Goal: Transaction & Acquisition: Obtain resource

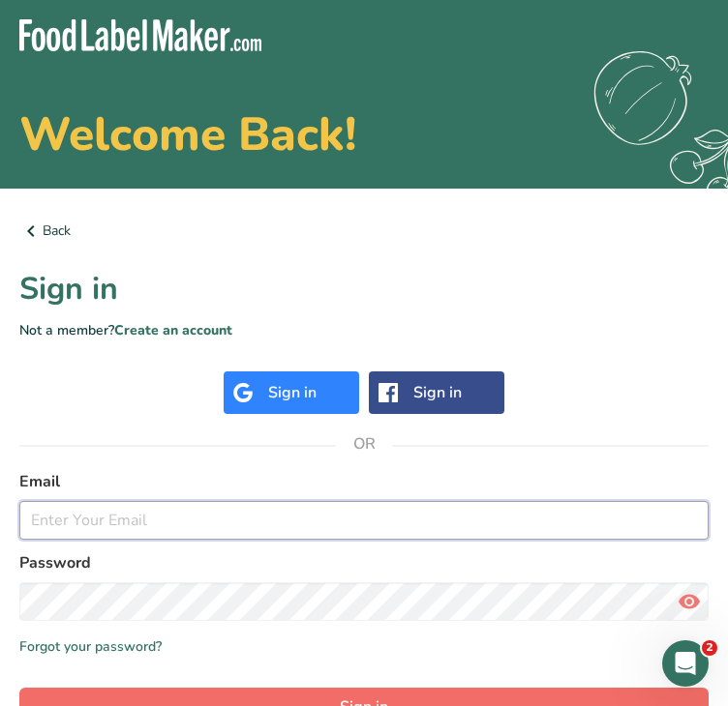
type input "[EMAIL_ADDRESS][DOMAIN_NAME]"
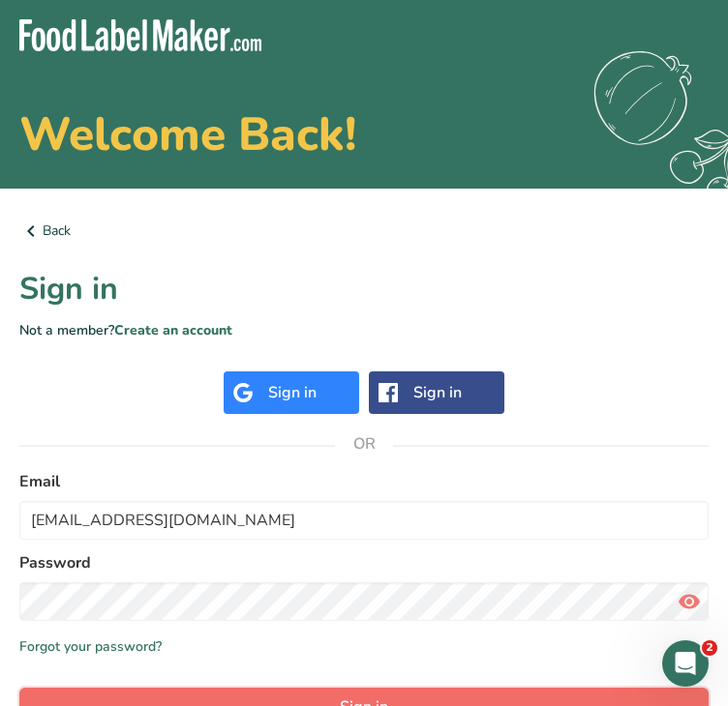
click at [184, 696] on button "Sign in" at bounding box center [363, 707] width 689 height 39
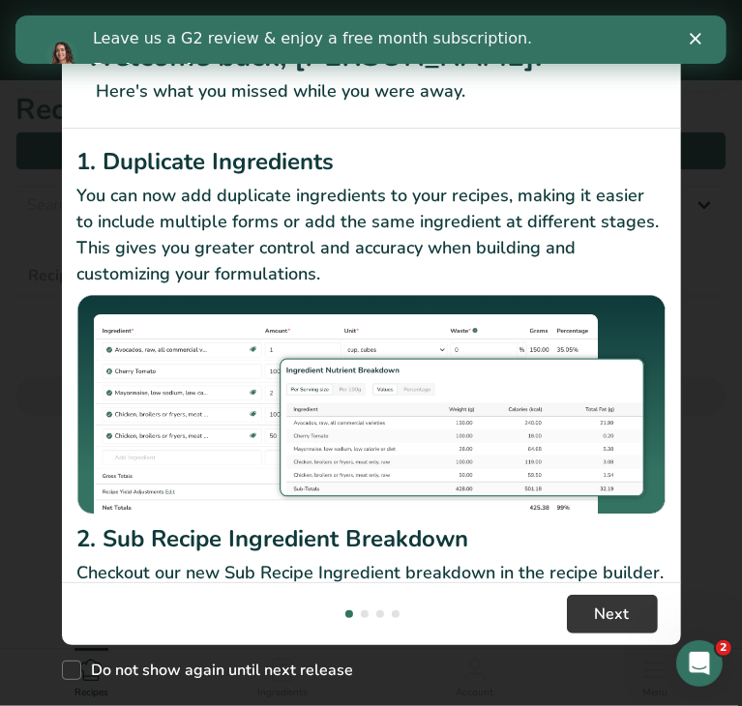
click at [695, 36] on icon "Close" at bounding box center [695, 39] width 12 height 12
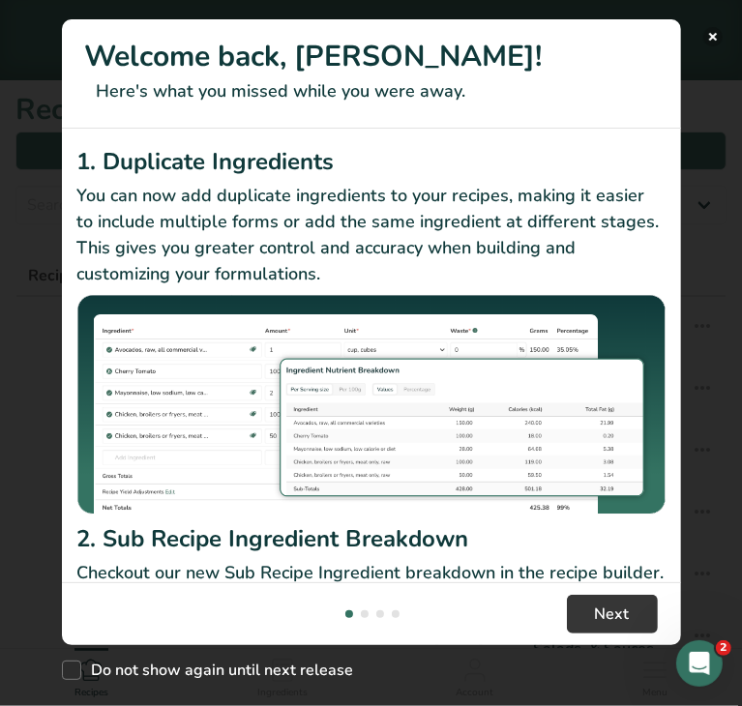
click at [712, 39] on button "New Features" at bounding box center [712, 36] width 19 height 19
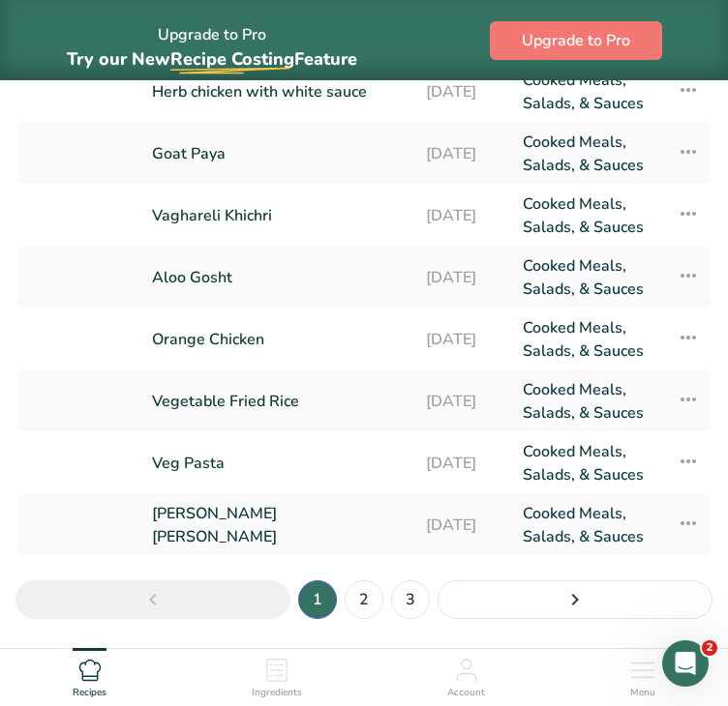
scroll to position [431, 0]
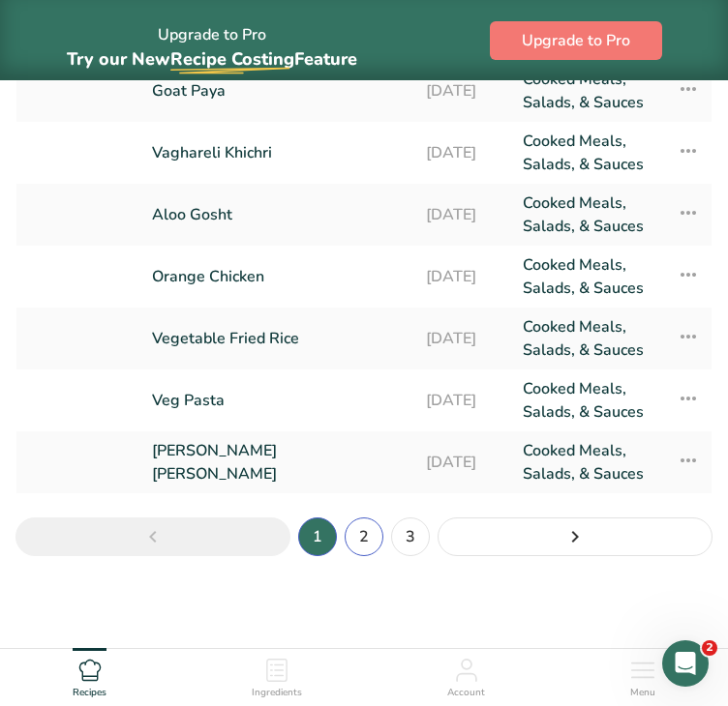
click at [374, 530] on link "2" at bounding box center [363, 537] width 39 height 39
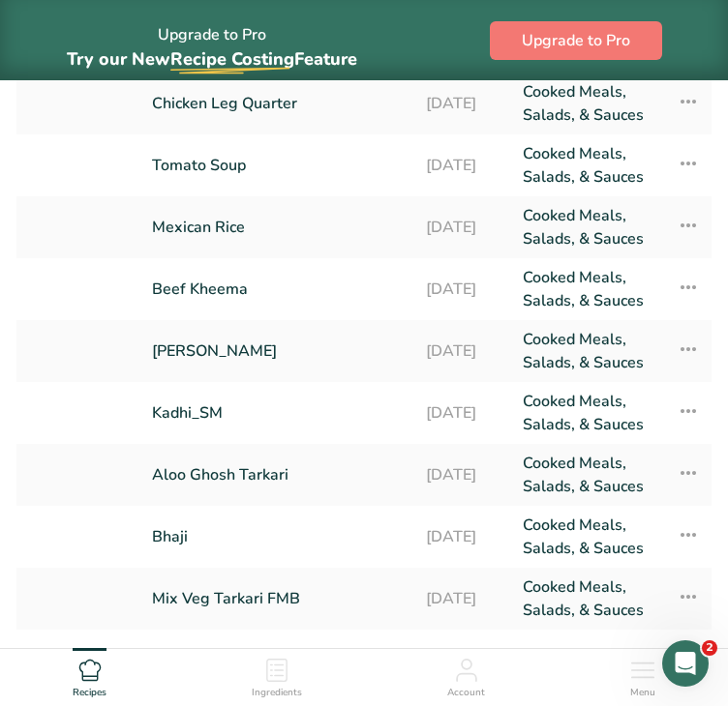
scroll to position [279, 0]
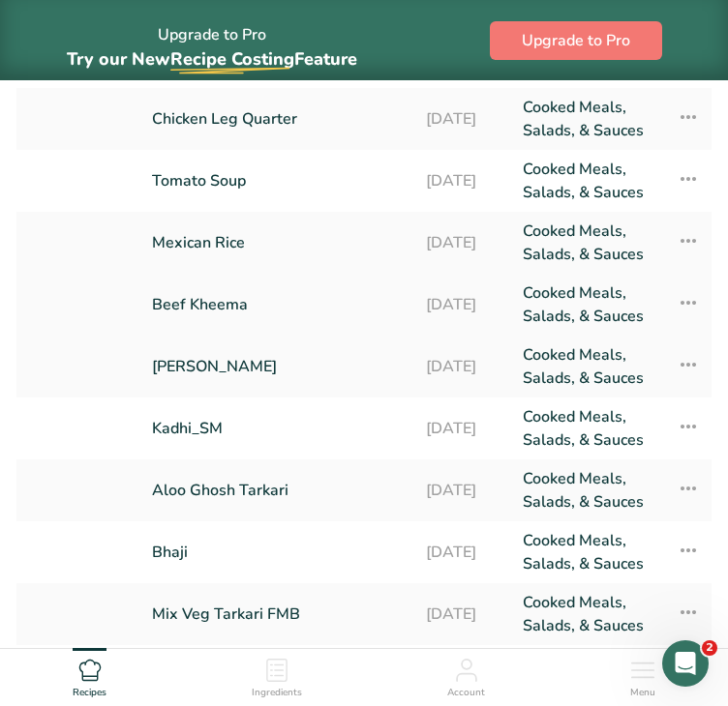
click at [217, 304] on link "Beef Kheema" at bounding box center [277, 305] width 251 height 46
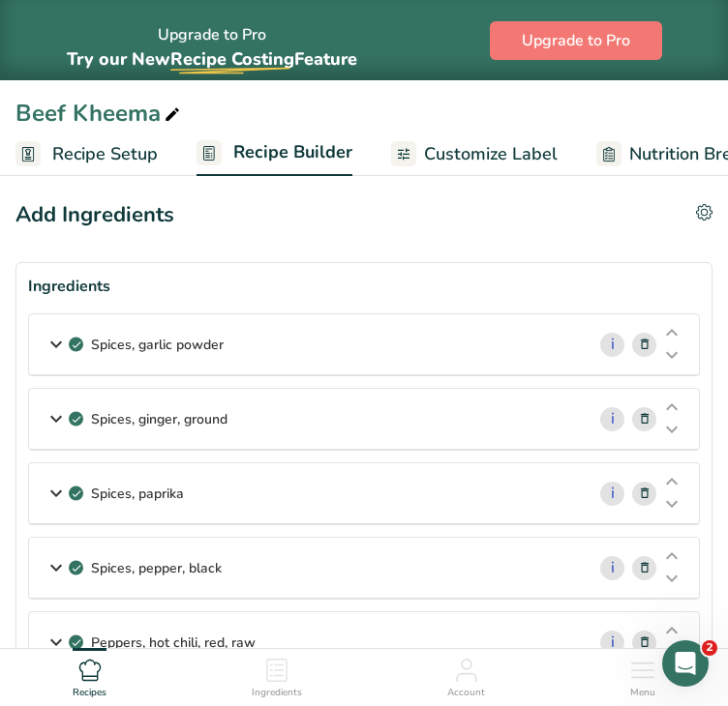
click at [353, 347] on div "Spices, garlic powder" at bounding box center [306, 344] width 555 height 60
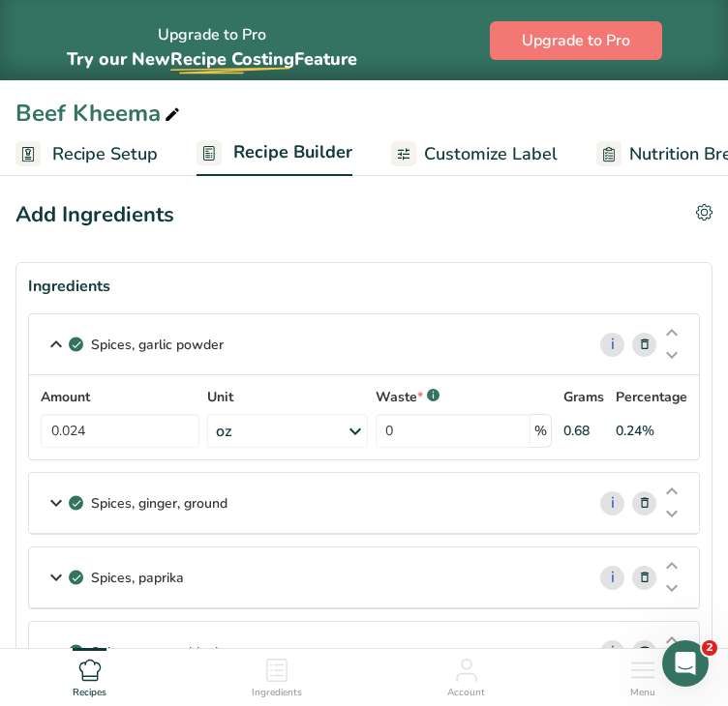
click at [159, 496] on p "Spices, ginger, ground" at bounding box center [159, 503] width 136 height 20
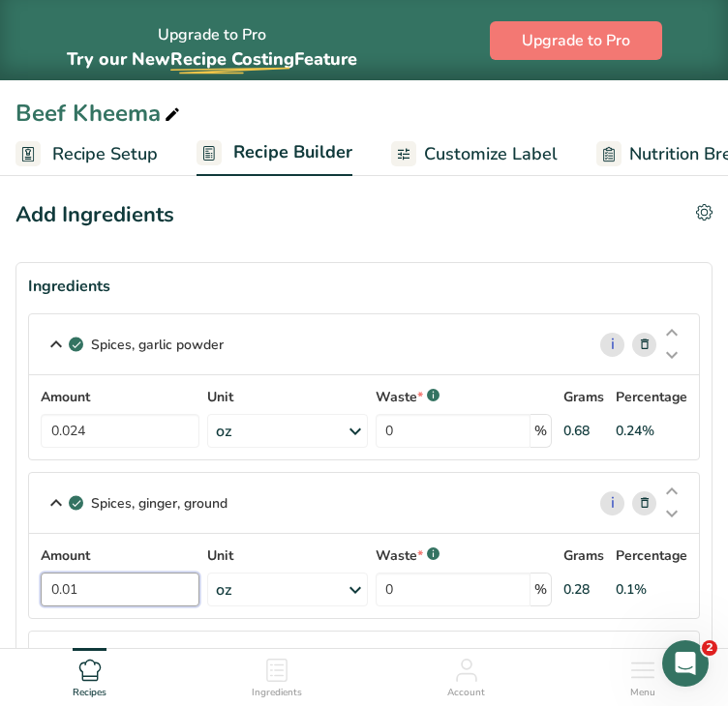
click at [115, 592] on input "0.01" at bounding box center [120, 590] width 159 height 34
type input "0.006"
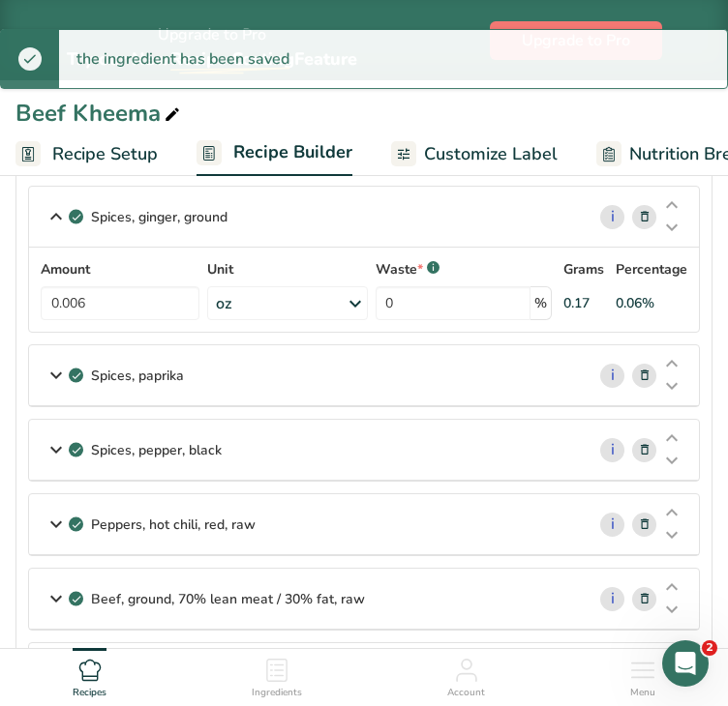
scroll to position [314, 0]
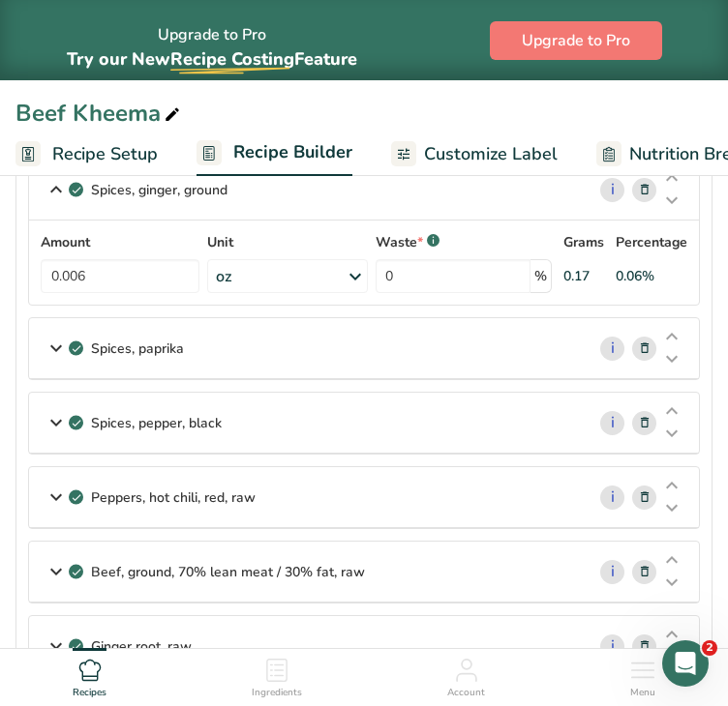
click at [370, 330] on div "Spices, paprika" at bounding box center [306, 348] width 555 height 60
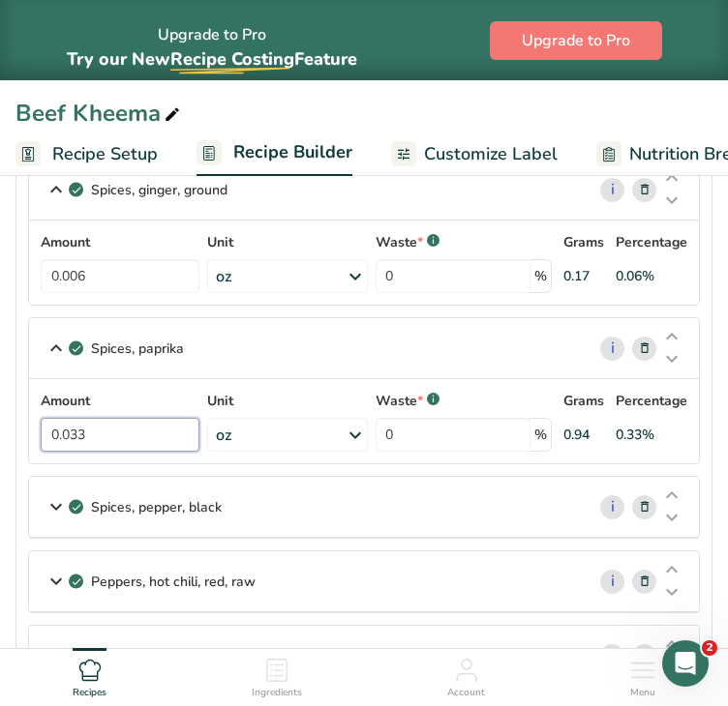
click at [159, 433] on input "0.033" at bounding box center [120, 435] width 159 height 34
type input "0.022"
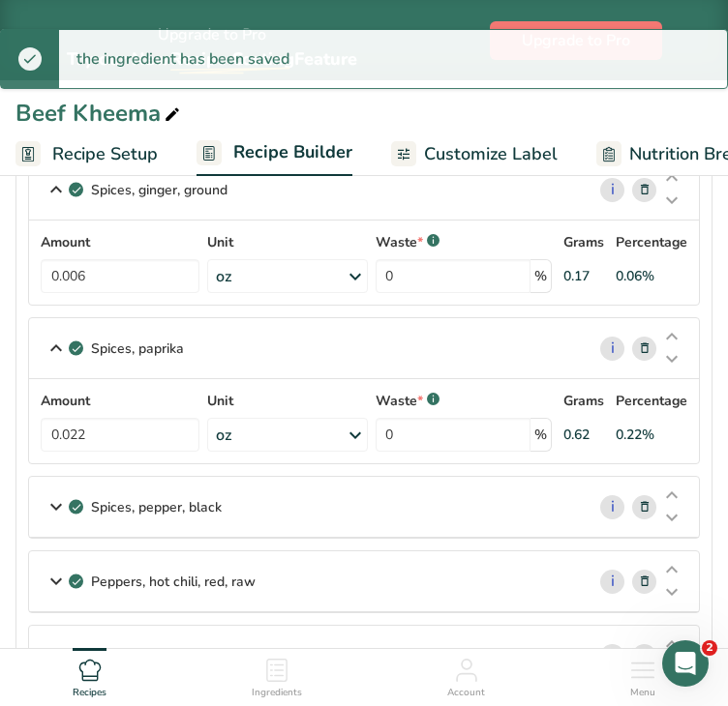
click at [255, 500] on div "Spices, pepper, black" at bounding box center [306, 507] width 555 height 60
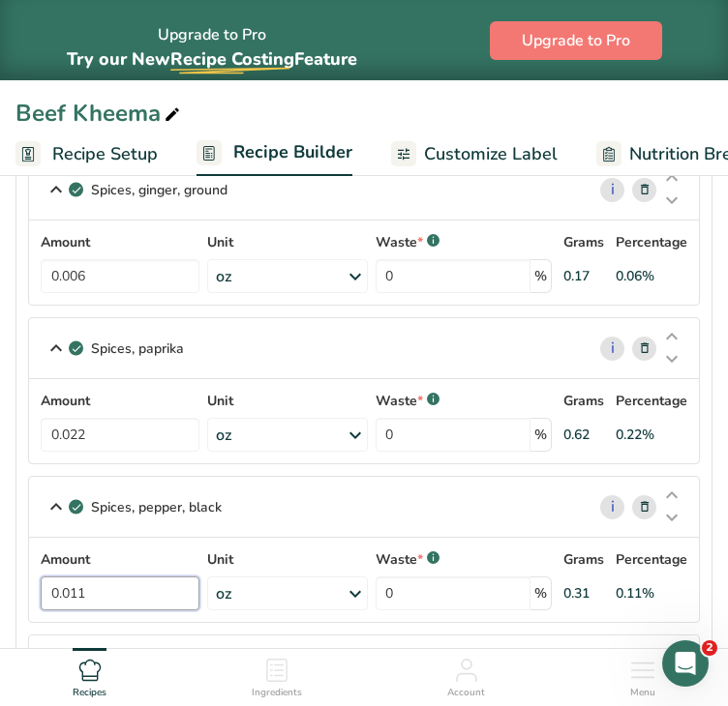
click at [139, 588] on input "0.011" at bounding box center [120, 594] width 159 height 34
type input "0.007"
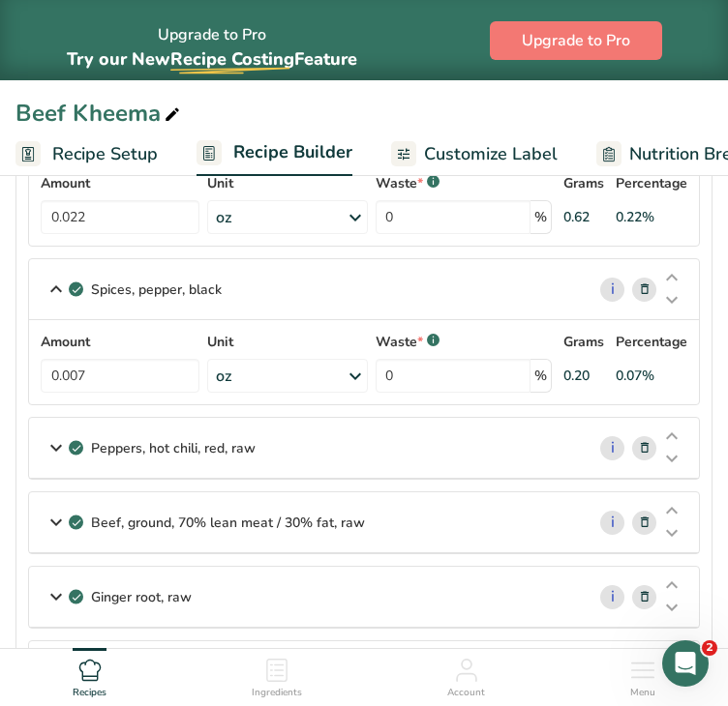
scroll to position [526, 0]
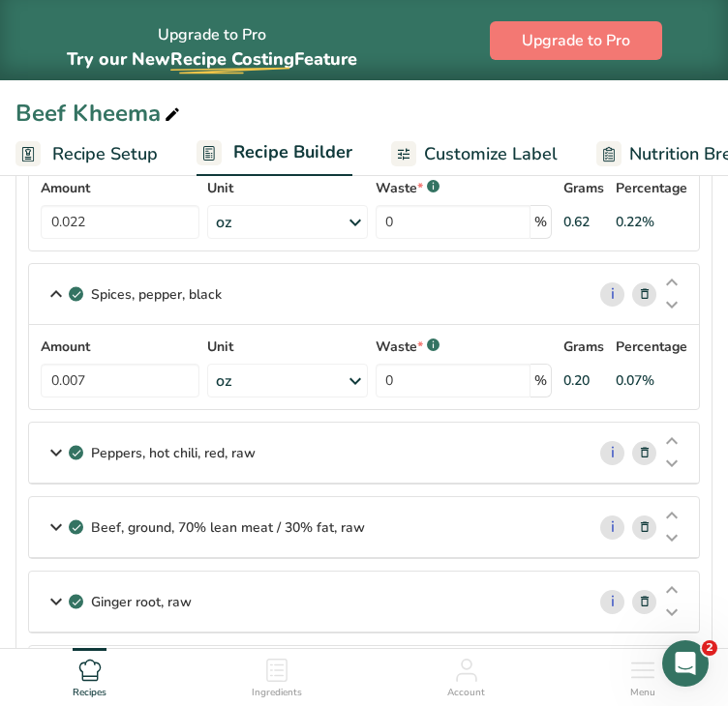
click at [352, 463] on div "Peppers, hot chili, red, raw" at bounding box center [306, 453] width 555 height 60
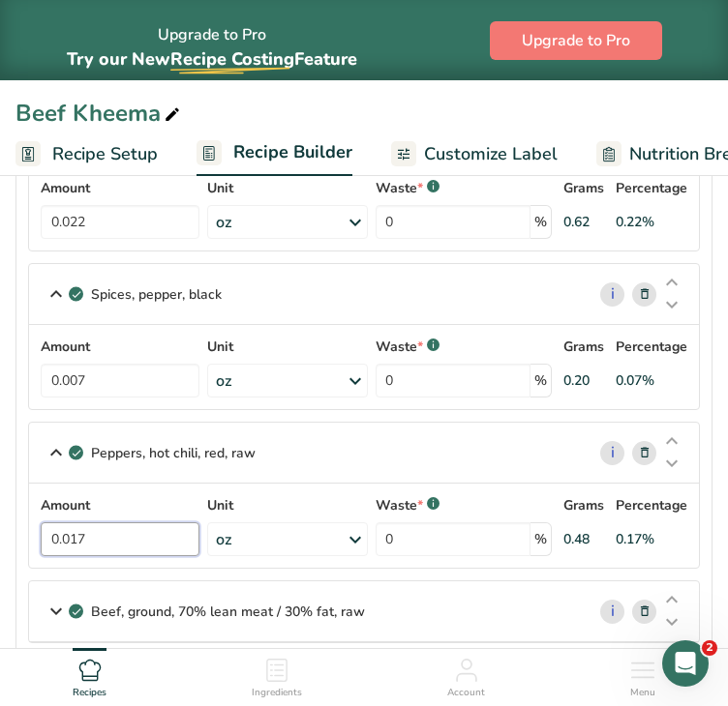
click at [157, 532] on input "0.017" at bounding box center [120, 540] width 159 height 34
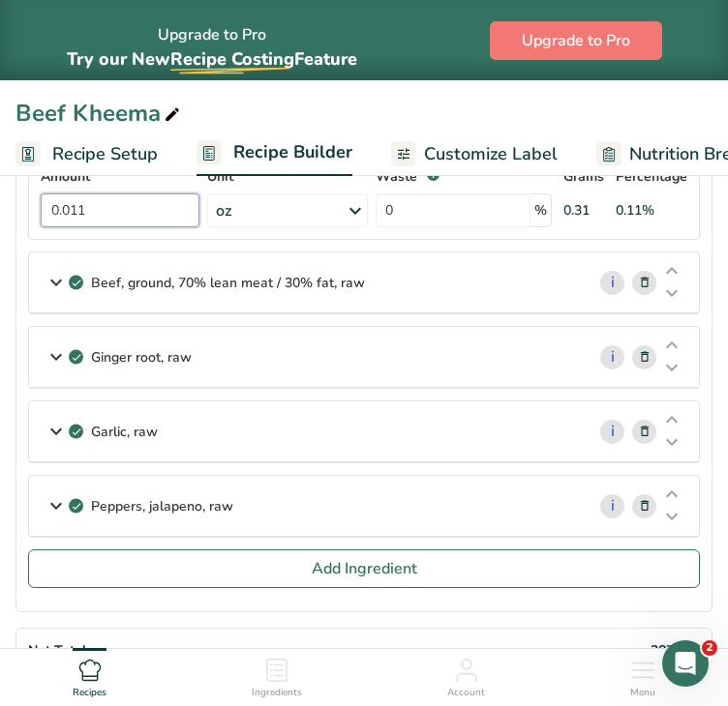
scroll to position [847, 0]
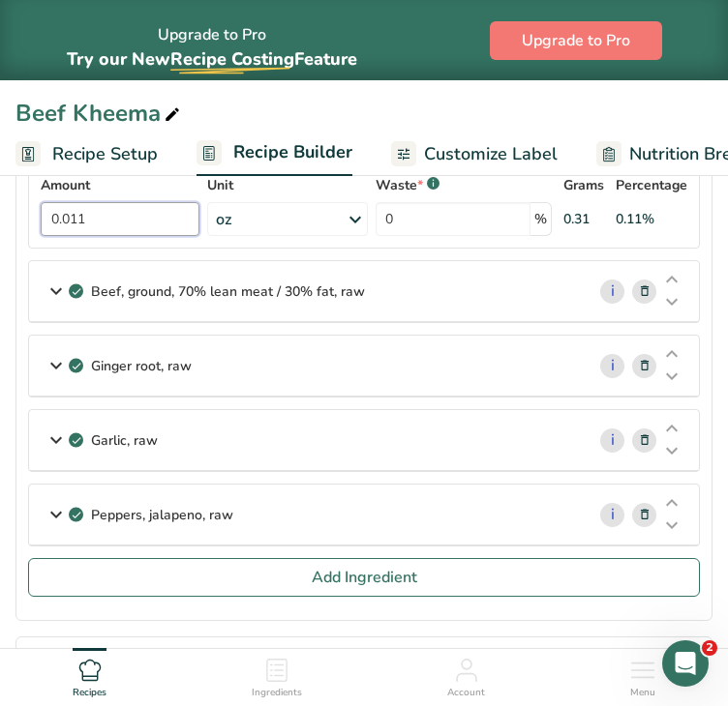
type input "0.011"
click at [711, 239] on section "Ingredients Spices, garlic powder i Amount 0.024 Unit oz Portions 1 gram 1 tbsp…" at bounding box center [363, 19] width 697 height 1206
click at [361, 295] on div "Beef, ground, 70% lean meat / 30% fat, raw" at bounding box center [306, 291] width 555 height 60
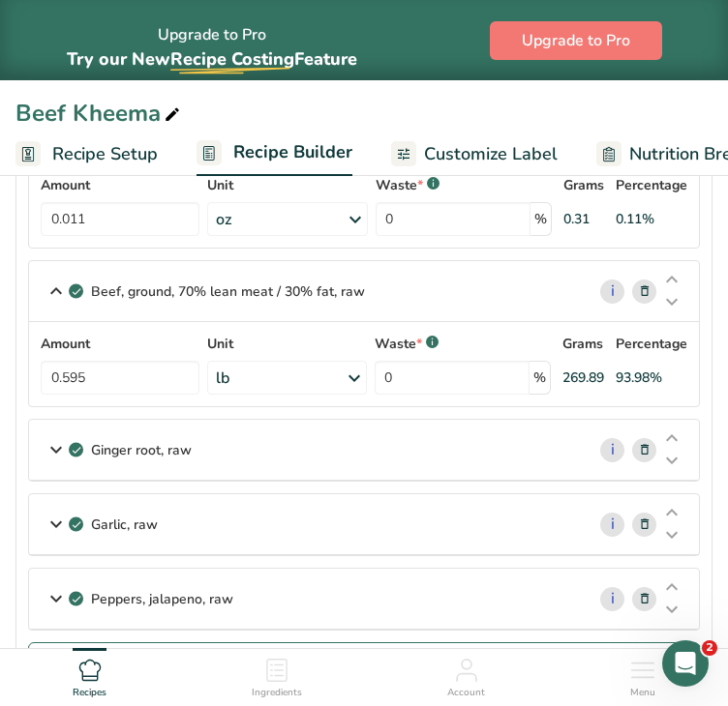
click at [328, 291] on p "Beef, ground, 70% lean meat / 30% fat, raw" at bounding box center [228, 292] width 274 height 20
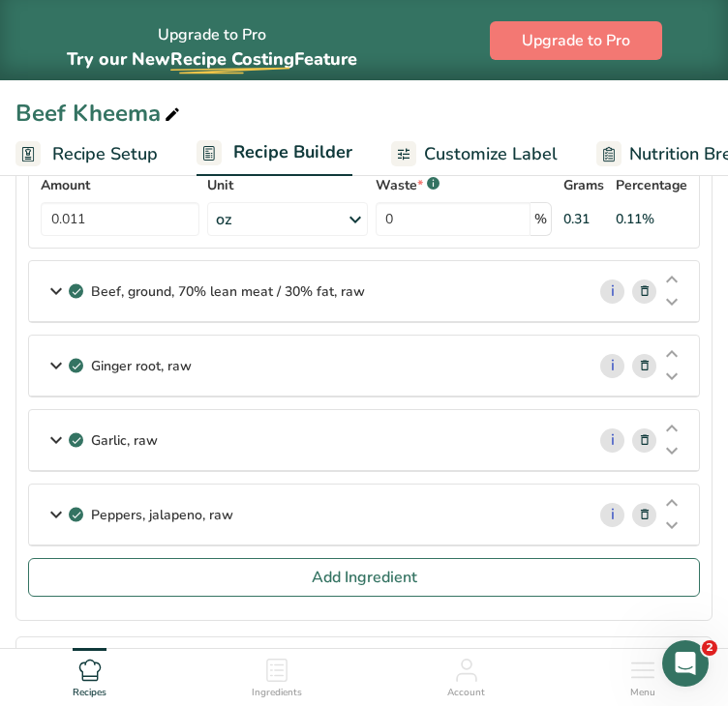
click at [328, 291] on p "Beef, ground, 70% lean meat / 30% fat, raw" at bounding box center [228, 292] width 274 height 20
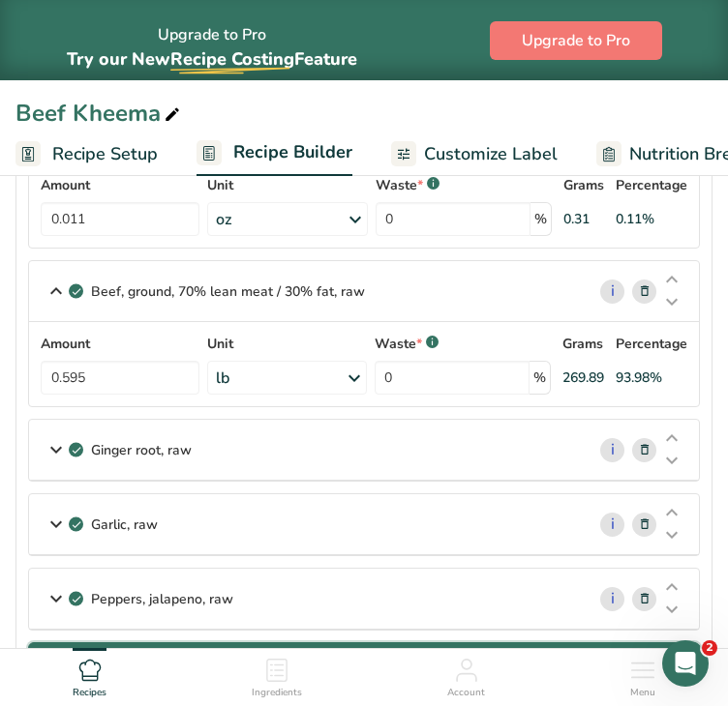
click at [237, 643] on button "Add Ingredient" at bounding box center [364, 662] width 672 height 39
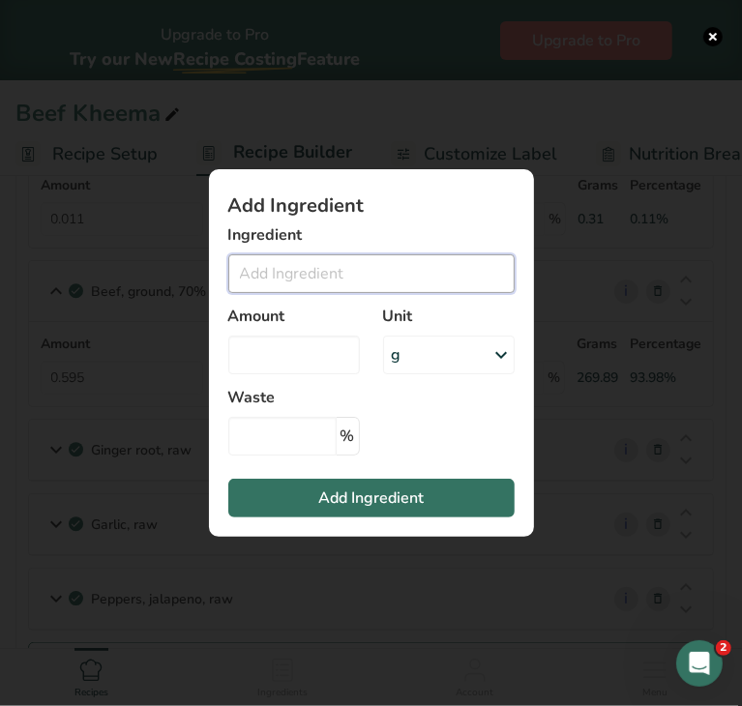
click at [257, 277] on input "Add ingredient modal" at bounding box center [371, 273] width 286 height 39
type input "e"
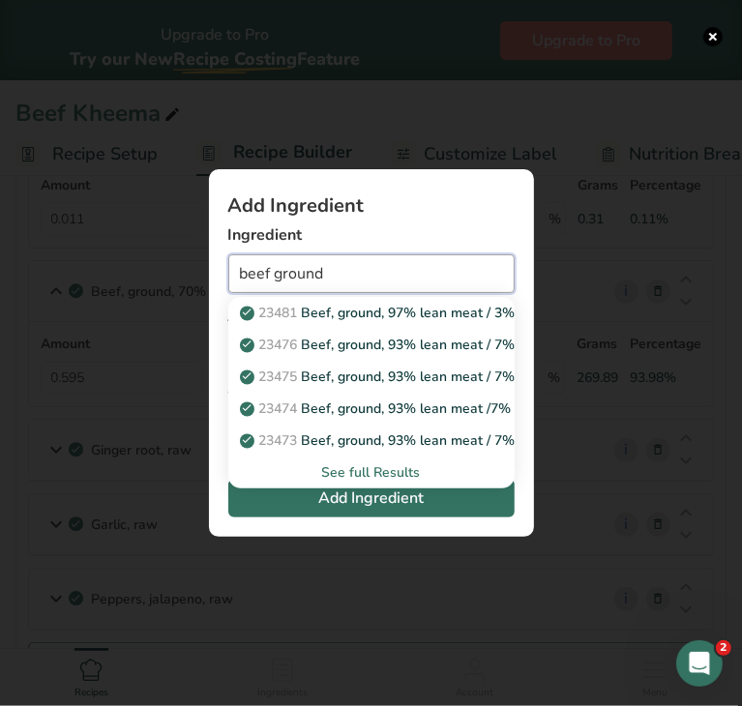
type input "beef ground"
click at [605, 274] on div "Add ingredient modal" at bounding box center [371, 353] width 742 height 706
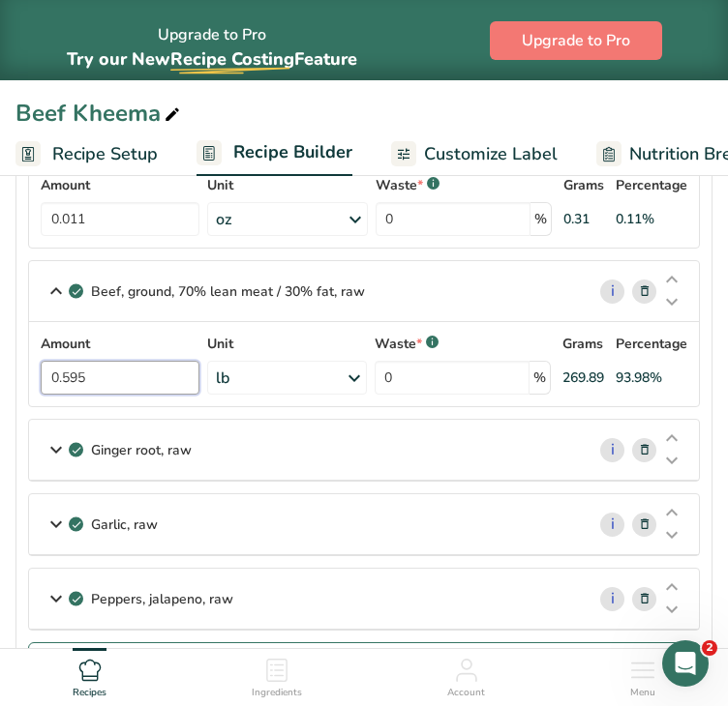
click at [116, 375] on input "0.595" at bounding box center [120, 378] width 159 height 34
type input "0.38"
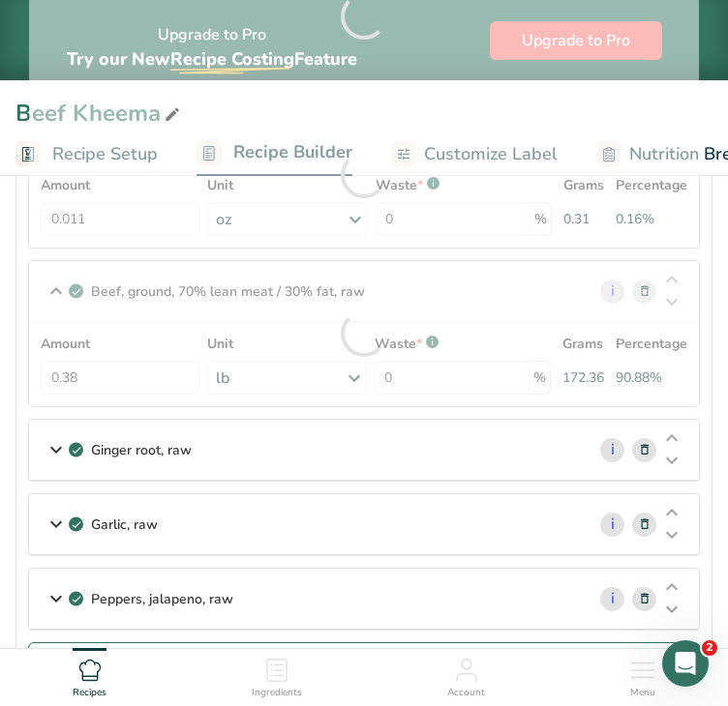
click at [708, 388] on section "Ingredients Spices, garlic powder i Amount 0.024 Unit oz Portions 1 gram 1 tbsp…" at bounding box center [363, 61] width 697 height 1290
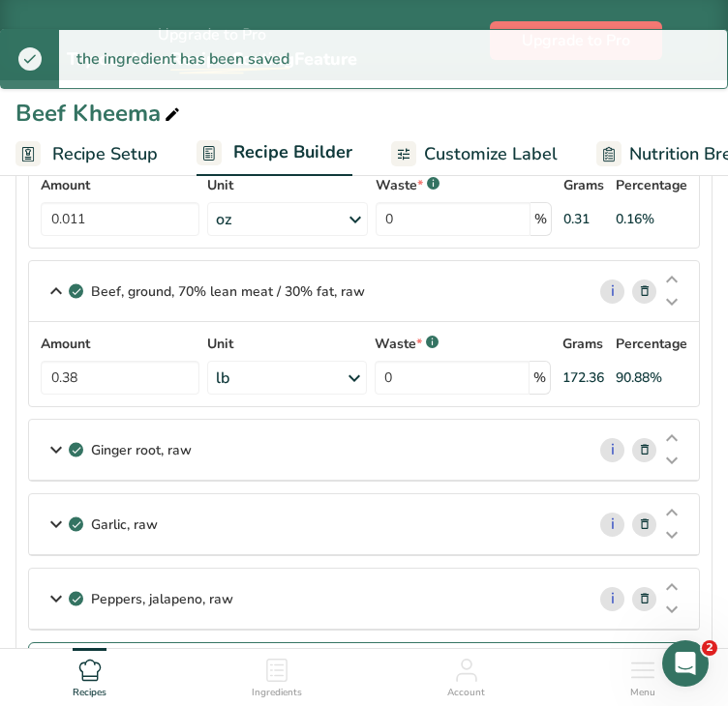
click at [385, 442] on div "Ginger root, raw" at bounding box center [306, 450] width 555 height 60
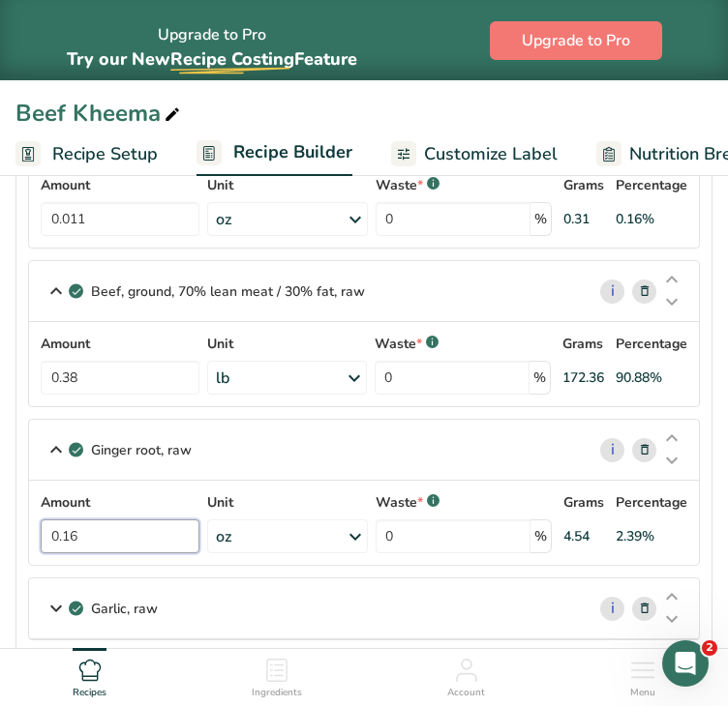
click at [101, 539] on input "0.16" at bounding box center [120, 537] width 159 height 34
type input "0.107"
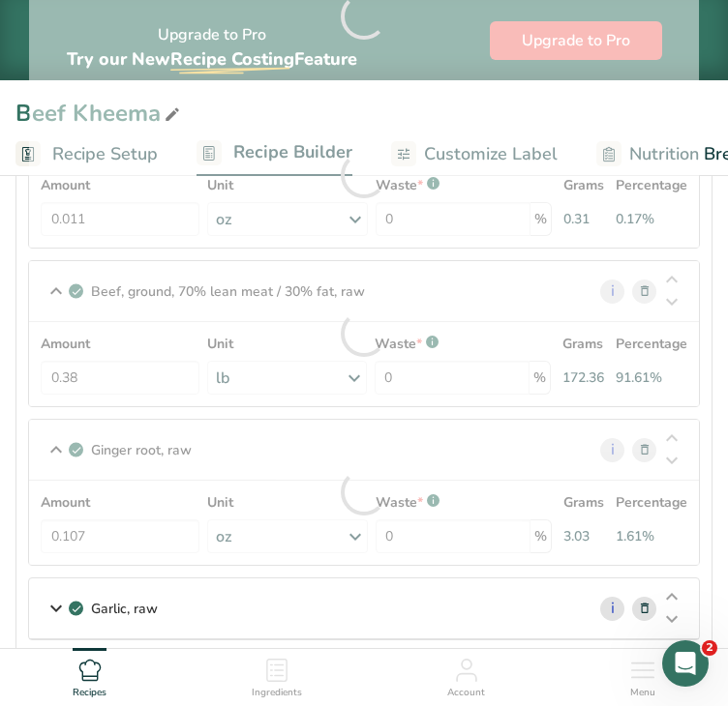
click at [704, 524] on section "Ingredients Spices, garlic powder i Amount 0.024 Unit oz Portions 1 gram 1 tbsp…" at bounding box center [363, 103] width 697 height 1374
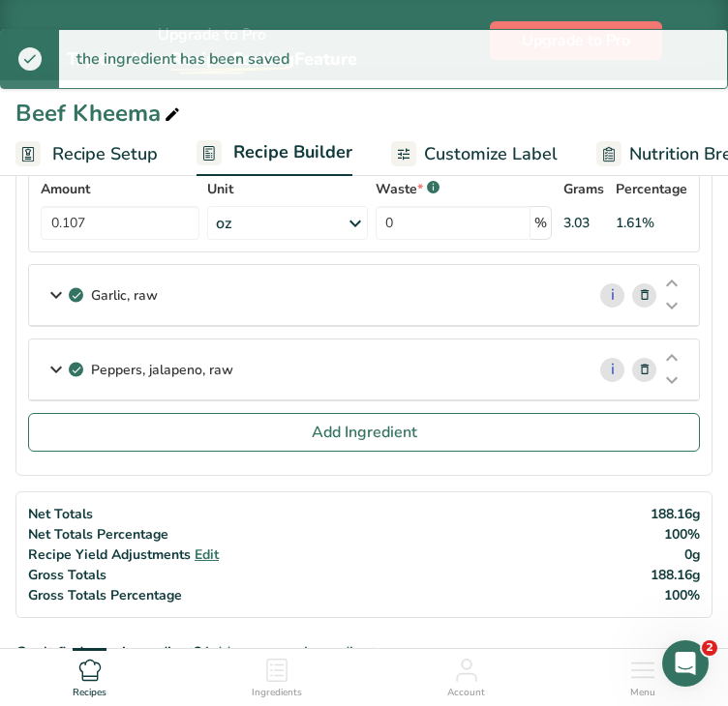
scroll to position [1154, 0]
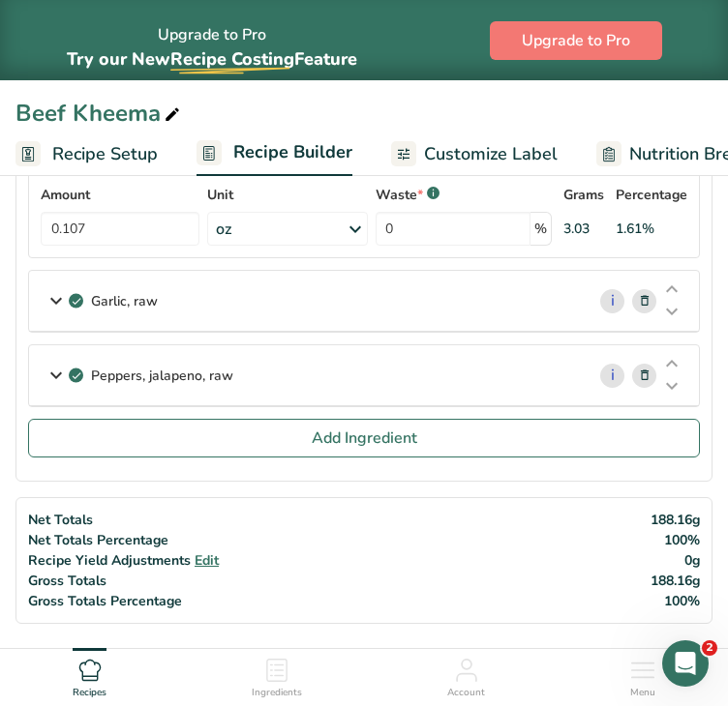
click at [178, 297] on div "Garlic, raw" at bounding box center [306, 301] width 555 height 60
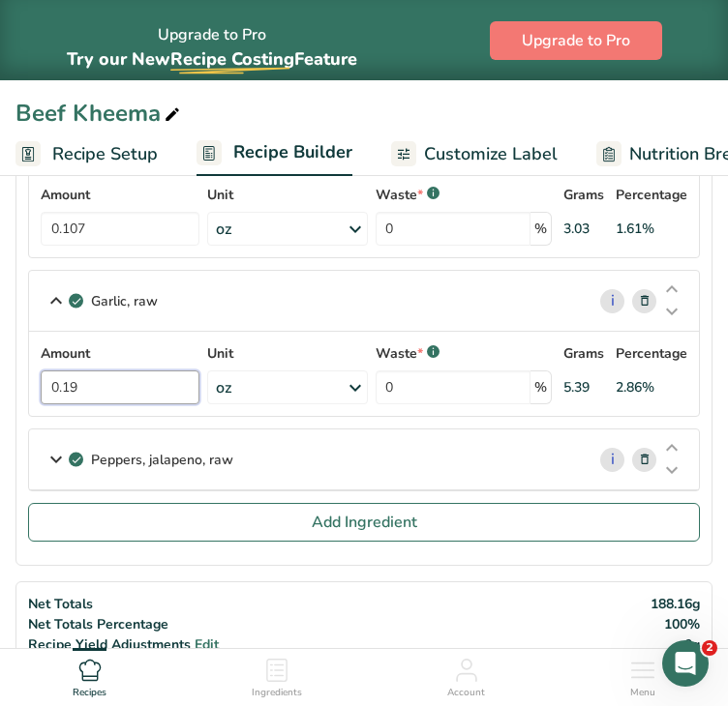
click at [120, 389] on input "0.19" at bounding box center [120, 388] width 159 height 34
type input "0.123"
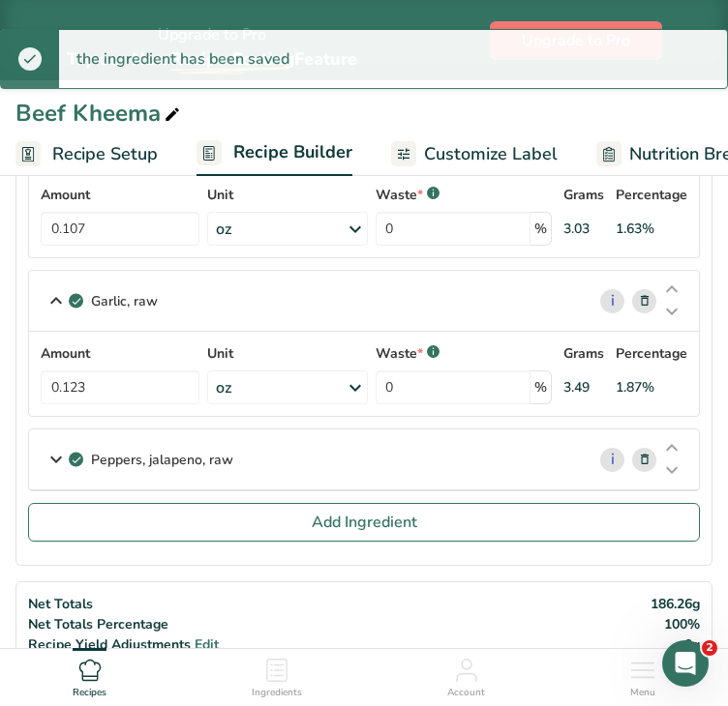
click at [279, 438] on div "Peppers, jalapeno, raw" at bounding box center [306, 460] width 555 height 60
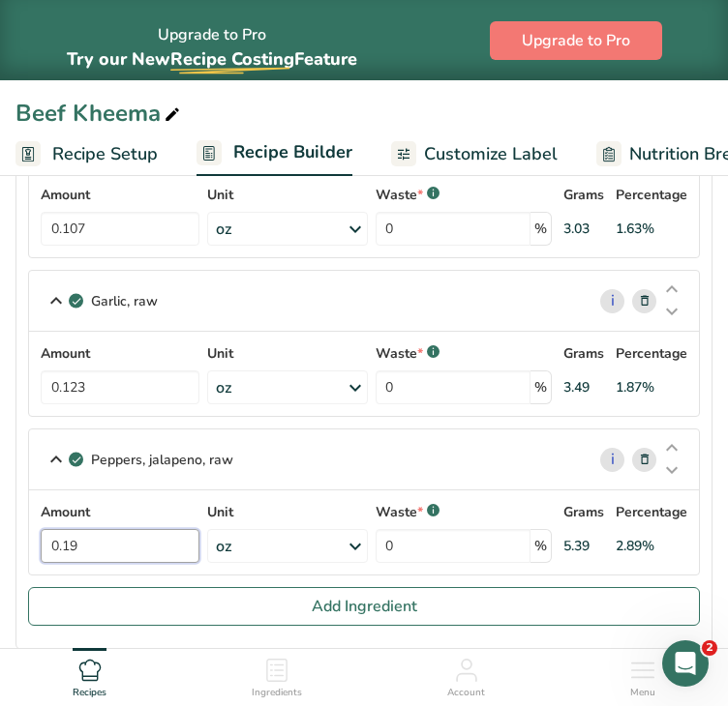
click at [133, 529] on input "0.19" at bounding box center [120, 546] width 159 height 34
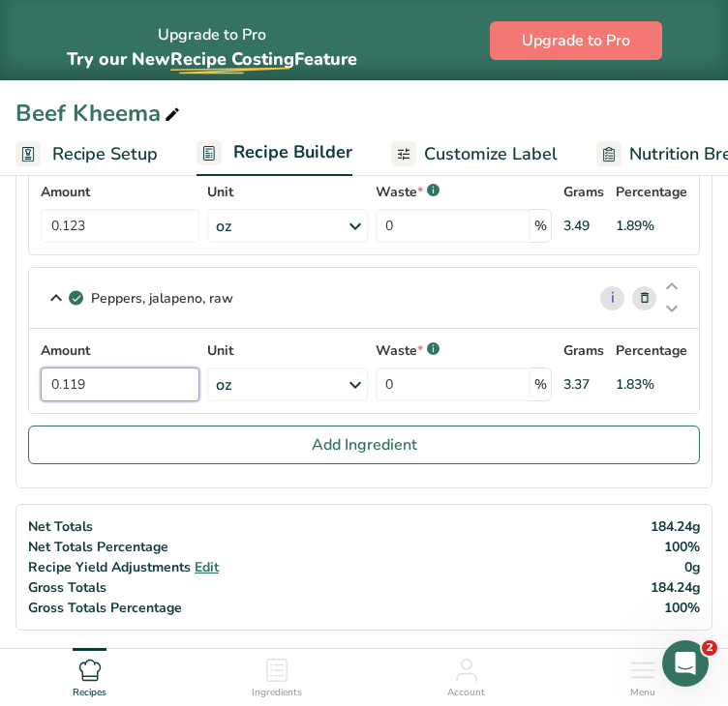
scroll to position [1291, 0]
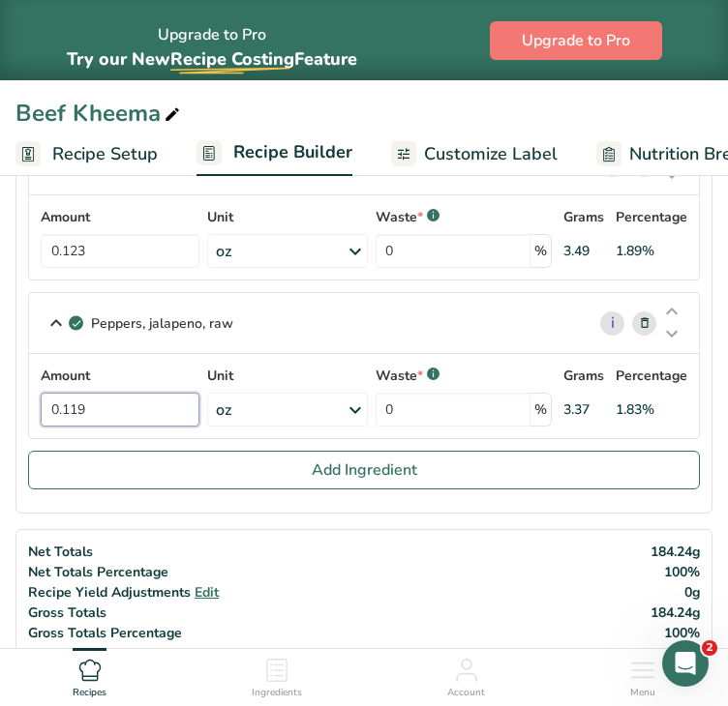
type input "0.119"
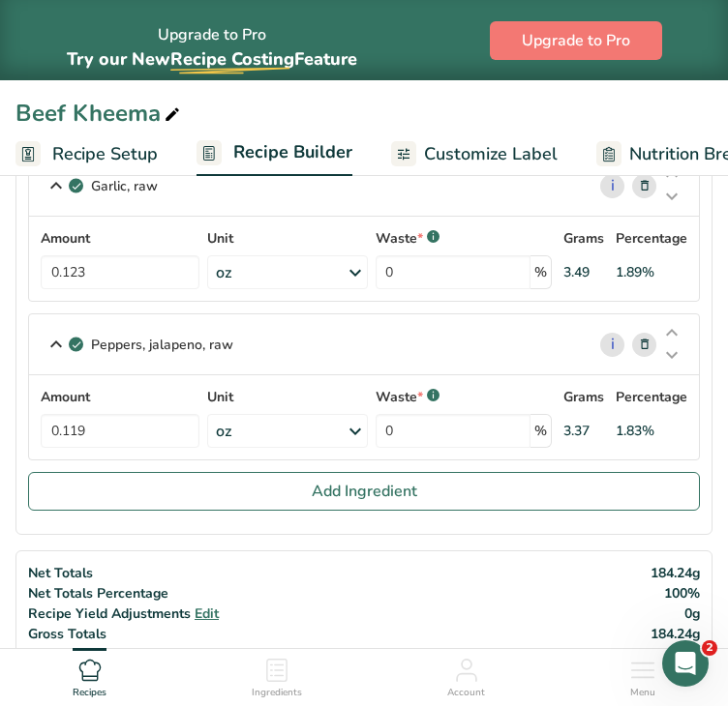
scroll to position [1265, 0]
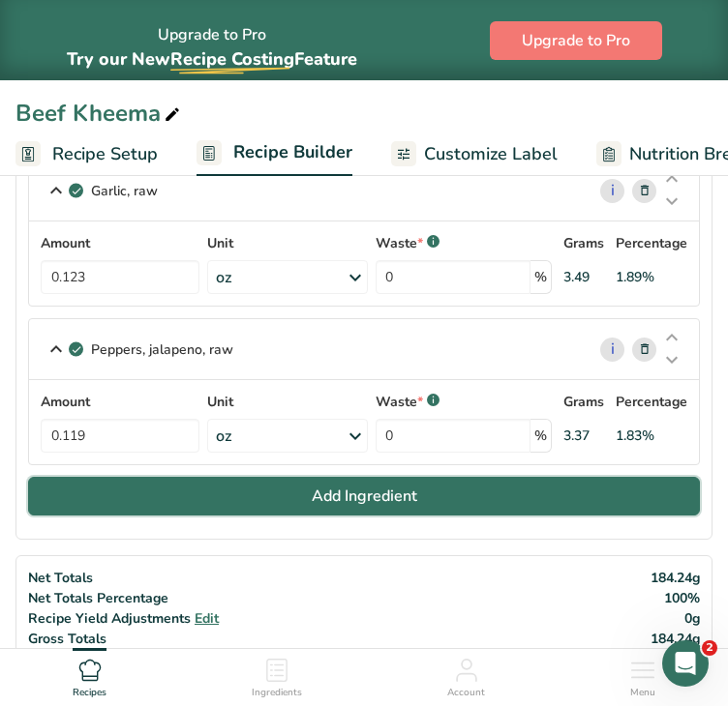
click at [355, 497] on span "Add Ingredient" at bounding box center [364, 496] width 105 height 23
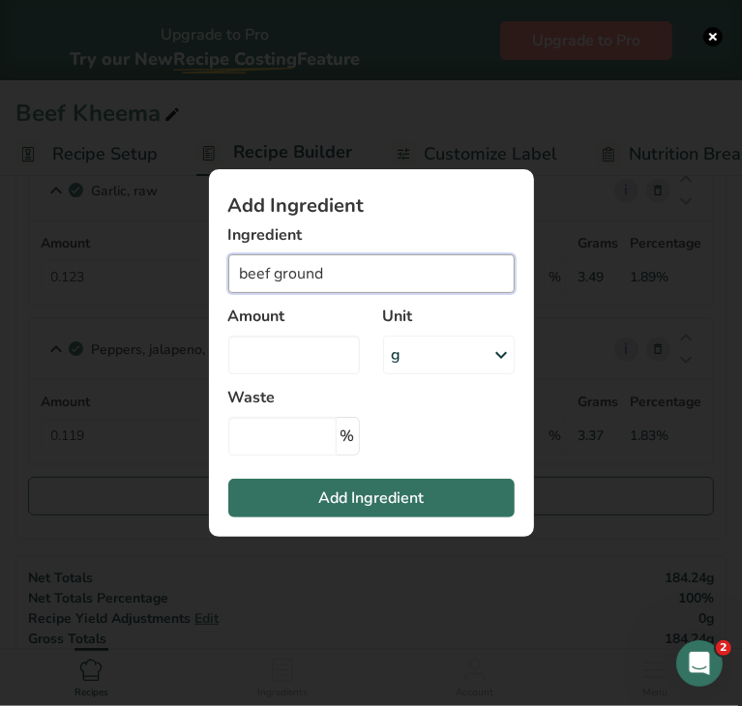
drag, startPoint x: 347, startPoint y: 269, endPoint x: 194, endPoint y: 274, distance: 153.9
click at [194, 274] on div "Add Ingredient Ingredient beef ground 23481 Beef, ground, 97% lean meat / 3% fa…" at bounding box center [371, 353] width 387 height 430
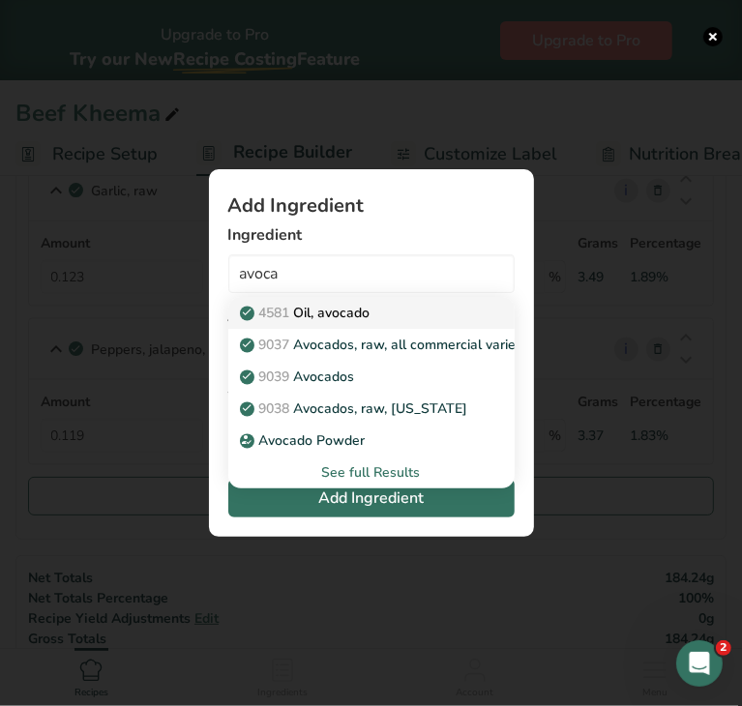
click at [341, 311] on p "4581 Oil, avocado" at bounding box center [307, 313] width 127 height 20
type input "Oil, avocado"
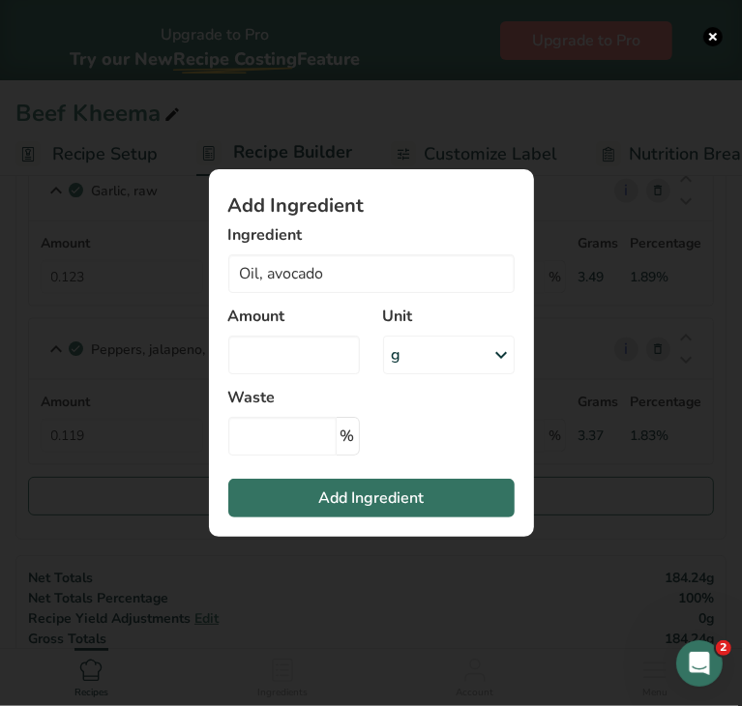
click at [414, 364] on div "g" at bounding box center [449, 355] width 132 height 39
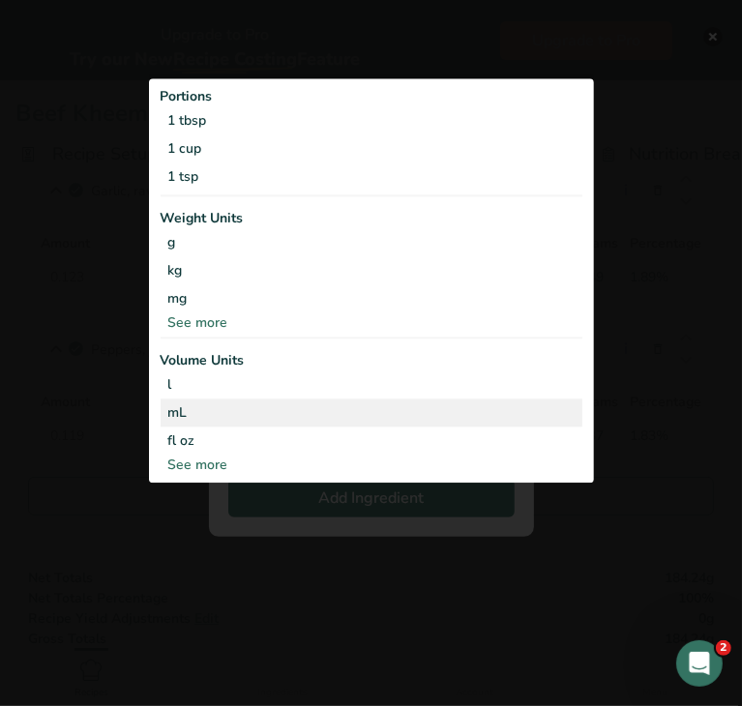
click at [317, 415] on div "mL" at bounding box center [371, 413] width 406 height 20
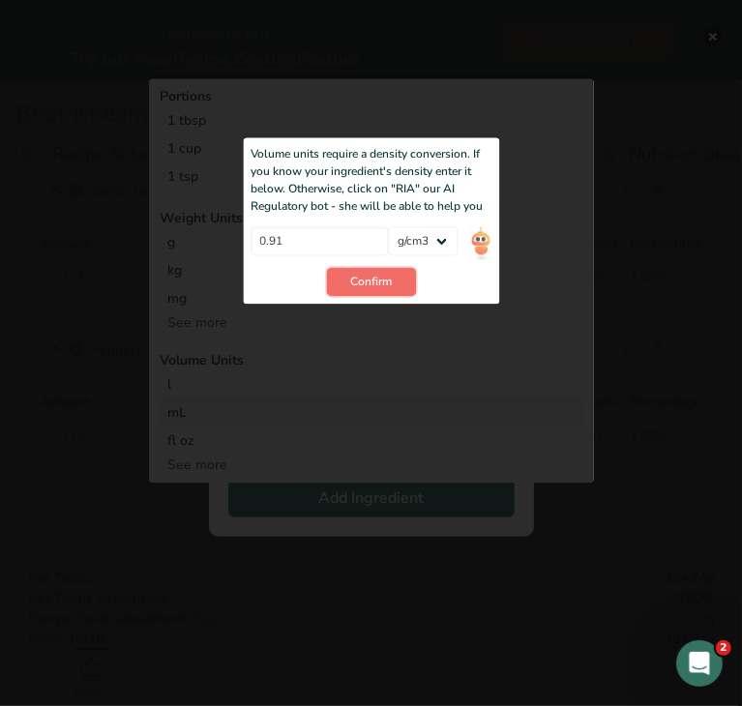
click at [370, 279] on span "Confirm" at bounding box center [371, 282] width 42 height 17
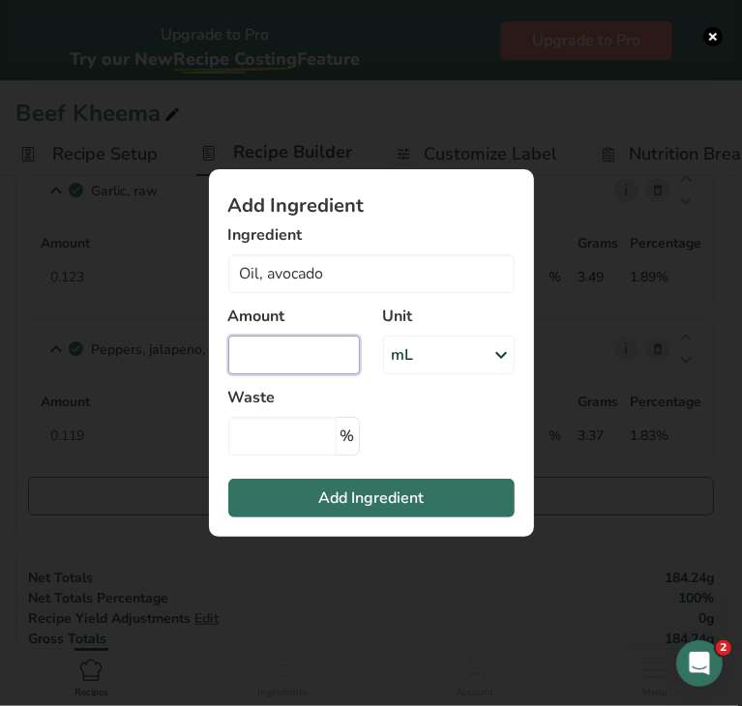
click at [296, 353] on input "Add ingredient modal" at bounding box center [294, 355] width 132 height 39
type input "19.21"
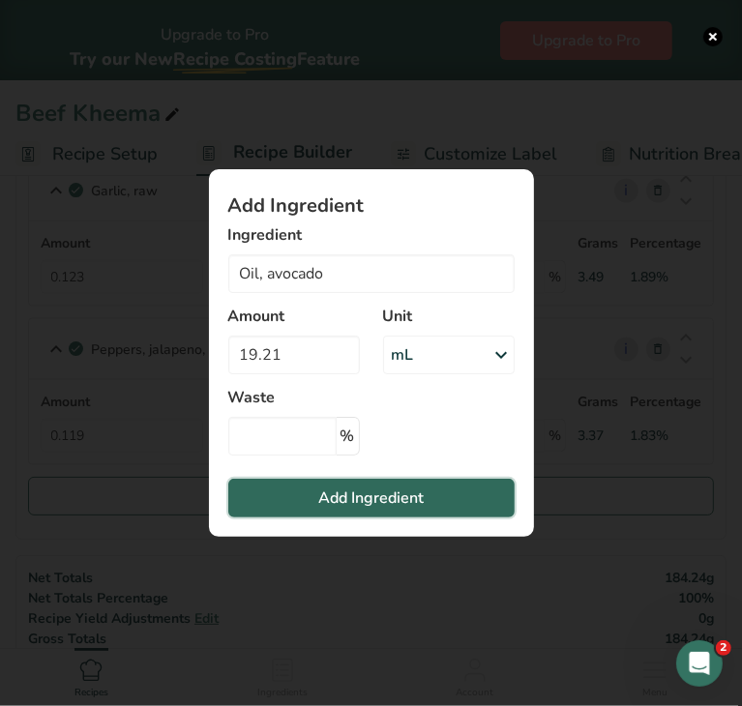
click at [349, 500] on span "Add Ingredient" at bounding box center [370, 498] width 105 height 23
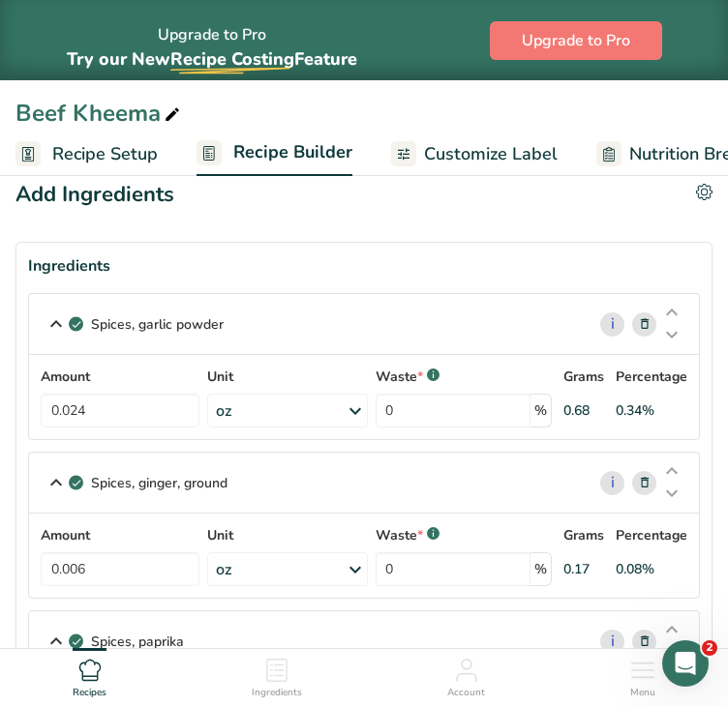
scroll to position [0, 0]
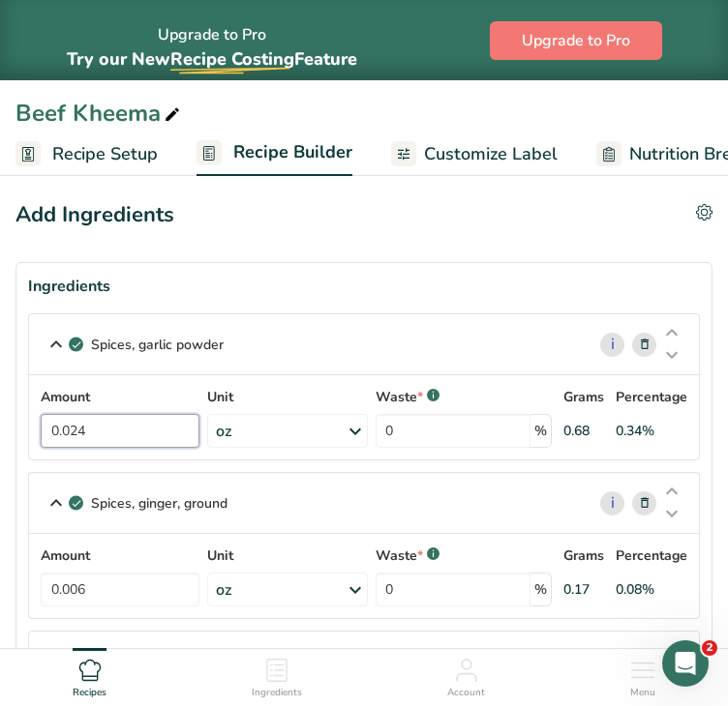
click at [124, 423] on input "0.024" at bounding box center [120, 431] width 159 height 34
type input "0.018"
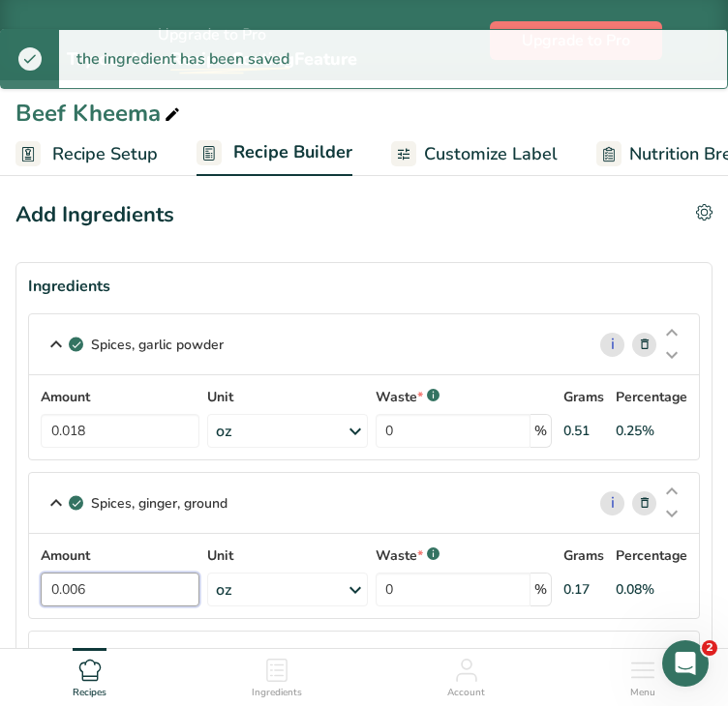
click at [160, 589] on input "0.006" at bounding box center [120, 590] width 159 height 34
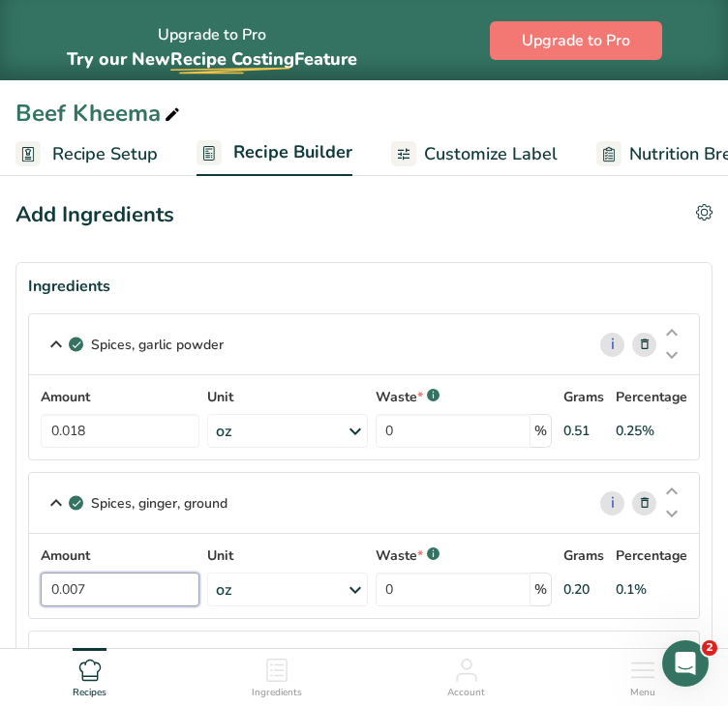
type input "0.007"
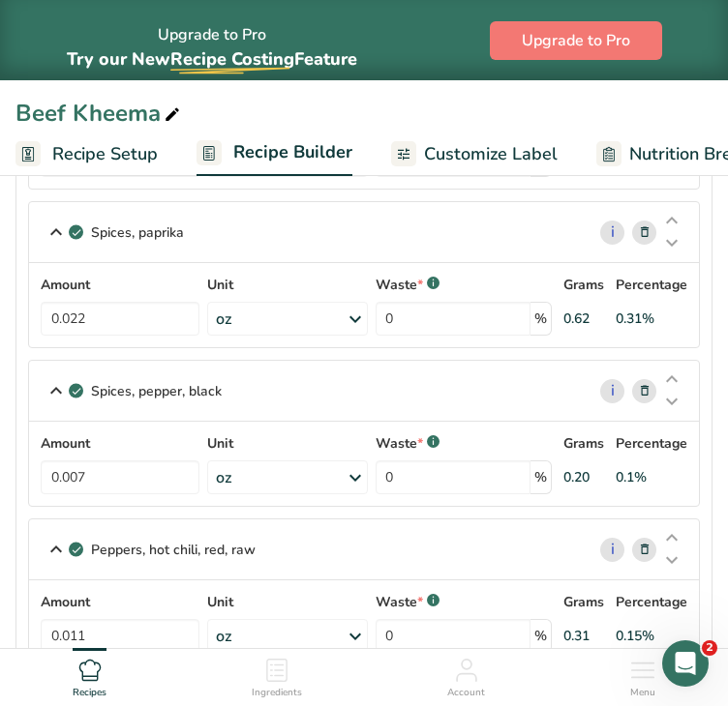
scroll to position [440, 0]
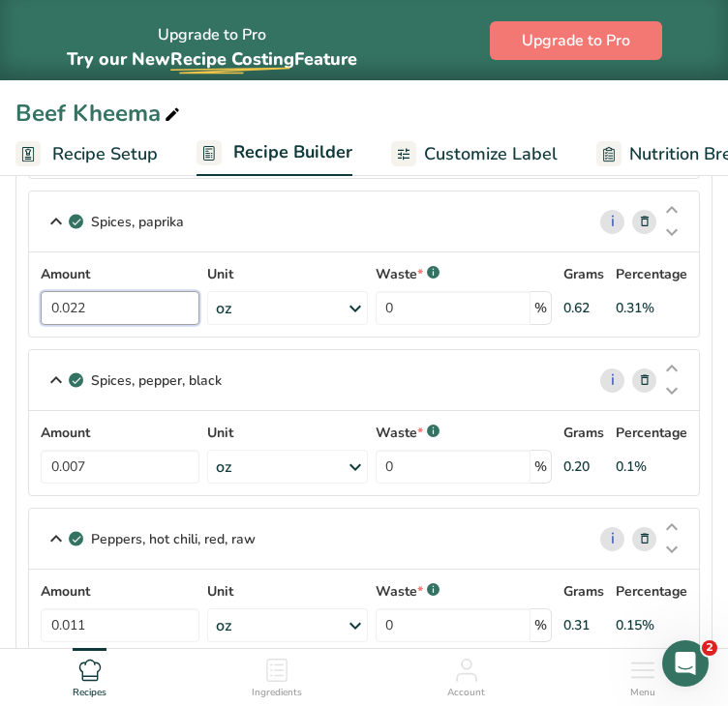
click at [133, 300] on input "0.022" at bounding box center [120, 308] width 159 height 34
type input "0.026"
click at [701, 322] on section "Ingredients Spices, garlic powder i Amount 0.018 Unit oz Portions 1 gram 1 tbsp…" at bounding box center [363, 630] width 697 height 1617
click at [124, 466] on input "0.007" at bounding box center [120, 467] width 159 height 34
type input "0.008"
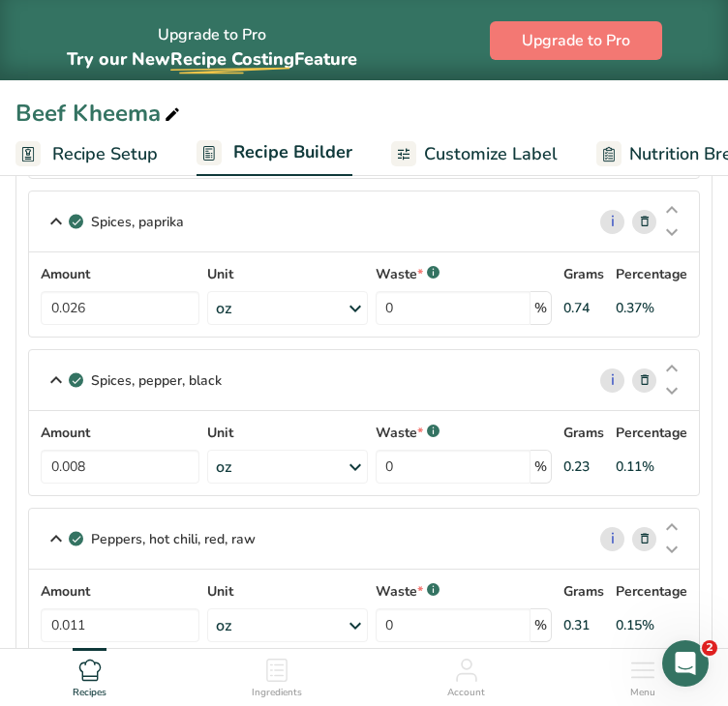
click at [711, 464] on section "Ingredients Spices, garlic powder i Amount 0.018 Unit oz Portions 1 gram 1 tbsp…" at bounding box center [363, 630] width 697 height 1617
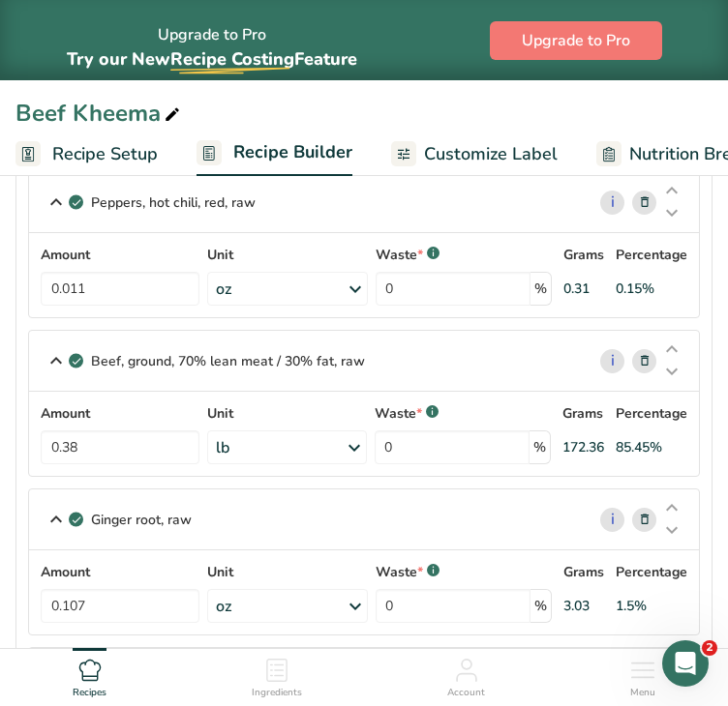
scroll to position [782, 0]
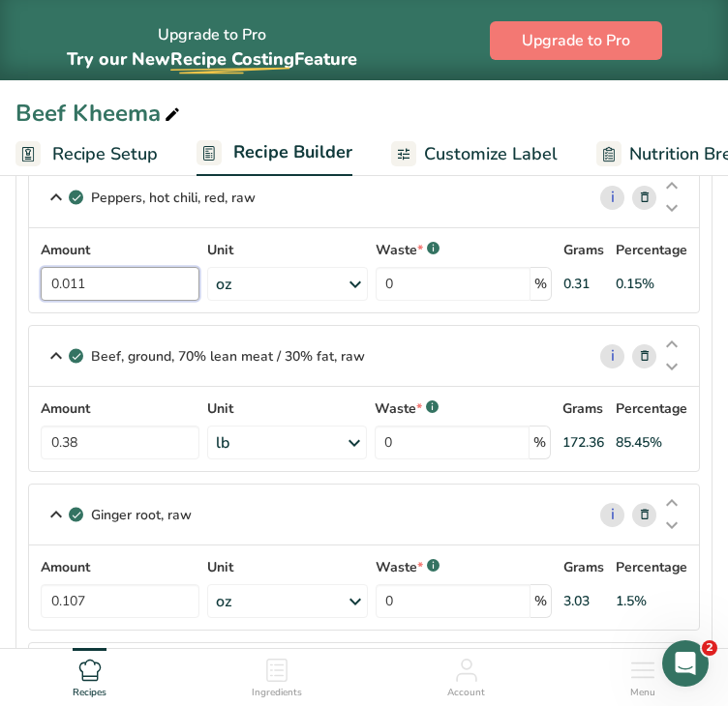
click at [138, 275] on input "0.011" at bounding box center [120, 284] width 159 height 34
type input "0.013"
click at [701, 284] on section "Ingredients Spices, garlic powder i Amount 0.018 Unit oz Portions 1 gram 1 tbsp…" at bounding box center [363, 288] width 697 height 1617
click at [299, 434] on div "lb" at bounding box center [287, 443] width 160 height 34
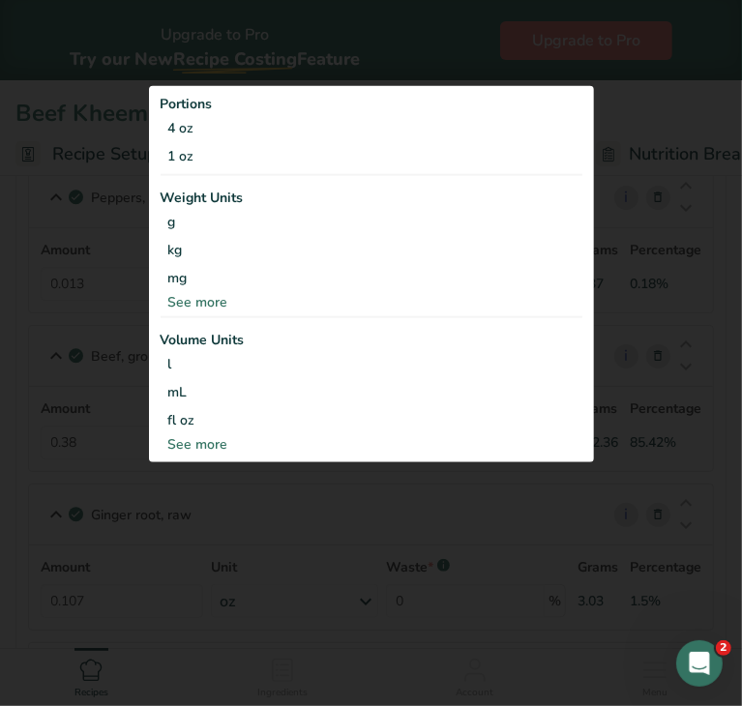
click at [207, 302] on div "See more" at bounding box center [372, 301] width 422 height 20
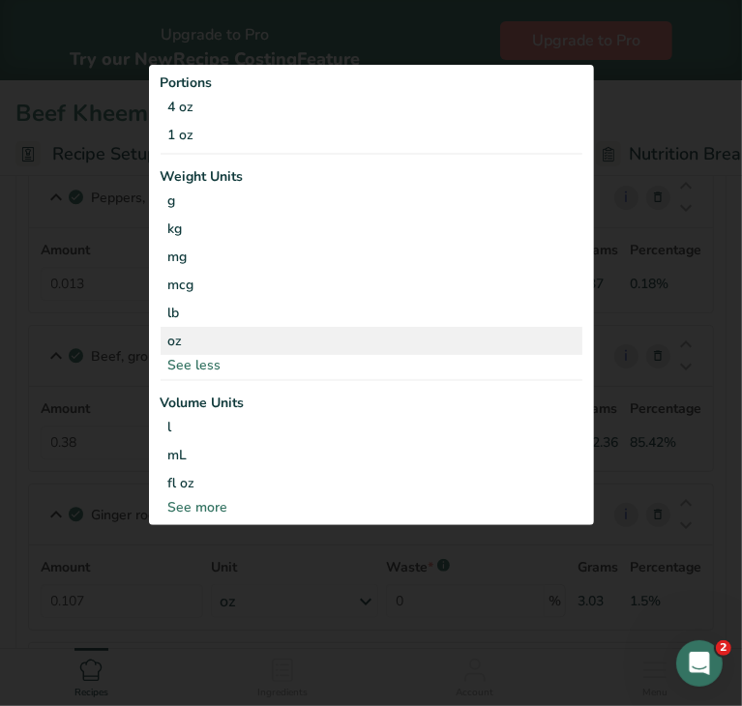
click at [190, 340] on div "oz" at bounding box center [372, 341] width 422 height 28
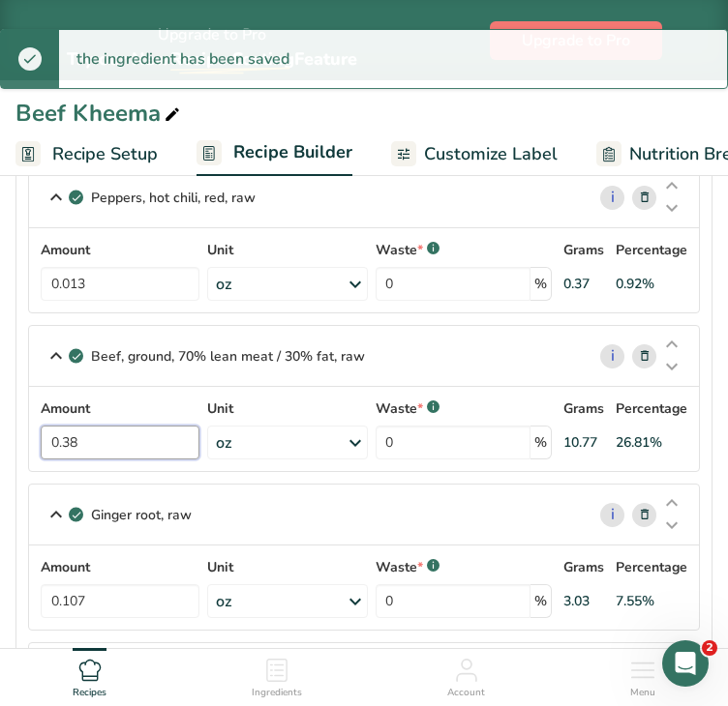
click at [129, 436] on input "0.38" at bounding box center [120, 443] width 159 height 34
type input "0"
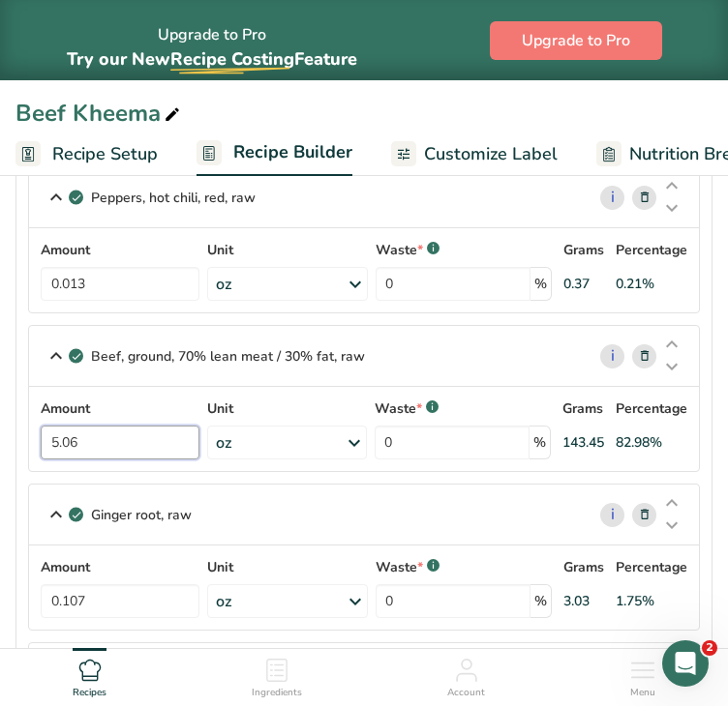
type input "5.06"
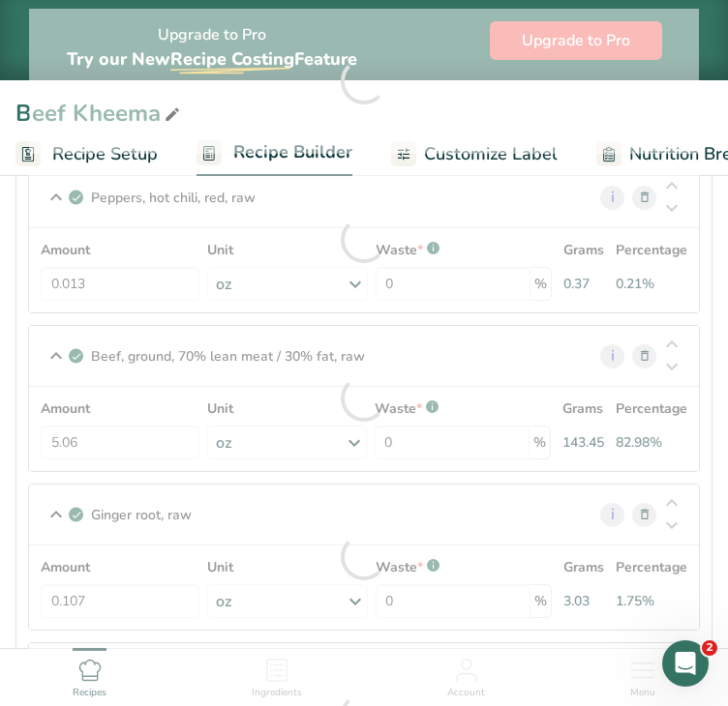
click at [697, 449] on div "Amount 5.06 Unit oz Portions 4 oz 1 oz Weight Units g kg mg mcg lb oz See less …" at bounding box center [364, 429] width 670 height 84
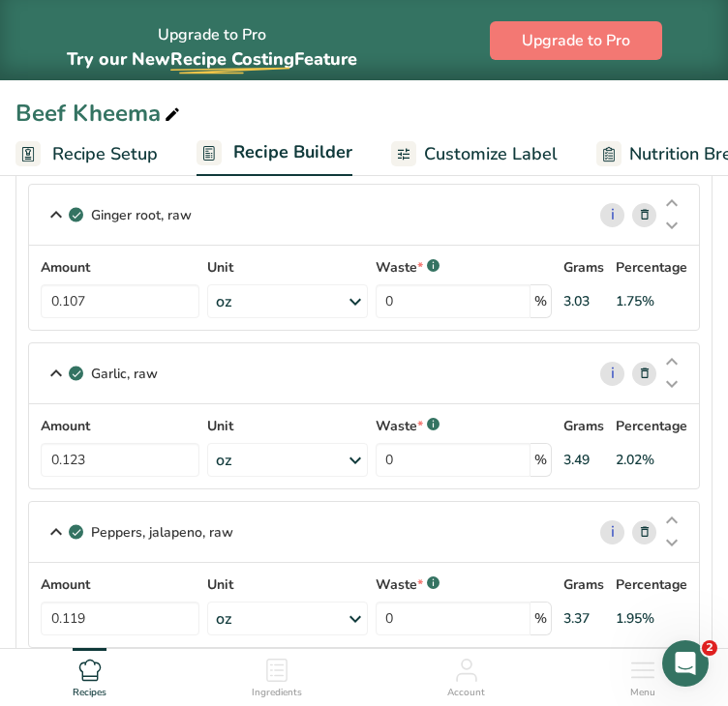
scroll to position [1076, 0]
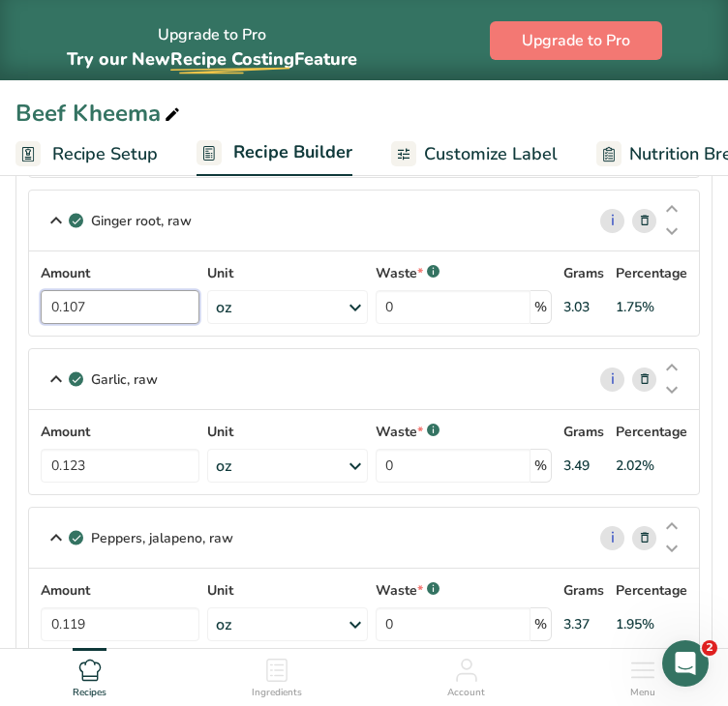
click at [165, 301] on input "0.107" at bounding box center [120, 307] width 159 height 34
type input "0.113"
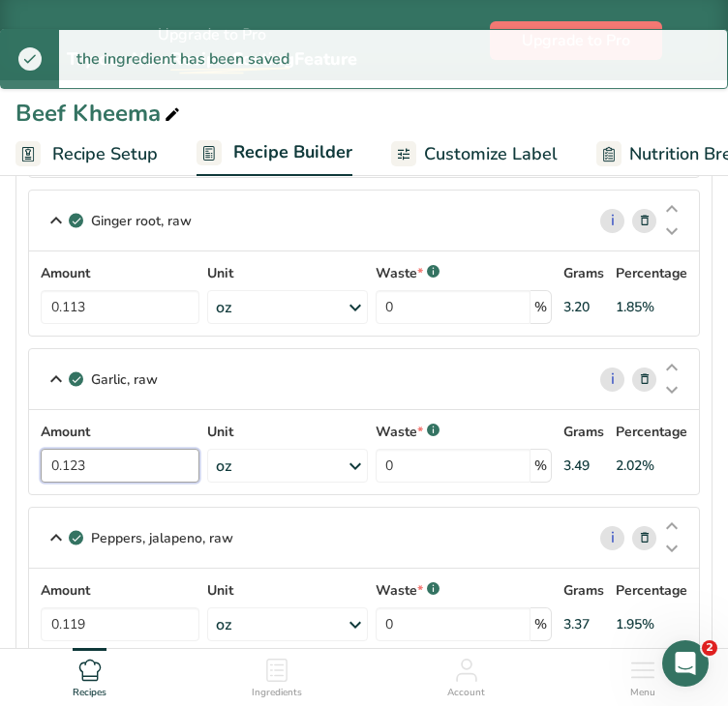
click at [133, 459] on input "0.123" at bounding box center [120, 466] width 159 height 34
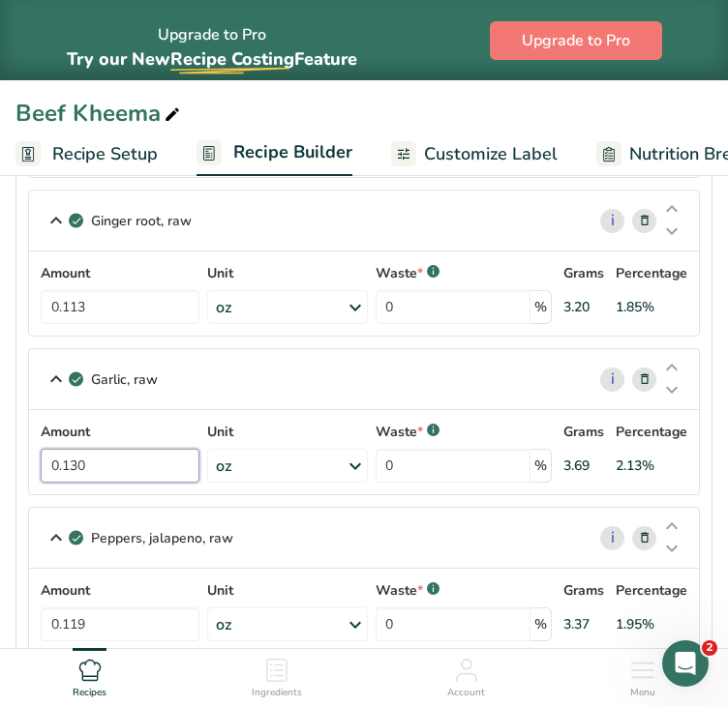
type input "0.130"
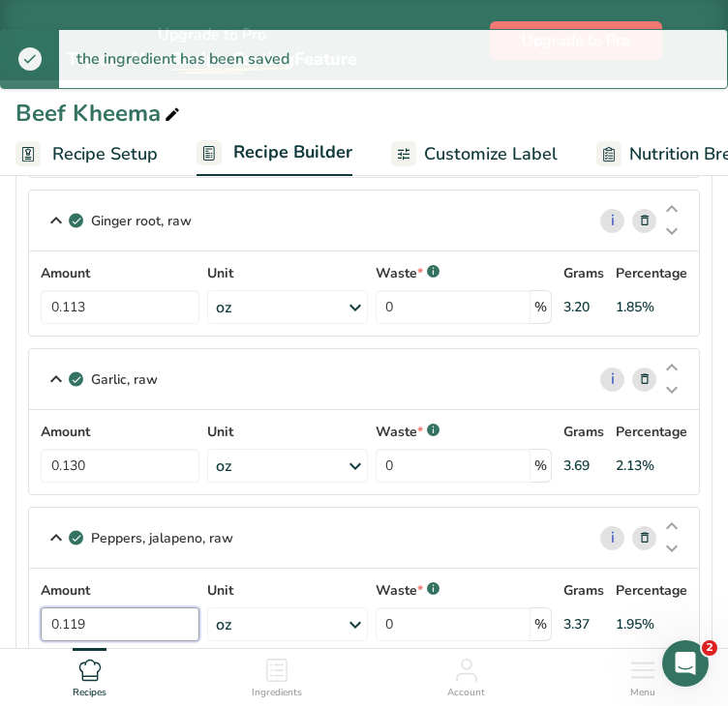
click at [158, 612] on input "0.119" at bounding box center [120, 625] width 159 height 34
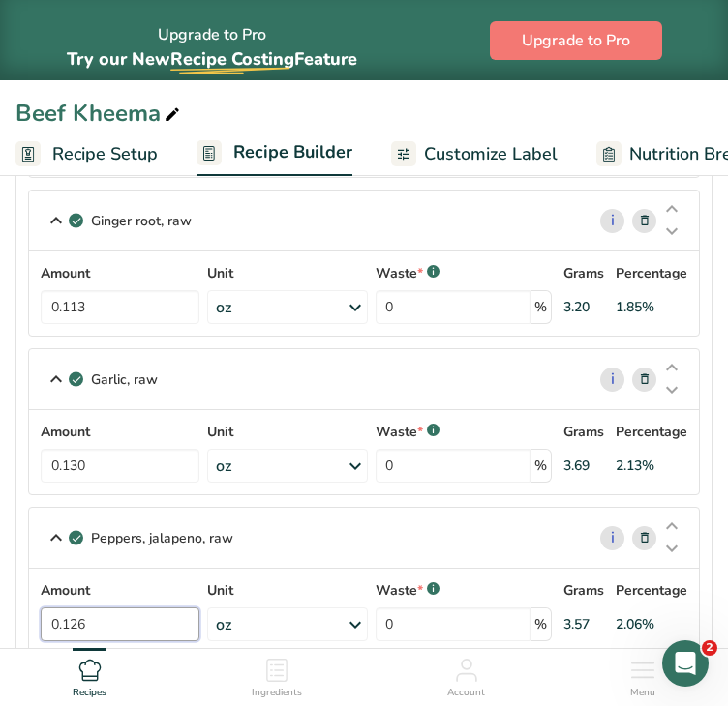
type input "0.126"
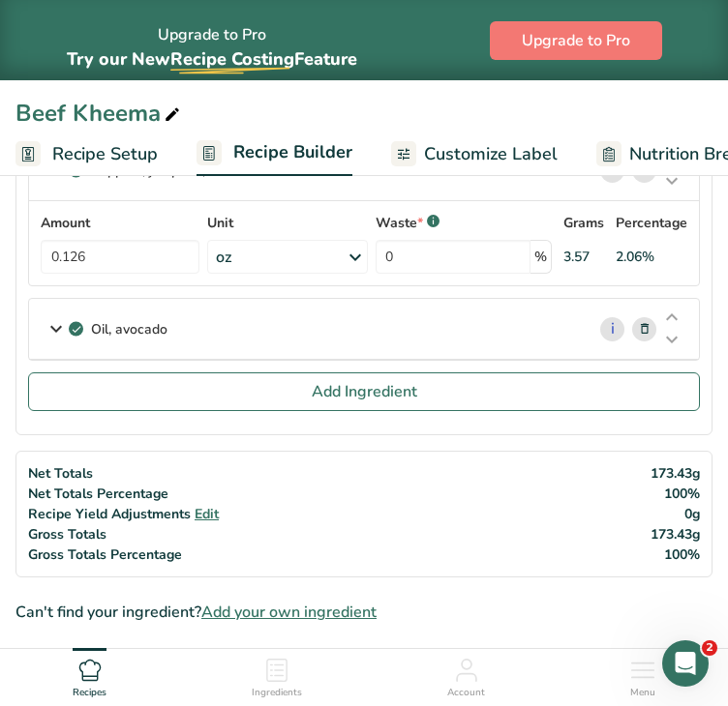
scroll to position [1440, 0]
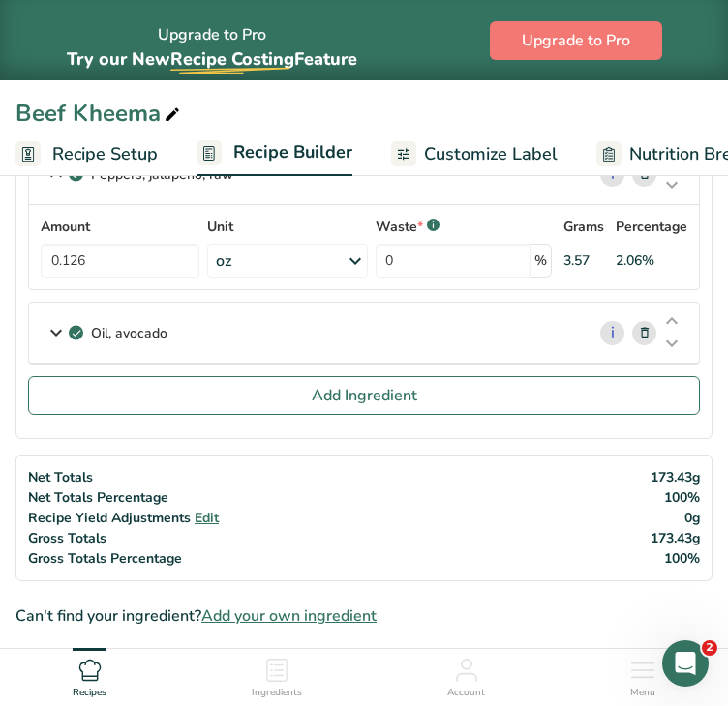
click at [417, 333] on div "Oil, avocado" at bounding box center [306, 333] width 555 height 60
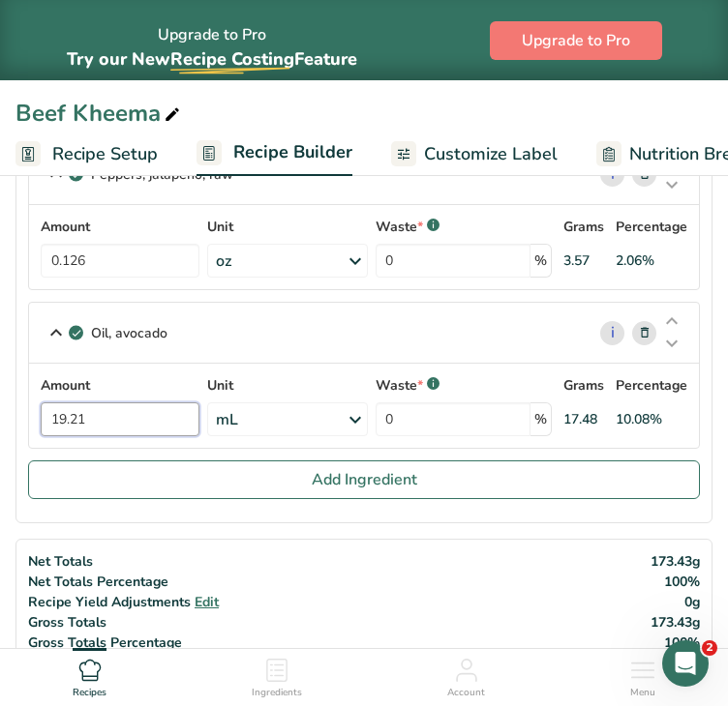
drag, startPoint x: 94, startPoint y: 415, endPoint x: 35, endPoint y: 411, distance: 59.2
click at [35, 411] on div "Amount 19.21 Unit mL Portions 1 tbsp 1 cup 1 tsp Weight Units g kg mg See more …" at bounding box center [364, 406] width 670 height 84
type input "20"
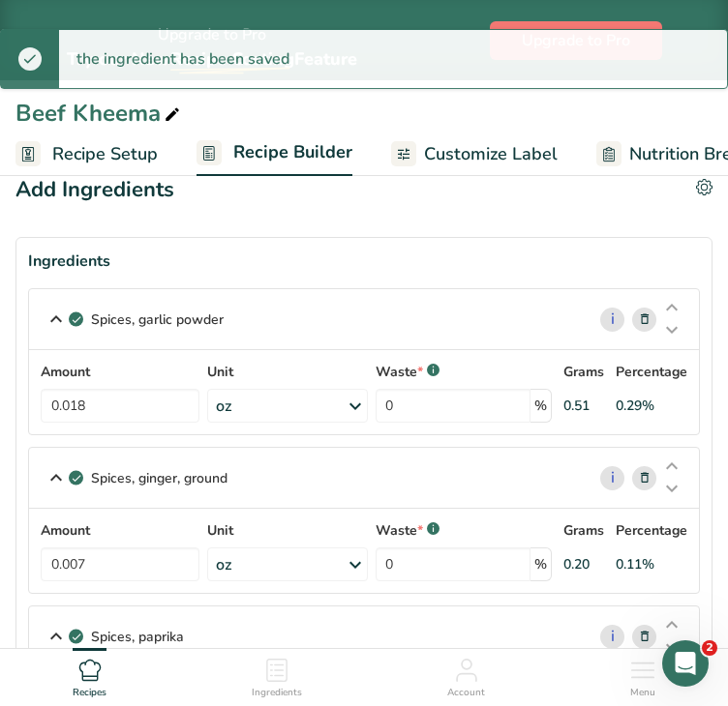
scroll to position [0, 0]
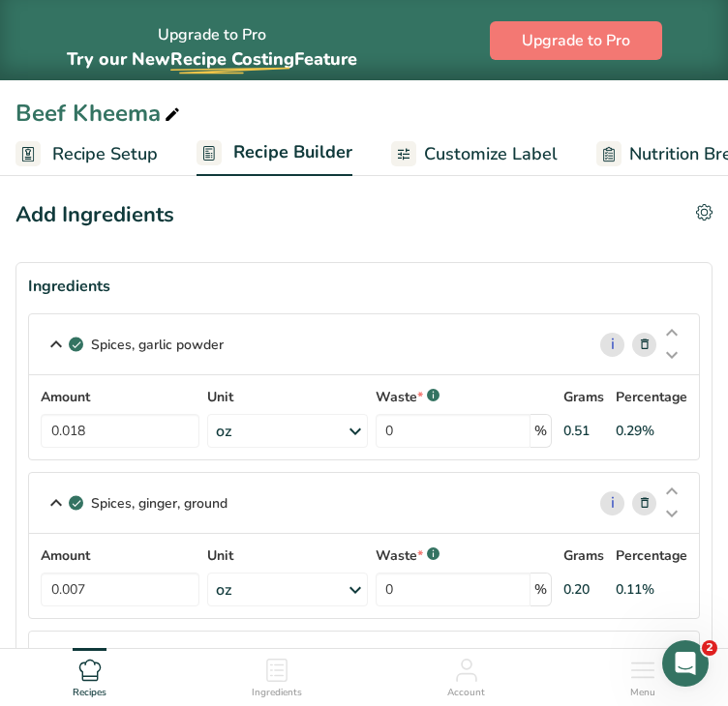
click at [523, 151] on span "Customize Label" at bounding box center [491, 154] width 134 height 26
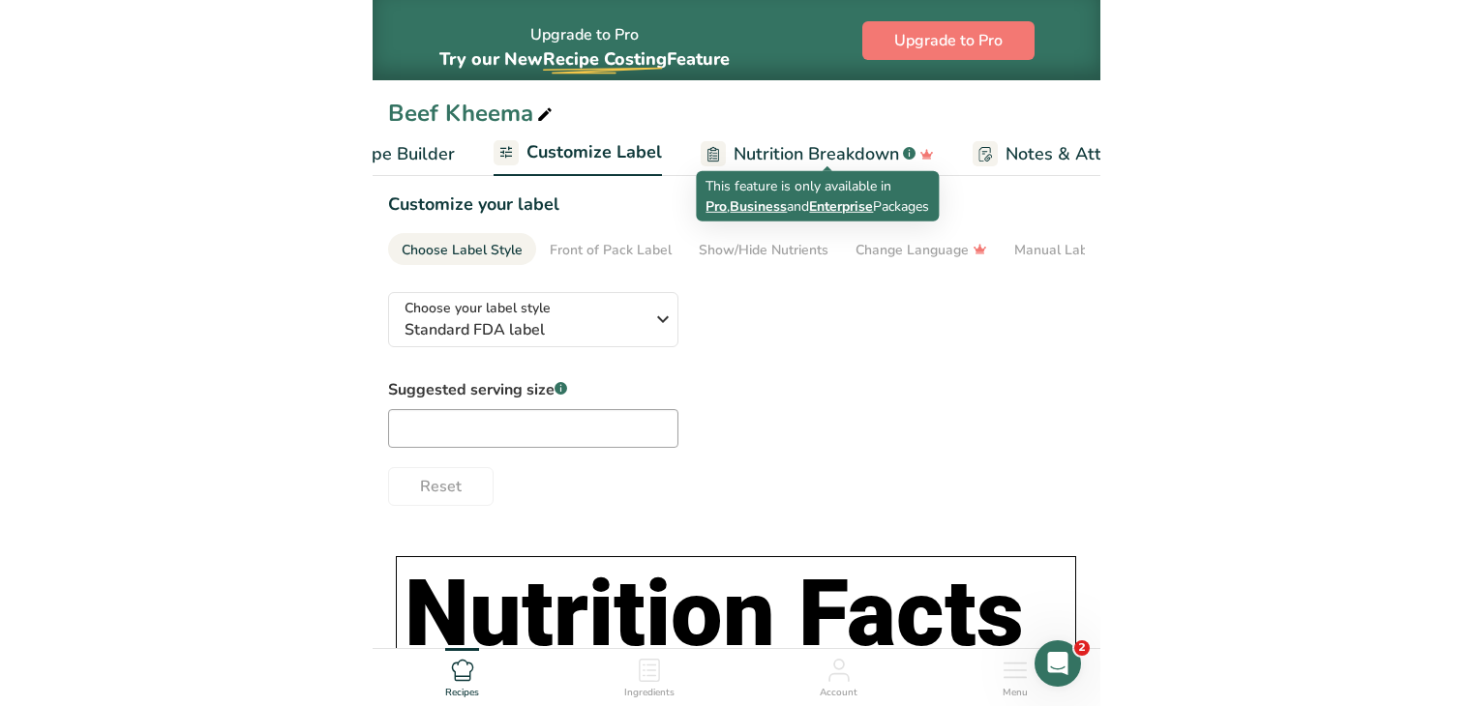
scroll to position [0, 362]
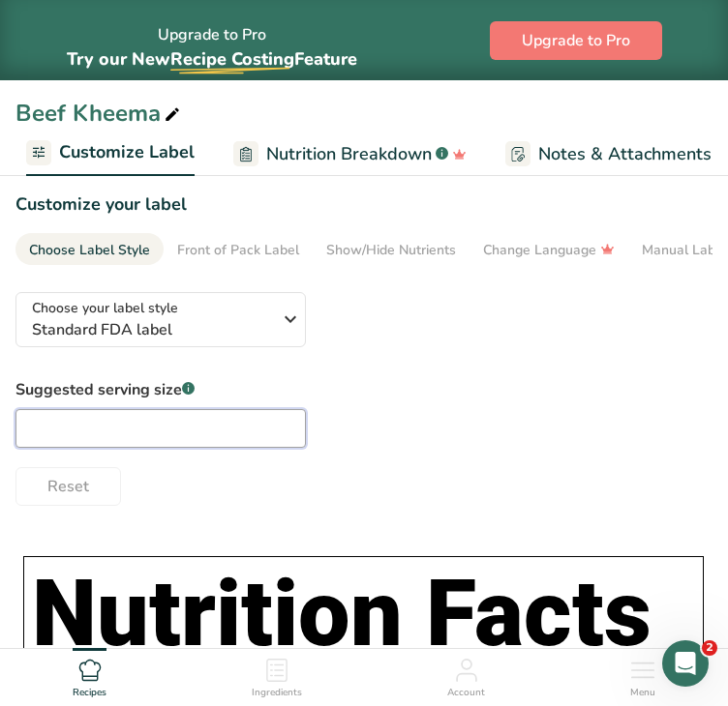
click at [193, 423] on input "text" at bounding box center [160, 428] width 290 height 39
click at [193, 423] on input "80z" at bounding box center [160, 428] width 290 height 39
type input "8oz"
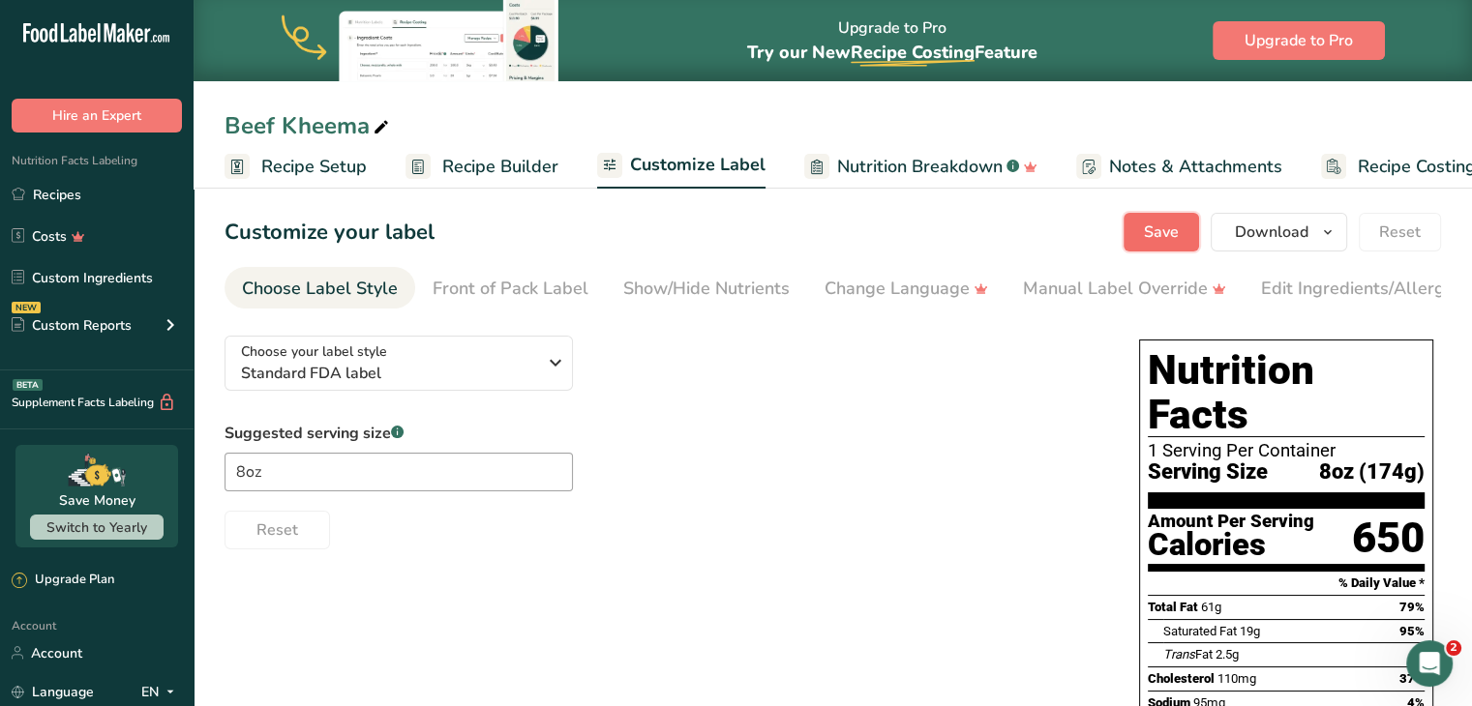
click at [727, 234] on span "Save" at bounding box center [1161, 232] width 35 height 23
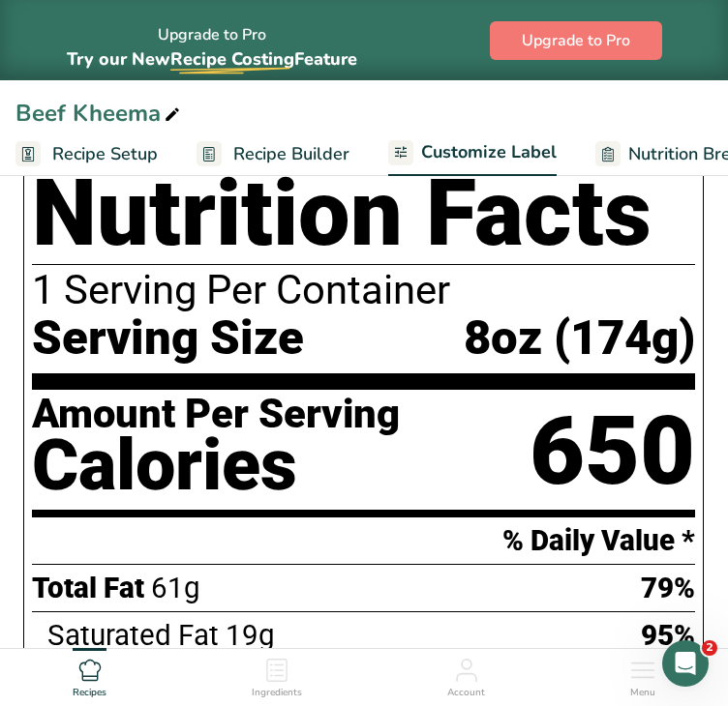
scroll to position [403, 0]
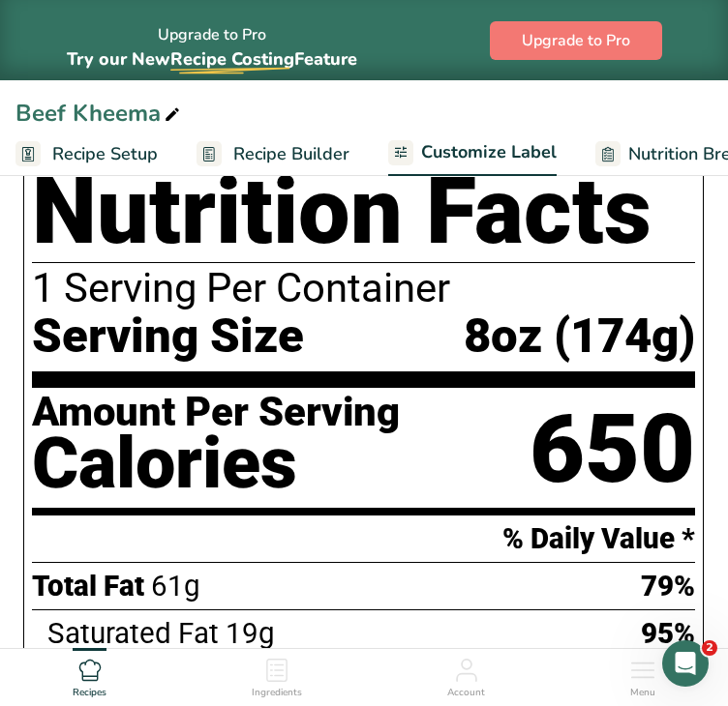
click at [283, 146] on span "Recipe Builder" at bounding box center [291, 154] width 116 height 26
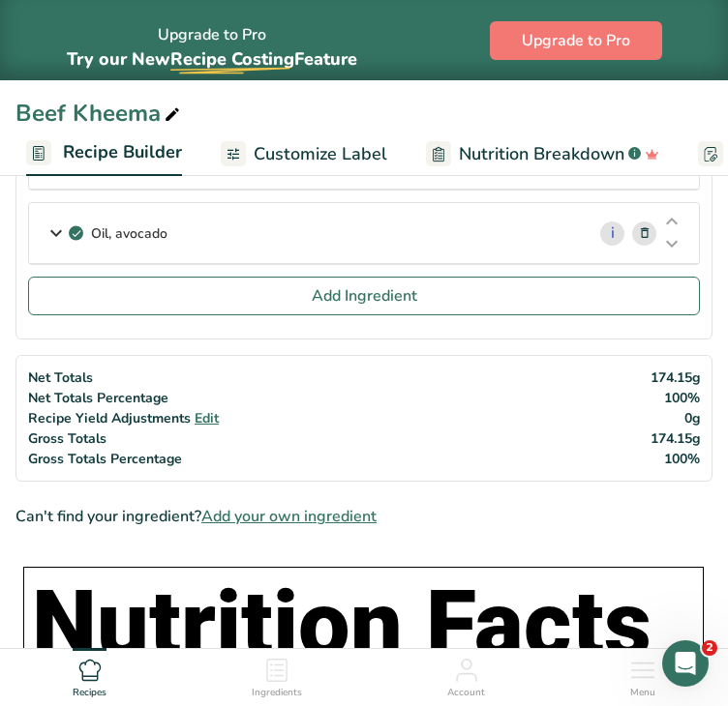
scroll to position [678, 0]
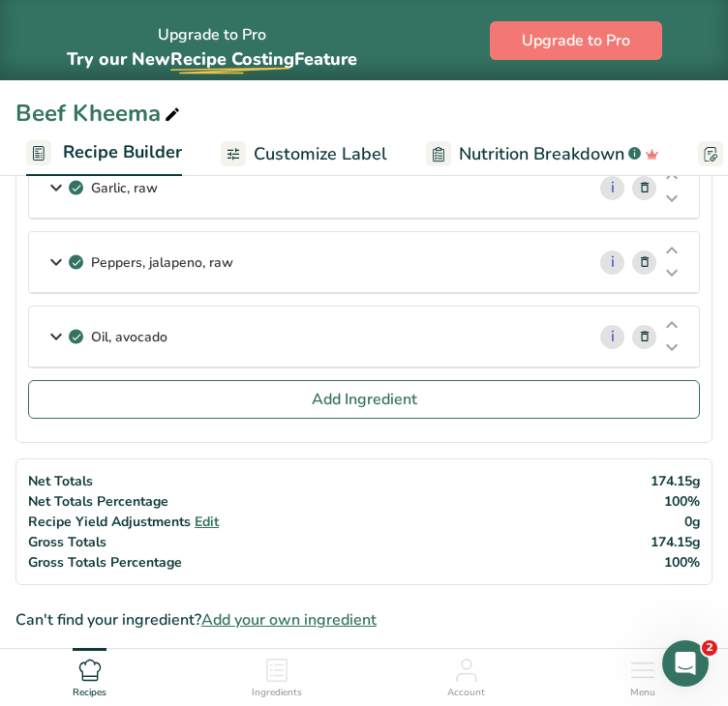
click at [382, 330] on div "Oil, avocado" at bounding box center [306, 337] width 555 height 60
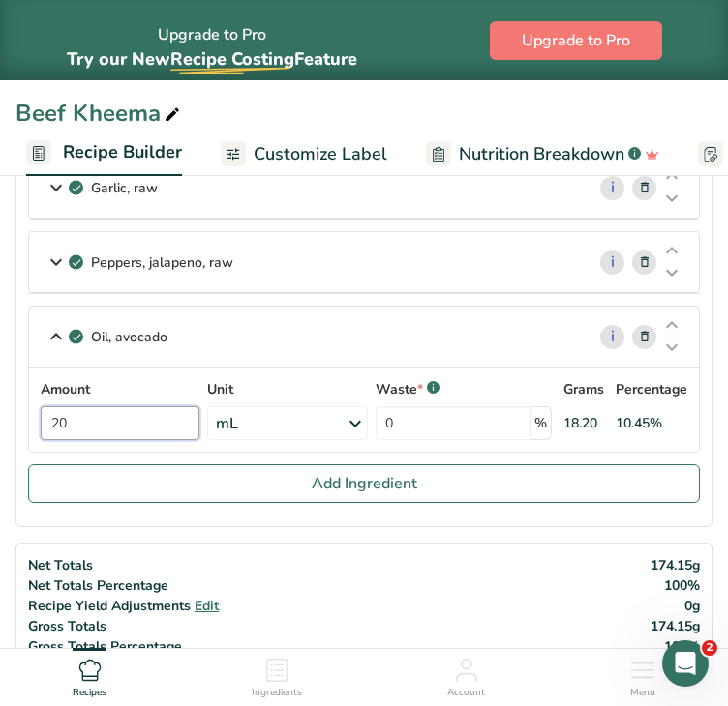
click at [89, 420] on input "20" at bounding box center [120, 423] width 159 height 34
type input "2"
type input "15"
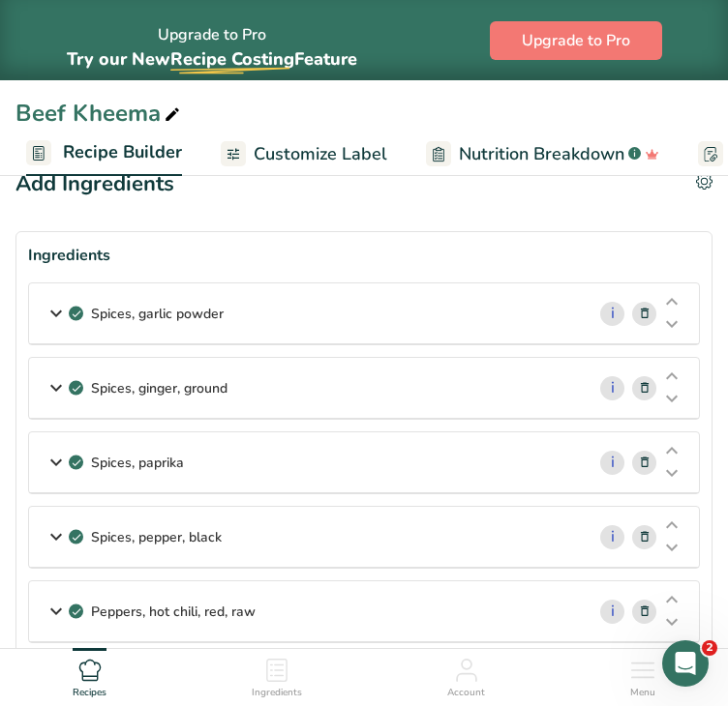
scroll to position [0, 0]
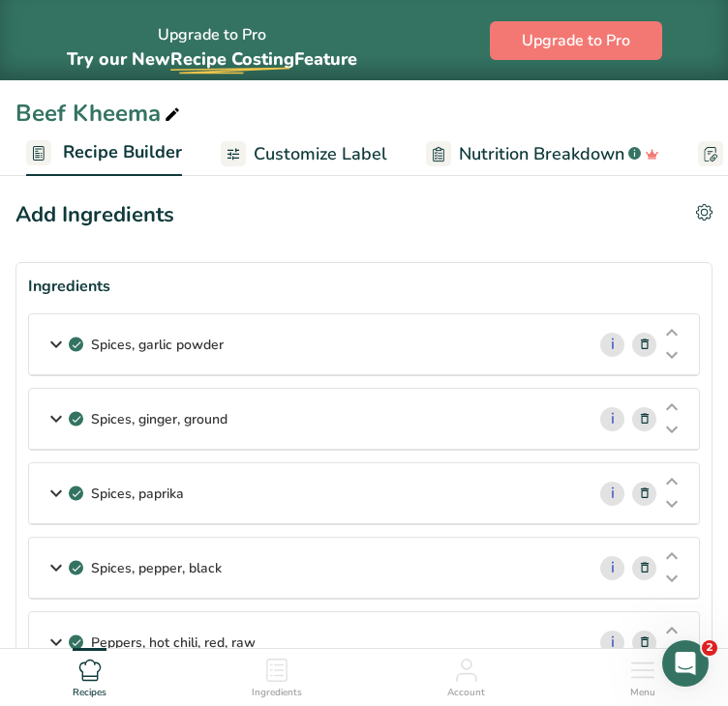
click at [353, 152] on span "Customize Label" at bounding box center [321, 154] width 134 height 26
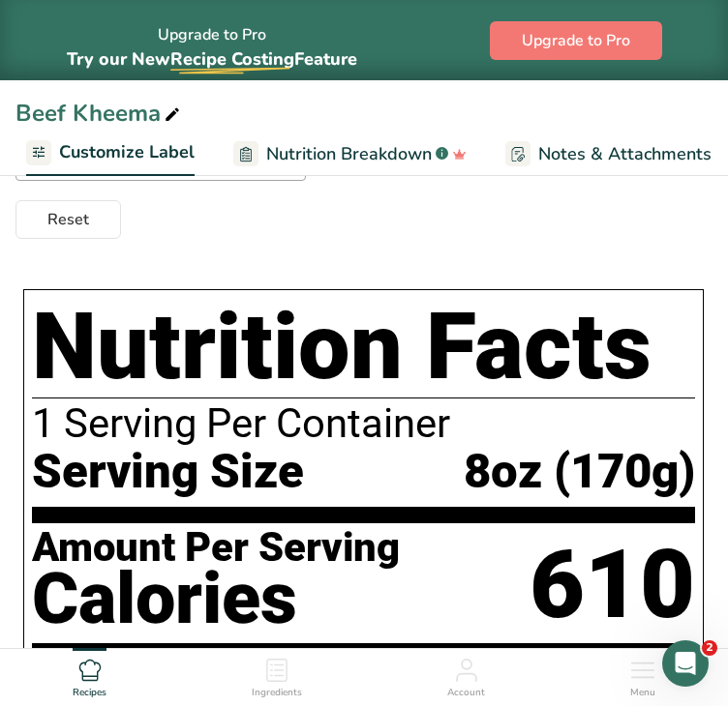
scroll to position [273, 0]
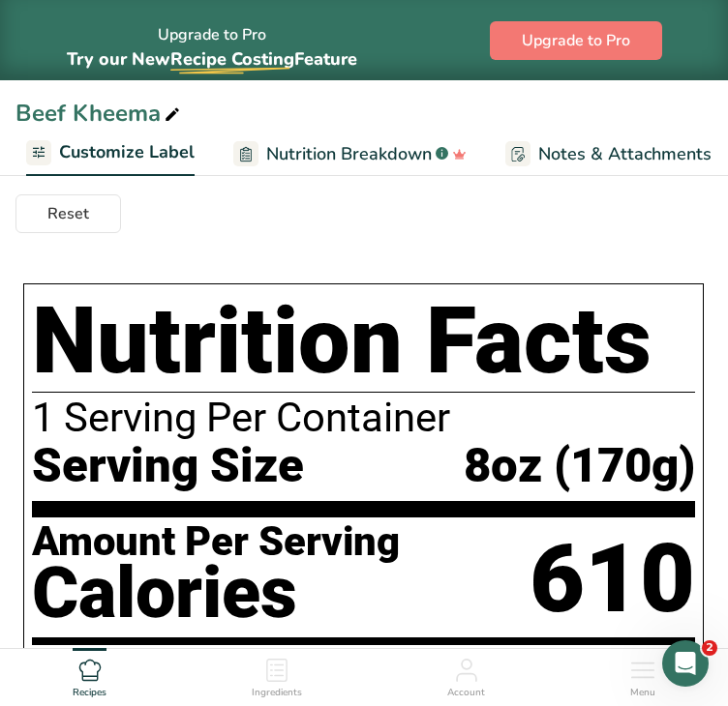
click at [161, 153] on span "Customize Label" at bounding box center [126, 152] width 135 height 26
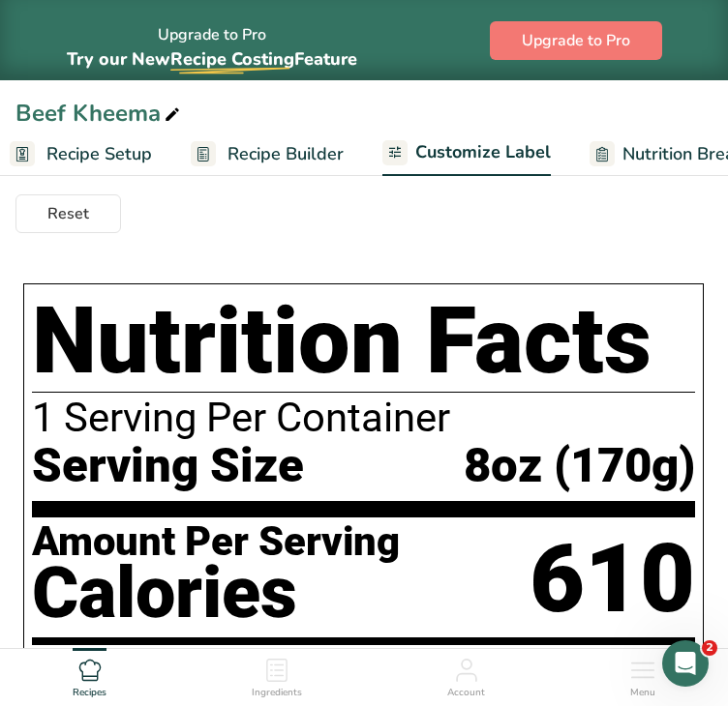
scroll to position [0, 0]
click at [136, 149] on span "Recipe Setup" at bounding box center [104, 154] width 105 height 26
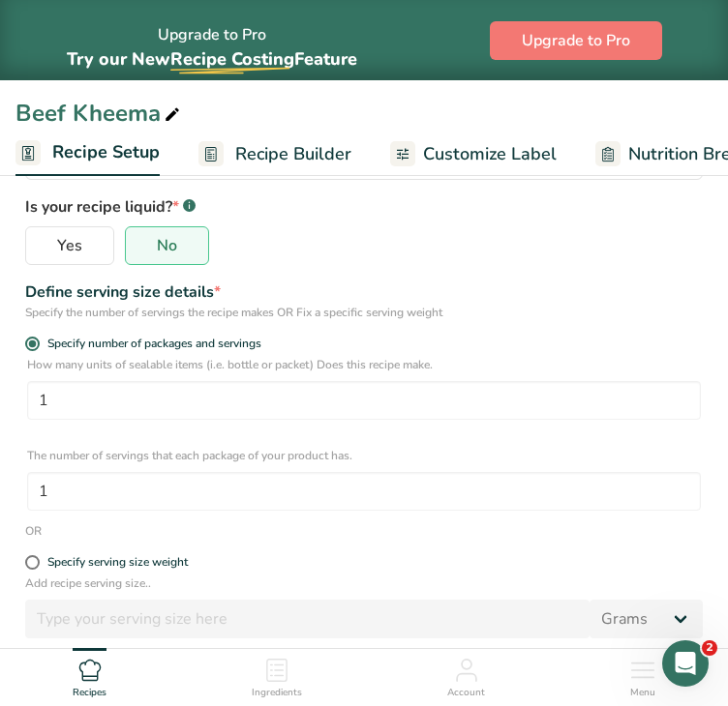
click at [284, 152] on span "Recipe Builder" at bounding box center [293, 154] width 116 height 26
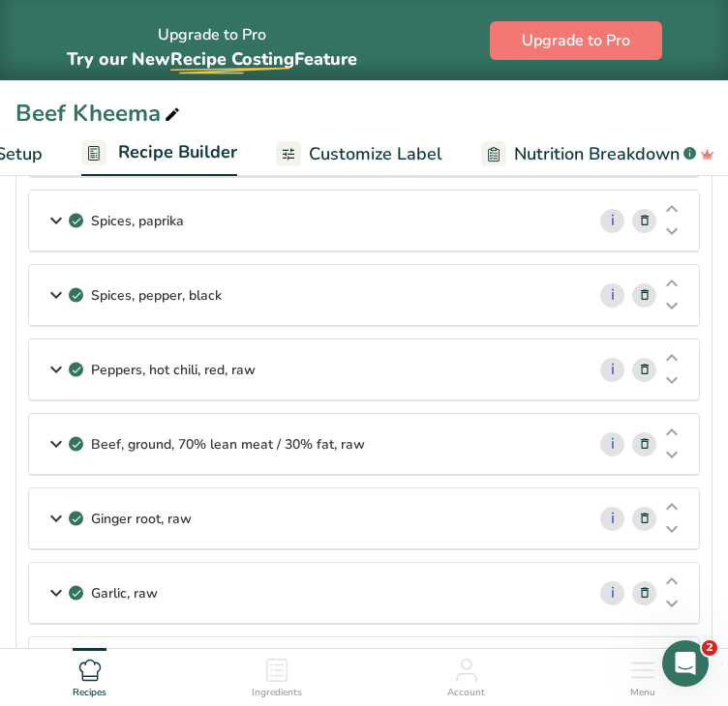
scroll to position [0, 170]
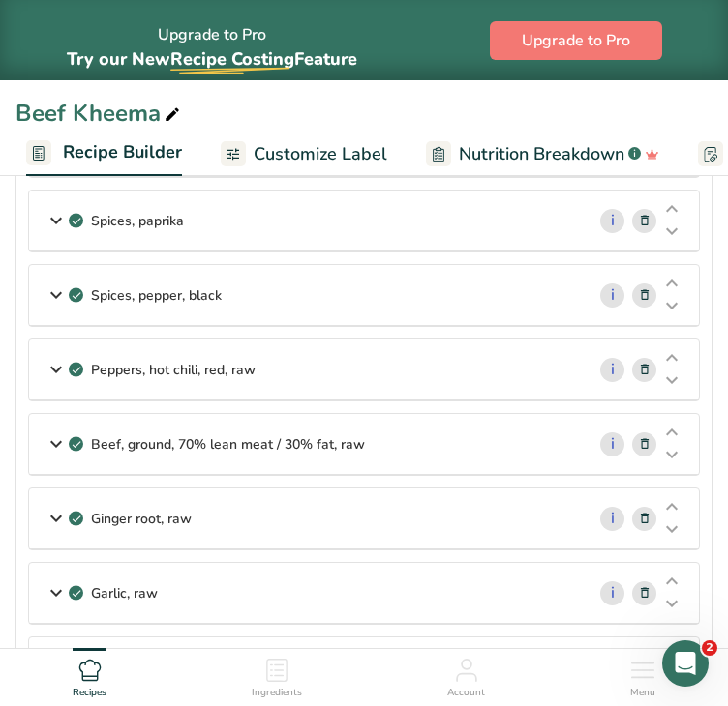
click at [448, 425] on div "Beef, ground, 70% lean meat / 30% fat, raw" at bounding box center [306, 444] width 555 height 60
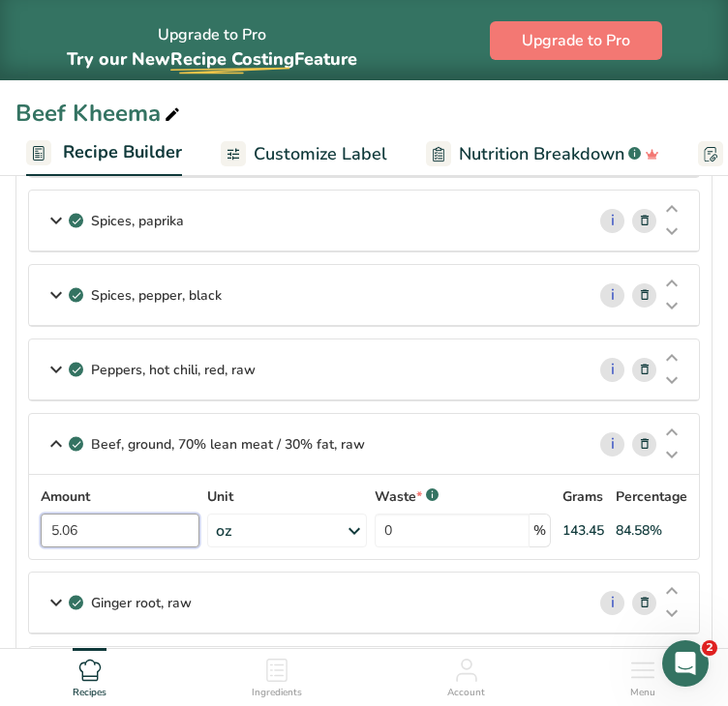
click at [103, 527] on input "5.06" at bounding box center [120, 531] width 159 height 34
type input "5"
type input "4"
type input "5"
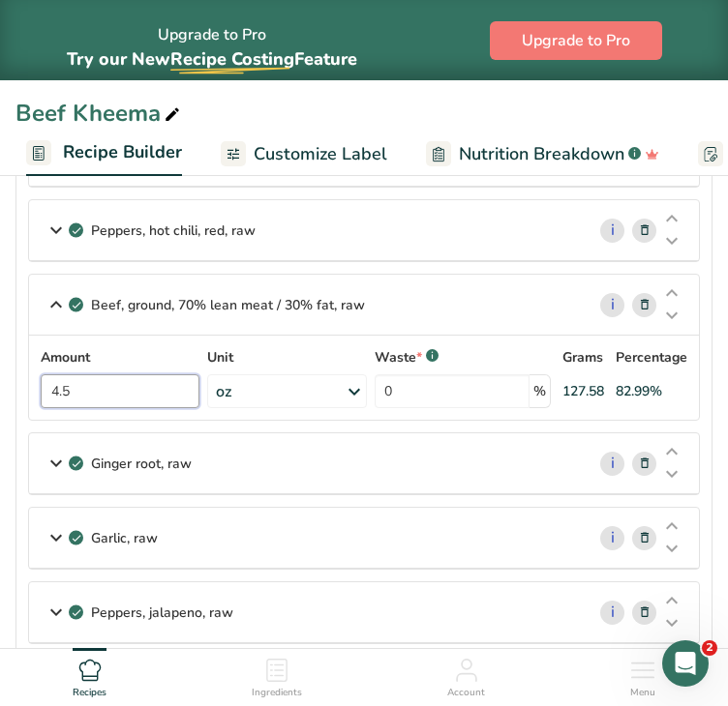
scroll to position [342, 0]
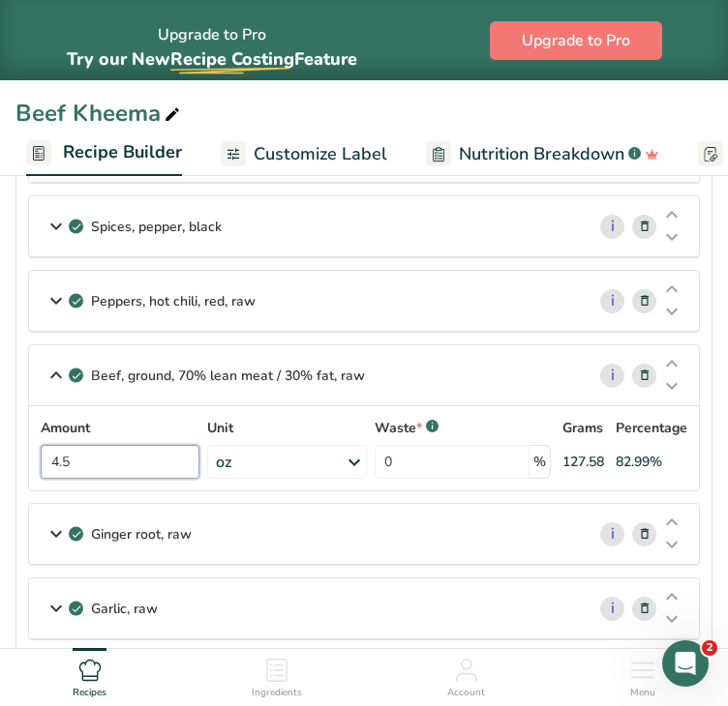
type input "4.5"
click at [710, 420] on section "Ingredients Spices, garlic powder i Amount 0.018 Unit oz Portions 1 gram 1 tbsp…" at bounding box center [363, 392] width 697 height 943
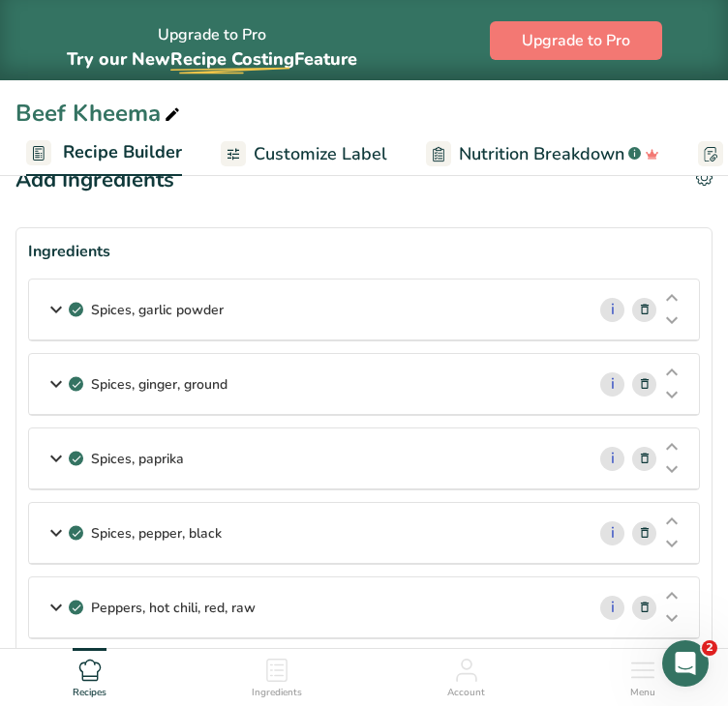
scroll to position [0, 0]
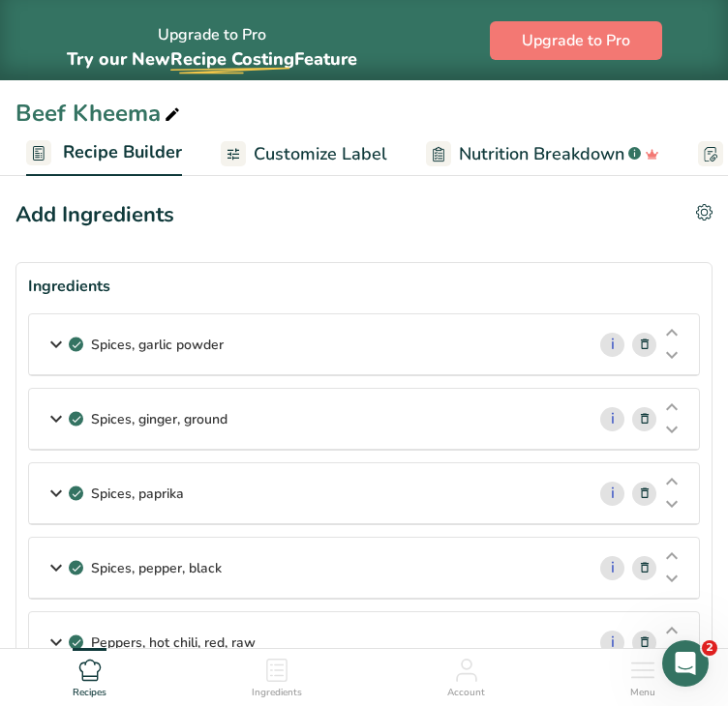
click at [298, 143] on span "Customize Label" at bounding box center [321, 154] width 134 height 26
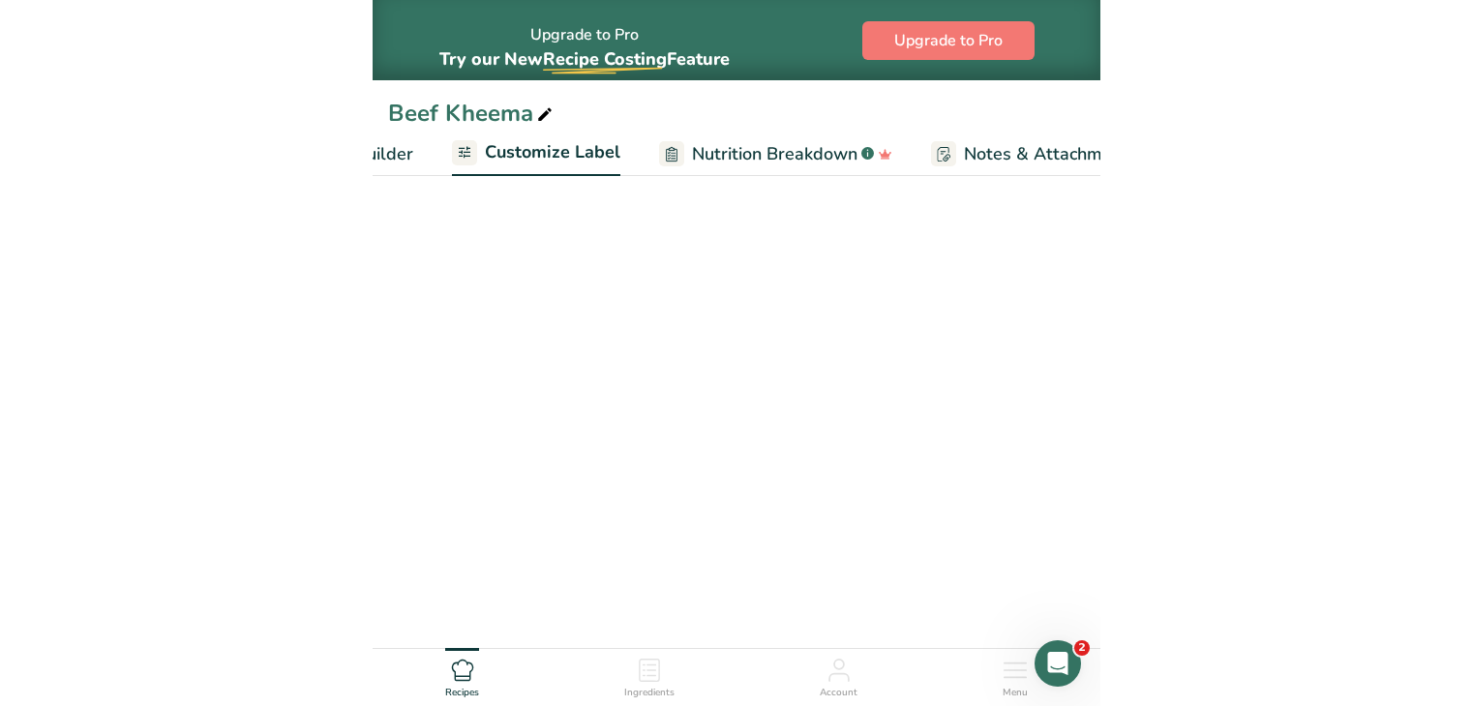
scroll to position [0, 362]
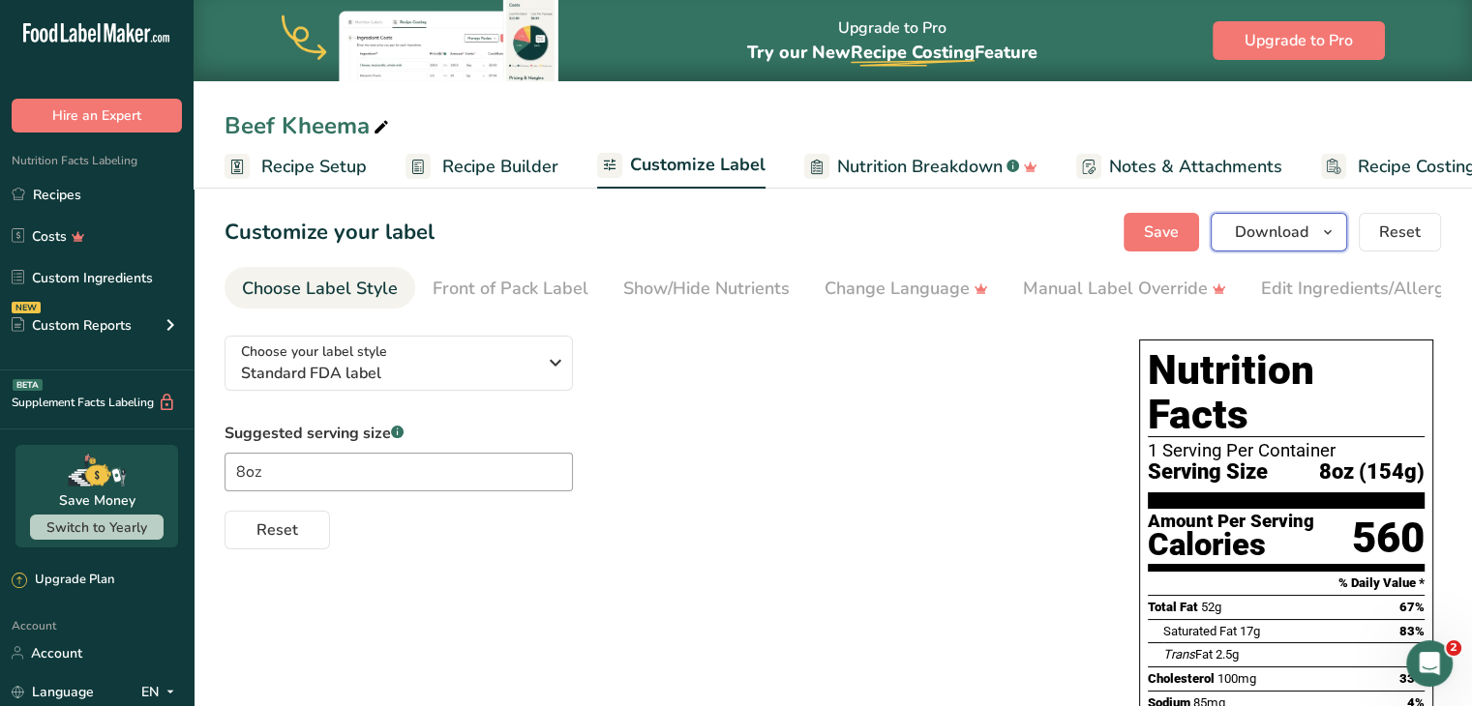
click at [727, 239] on icon "button" at bounding box center [1327, 233] width 15 height 24
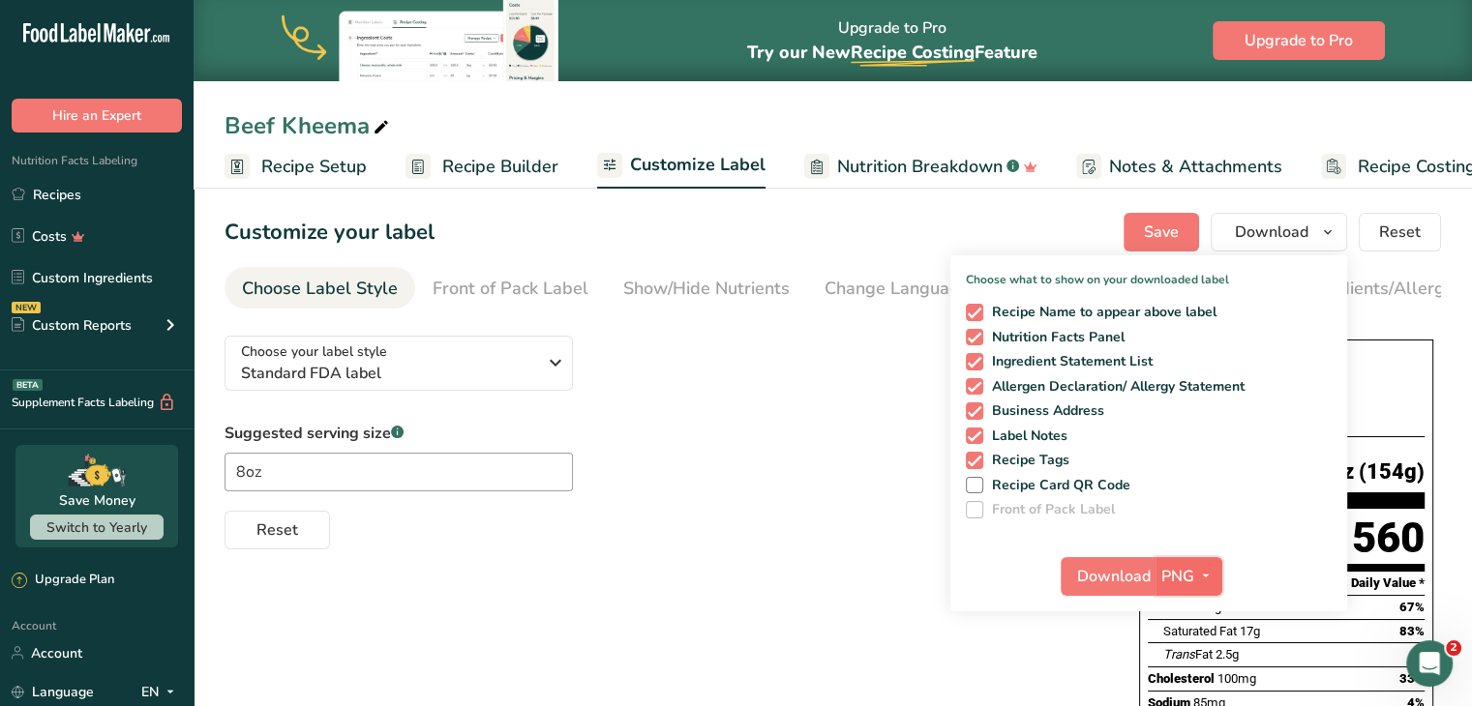
click at [727, 569] on icon "button" at bounding box center [1205, 576] width 15 height 24
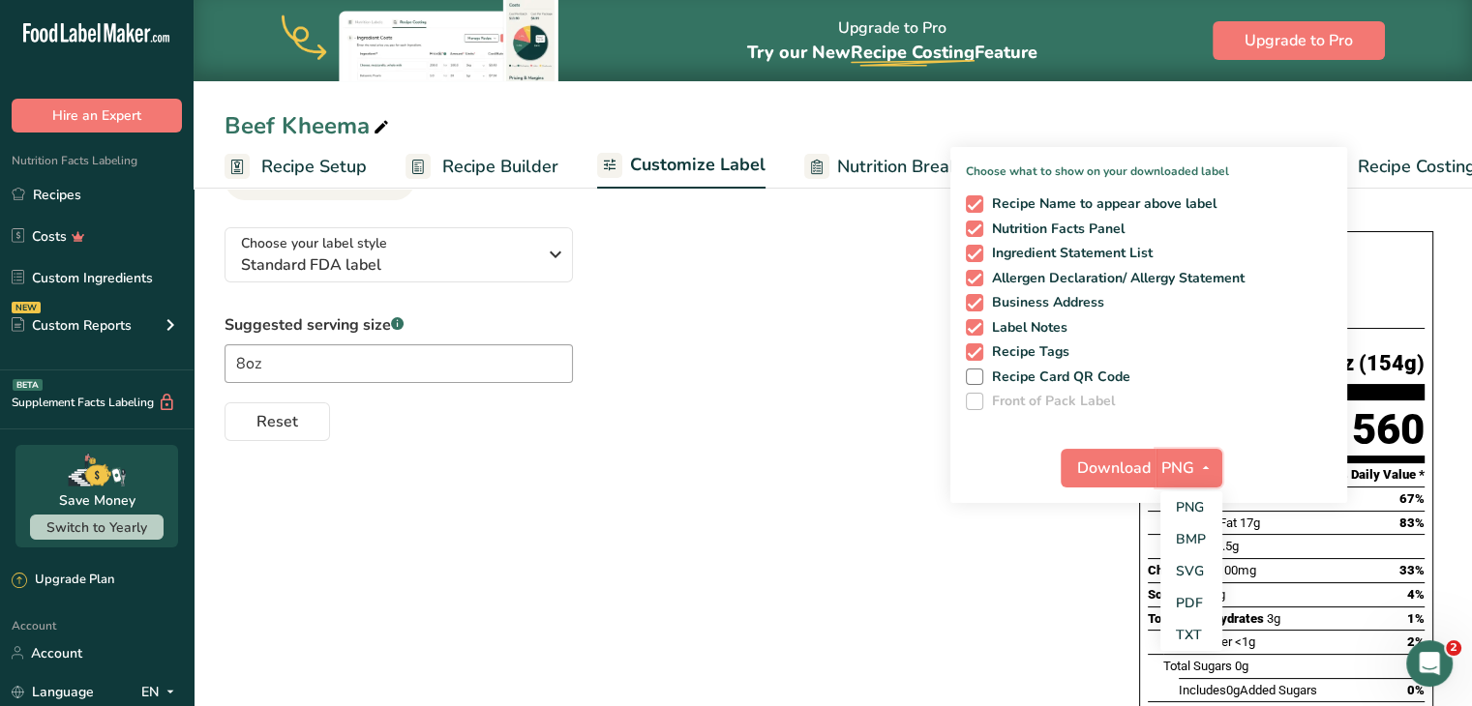
scroll to position [121, 0]
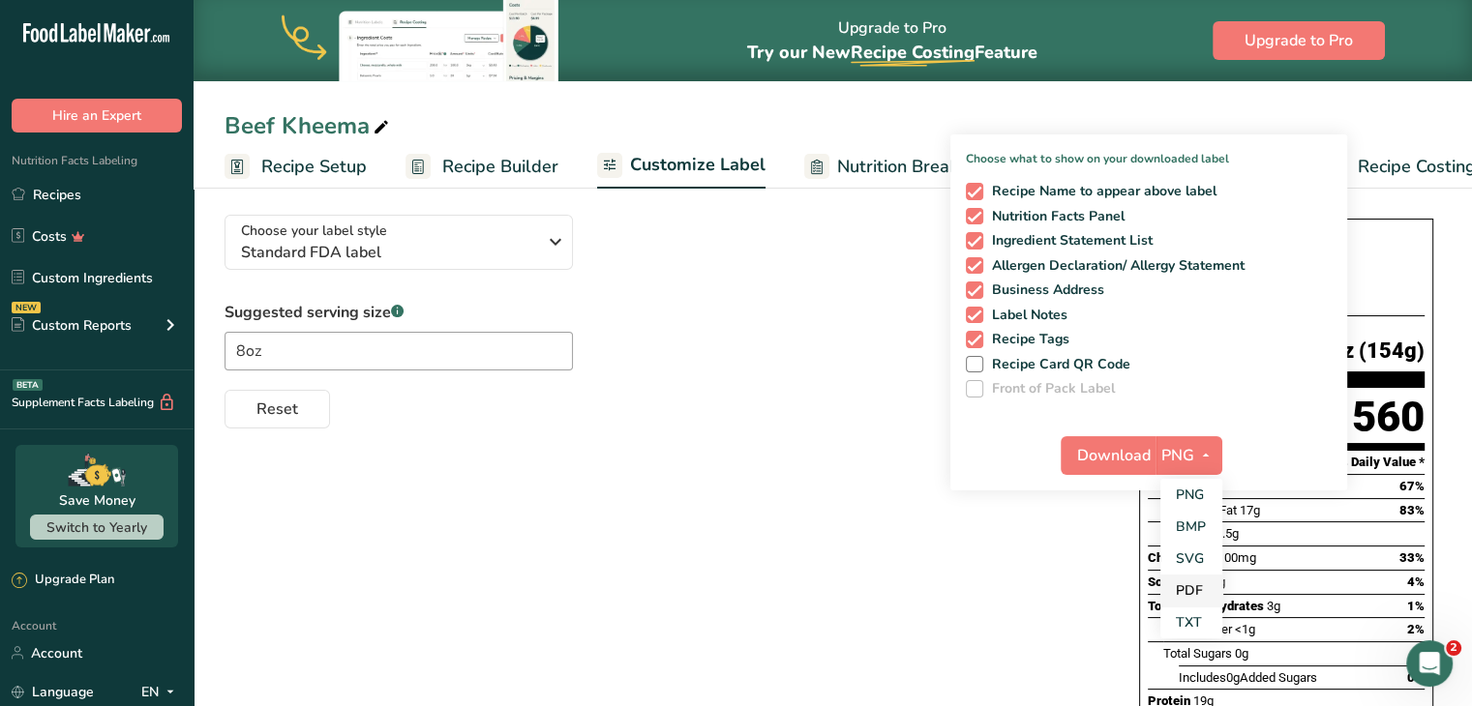
click at [727, 593] on link "PDF" at bounding box center [1191, 591] width 62 height 32
click at [727, 454] on span "Download" at bounding box center [1115, 455] width 74 height 23
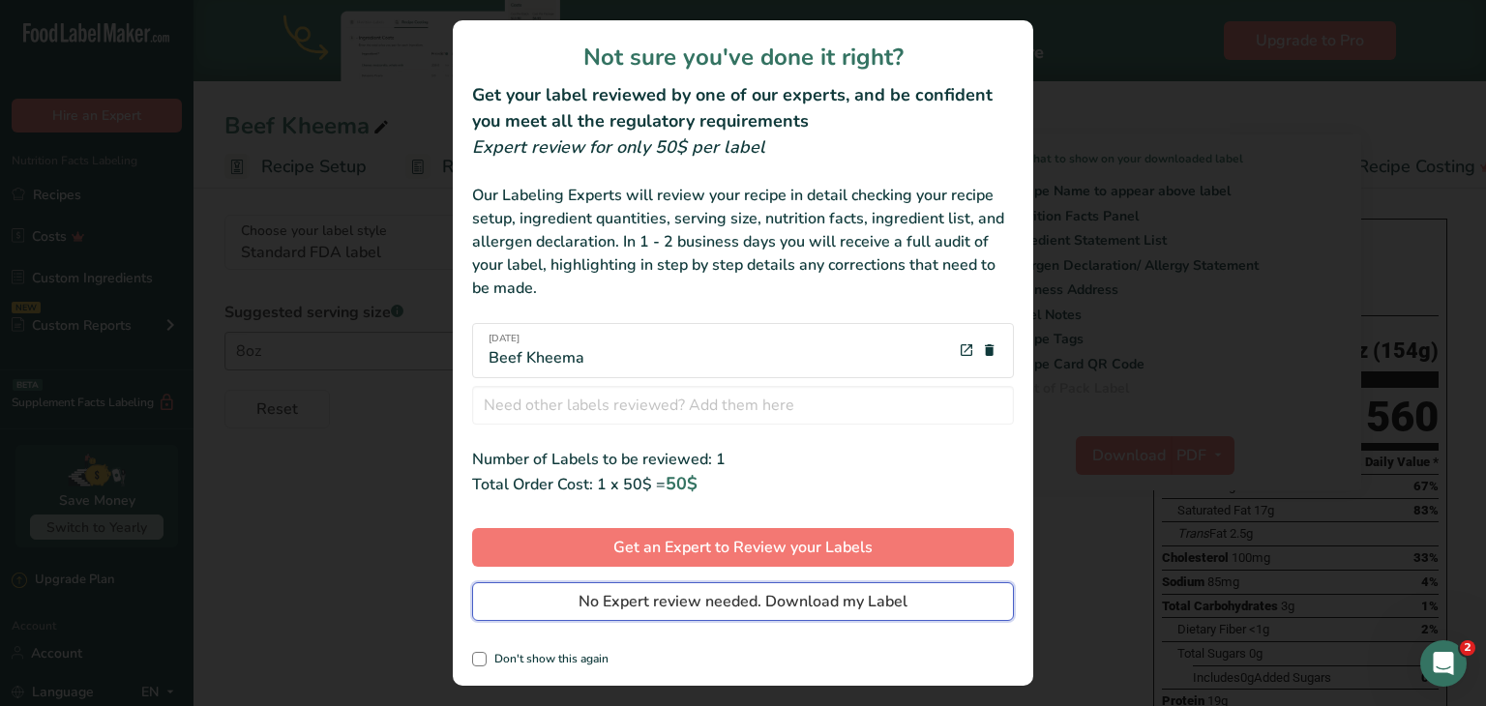
click at [727, 613] on button "No Expert review needed. Download my Label" at bounding box center [743, 602] width 542 height 39
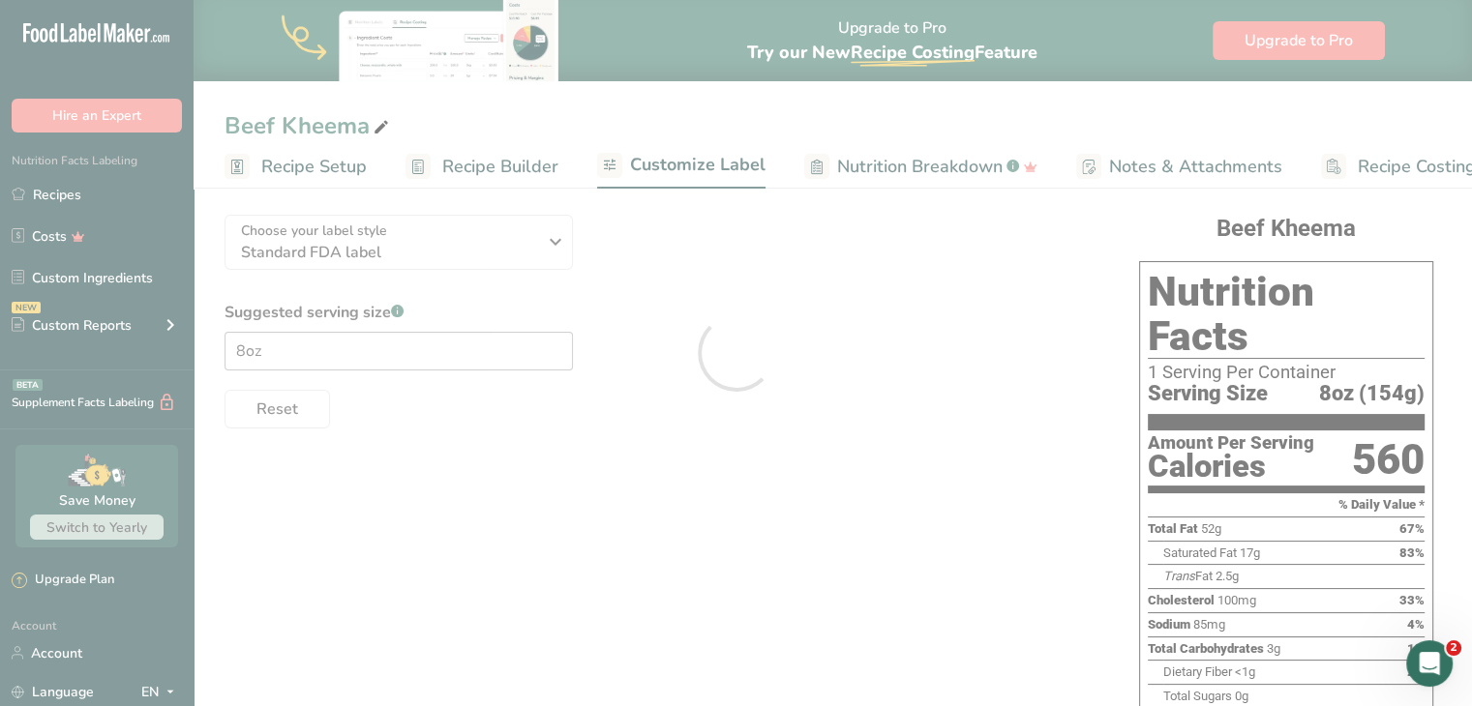
scroll to position [0, 0]
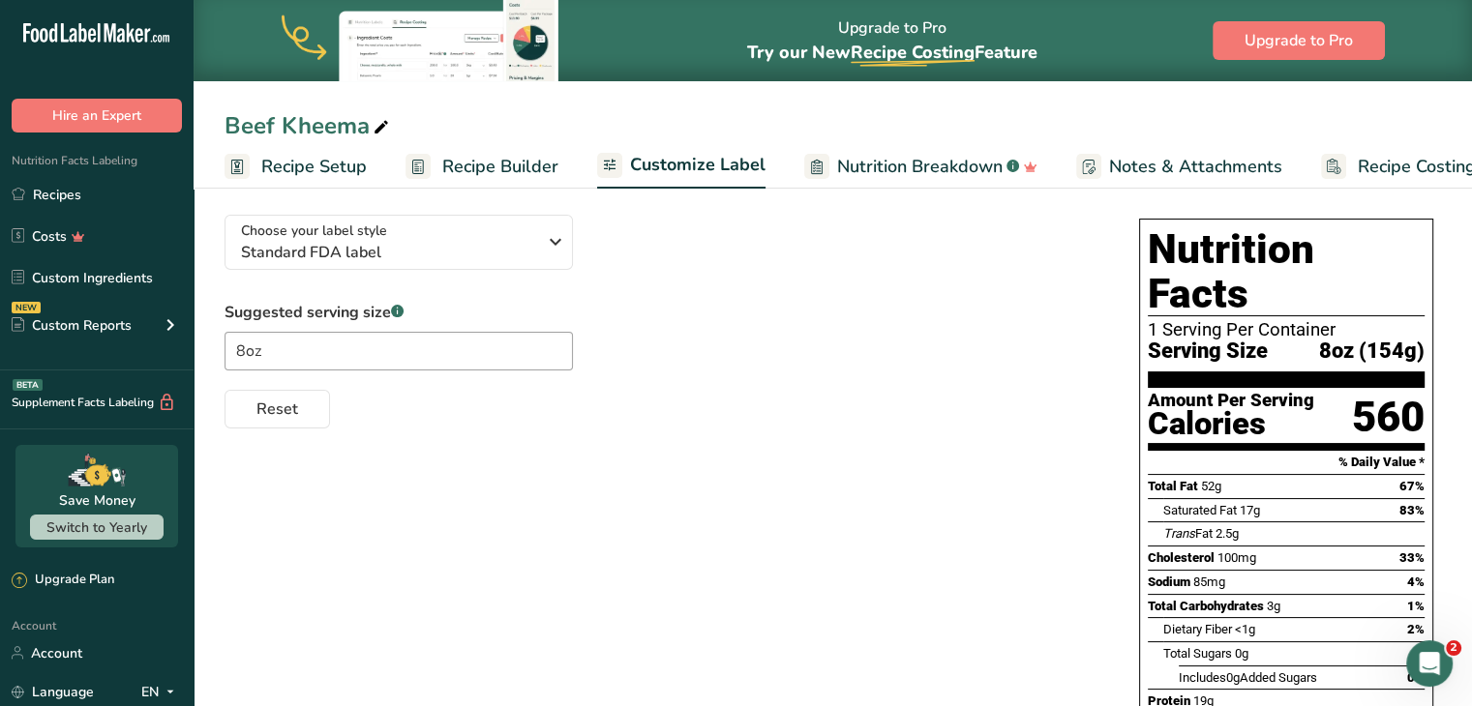
click at [727, 455] on div "Choose your label style Standard FDA label USA (FDA) Standard FDA label Tabular…" at bounding box center [832, 578] width 1216 height 759
click at [113, 196] on link "Recipes" at bounding box center [97, 194] width 194 height 37
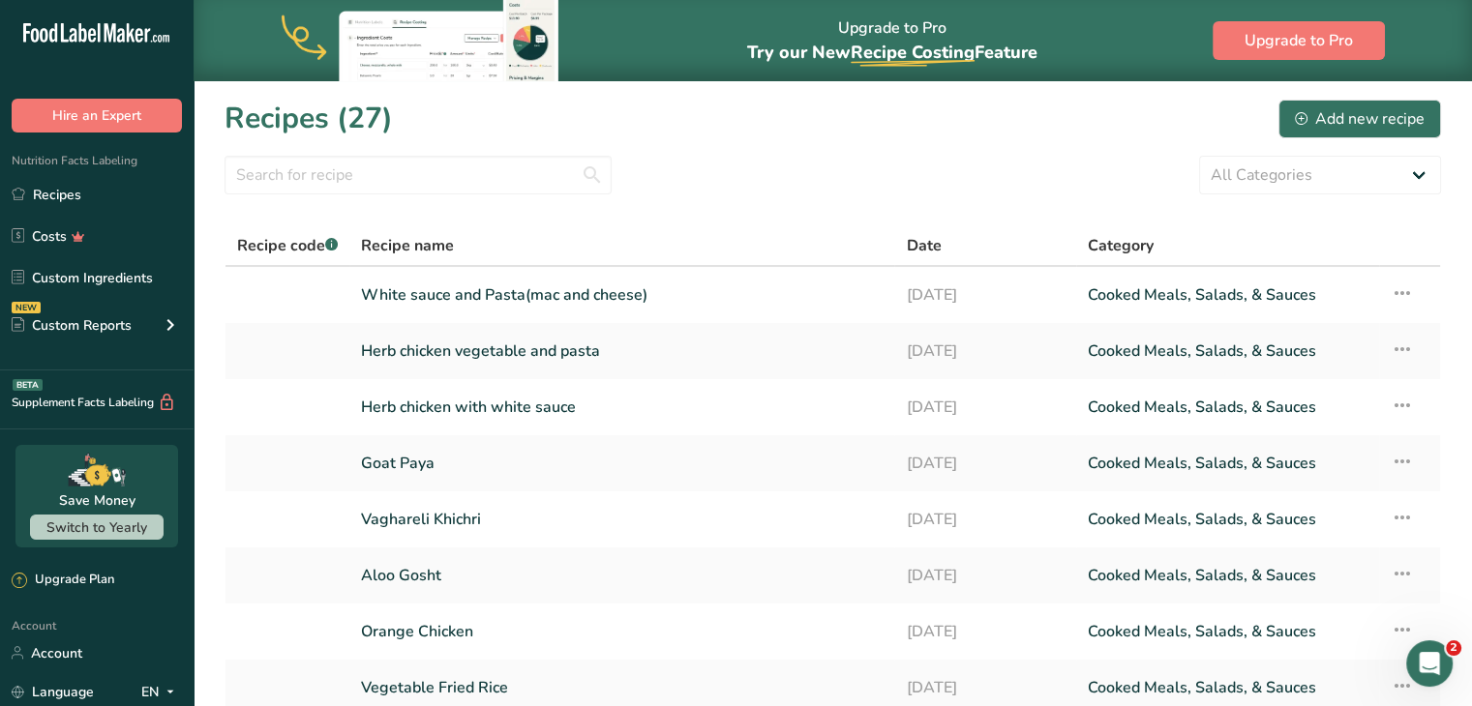
scroll to position [277, 0]
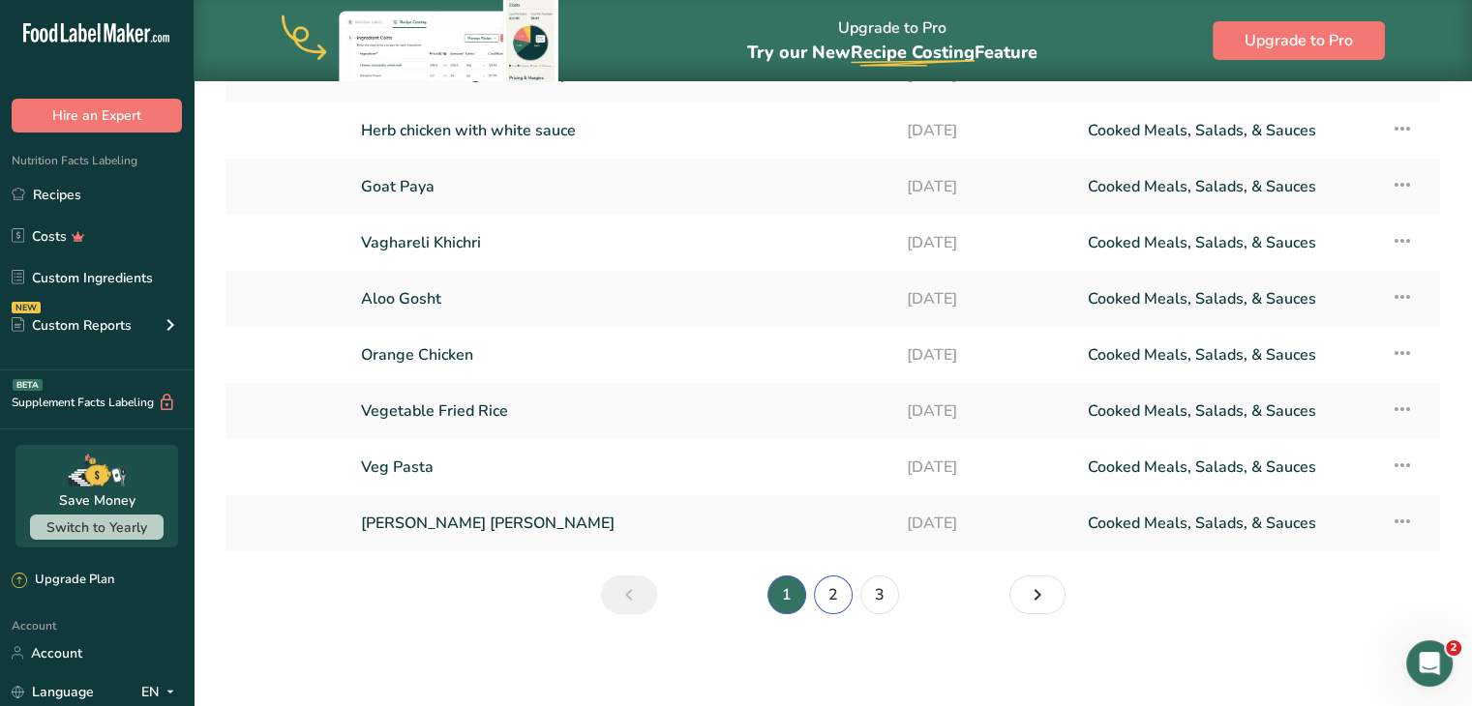
click at [727, 605] on link "2" at bounding box center [833, 595] width 39 height 39
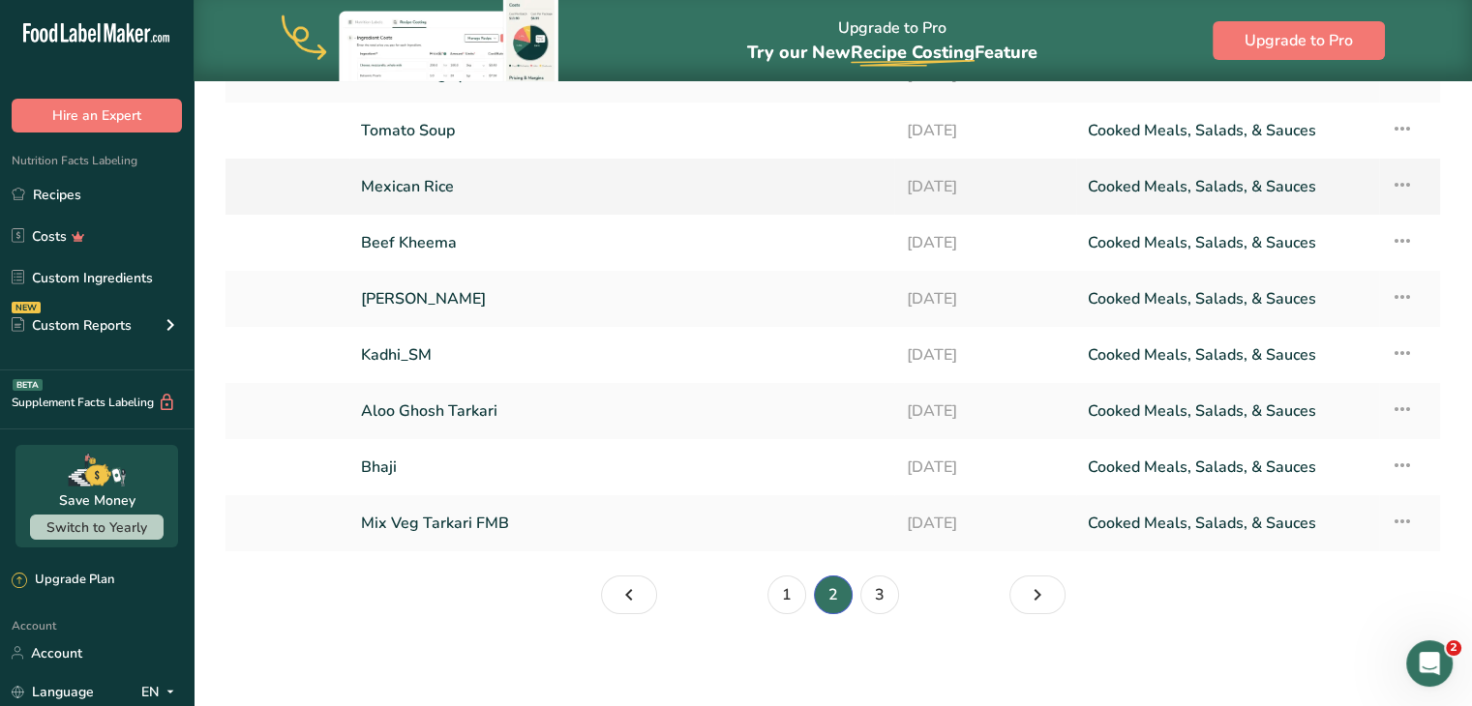
click at [409, 190] on link "Mexican Rice" at bounding box center [622, 186] width 522 height 41
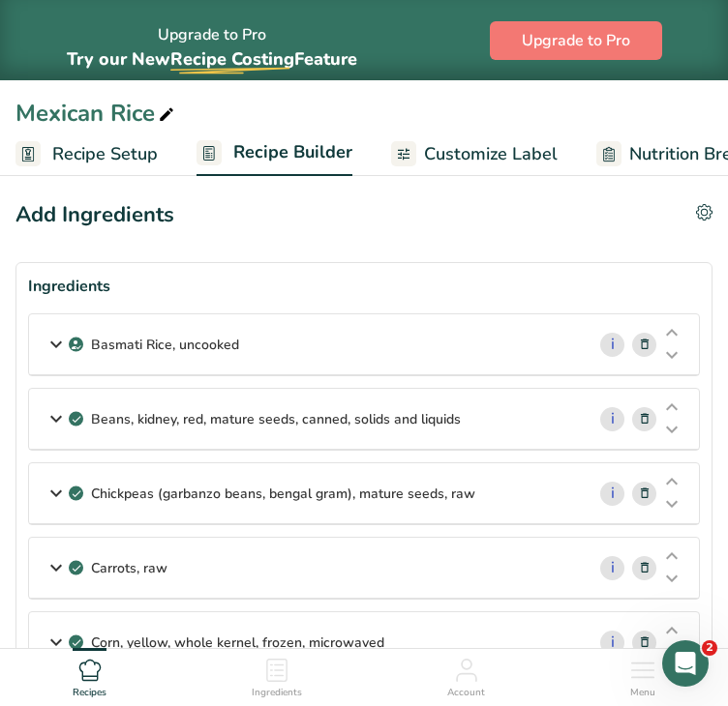
click at [256, 336] on div "Basmati Rice, uncooked" at bounding box center [306, 344] width 555 height 60
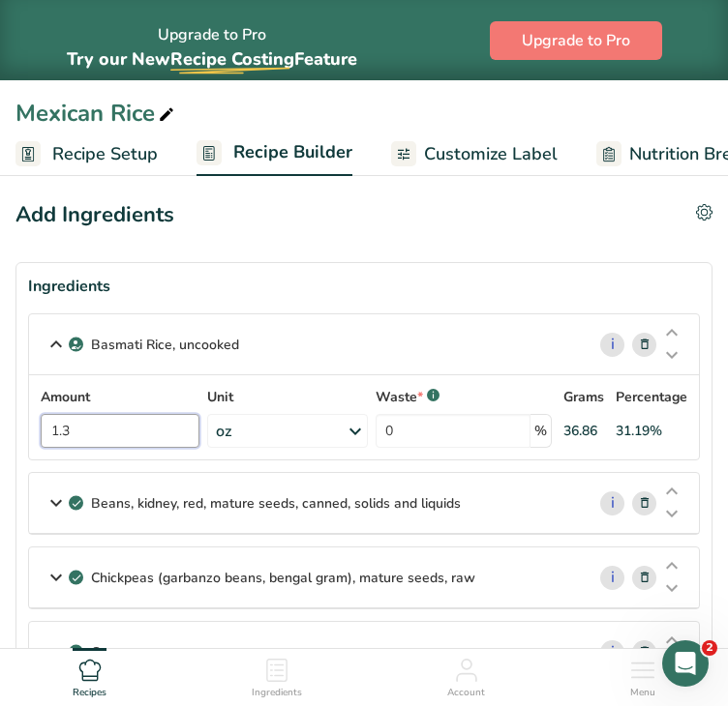
click at [113, 439] on input "1.3" at bounding box center [120, 431] width 159 height 34
type input "1"
type input "0.082"
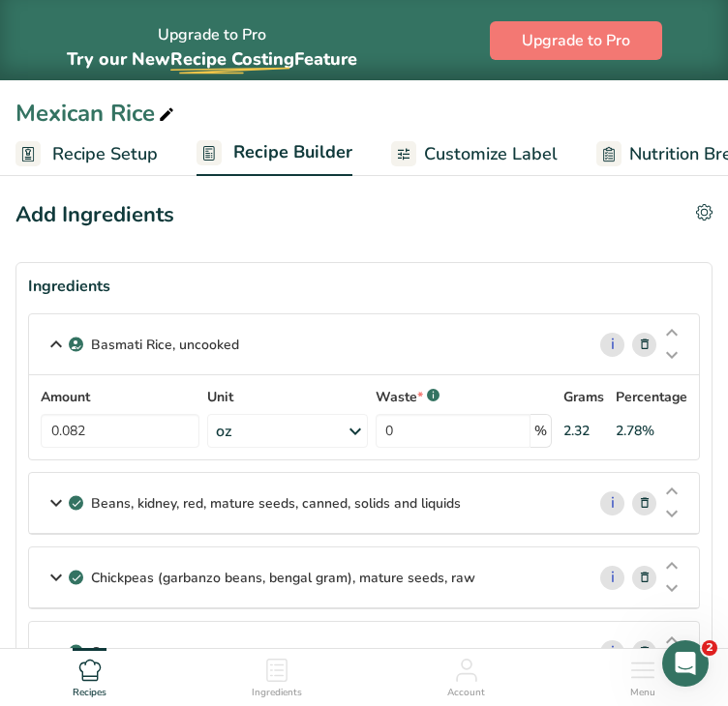
click at [406, 498] on p "Beans, kidney, red, mature seeds, canned, solids and liquids" at bounding box center [276, 503] width 370 height 20
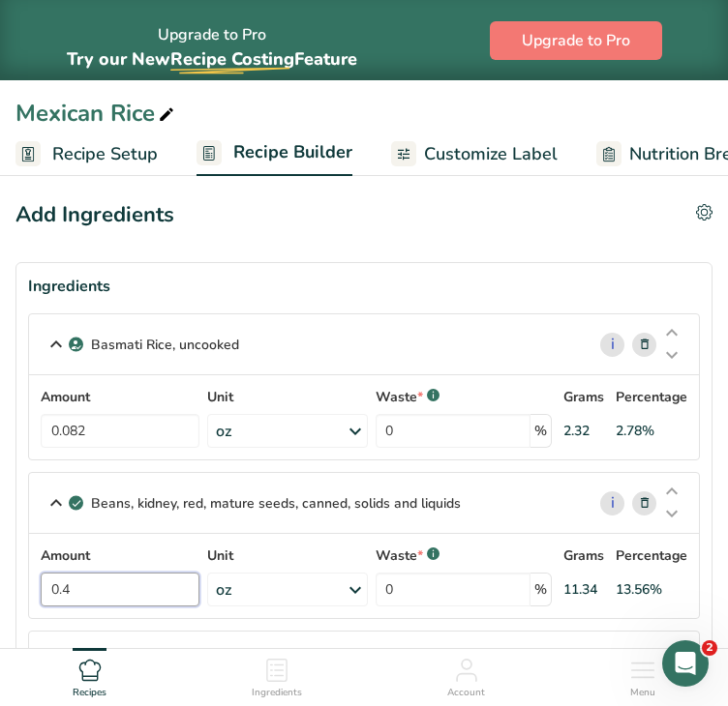
click at [149, 589] on input "0.4" at bounding box center [120, 590] width 159 height 34
type input "0.0248"
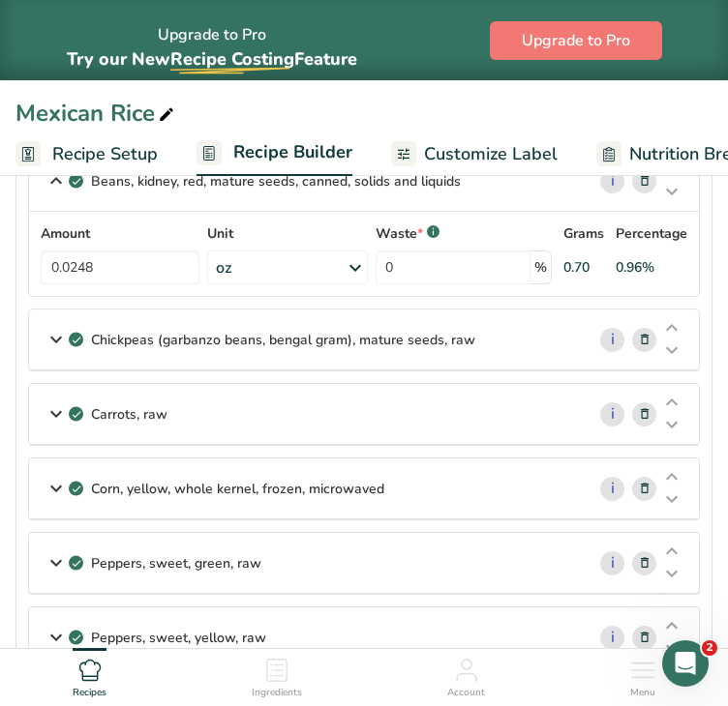
scroll to position [334, 0]
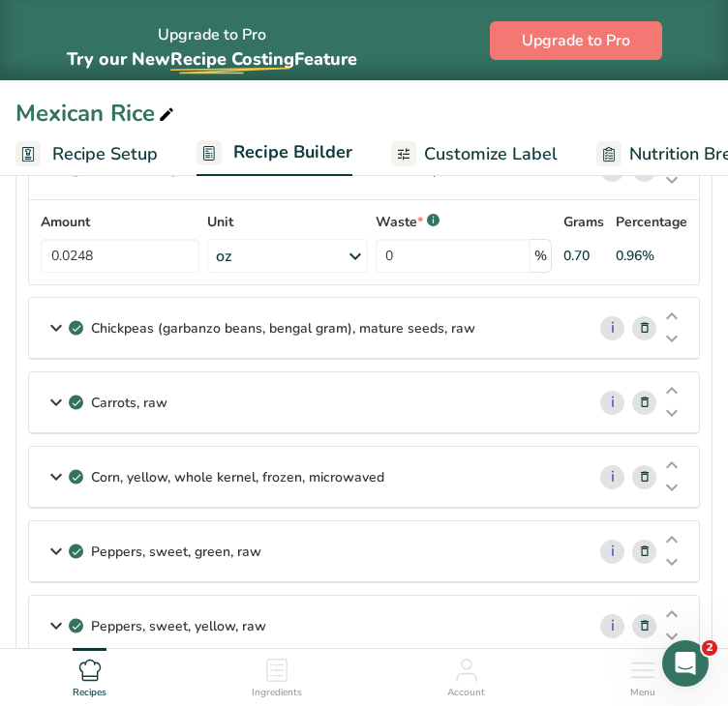
click at [293, 323] on p "Chickpeas (garbanzo beans, bengal gram), mature seeds, raw" at bounding box center [283, 328] width 384 height 20
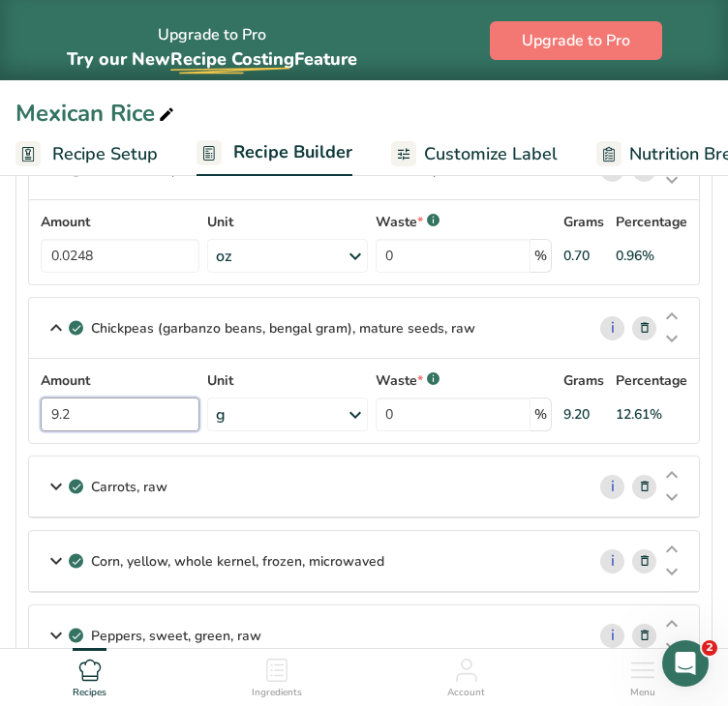
click at [130, 412] on input "9.2" at bounding box center [120, 415] width 159 height 34
type input "9"
type input "0.0202"
click at [711, 413] on section "Ingredients Basmati Rice, uncooked i Amount 0.082 Unit oz Weight Units g kg mg …" at bounding box center [363, 670] width 697 height 1484
click at [209, 493] on div "Carrots, raw" at bounding box center [306, 487] width 555 height 60
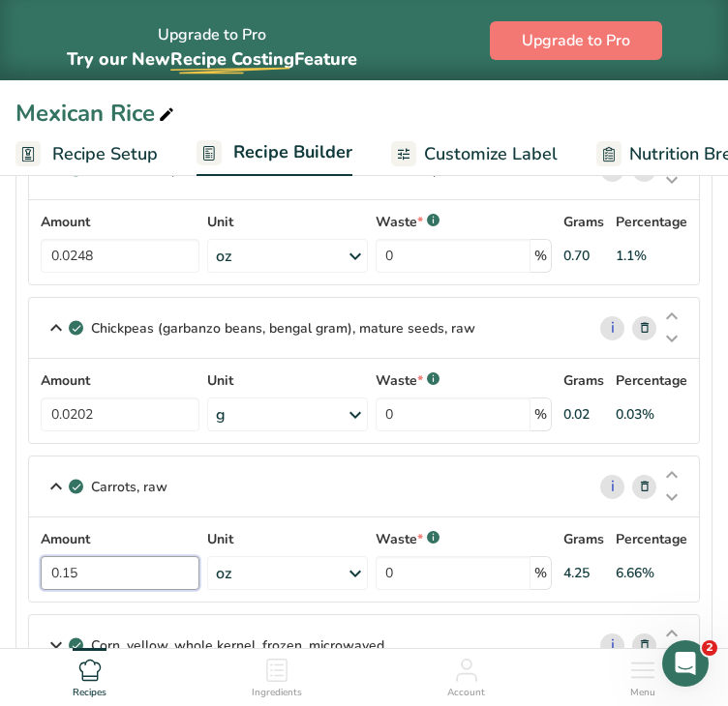
click at [121, 578] on input "0.15" at bounding box center [120, 573] width 159 height 34
type input "0.009"
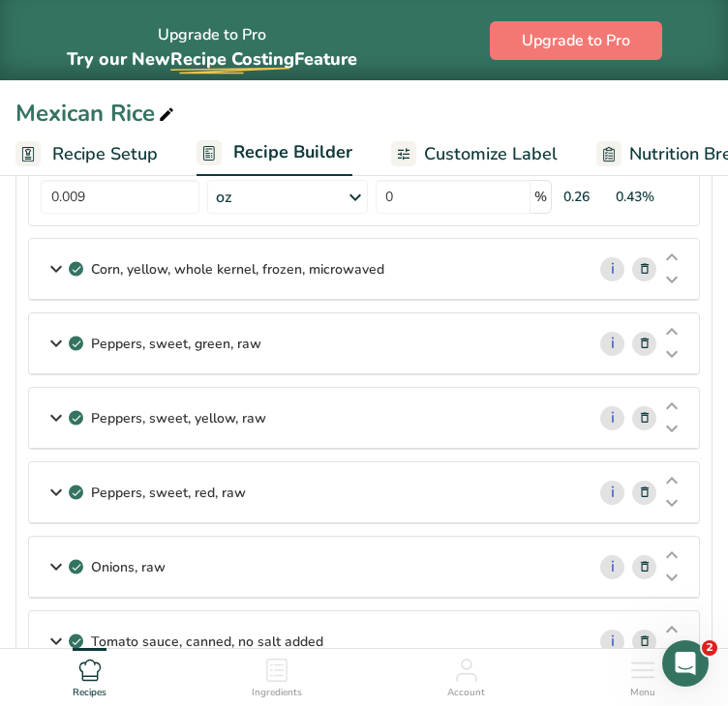
scroll to position [763, 0]
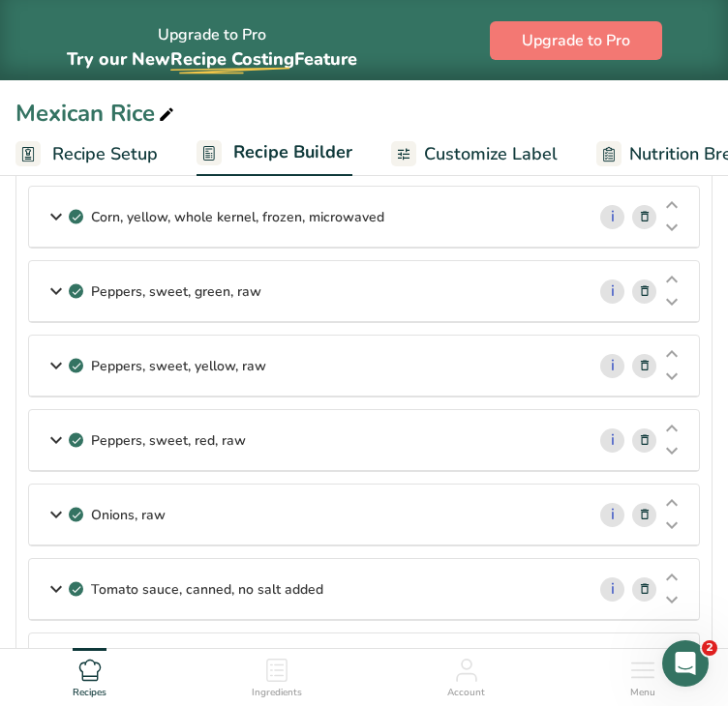
click at [227, 222] on p "Corn, yellow, whole kernel, frozen, microwaved" at bounding box center [237, 217] width 293 height 20
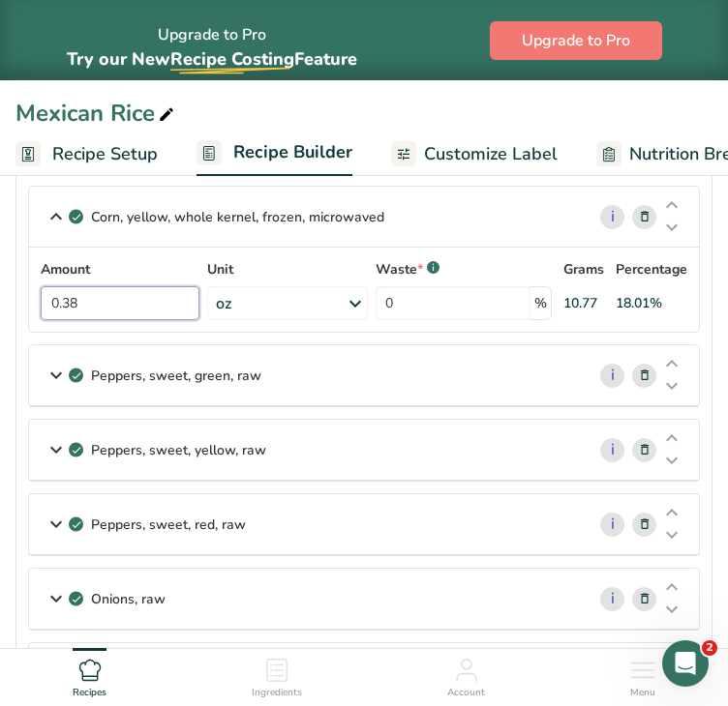
click at [155, 301] on input "0.38" at bounding box center [120, 303] width 159 height 34
type input "0.024"
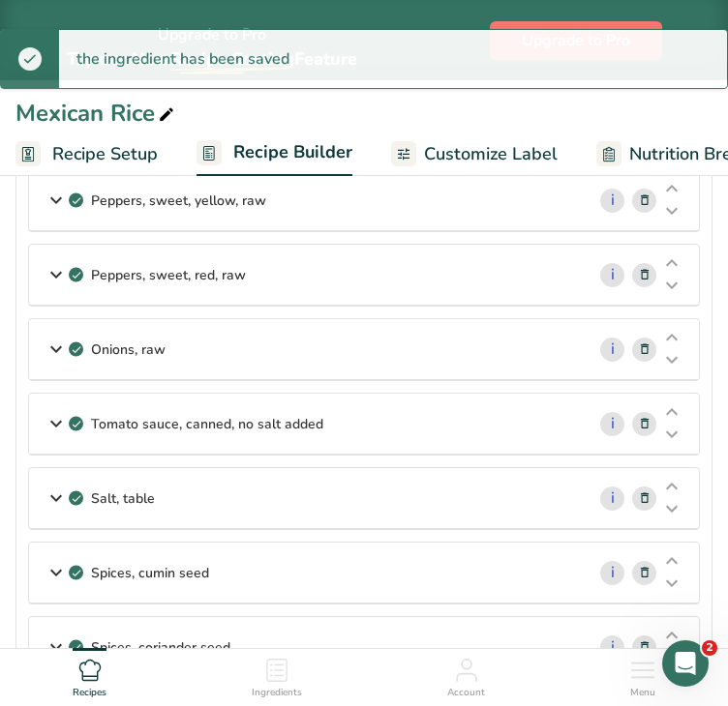
scroll to position [1017, 0]
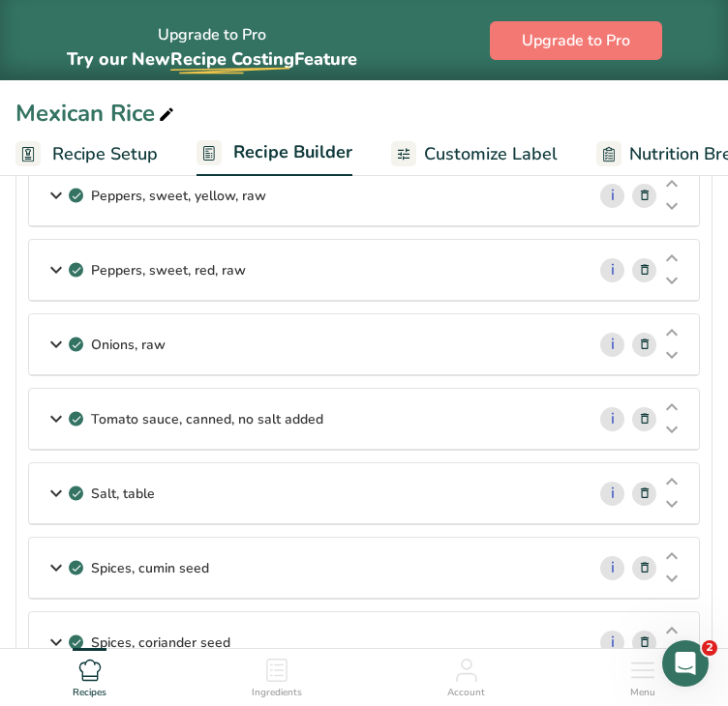
click at [348, 490] on div "Salt, table" at bounding box center [306, 494] width 555 height 60
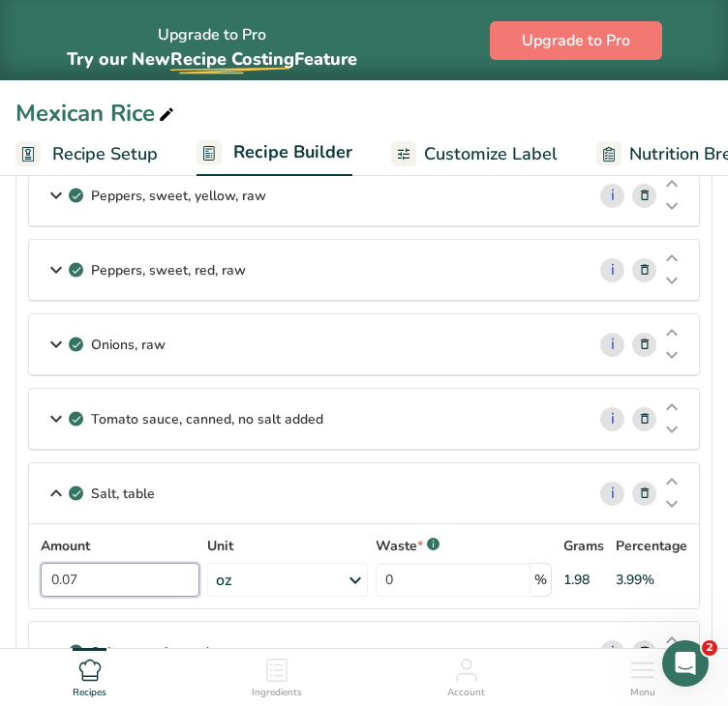
click at [163, 566] on input "0.07" at bounding box center [120, 580] width 159 height 34
type input "0.0043"
click at [708, 562] on section "Ingredients Basmati Rice, uncooked i Amount 0.082 Unit oz Weight Units g kg mg …" at bounding box center [363, 113] width 697 height 1737
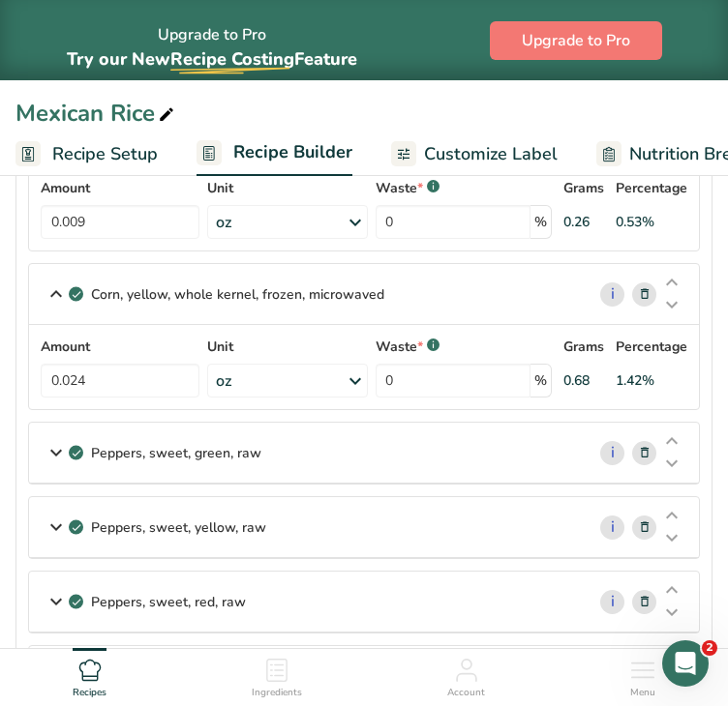
scroll to position [766, 0]
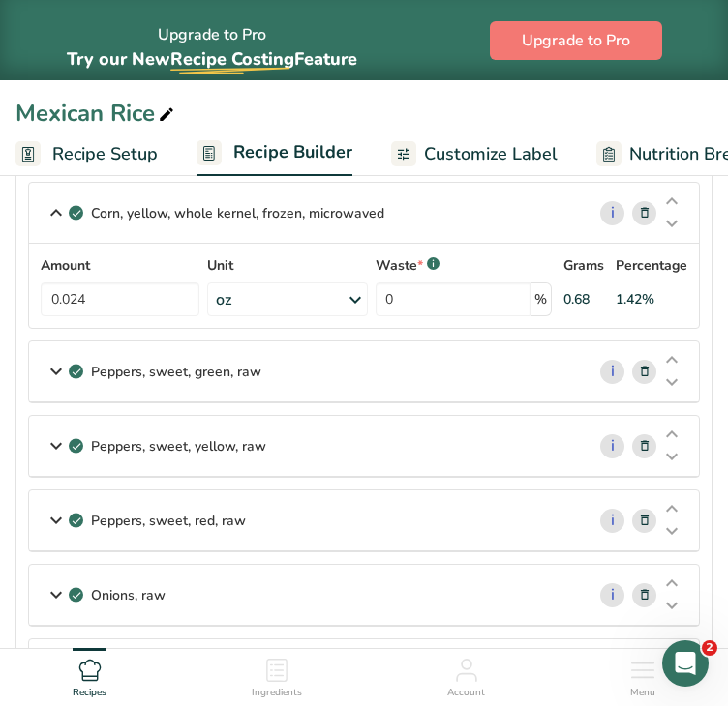
click at [350, 349] on div "Peppers, sweet, green, raw" at bounding box center [306, 372] width 555 height 60
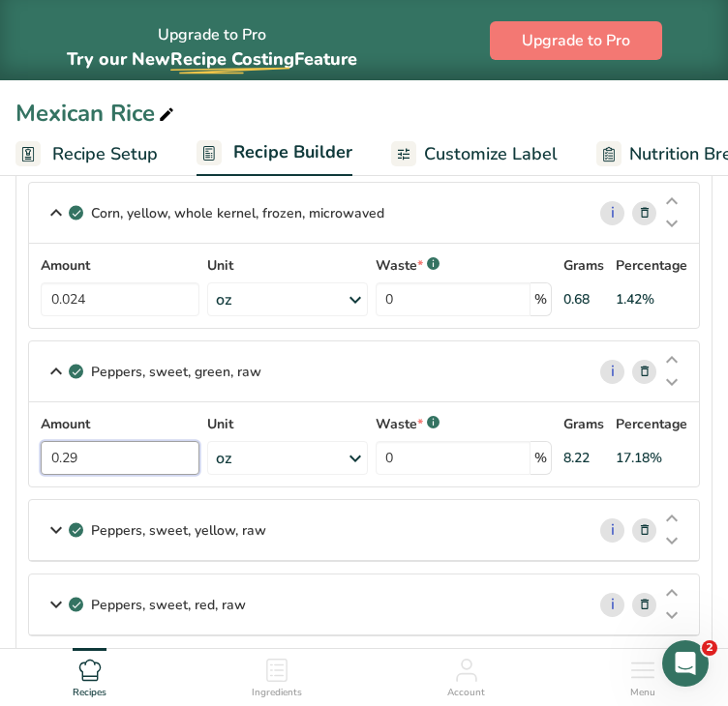
click at [132, 457] on input "0.29" at bounding box center [120, 458] width 159 height 34
type input "0.018"
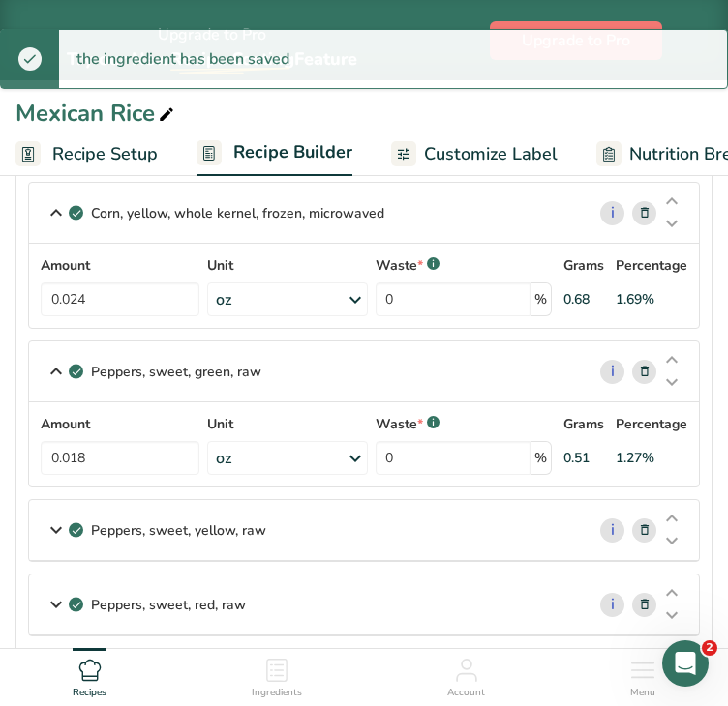
click at [406, 526] on div "Peppers, sweet, yellow, raw" at bounding box center [306, 530] width 555 height 60
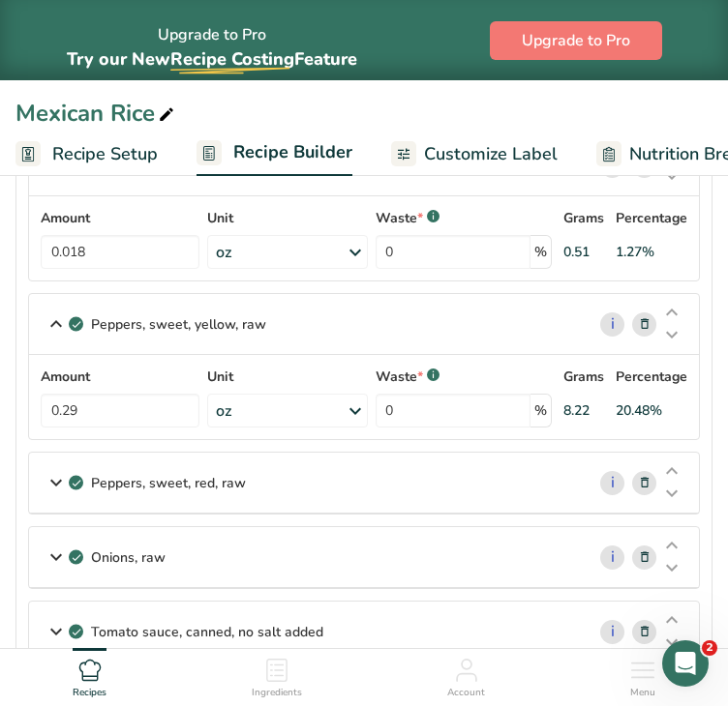
scroll to position [962, 0]
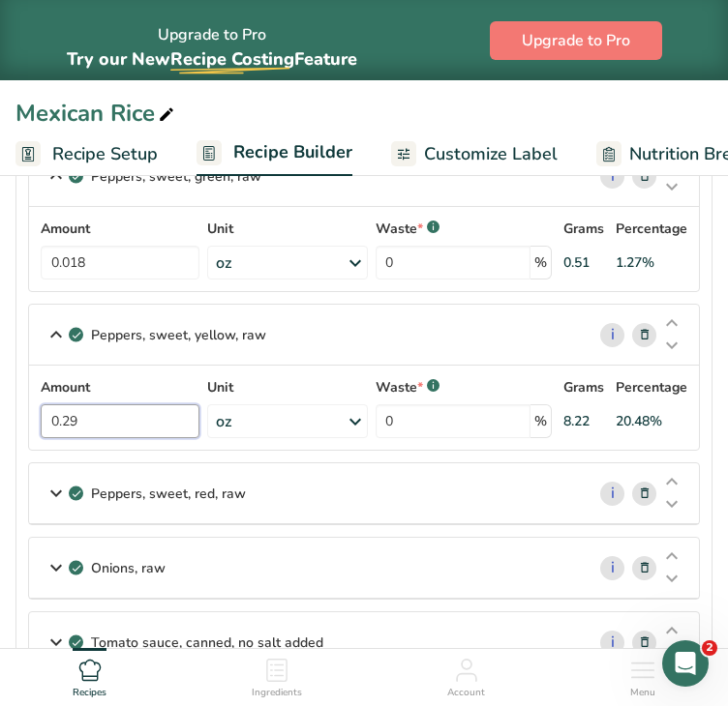
click at [108, 412] on input "0.29" at bounding box center [120, 421] width 159 height 34
type input "1"
type input "0.018"
click at [709, 437] on section "Ingredients Basmati Rice, uncooked i Amount 0.082 Unit oz Weight Units g kg mg …" at bounding box center [363, 252] width 697 height 1905
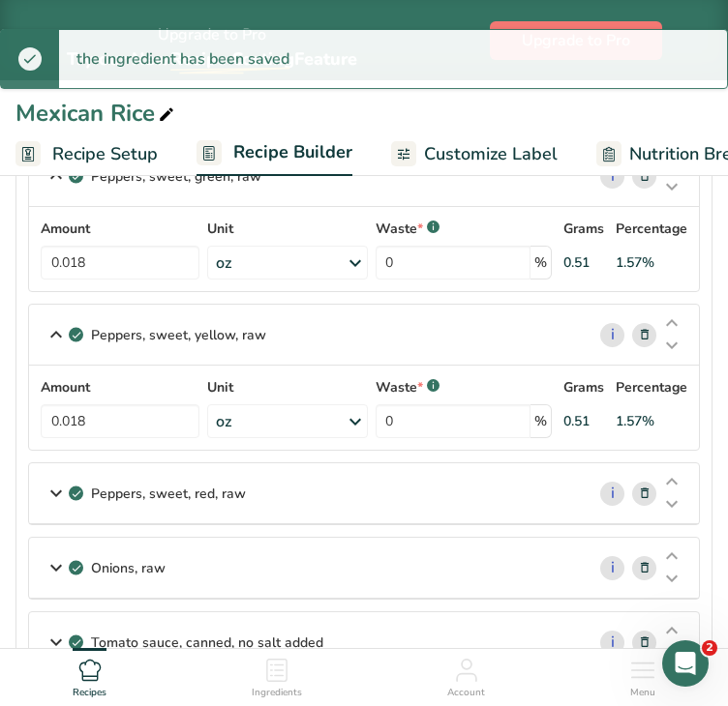
click at [320, 497] on div "Peppers, sweet, red, raw" at bounding box center [306, 494] width 555 height 60
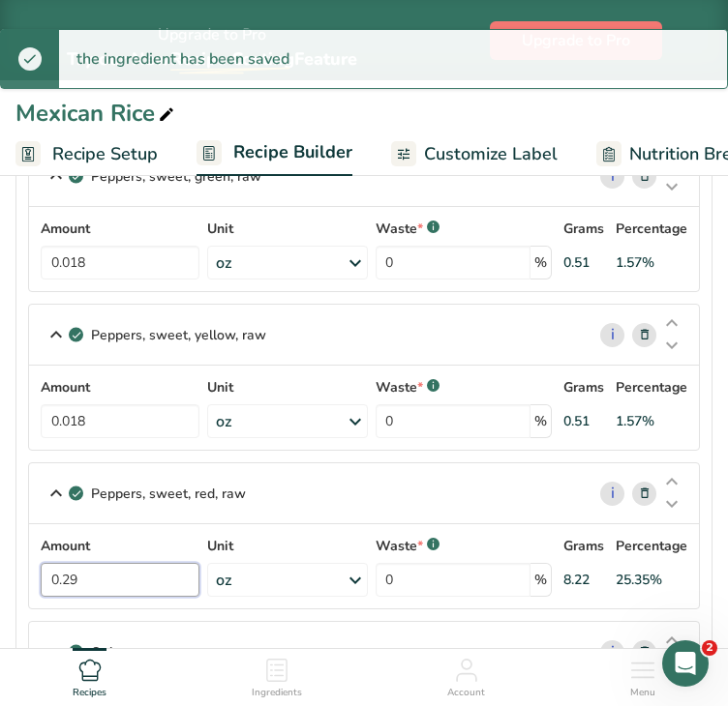
click at [129, 568] on input "0.29" at bounding box center [120, 580] width 159 height 34
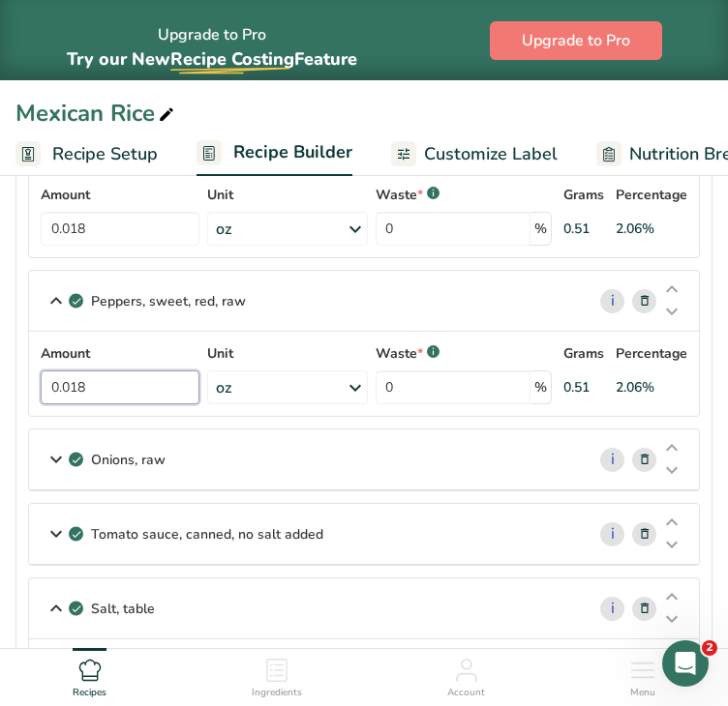
scroll to position [1132, 0]
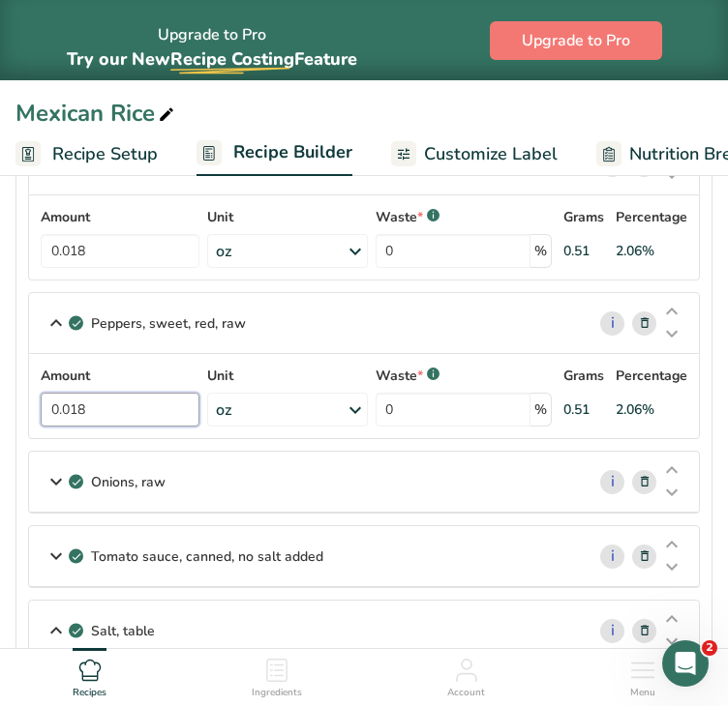
type input "0.018"
click at [703, 381] on section "Ingredients Basmati Rice, uncooked i Amount 0.082 Unit oz Weight Units g kg mg …" at bounding box center [363, 124] width 697 height 1989
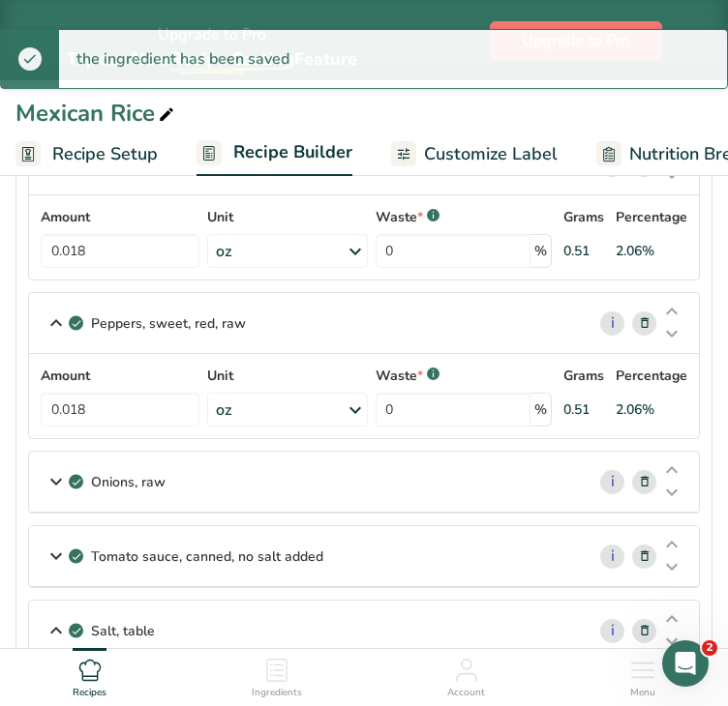
click at [410, 480] on div "Onions, raw" at bounding box center [306, 482] width 555 height 60
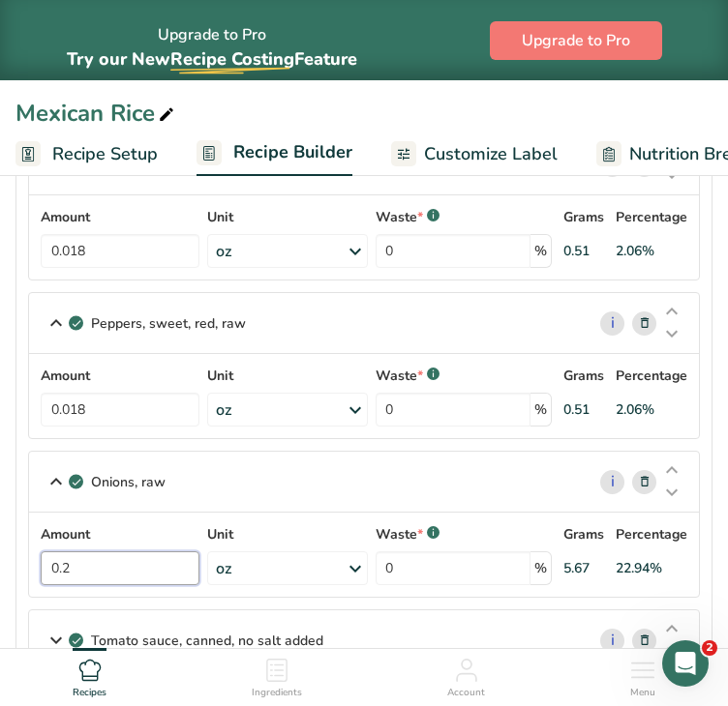
click at [163, 561] on input "0.2" at bounding box center [120, 569] width 159 height 34
type input "0.0126"
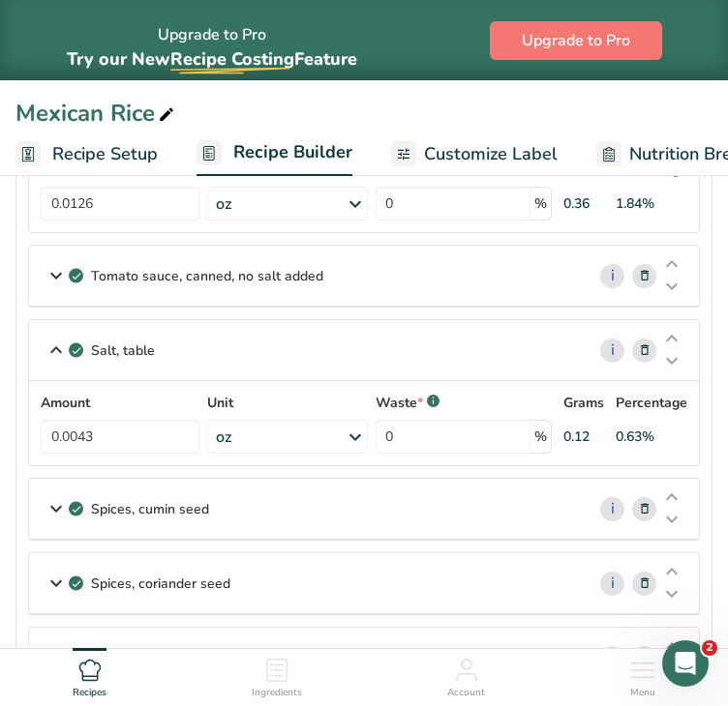
scroll to position [1503, 0]
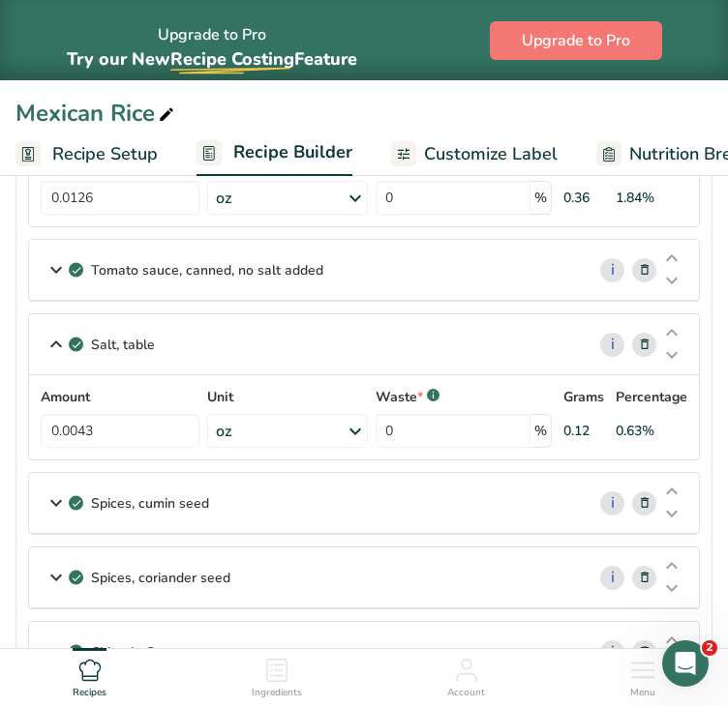
click at [261, 260] on p "Tomato sauce, canned, no salt added" at bounding box center [207, 270] width 232 height 20
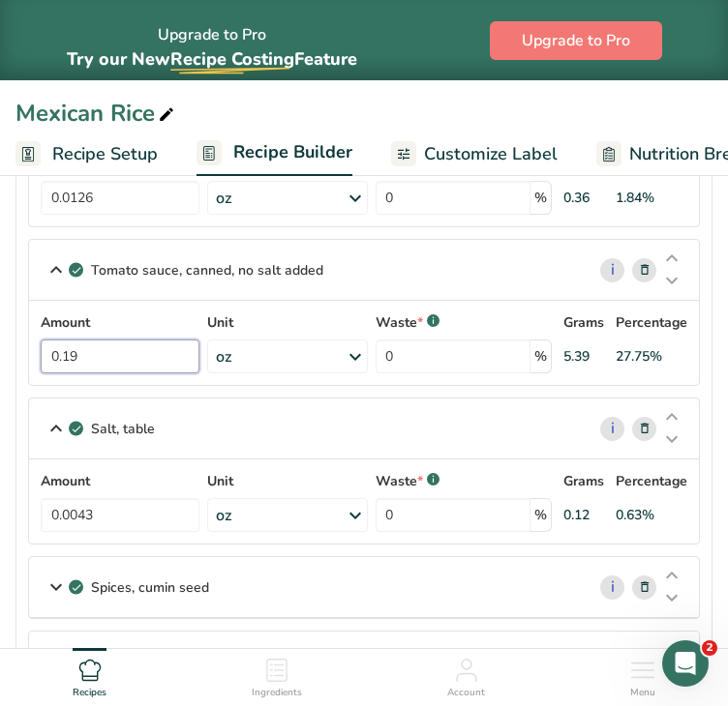
click at [162, 361] on input "0.19" at bounding box center [120, 357] width 159 height 34
type input "0.0119"
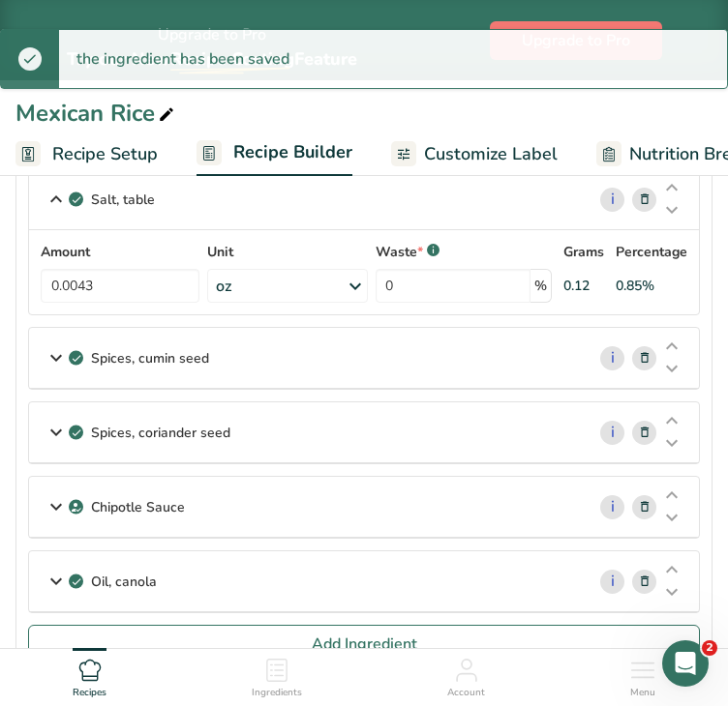
scroll to position [1738, 0]
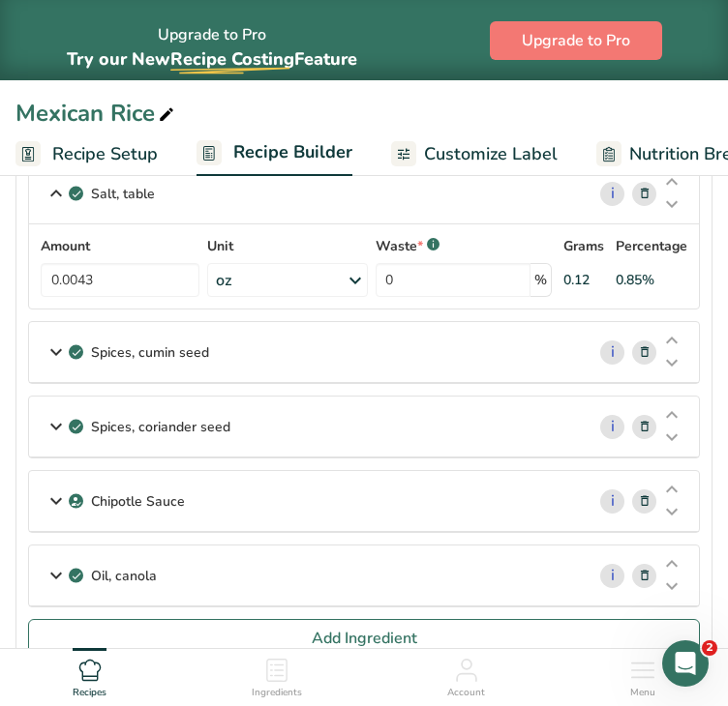
click at [387, 572] on div "Oil, canola" at bounding box center [306, 576] width 555 height 60
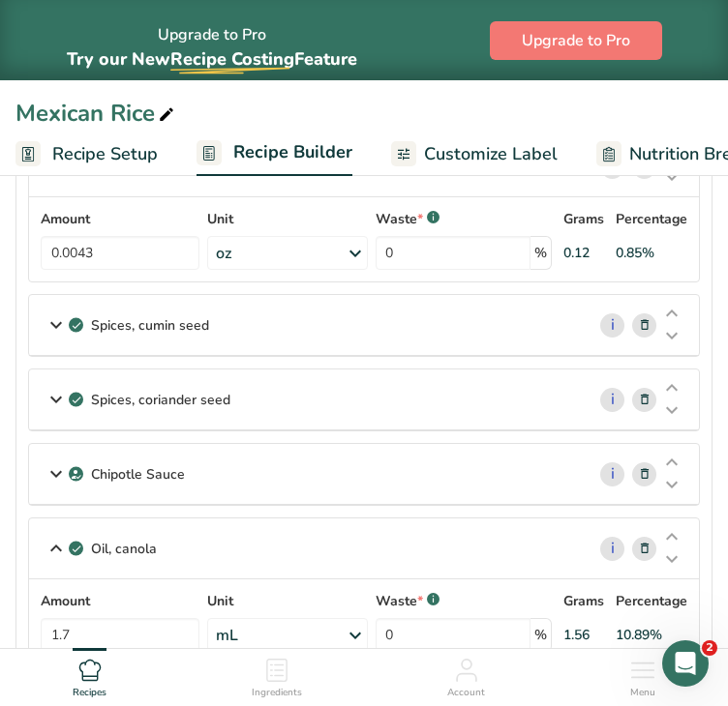
scroll to position [1753, 0]
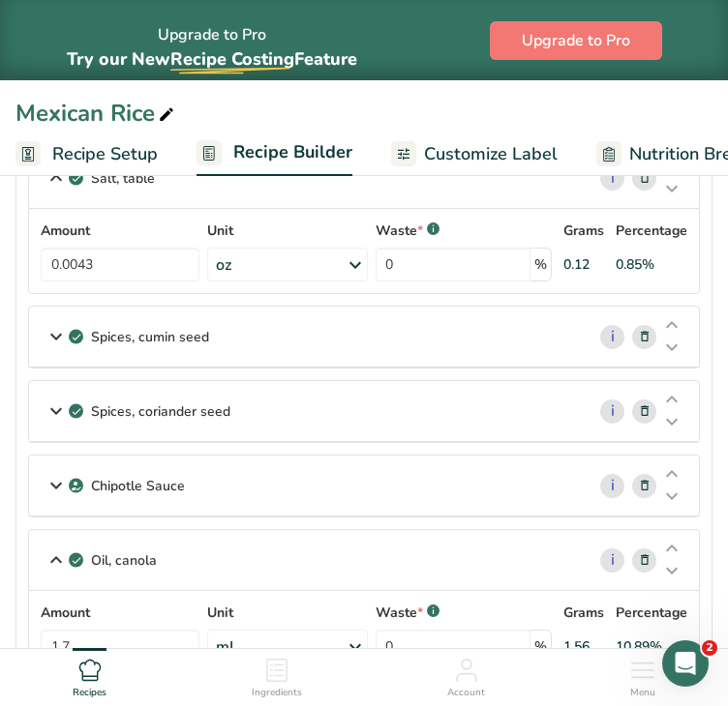
click at [341, 475] on div "Chipotle Sauce" at bounding box center [306, 486] width 555 height 60
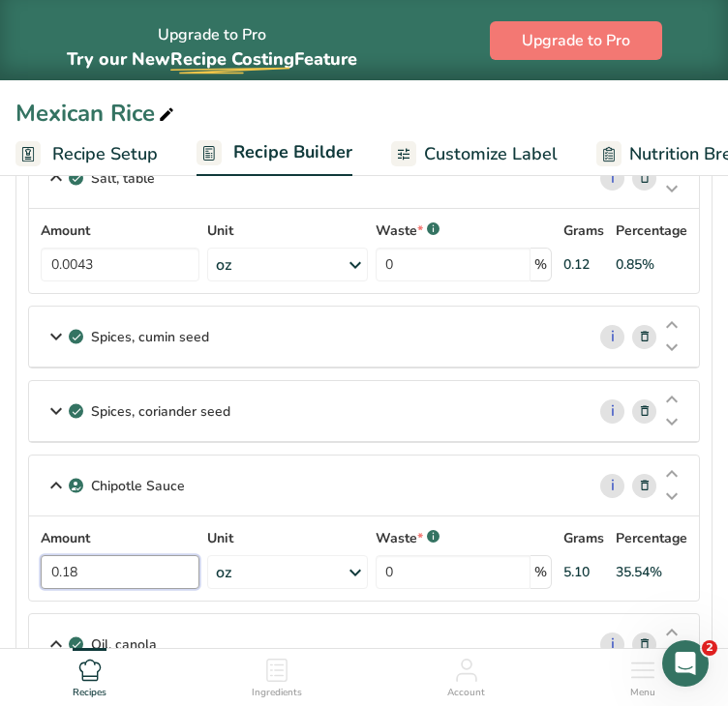
click at [143, 571] on input "0.18" at bounding box center [120, 572] width 159 height 34
type input "0.0112"
click at [221, 410] on p "Spices, coriander seed" at bounding box center [160, 412] width 139 height 20
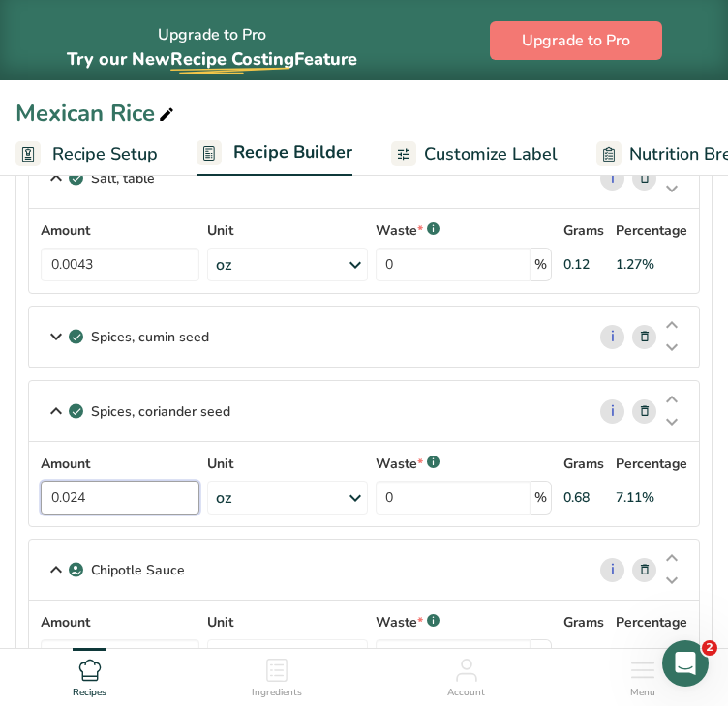
click at [98, 492] on input "0.024" at bounding box center [120, 498] width 159 height 34
type input "0.0027"
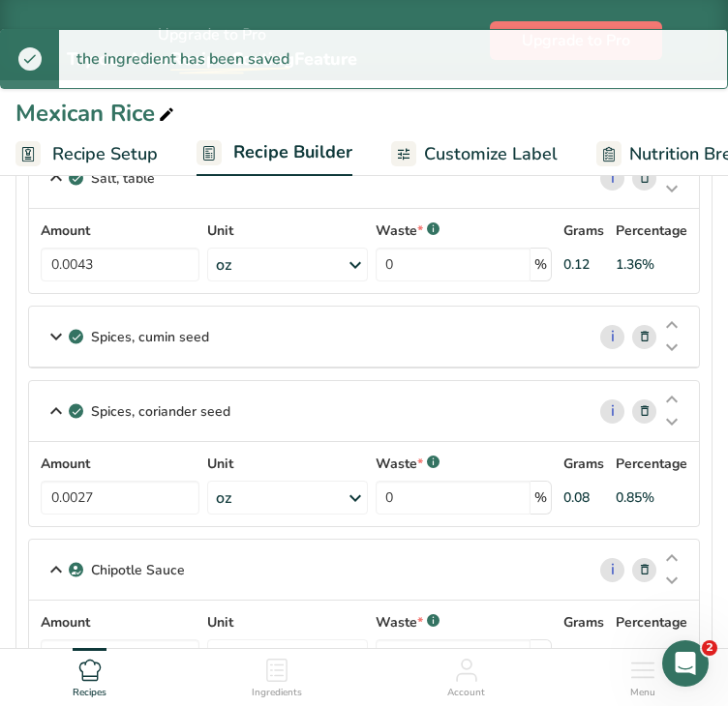
click at [251, 327] on div "Spices, cumin seed" at bounding box center [306, 337] width 555 height 60
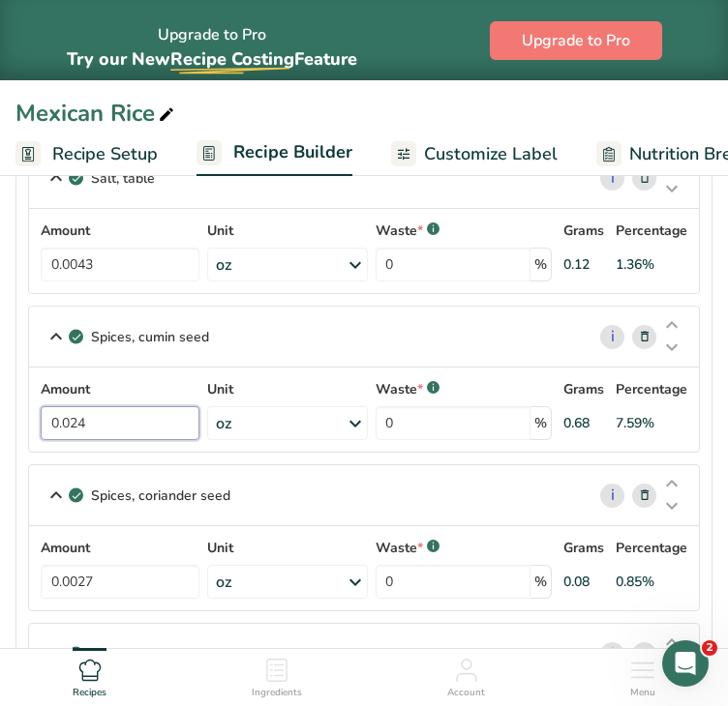
click at [162, 416] on input "0.024" at bounding box center [120, 423] width 159 height 34
type input "0.0013"
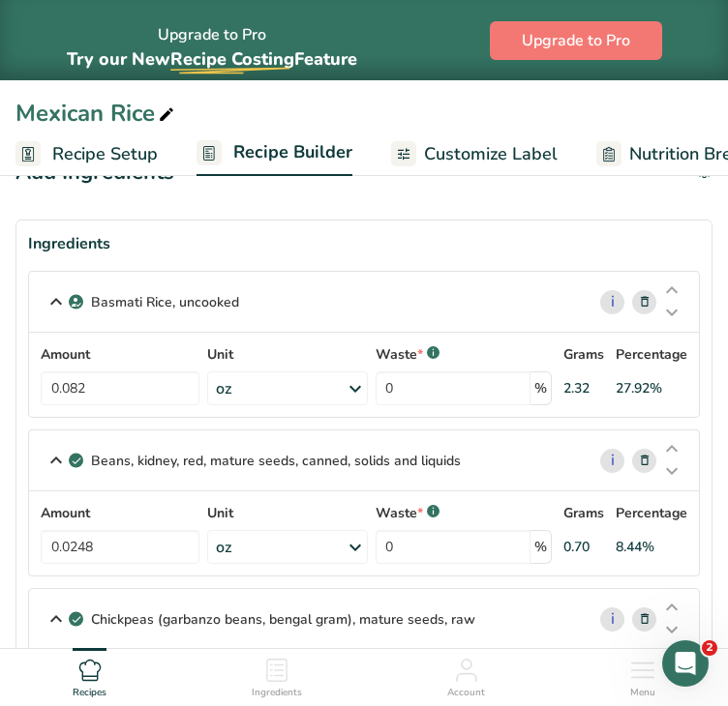
scroll to position [0, 0]
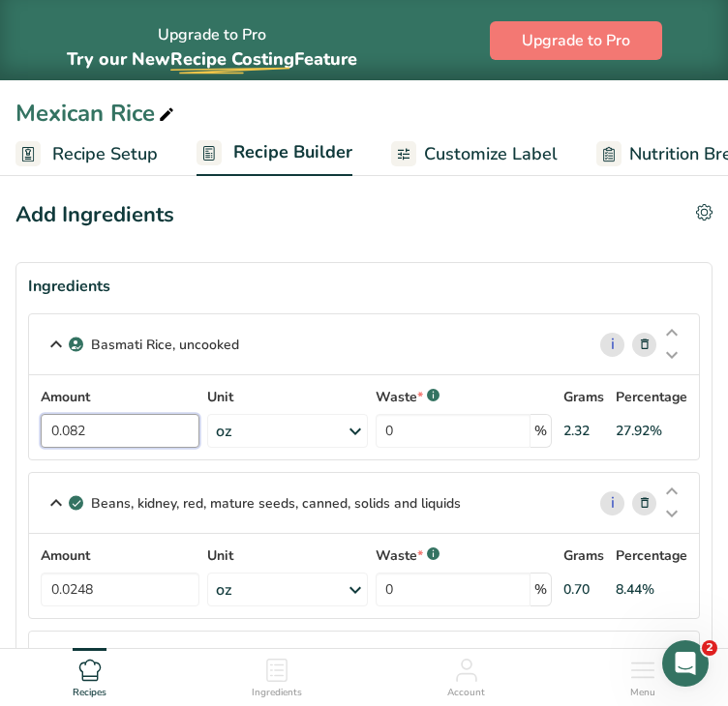
click at [111, 430] on input "0.082" at bounding box center [120, 431] width 159 height 34
click at [155, 432] on input "0.1" at bounding box center [120, 431] width 159 height 34
type input "0"
type input "1"
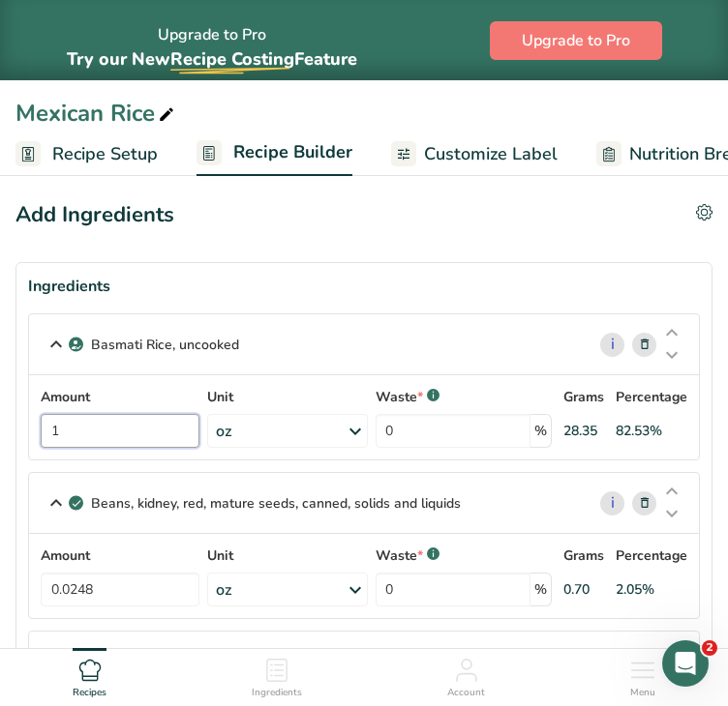
click at [65, 427] on input "1" at bounding box center [120, 431] width 159 height 34
type input "4"
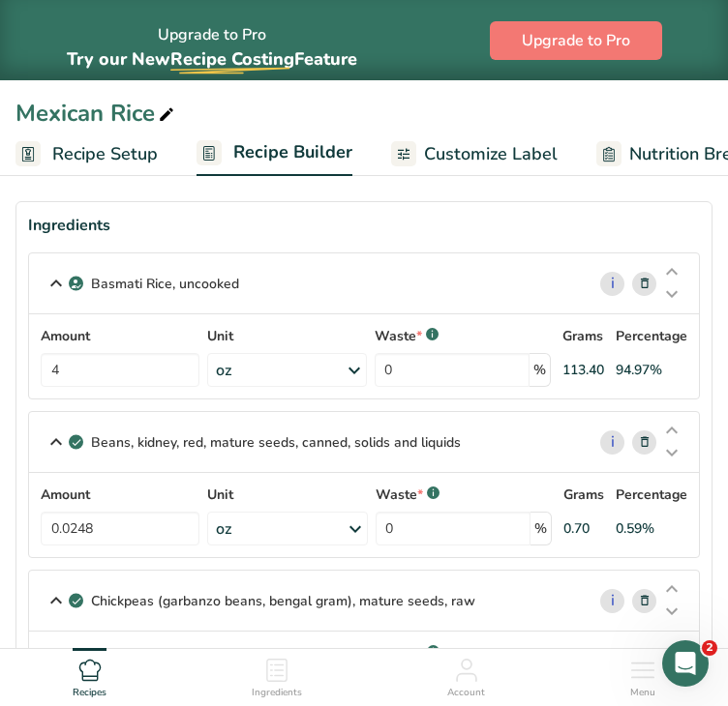
scroll to position [48, 0]
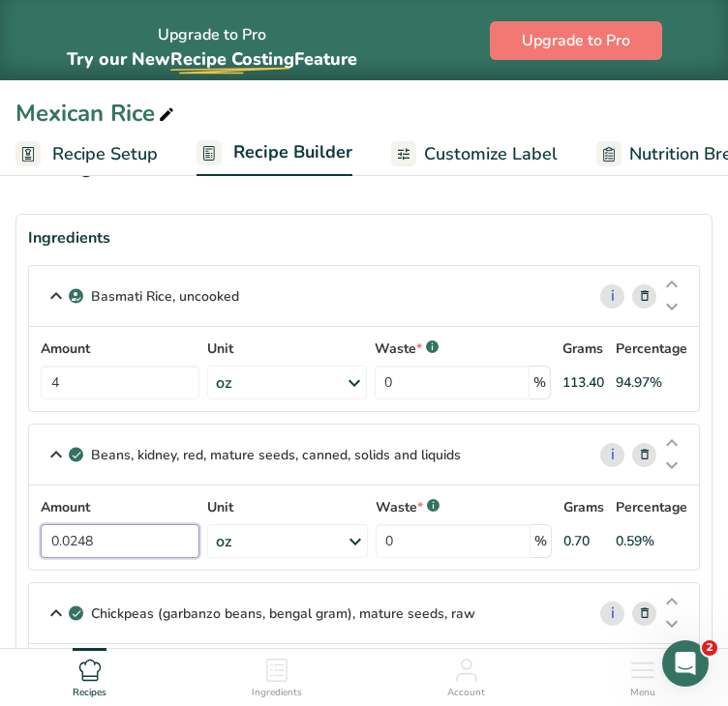
click at [158, 534] on input "0.0248" at bounding box center [120, 541] width 159 height 34
type input "0.3"
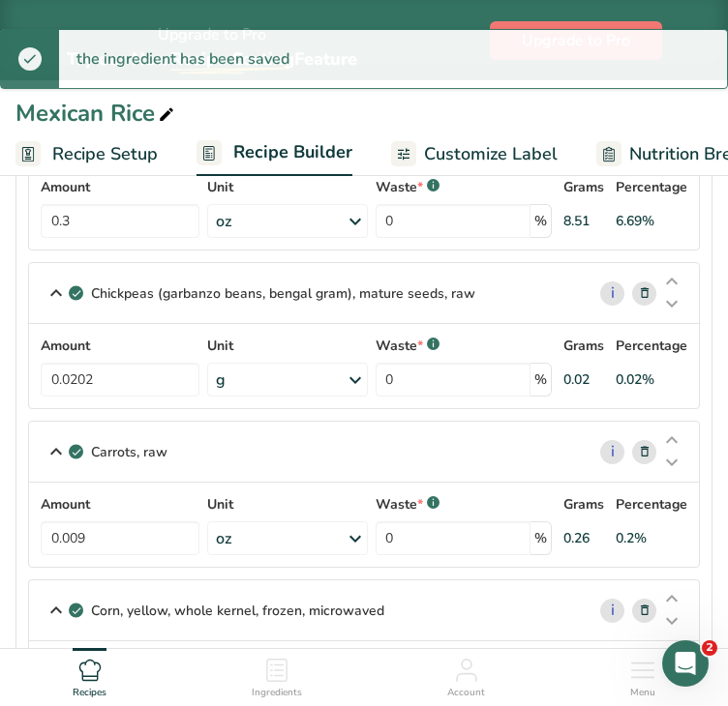
scroll to position [381, 0]
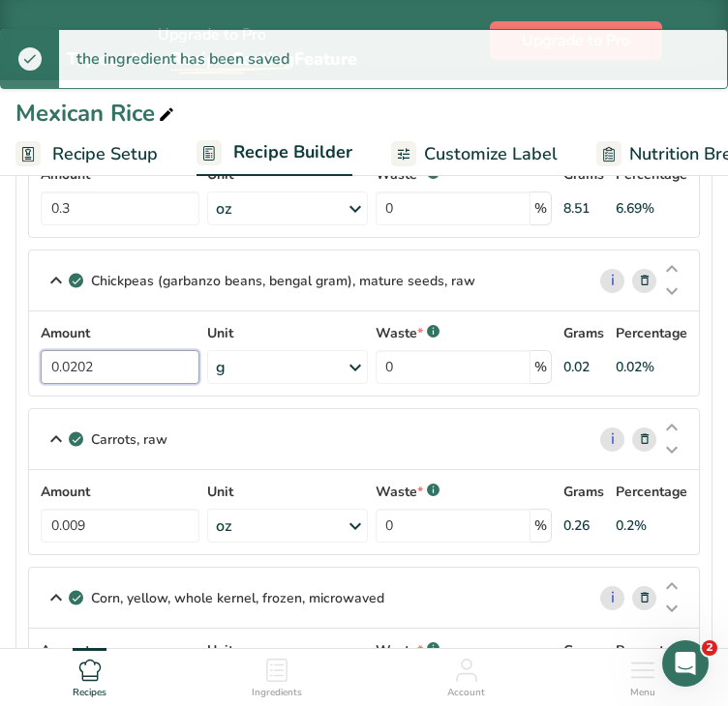
click at [137, 361] on input "0.0202" at bounding box center [120, 367] width 159 height 34
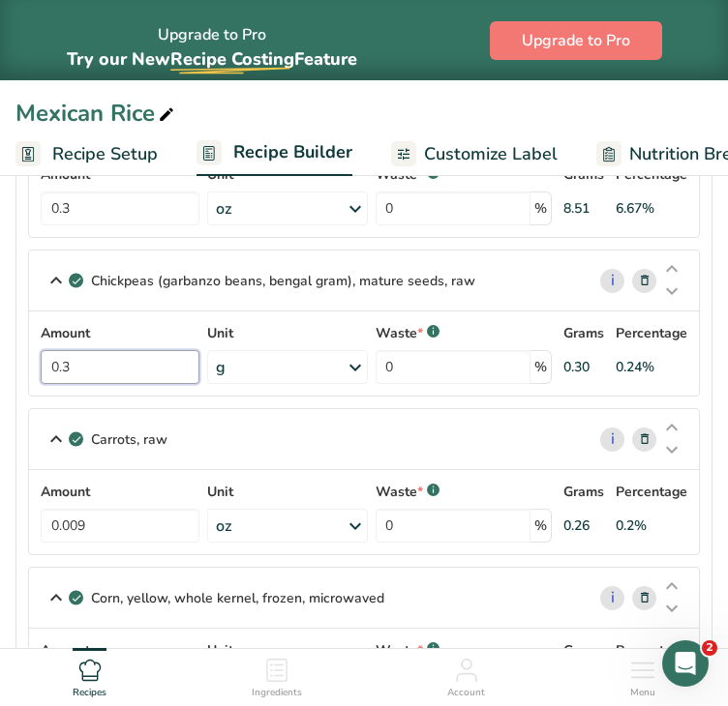
type input "0.3"
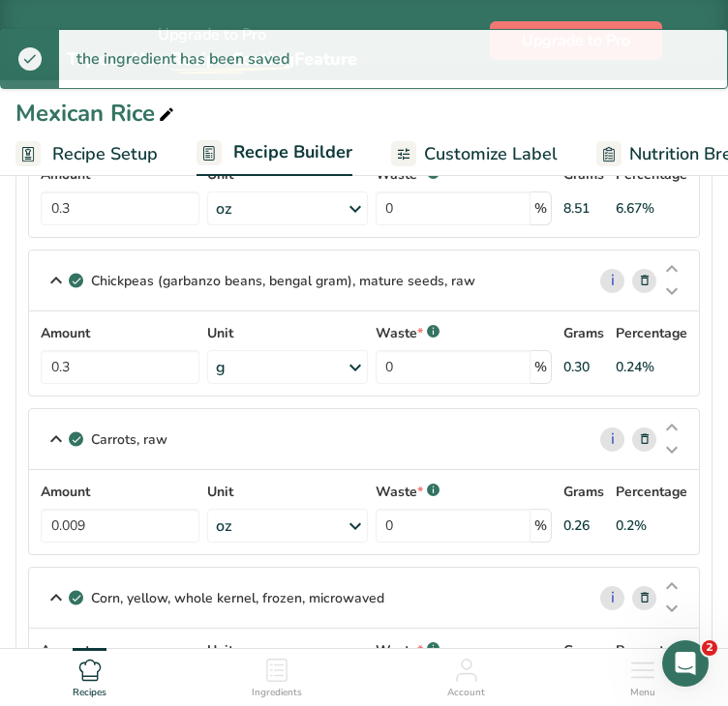
scroll to position [544, 0]
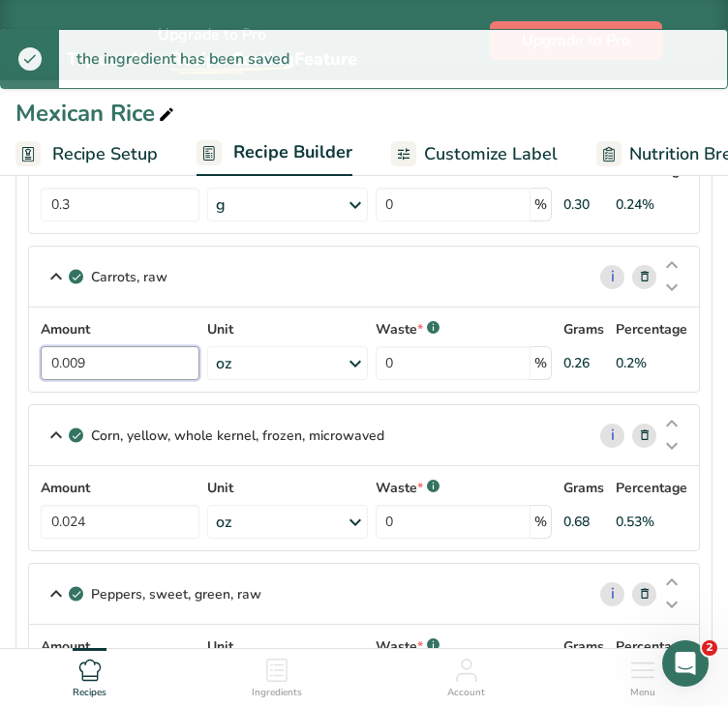
click at [128, 359] on input "0.009" at bounding box center [120, 363] width 159 height 34
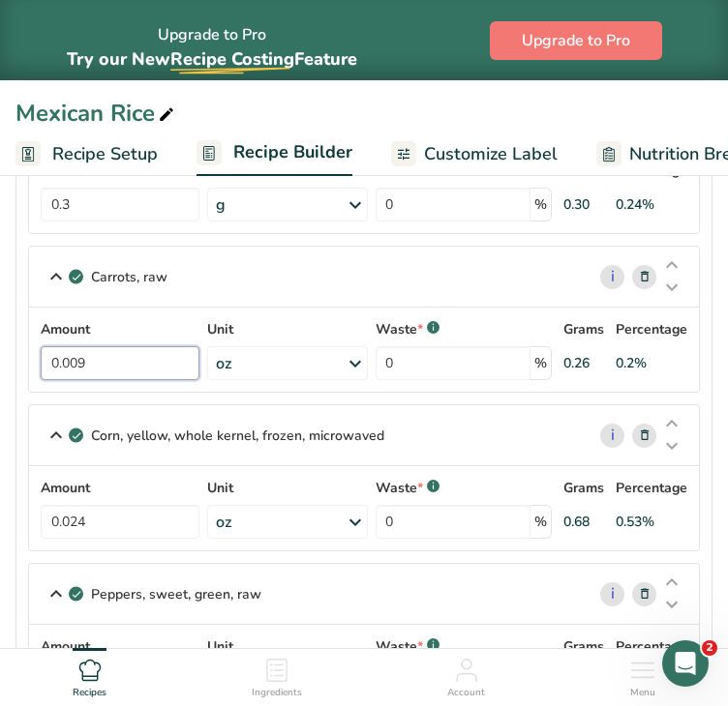
type input "0"
type input "0.1"
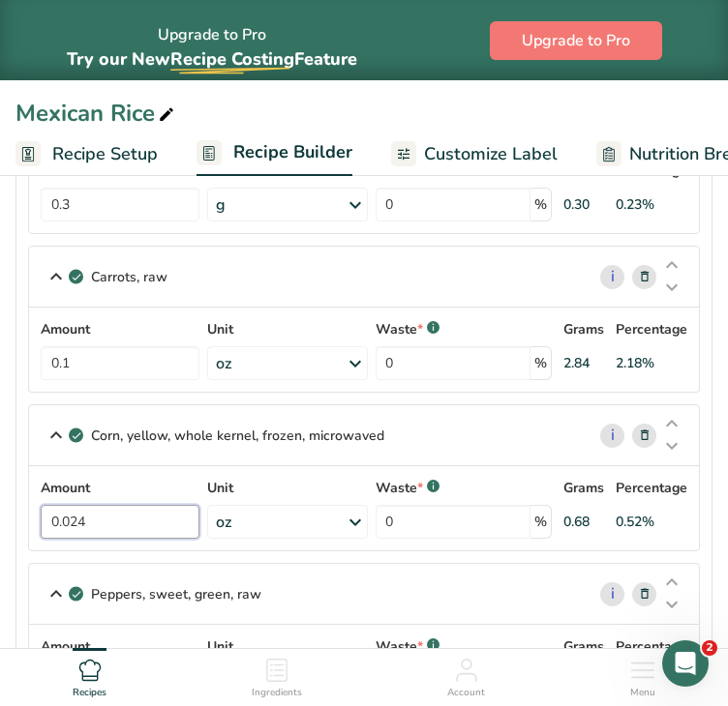
click at [124, 520] on input "0.024" at bounding box center [120, 522] width 159 height 34
type input "0.1"
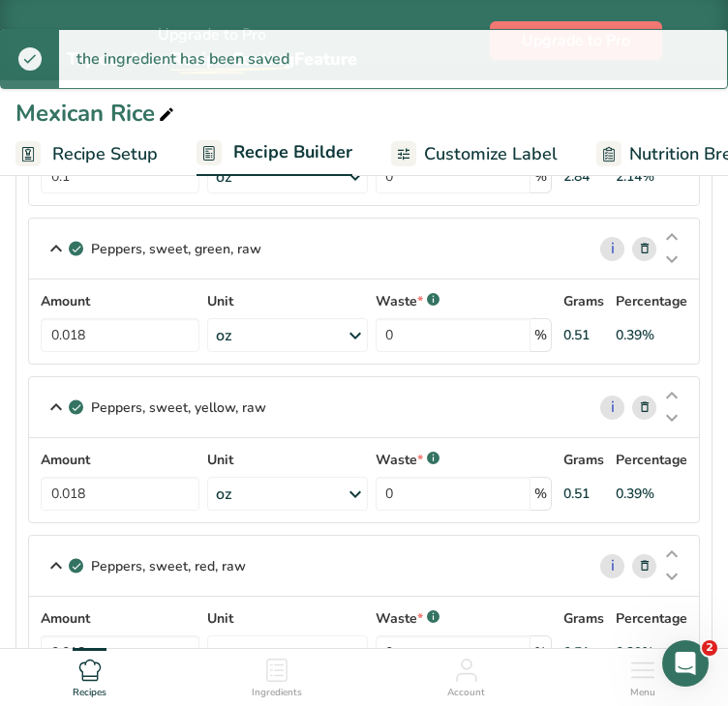
scroll to position [895, 0]
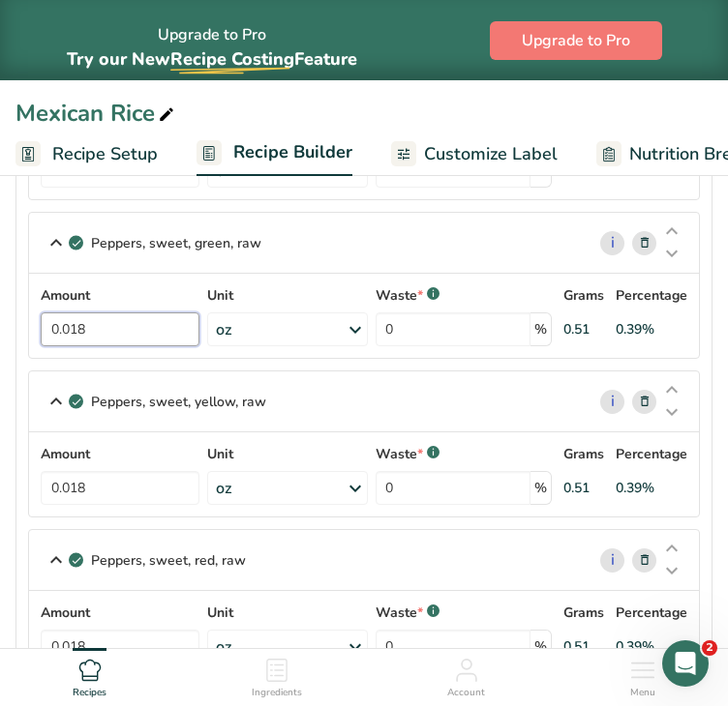
click at [118, 326] on input "0.018" at bounding box center [120, 330] width 159 height 34
type input "0.1"
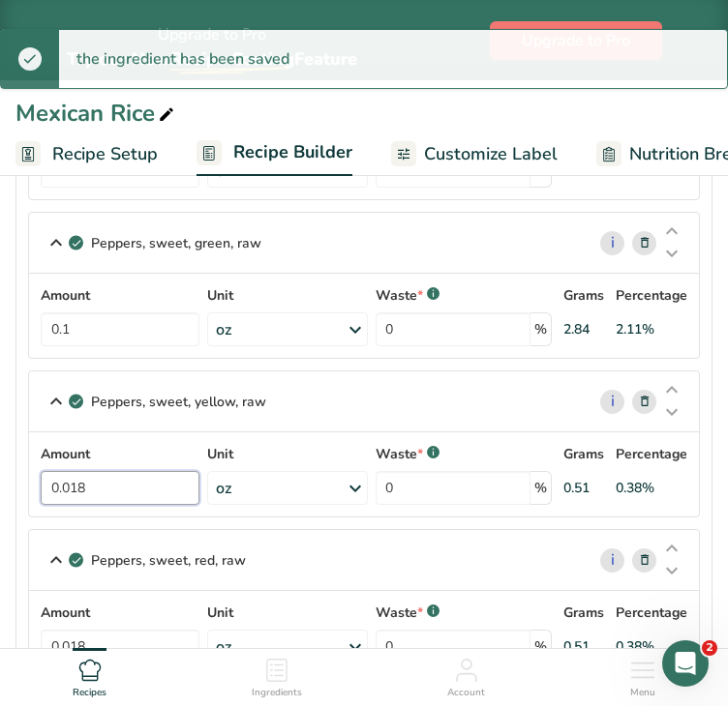
click at [129, 482] on input "0.018" at bounding box center [120, 488] width 159 height 34
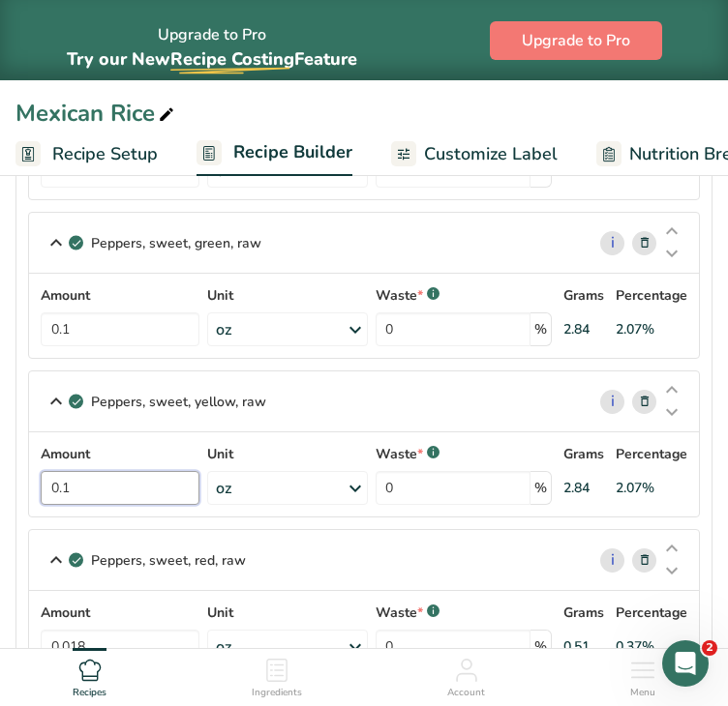
type input "0.1"
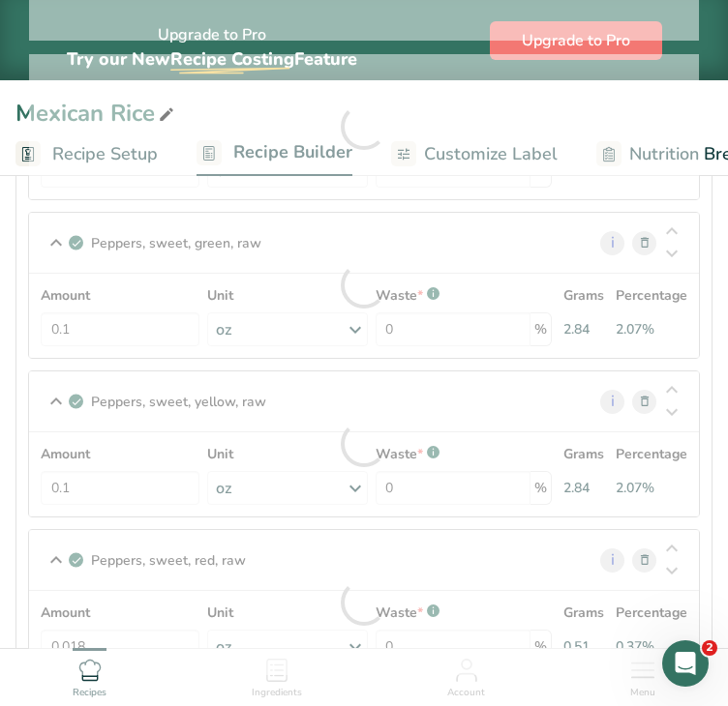
click at [708, 452] on section "Ingredients Basmati Rice, uncooked i Amount 4 Unit oz Weight Units g kg mg See …" at bounding box center [363, 614] width 697 height 2495
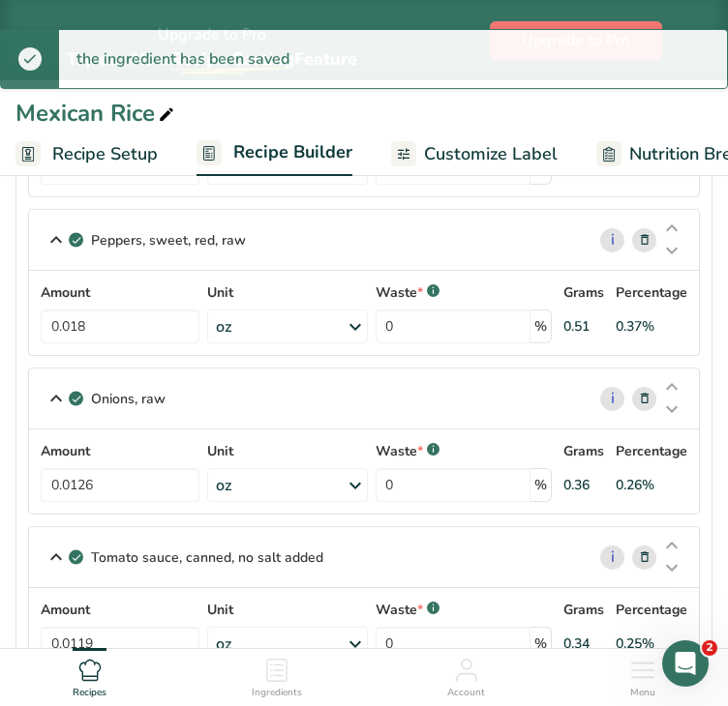
scroll to position [1235, 0]
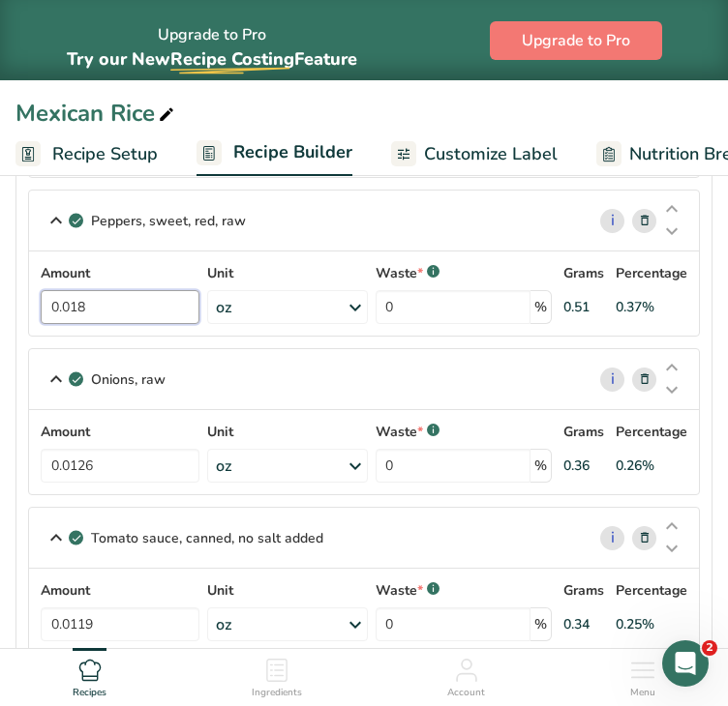
click at [155, 295] on input "0.018" at bounding box center [120, 307] width 159 height 34
type input "0.1"
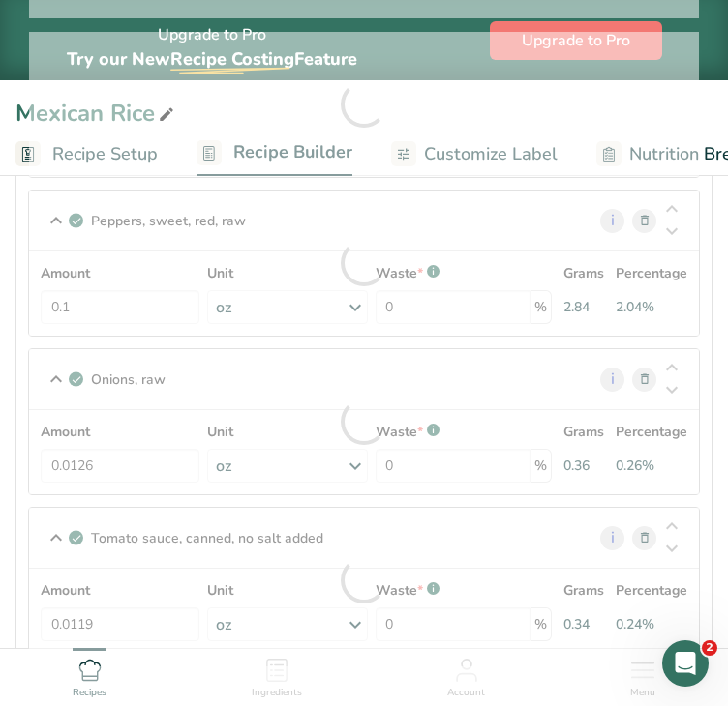
click at [709, 311] on section "Ingredients Basmati Rice, uncooked i Amount 4 Unit oz Weight Units g kg mg See …" at bounding box center [363, 275] width 697 height 2495
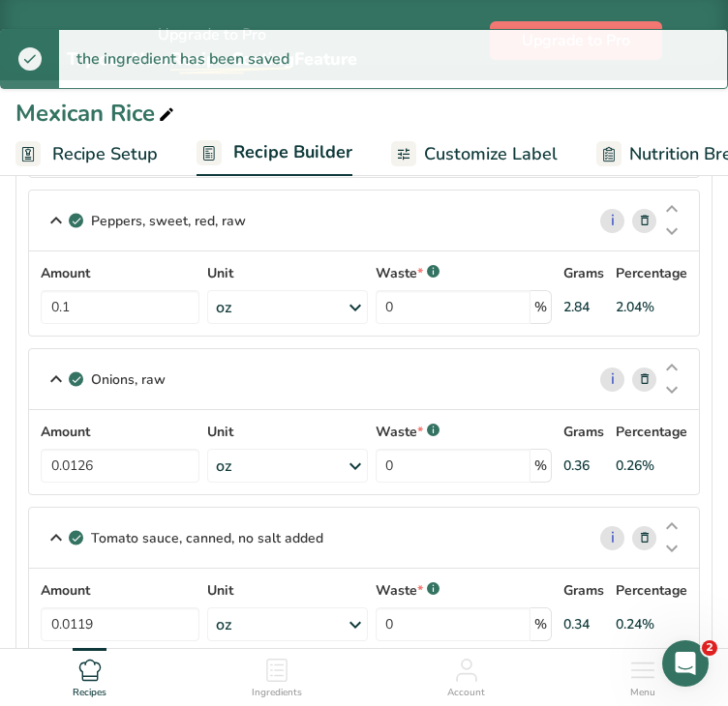
scroll to position [1440, 0]
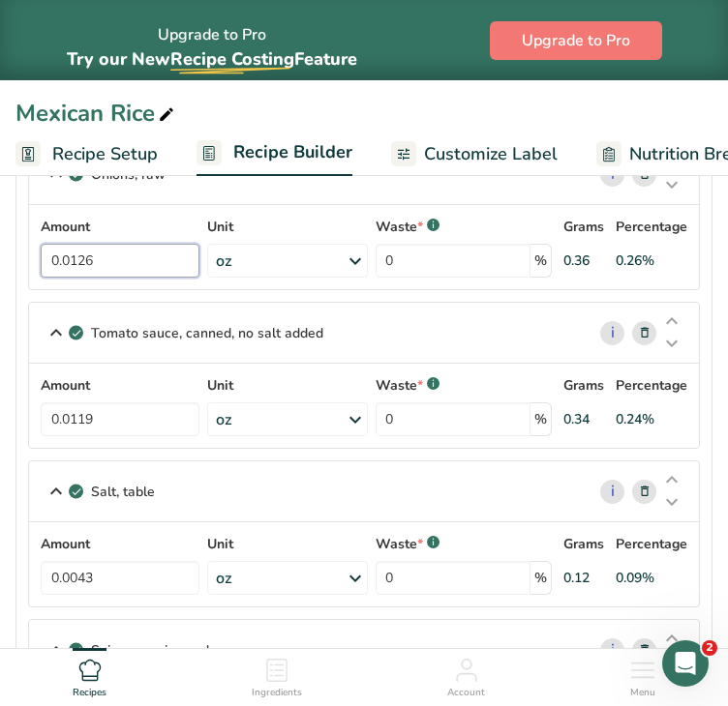
click at [152, 259] on input "0.0126" at bounding box center [120, 261] width 159 height 34
type input "8"
type input "0.05"
click at [711, 268] on section "Ingredients Basmati Rice, uncooked i Amount 4 Unit oz Weight Units g kg mg See …" at bounding box center [363, 69] width 697 height 2495
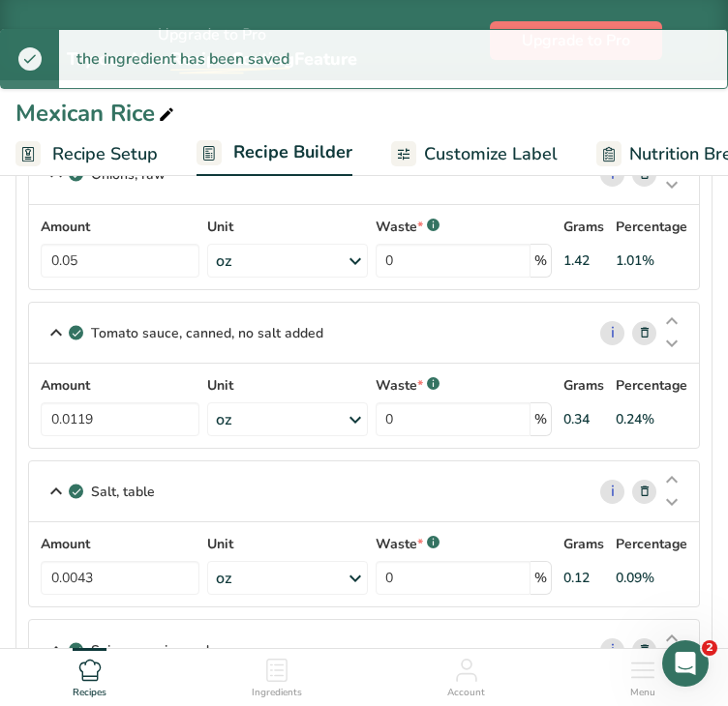
scroll to position [1565, 0]
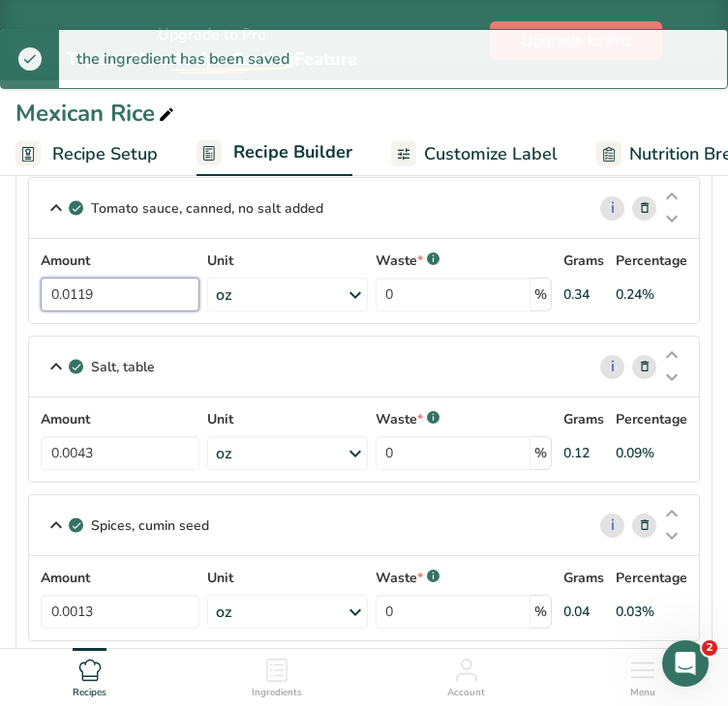
click at [152, 291] on input "0.0119" at bounding box center [120, 295] width 159 height 34
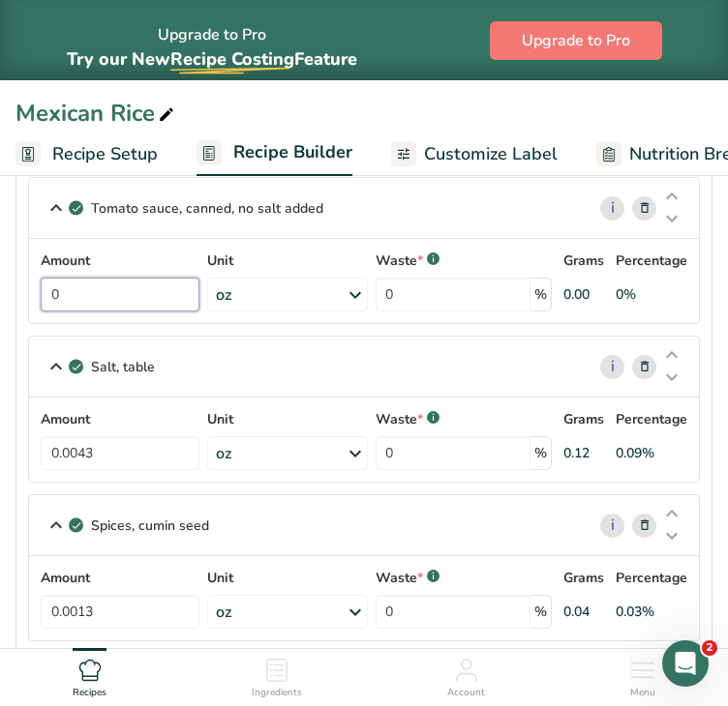
type input "9"
type input "0.08"
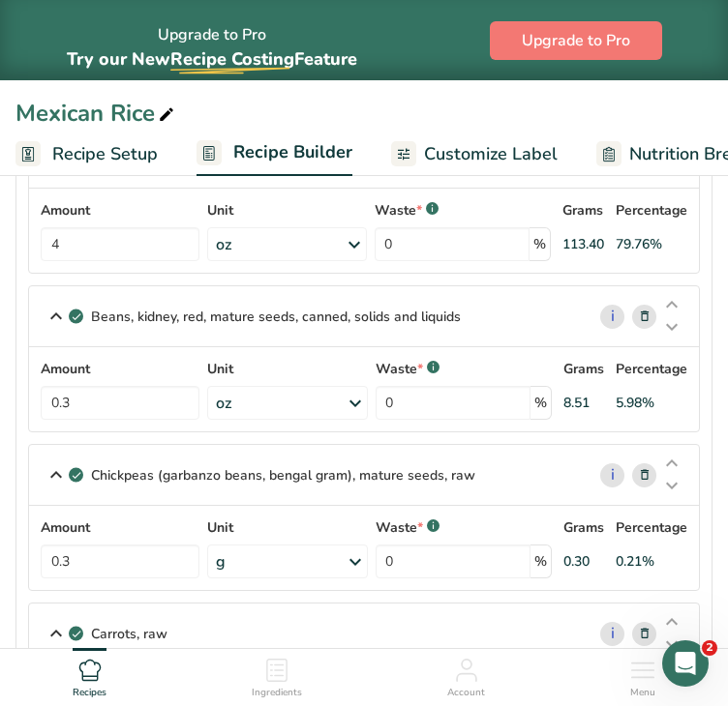
scroll to position [0, 0]
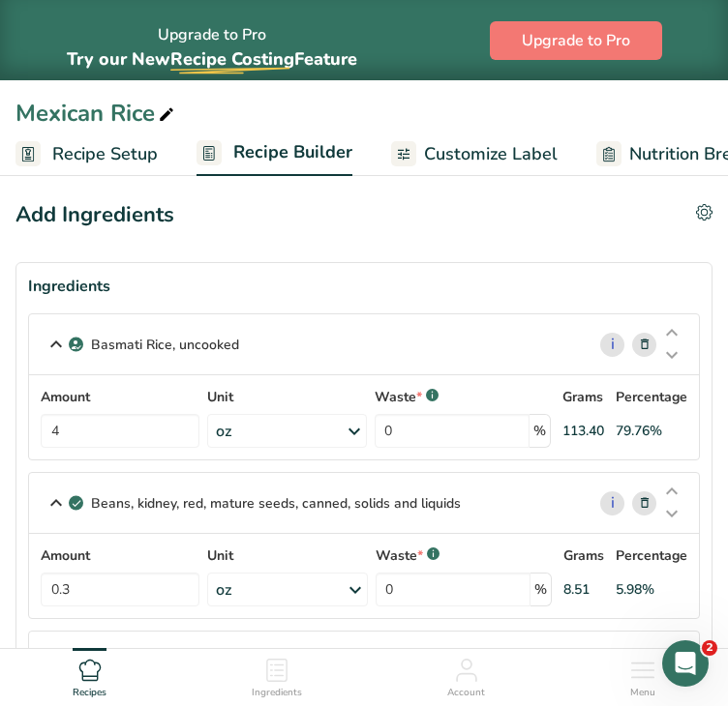
click at [500, 158] on span "Customize Label" at bounding box center [491, 154] width 134 height 26
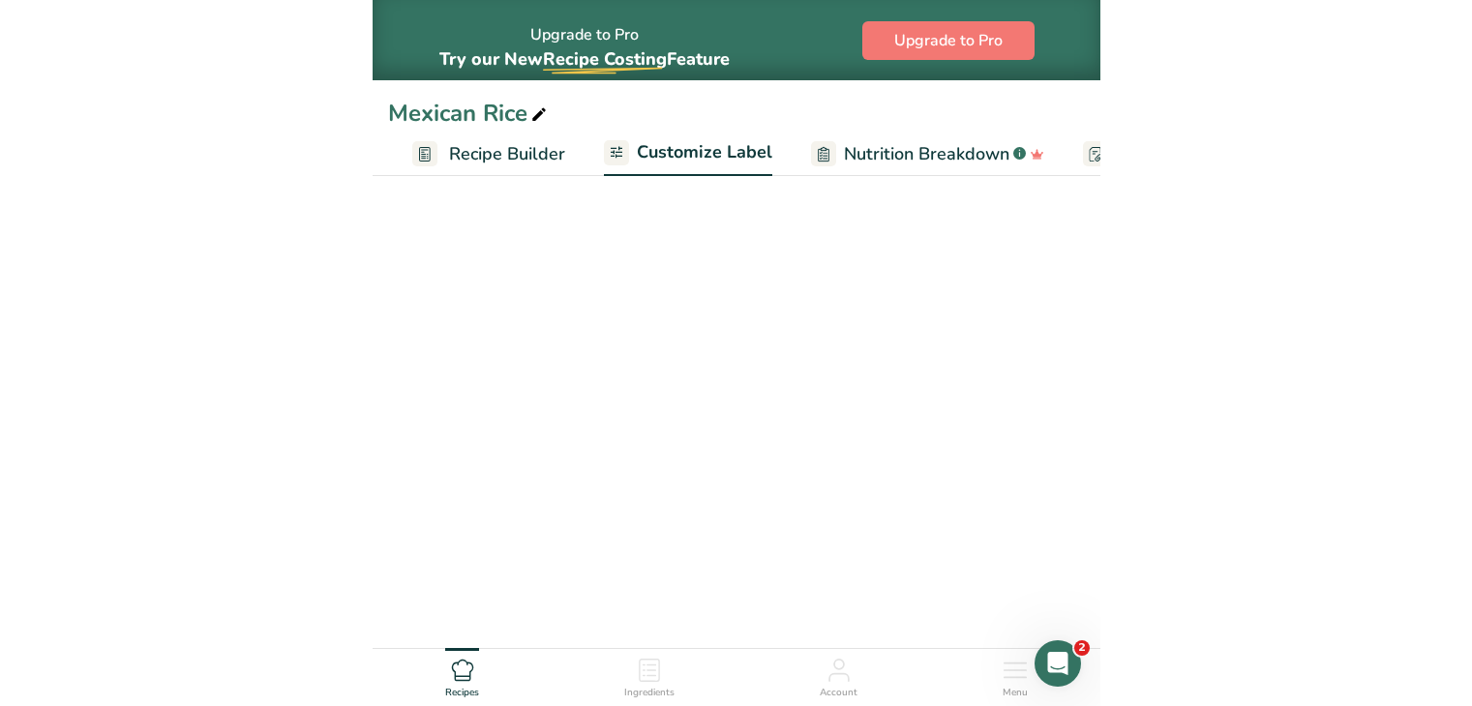
scroll to position [0, 362]
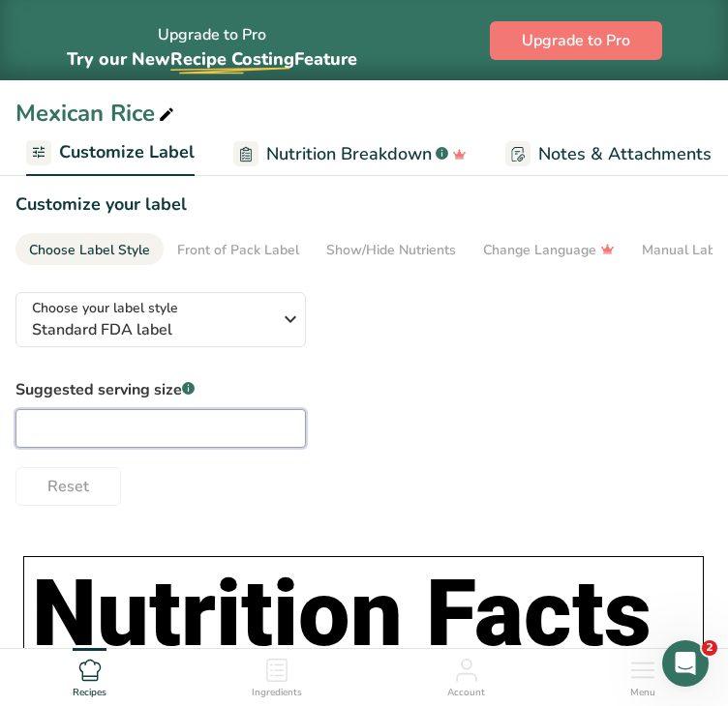
click at [150, 426] on input "text" at bounding box center [160, 428] width 290 height 39
type input "8oz"
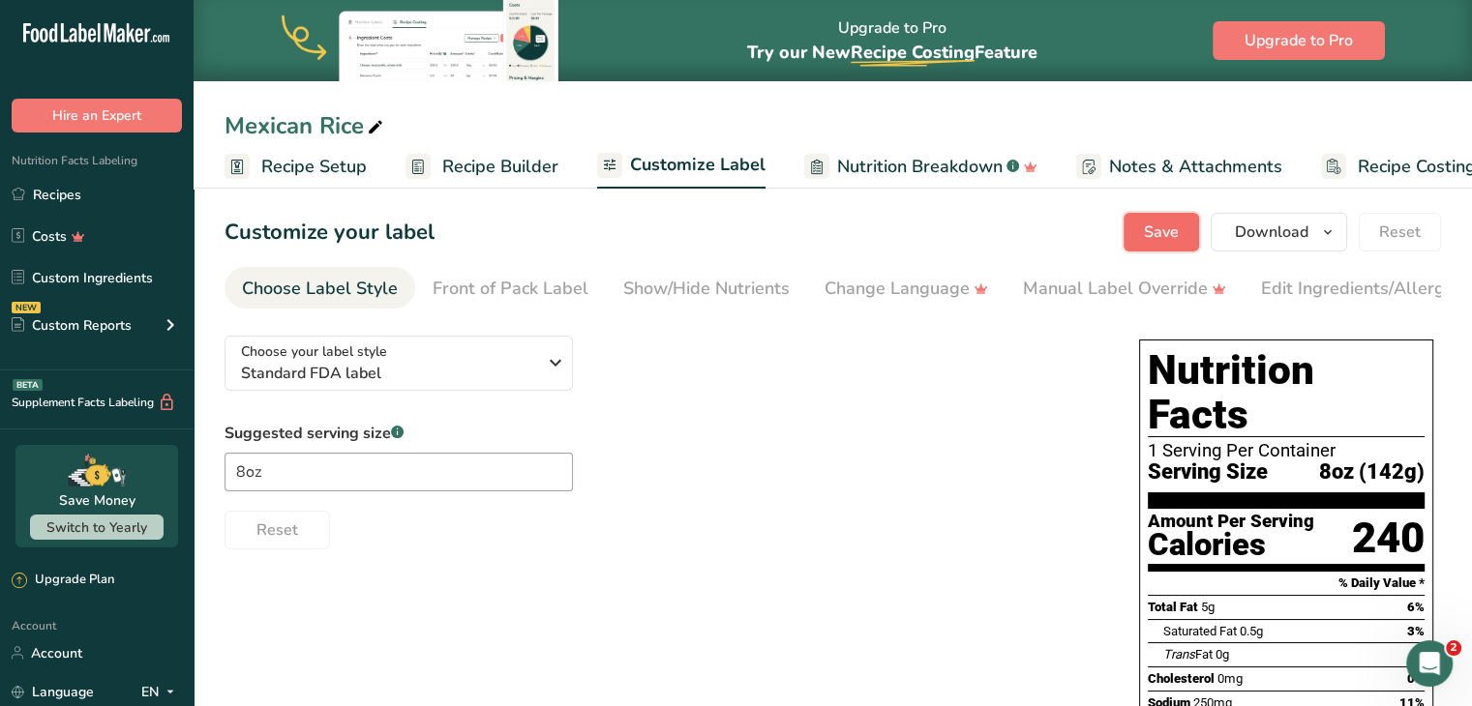
click at [727, 231] on button "Save" at bounding box center [1160, 232] width 75 height 39
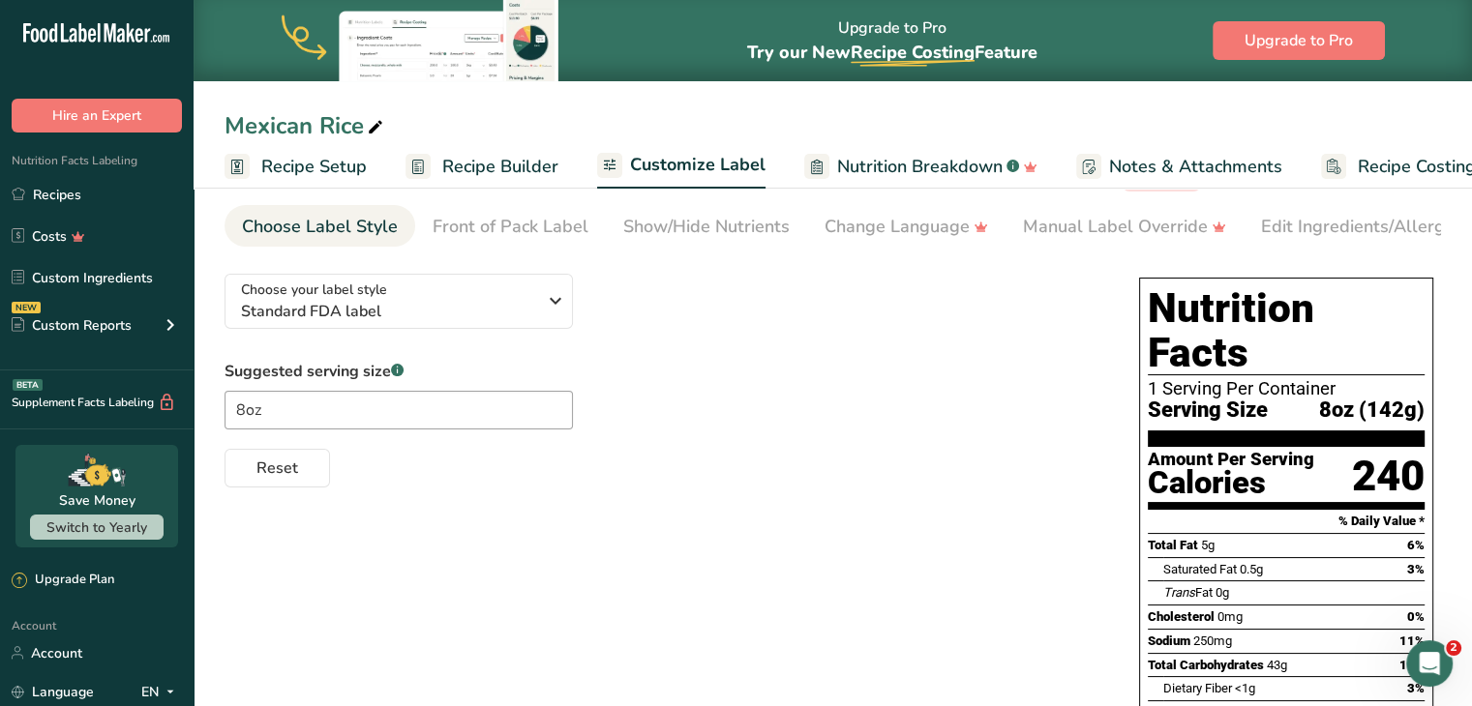
scroll to position [0, 0]
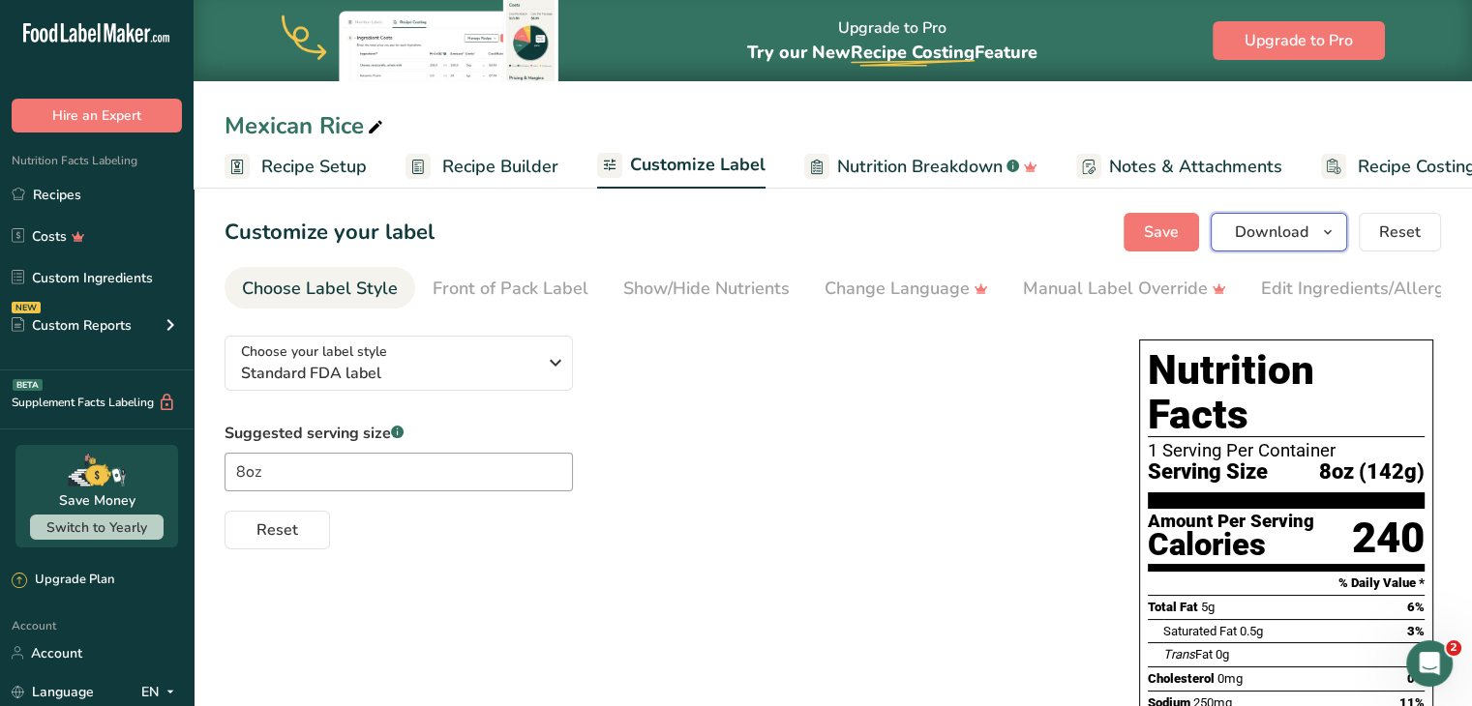
click at [727, 228] on icon "button" at bounding box center [1327, 233] width 15 height 24
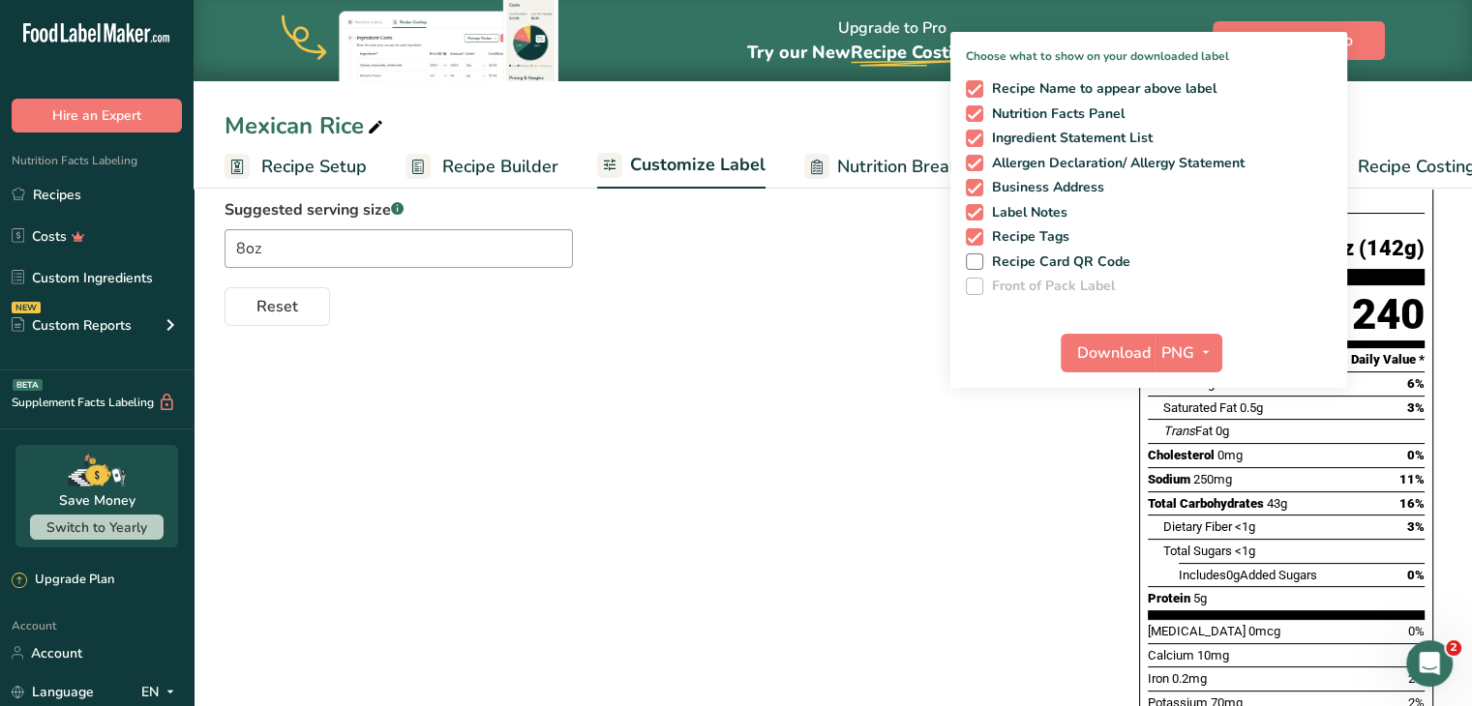
scroll to position [228, 0]
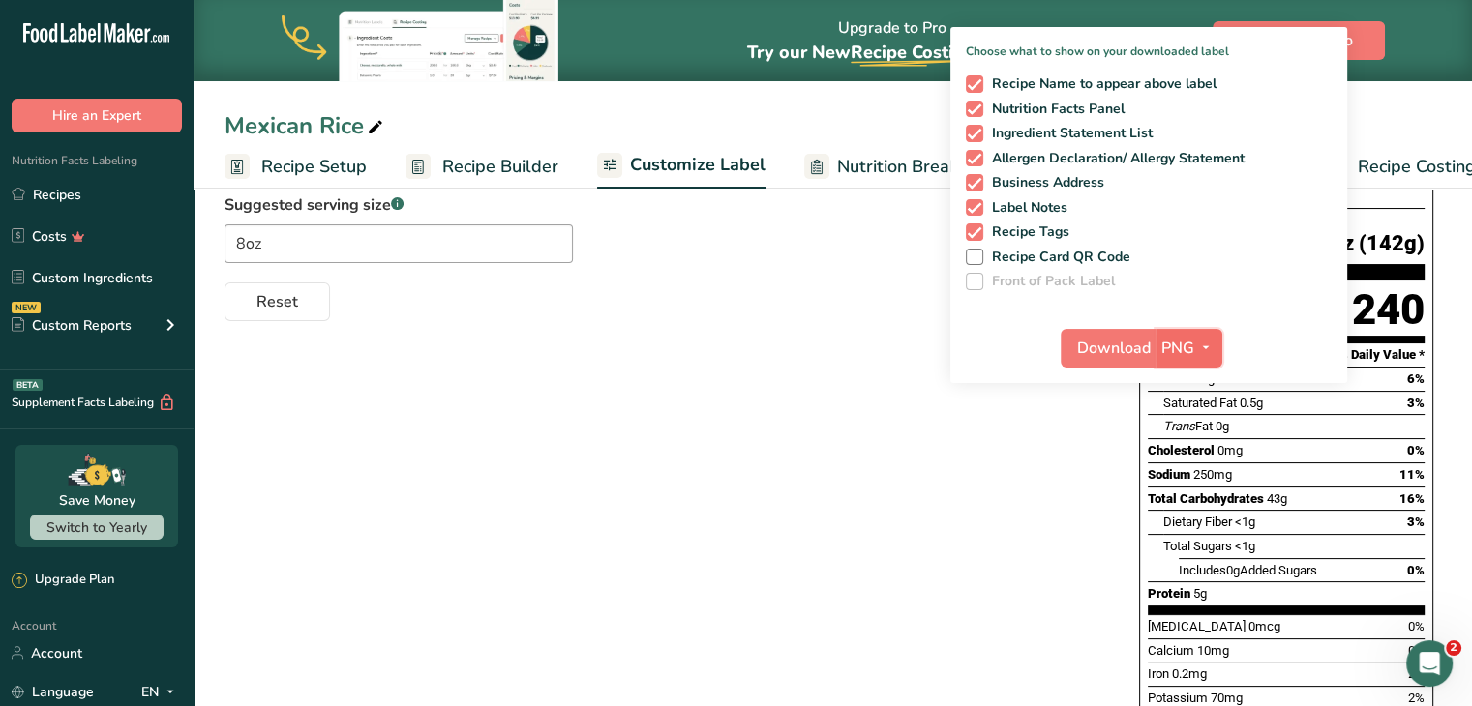
click at [727, 344] on span "button" at bounding box center [1205, 348] width 23 height 23
click at [727, 477] on link "PDF" at bounding box center [1191, 483] width 62 height 32
click at [727, 340] on span "Download" at bounding box center [1115, 348] width 74 height 23
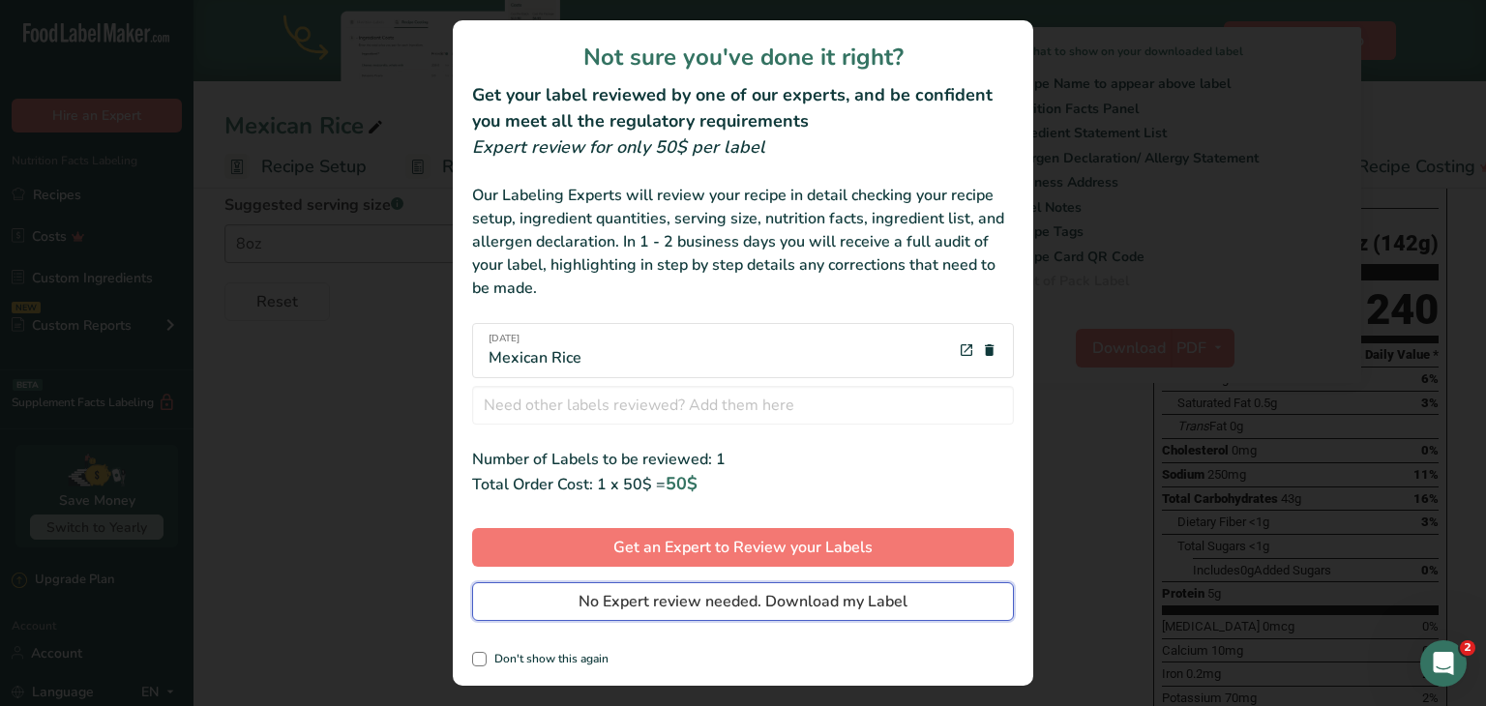
click at [718, 603] on span "No Expert review needed. Download my Label" at bounding box center [743, 601] width 329 height 23
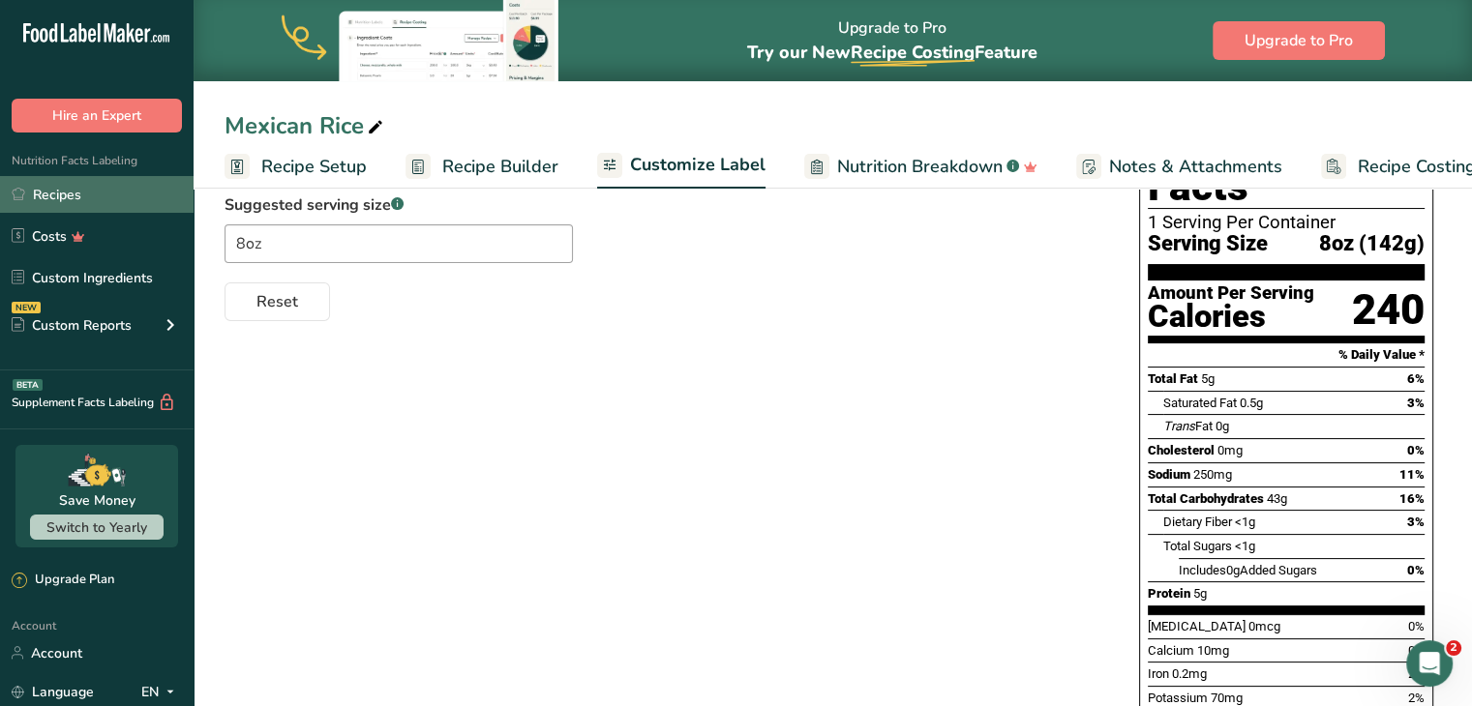
click at [135, 184] on link "Recipes" at bounding box center [97, 194] width 194 height 37
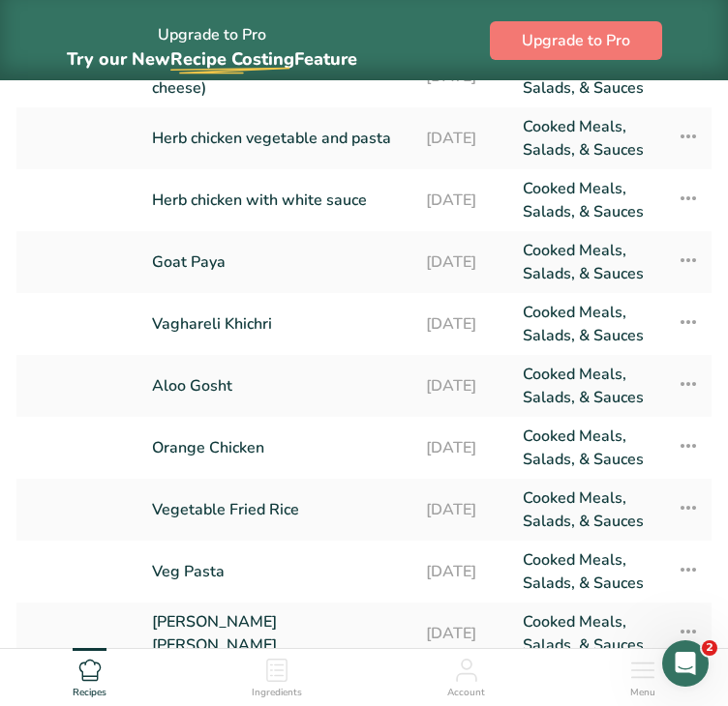
scroll to position [370, 0]
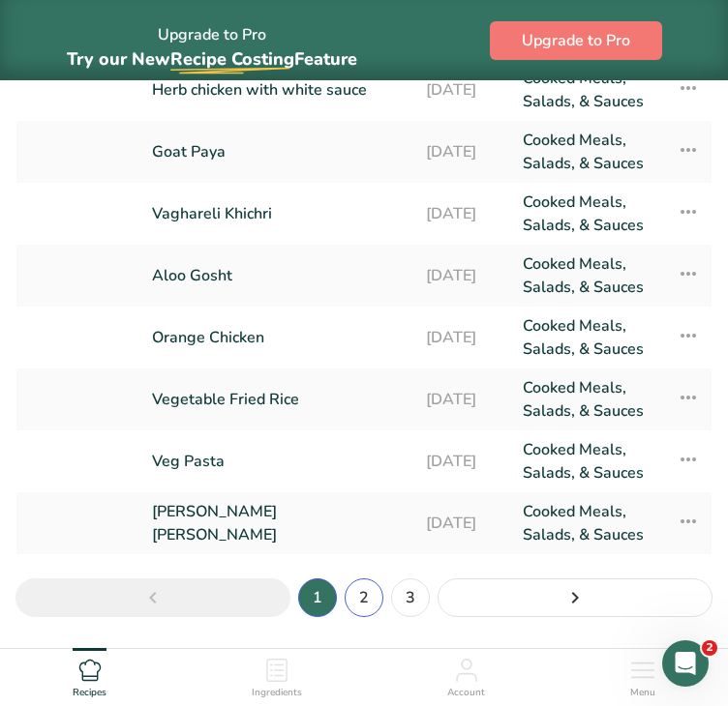
click at [361, 593] on link "2" at bounding box center [363, 598] width 39 height 39
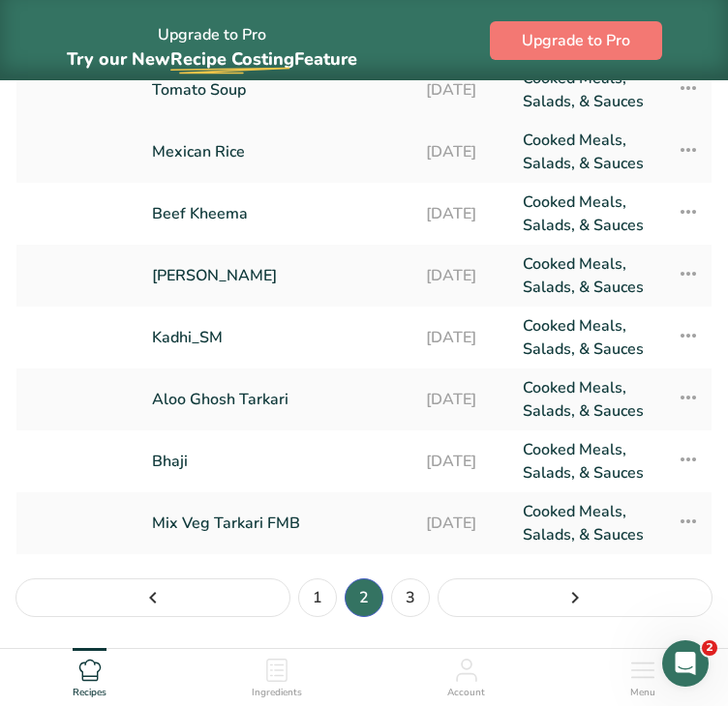
click at [211, 95] on link "Tomato Soup" at bounding box center [277, 90] width 251 height 46
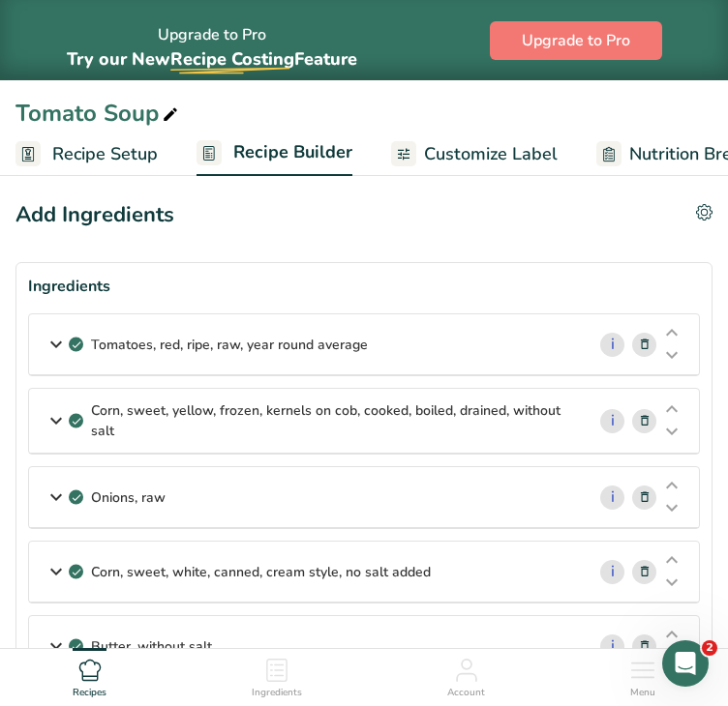
click at [209, 347] on p "Tomatoes, red, ripe, raw, year round average" at bounding box center [229, 345] width 277 height 20
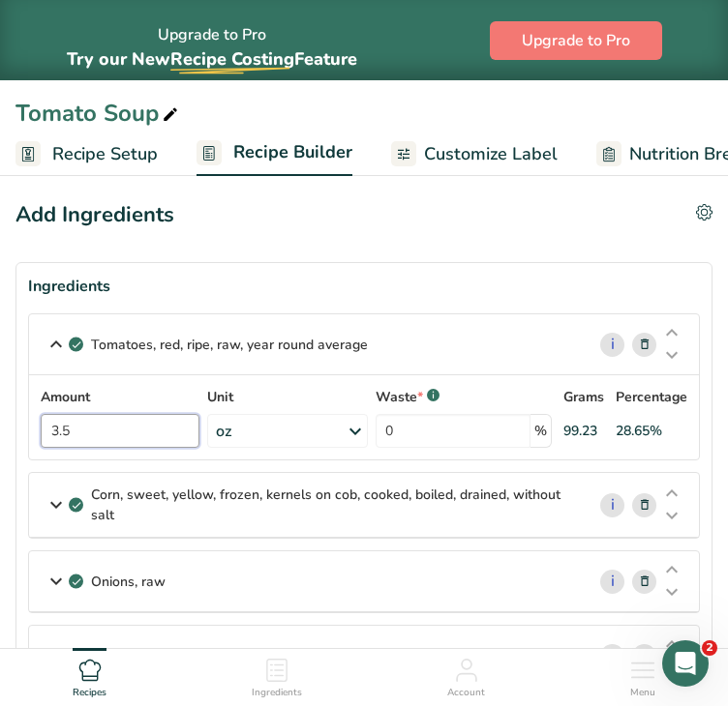
click at [137, 434] on input "3.5" at bounding box center [120, 431] width 159 height 34
type input "3"
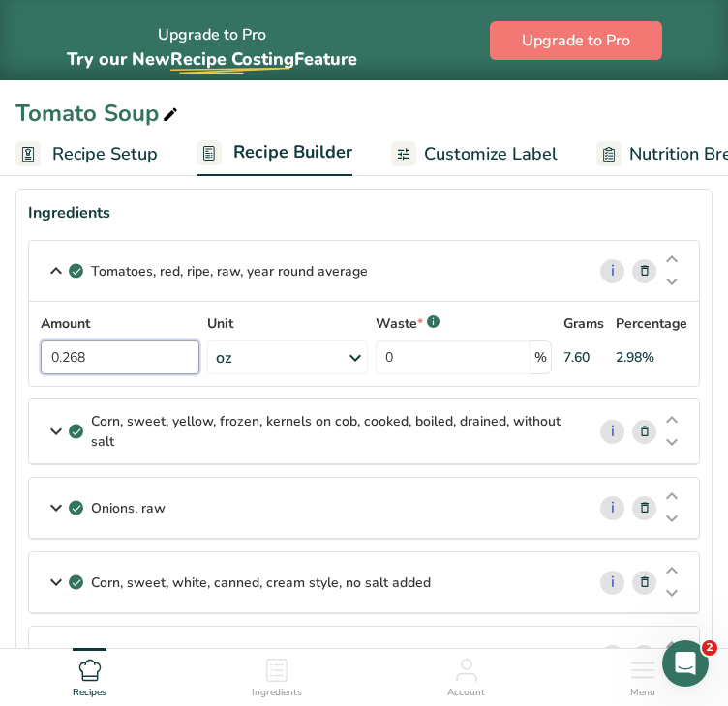
scroll to position [70, 0]
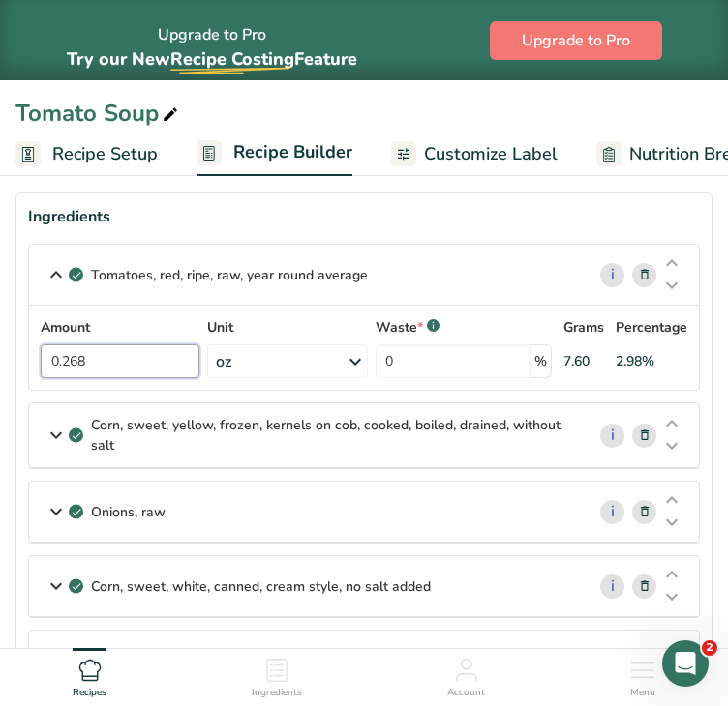
type input "0.268"
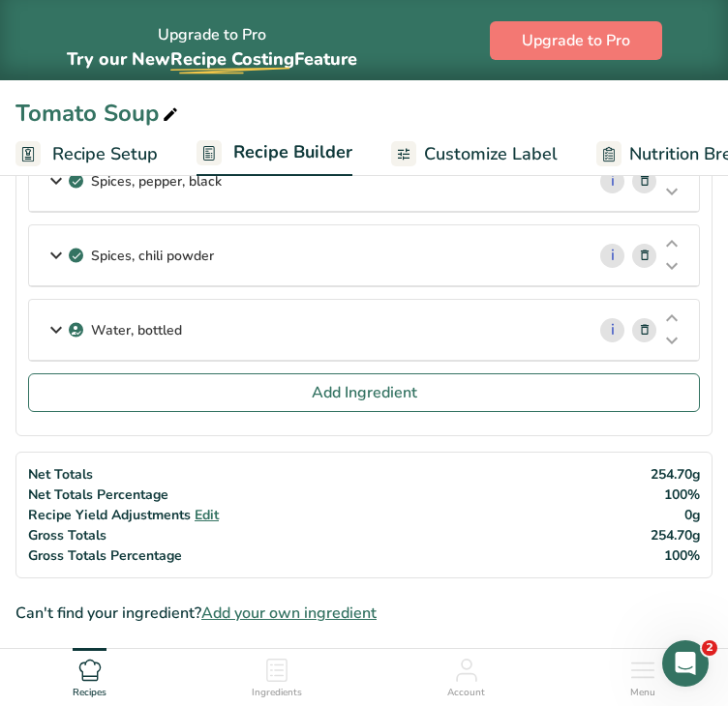
scroll to position [852, 0]
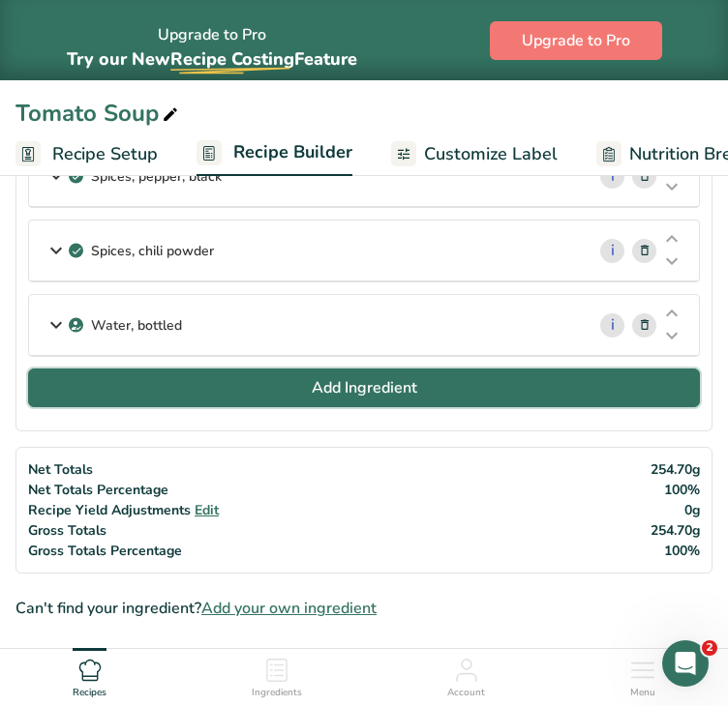
click at [386, 377] on span "Add Ingredient" at bounding box center [364, 387] width 105 height 23
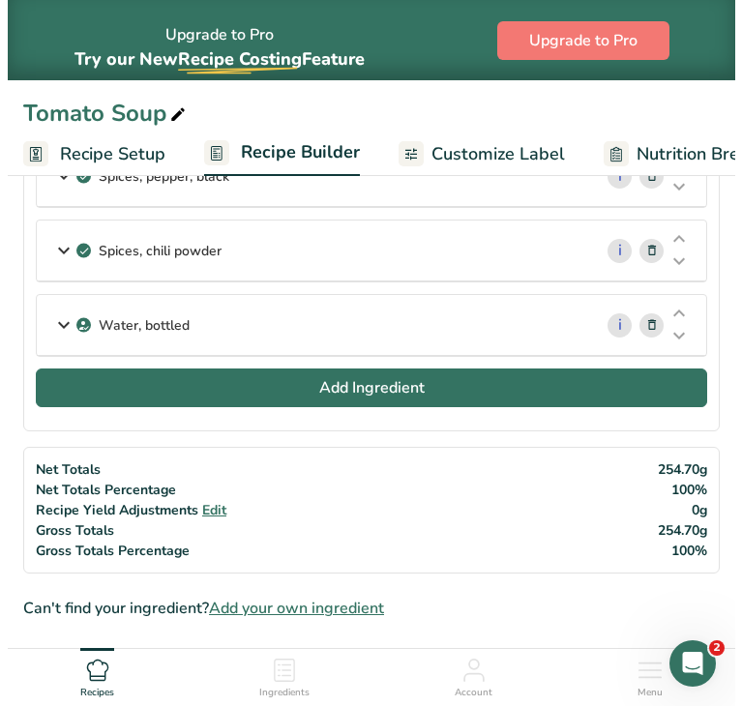
scroll to position [849, 0]
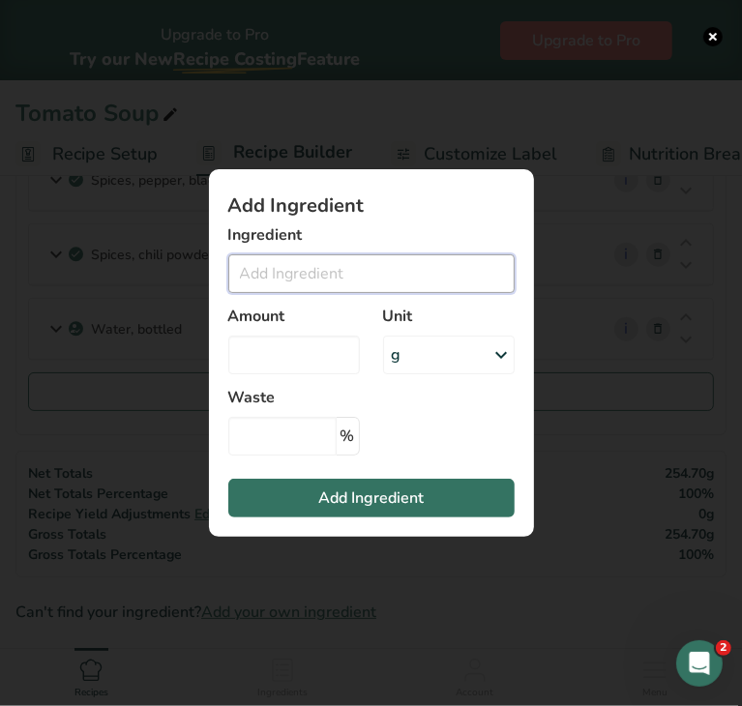
click at [337, 265] on input "Add ingredient modal" at bounding box center [371, 273] width 286 height 39
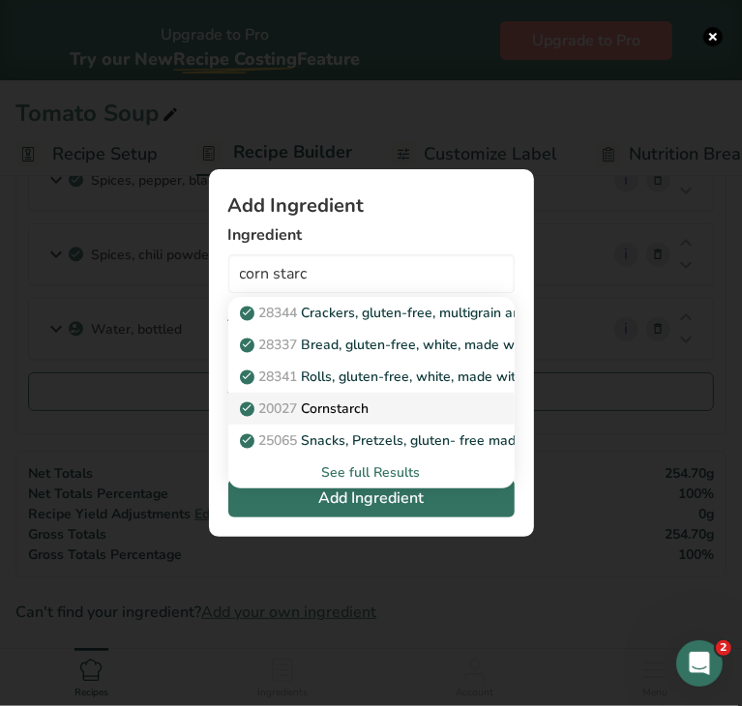
click at [318, 414] on p "20027 Cornstarch" at bounding box center [307, 409] width 126 height 20
type input "Cornstarch"
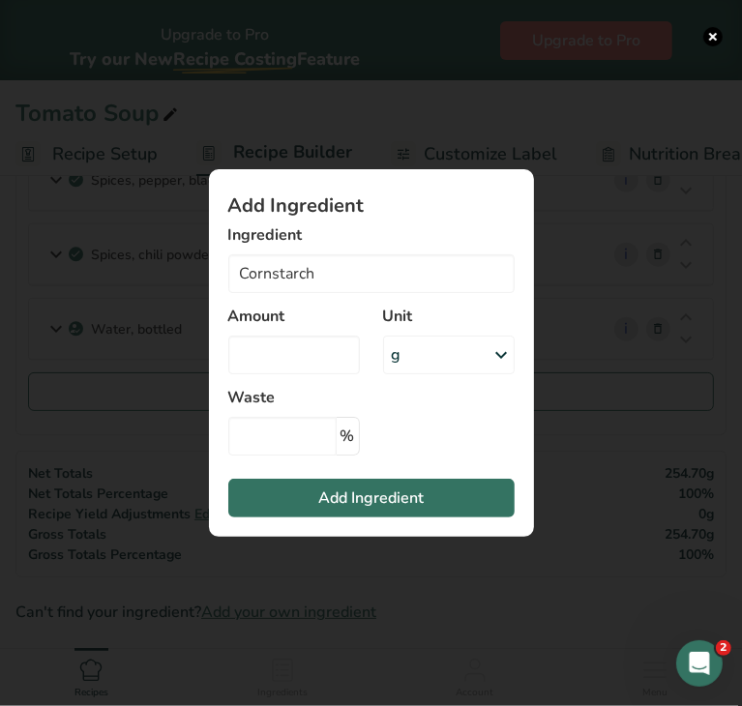
click at [410, 360] on div "g" at bounding box center [449, 355] width 132 height 39
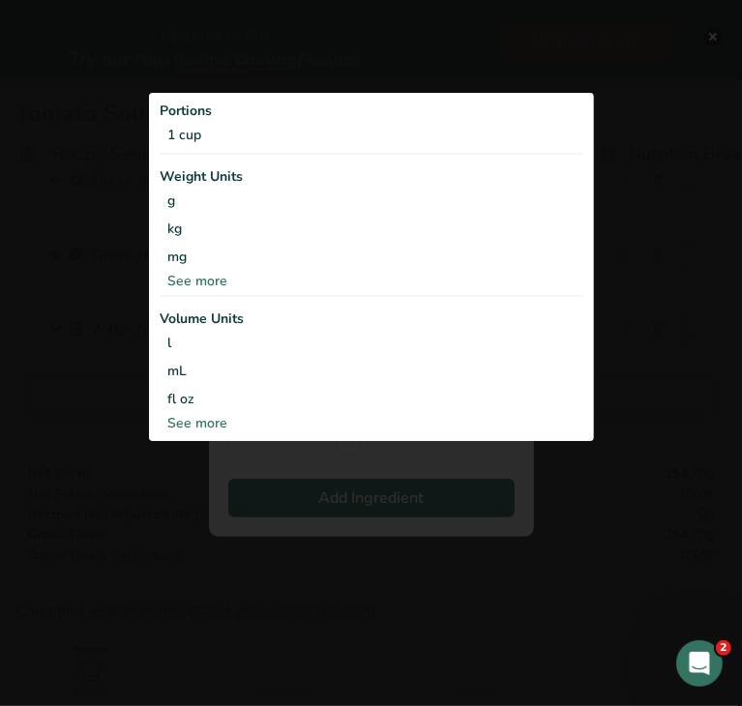
click at [253, 287] on div "See more" at bounding box center [372, 281] width 422 height 20
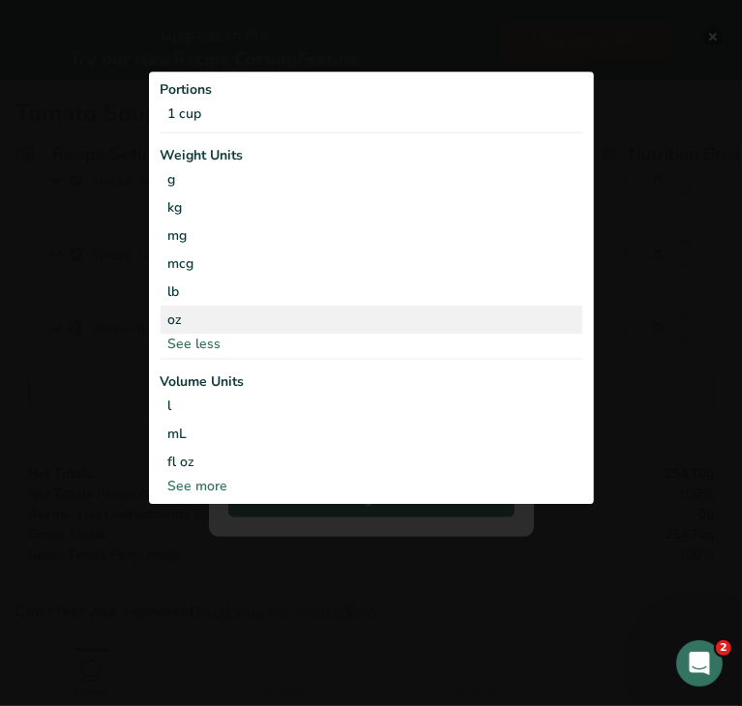
click at [202, 311] on div "oz" at bounding box center [372, 320] width 422 height 28
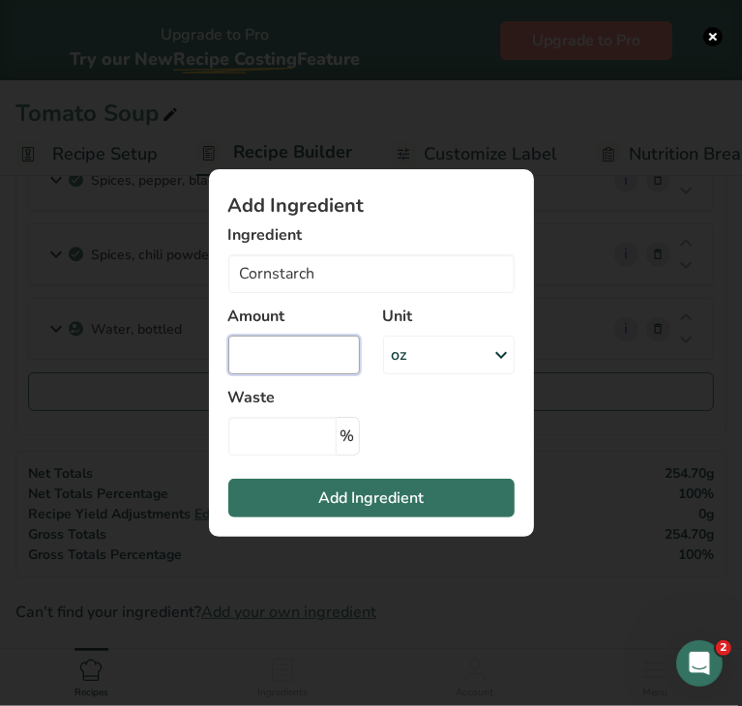
click at [265, 345] on input "Add ingredient modal" at bounding box center [294, 355] width 132 height 39
click at [476, 358] on div "oz" at bounding box center [449, 355] width 132 height 39
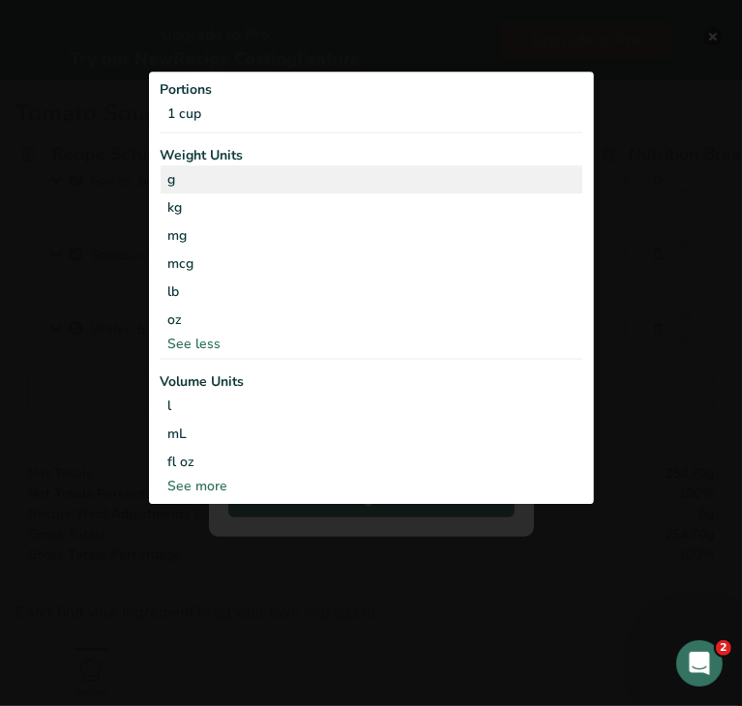
click at [205, 183] on div "g" at bounding box center [372, 179] width 422 height 28
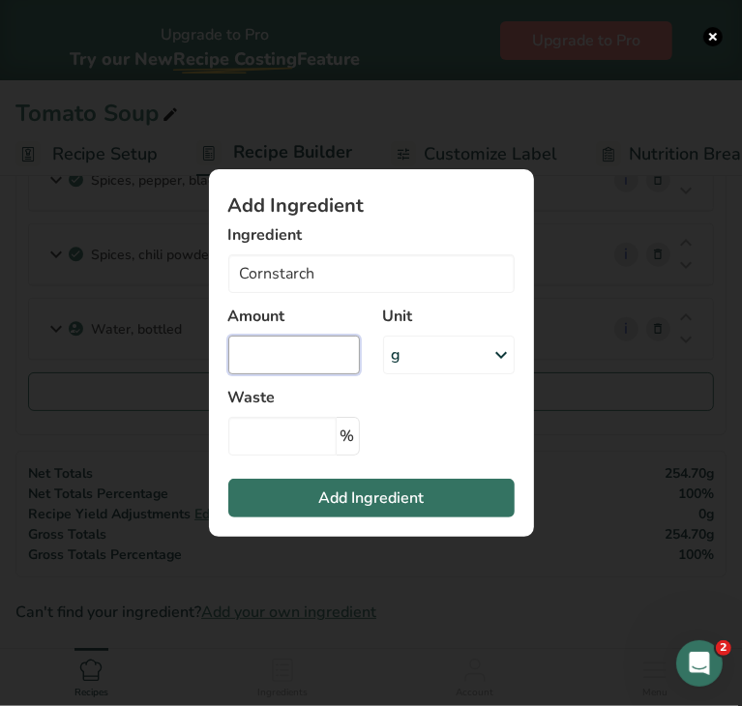
click at [278, 359] on input "Add ingredient modal" at bounding box center [294, 355] width 132 height 39
type input "0.026"
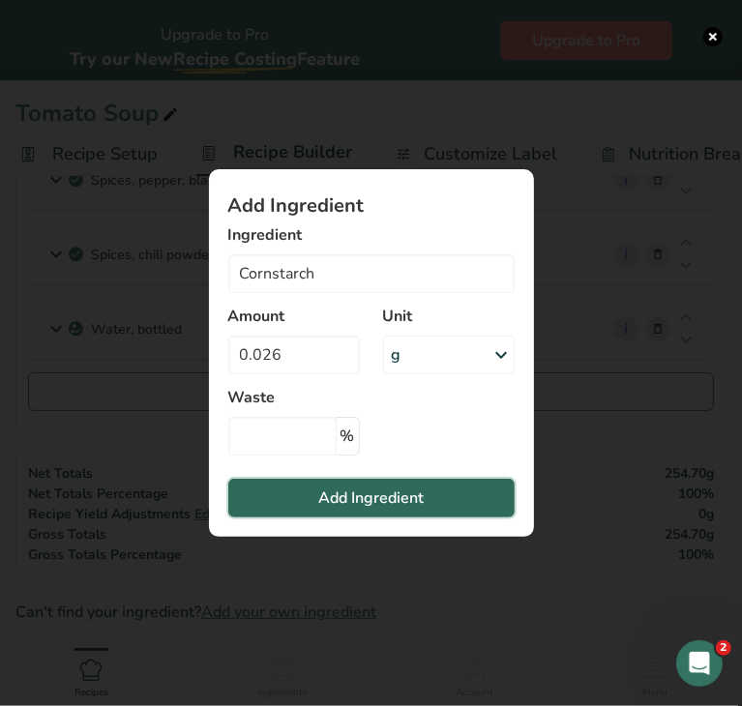
click at [356, 496] on span "Add Ingredient" at bounding box center [370, 498] width 105 height 23
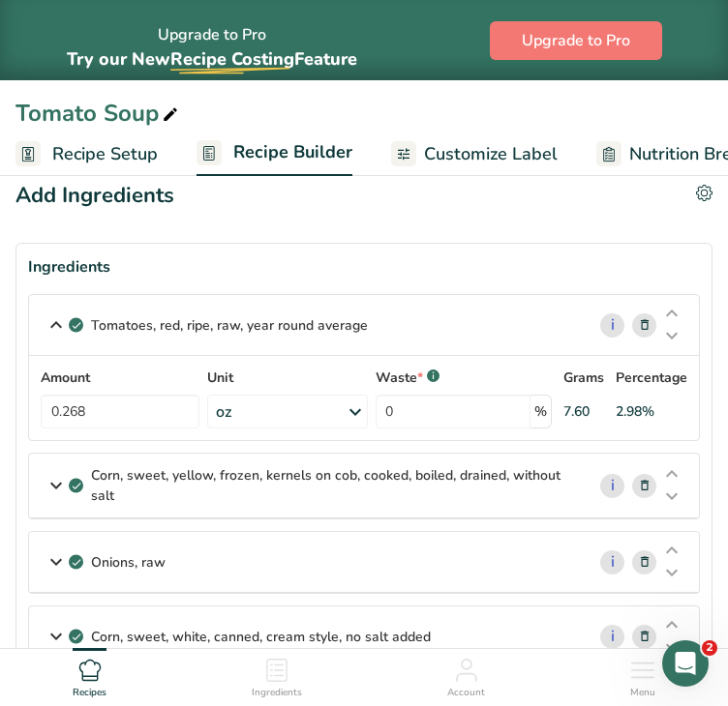
scroll to position [0, 0]
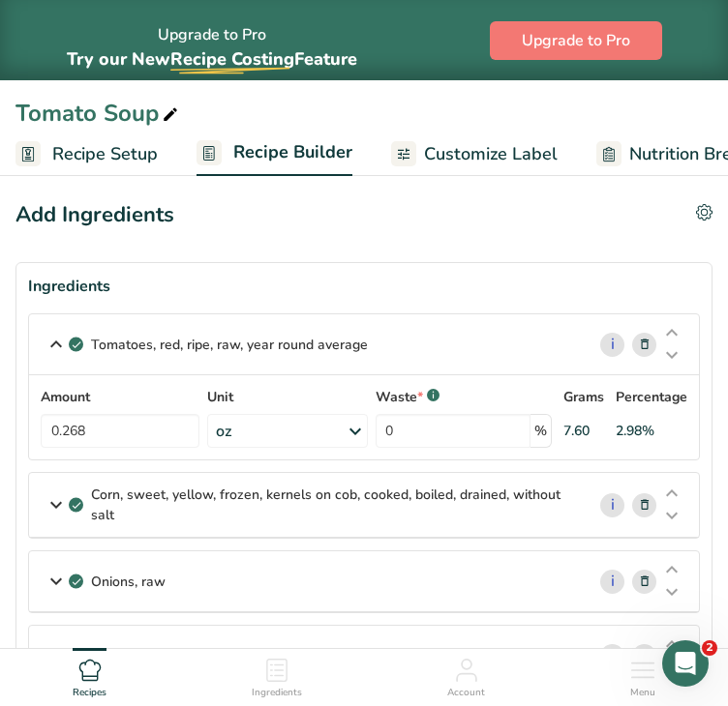
click at [249, 427] on div "oz" at bounding box center [287, 431] width 160 height 34
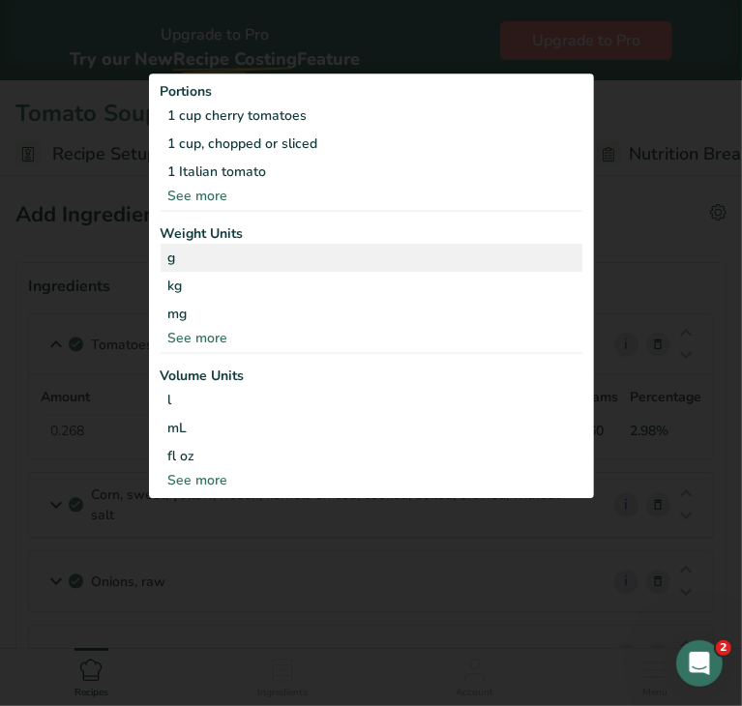
click at [171, 253] on div "g" at bounding box center [372, 258] width 422 height 28
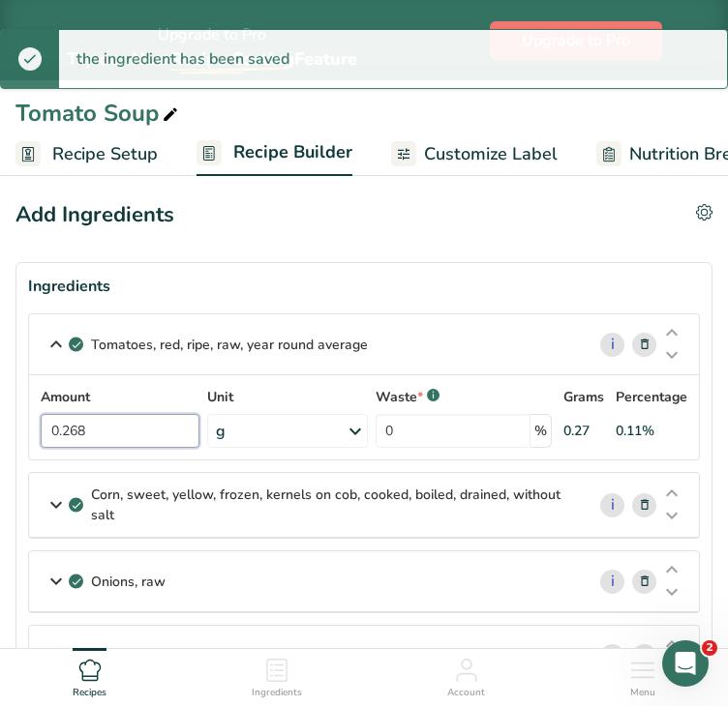
drag, startPoint x: 123, startPoint y: 433, endPoint x: -6, endPoint y: 430, distance: 128.7
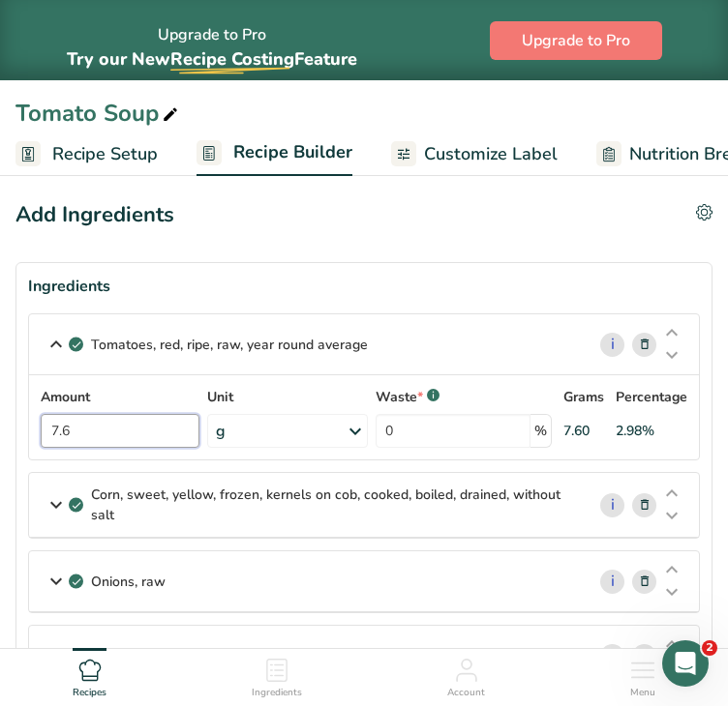
type input "7.6"
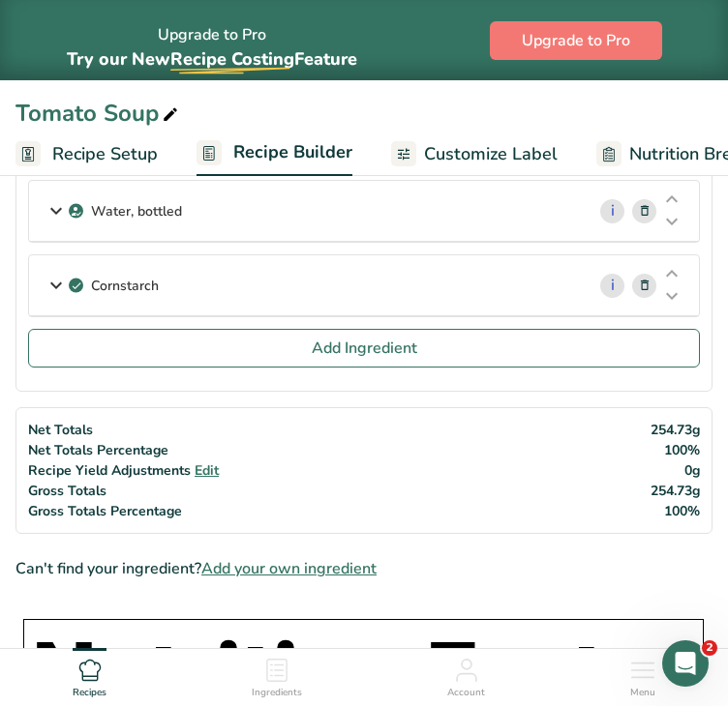
scroll to position [962, 0]
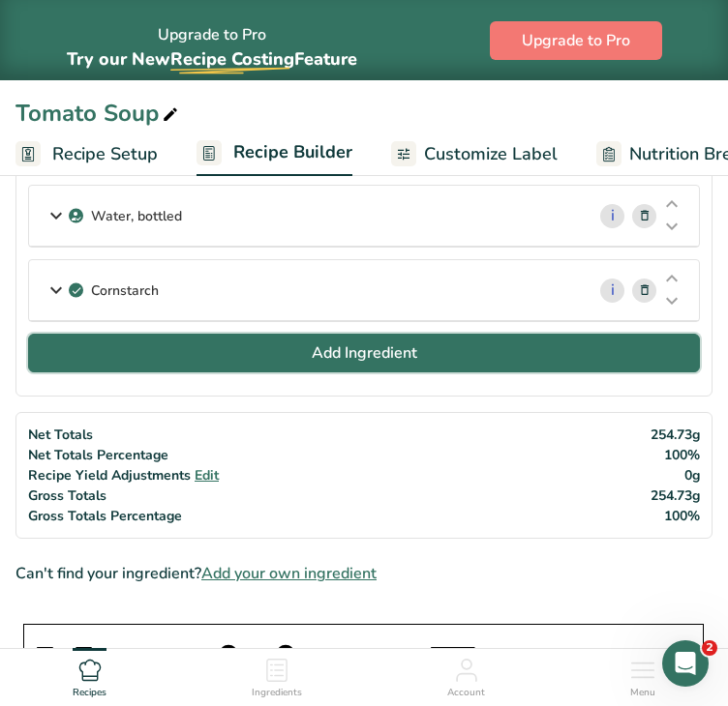
click at [434, 351] on button "Add Ingredient" at bounding box center [364, 353] width 672 height 39
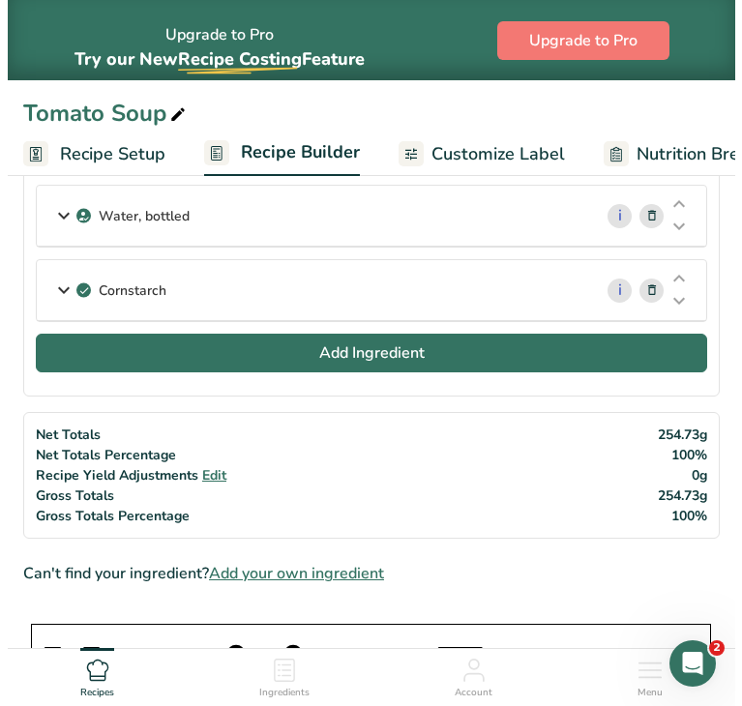
scroll to position [958, 0]
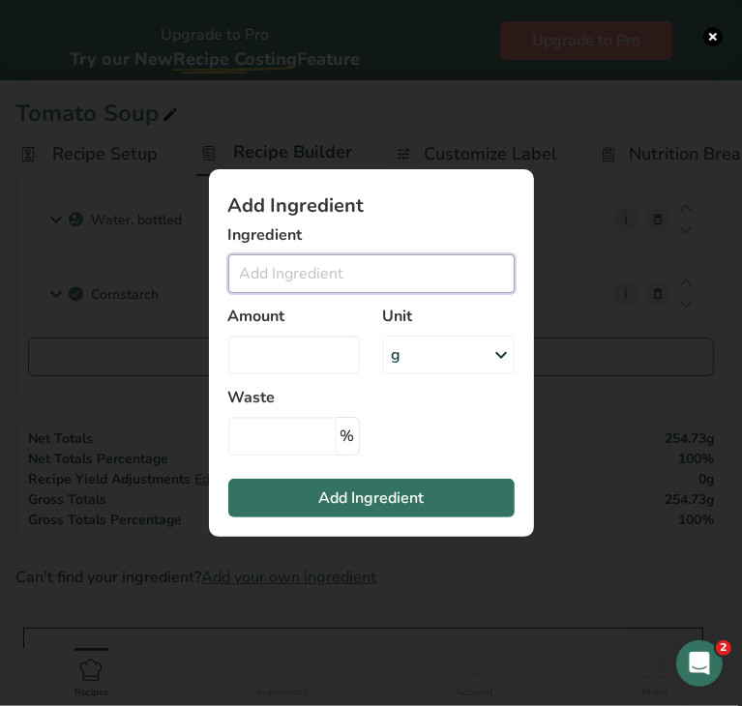
click at [299, 272] on input "Add ingredient modal" at bounding box center [371, 273] width 286 height 39
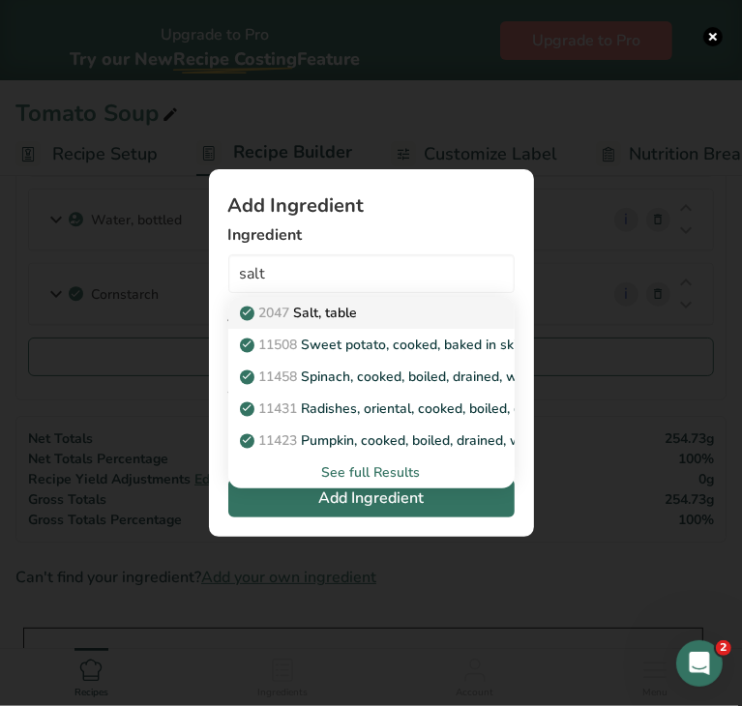
click at [316, 308] on p "2047 Salt, table" at bounding box center [301, 313] width 114 height 20
type input "Salt, table"
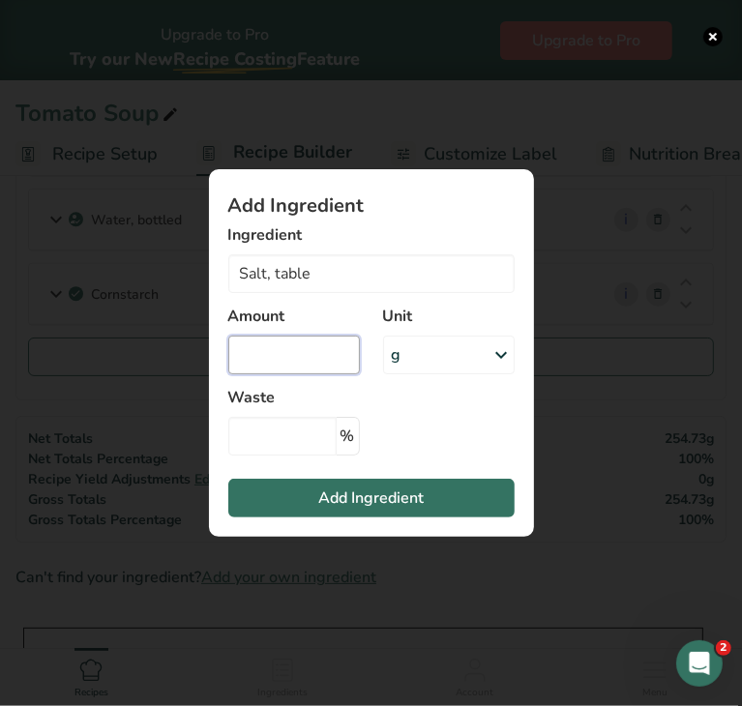
click at [323, 357] on input "Add ingredient modal" at bounding box center [294, 355] width 132 height 39
type input "0.026"
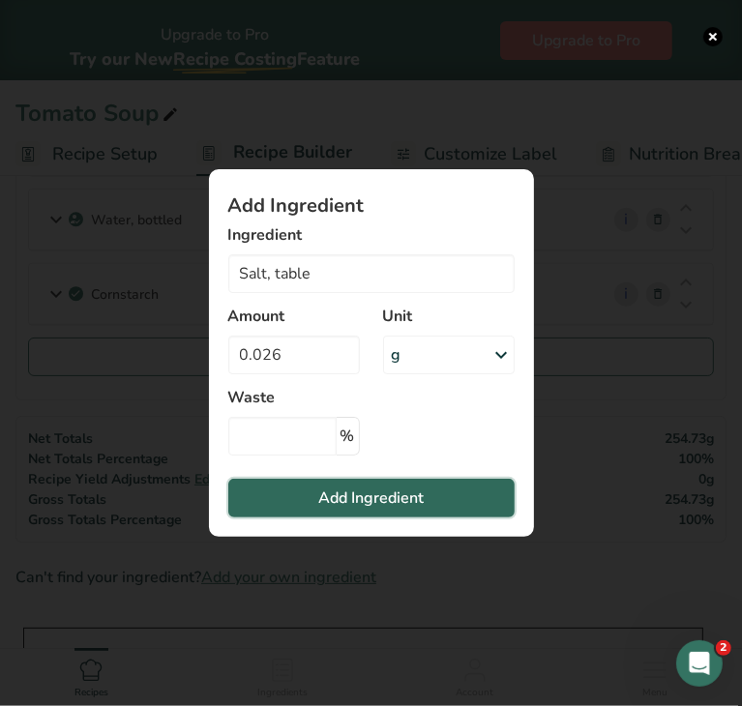
click at [340, 493] on span "Add Ingredient" at bounding box center [370, 498] width 105 height 23
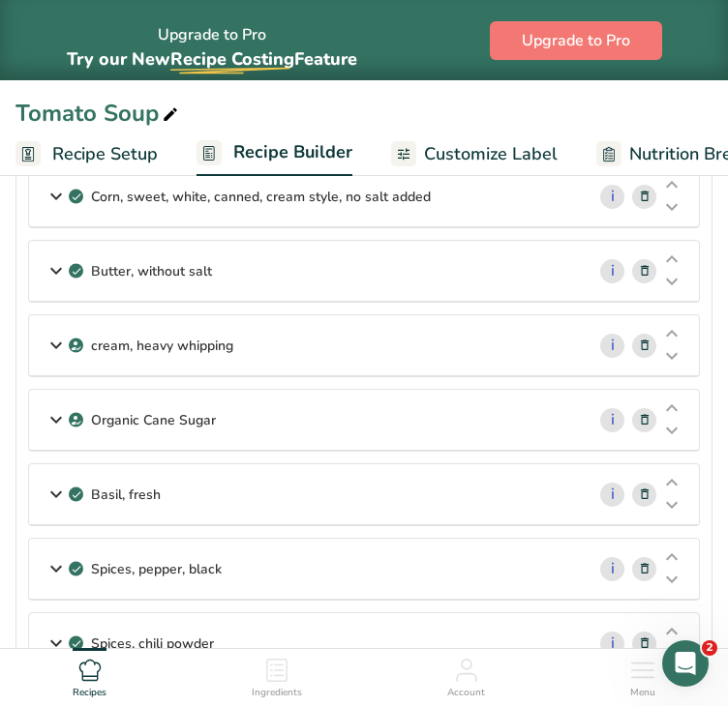
scroll to position [450, 0]
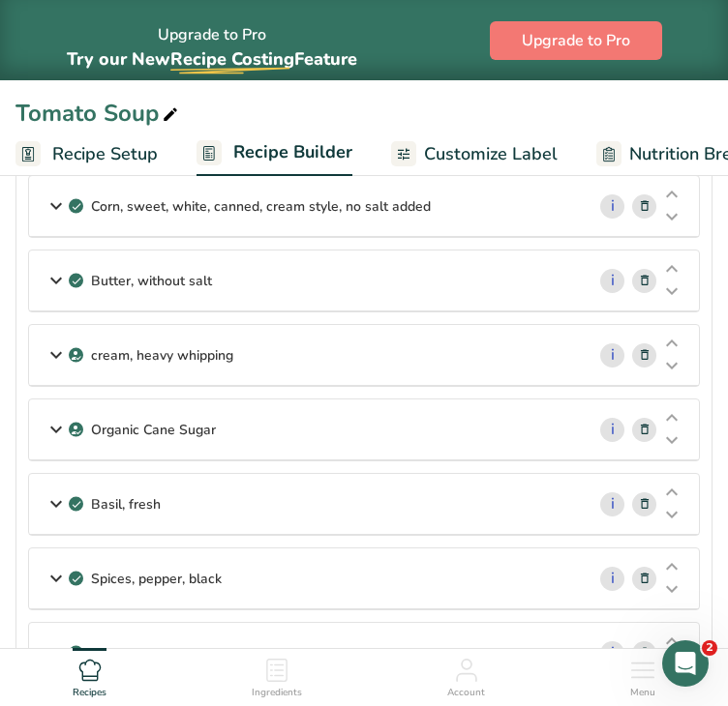
click at [445, 284] on div "Butter, without salt" at bounding box center [306, 281] width 555 height 60
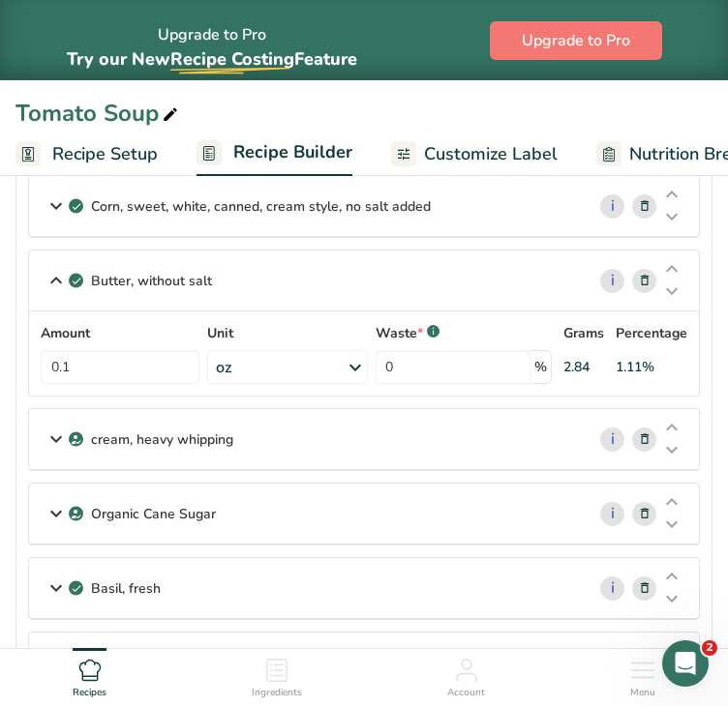
click at [344, 369] on div "oz" at bounding box center [287, 367] width 160 height 34
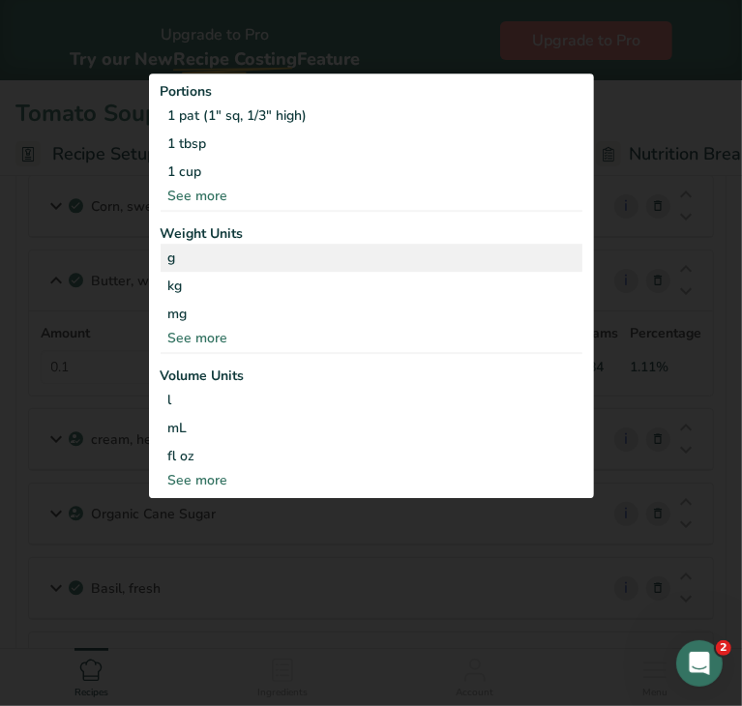
click at [240, 267] on div "g" at bounding box center [372, 258] width 422 height 28
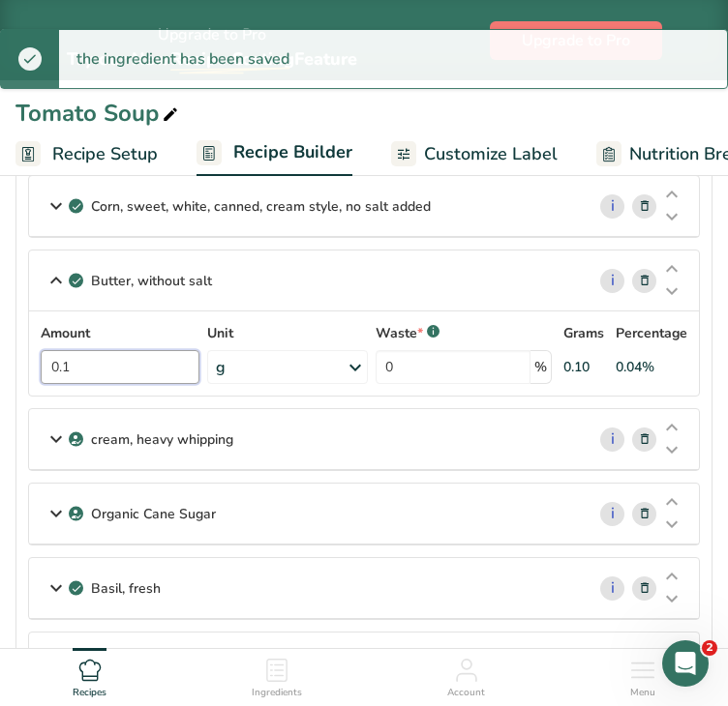
click at [139, 359] on input "0.1" at bounding box center [120, 367] width 159 height 34
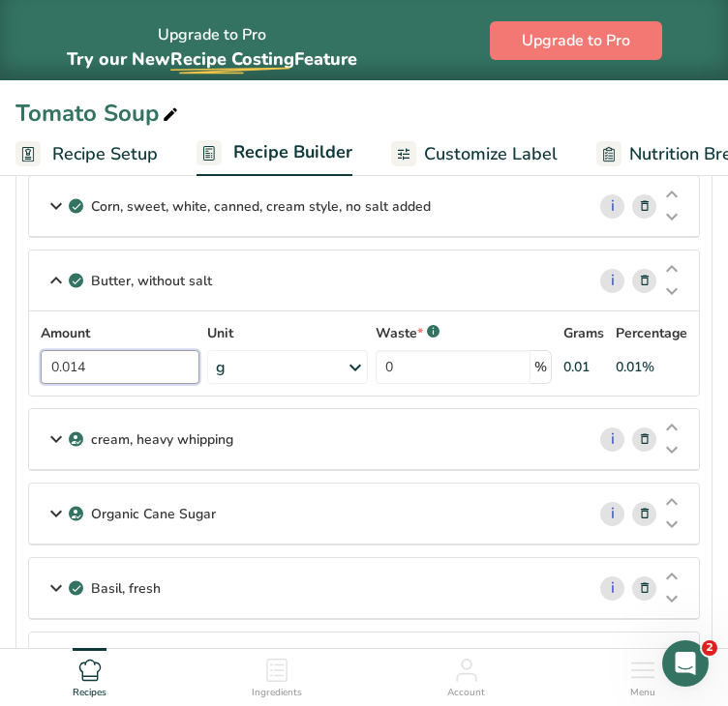
type input "0.014"
click at [711, 374] on section "Ingredients Tomatoes, red, ripe, raw, year round average i Amount 7.6 Unit g Po…" at bounding box center [363, 439] width 697 height 1255
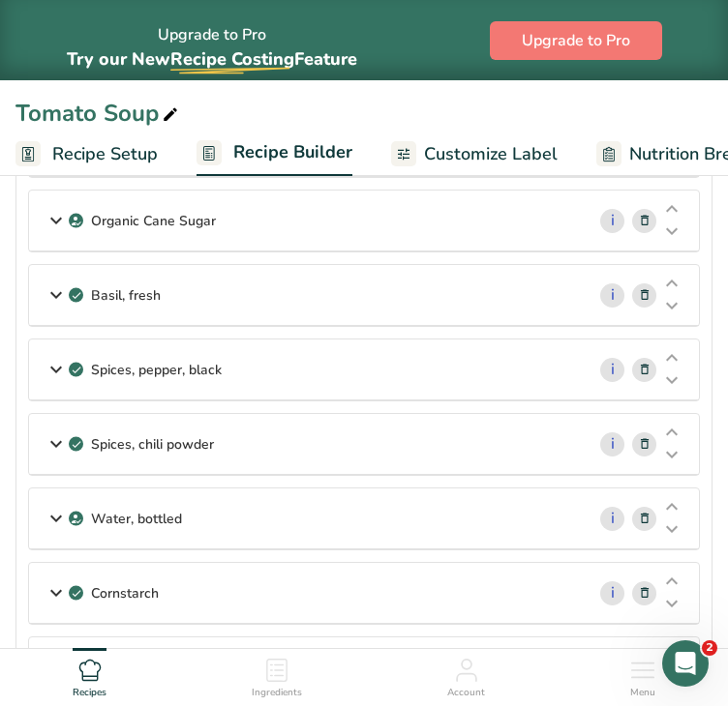
scroll to position [748, 0]
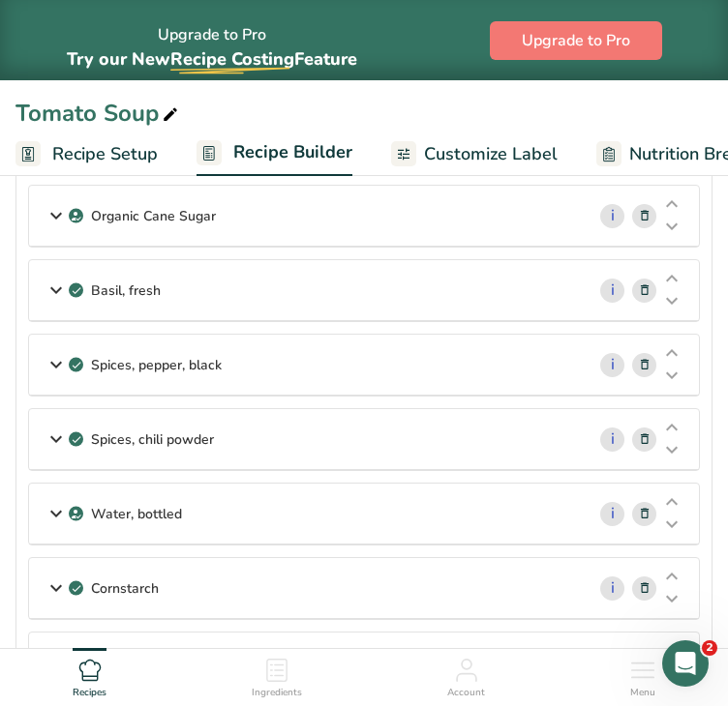
click at [359, 357] on div "Spices, pepper, black" at bounding box center [306, 365] width 555 height 60
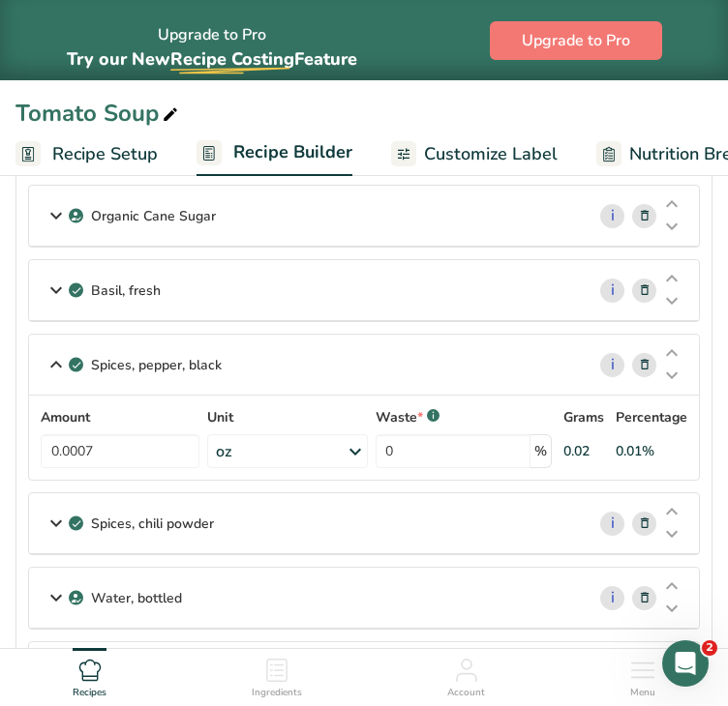
click at [286, 442] on div "oz" at bounding box center [287, 451] width 160 height 34
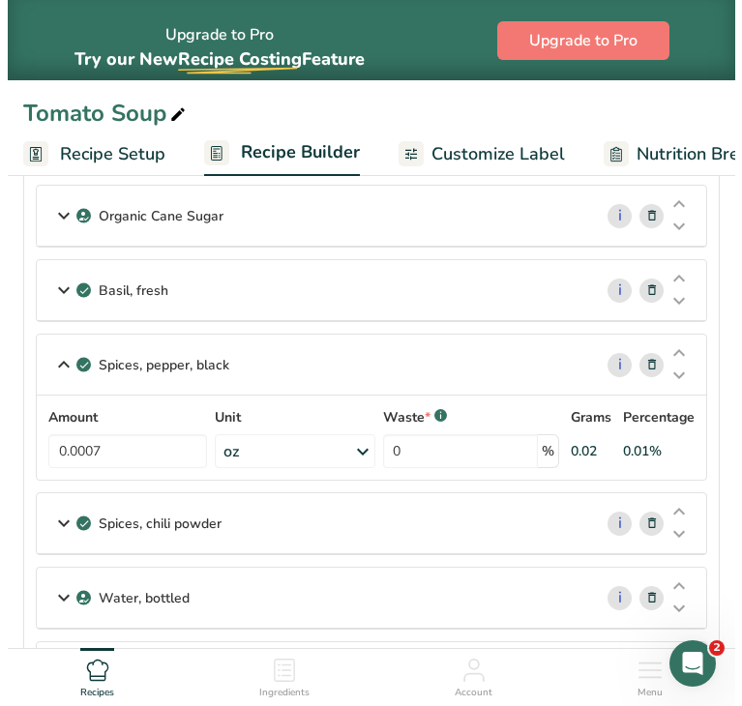
scroll to position [744, 0]
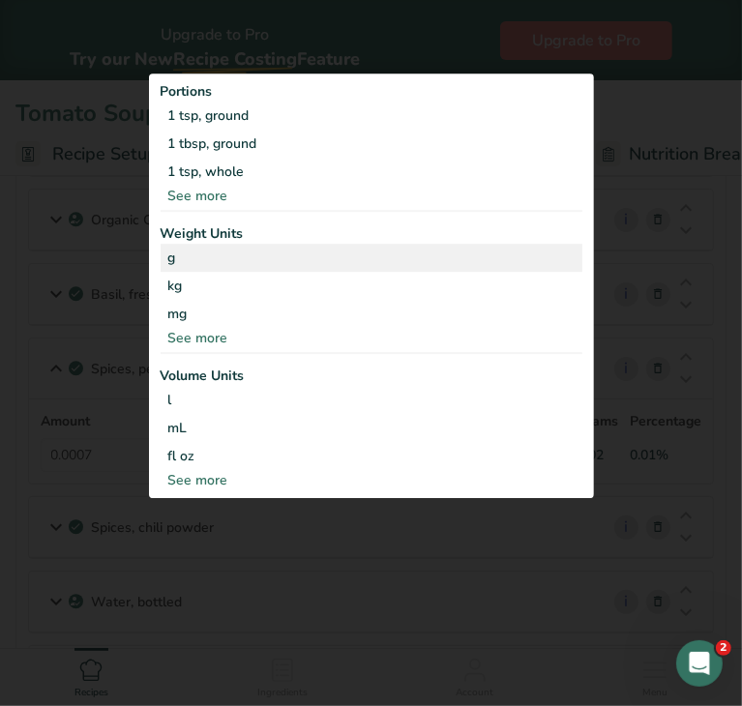
click at [222, 264] on div "g" at bounding box center [372, 258] width 422 height 28
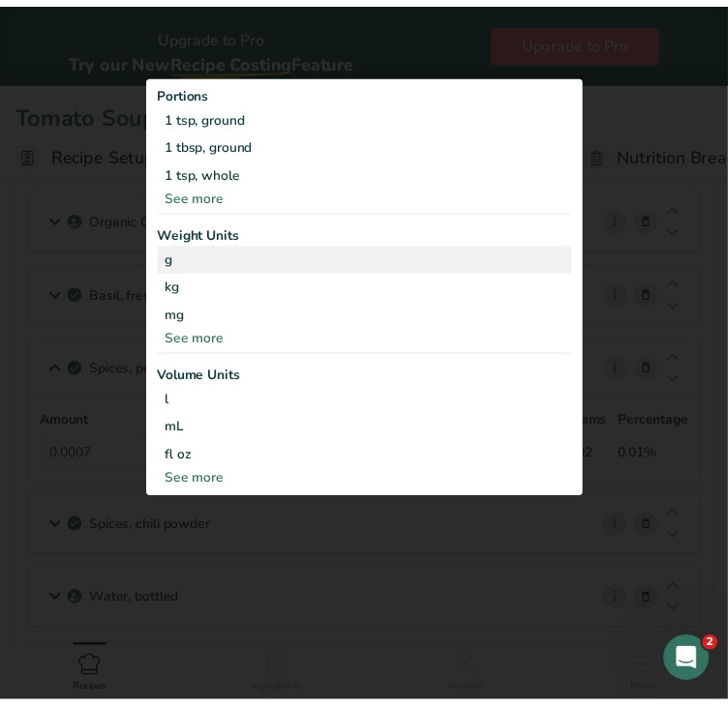
scroll to position [748, 0]
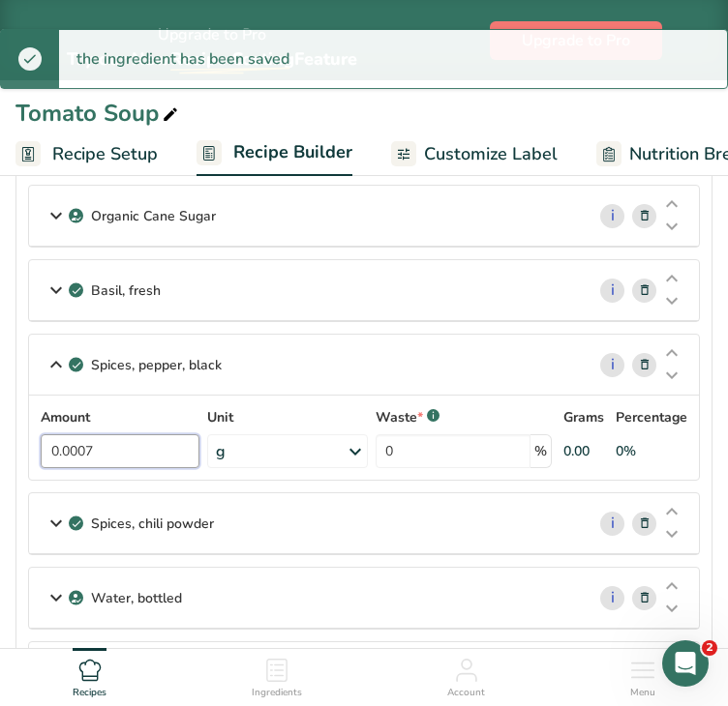
click at [136, 450] on input "0.0007" at bounding box center [120, 451] width 159 height 34
type input "0"
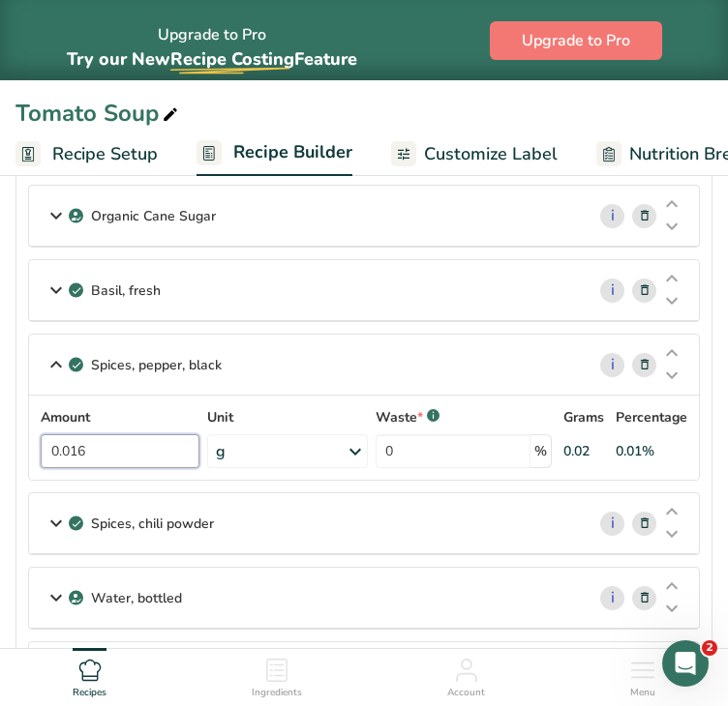
scroll to position [1366, 0]
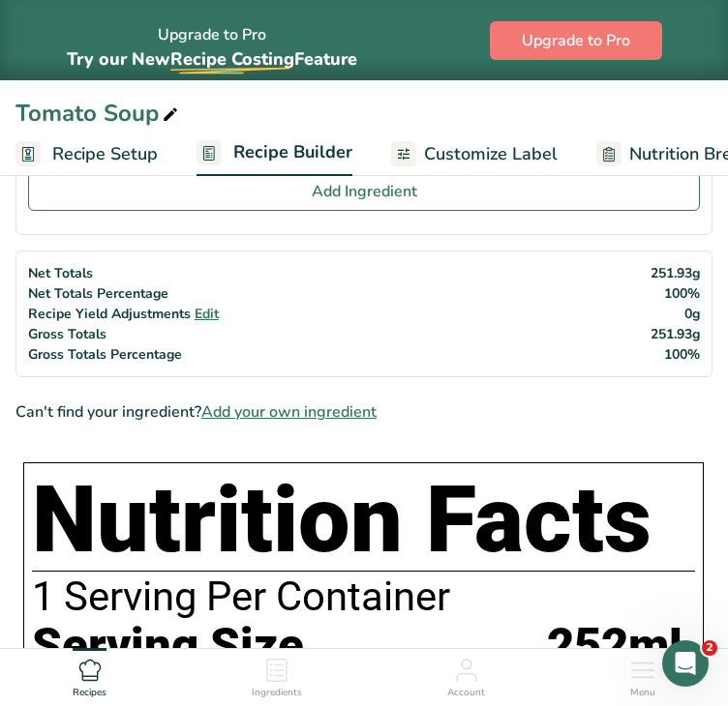
type input "0.016"
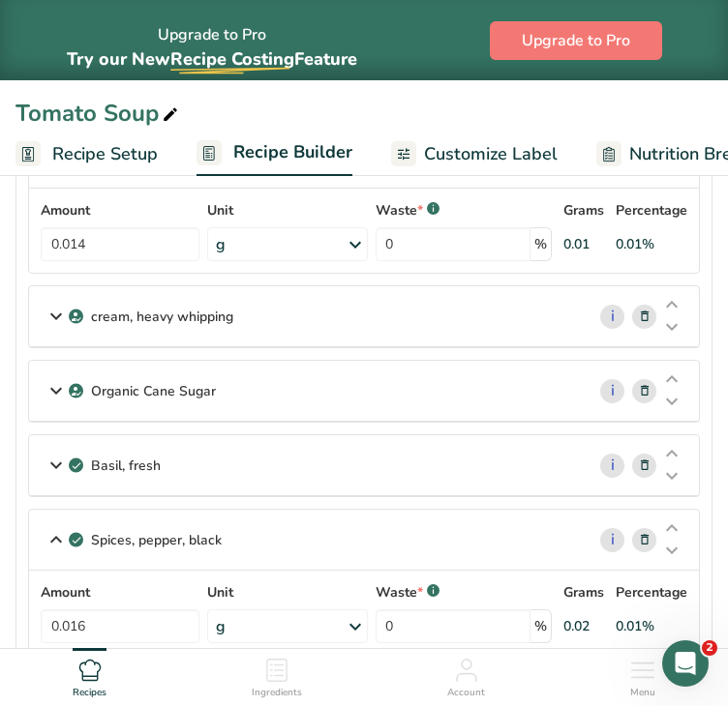
click at [645, 312] on icon at bounding box center [645, 317] width 14 height 20
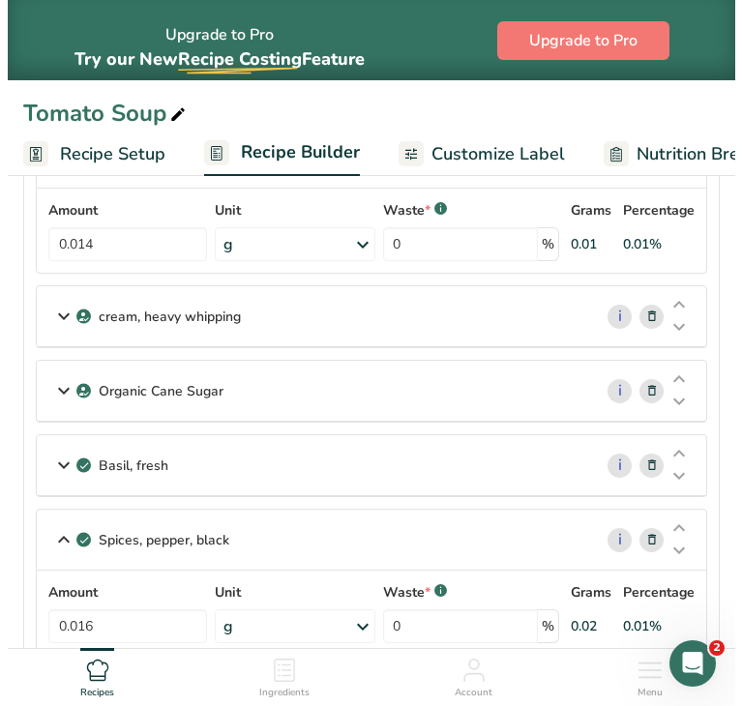
scroll to position [569, 0]
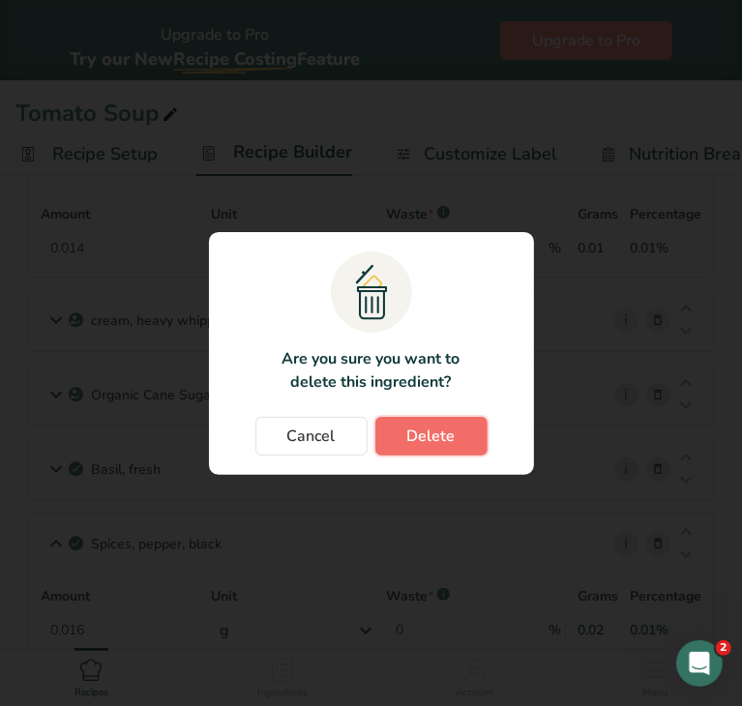
click at [444, 439] on span "Delete" at bounding box center [431, 436] width 48 height 23
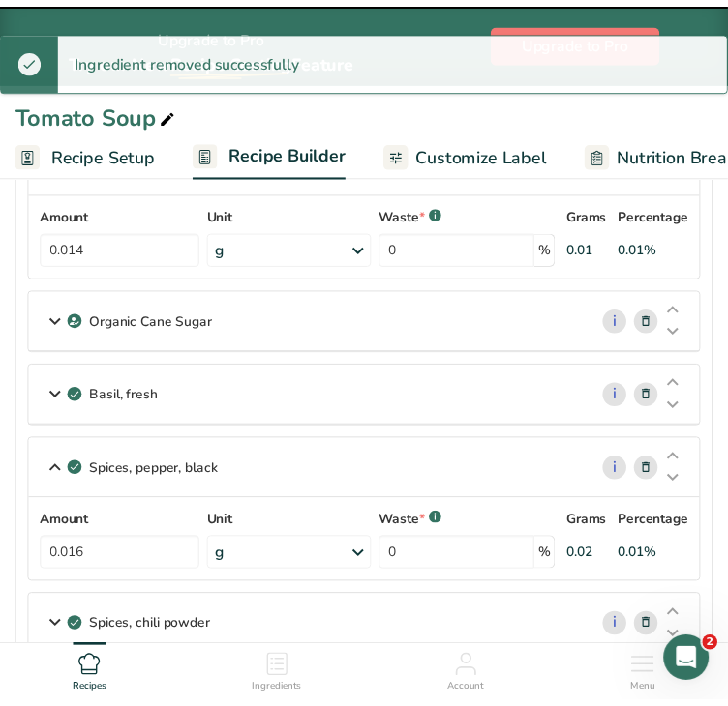
scroll to position [573, 0]
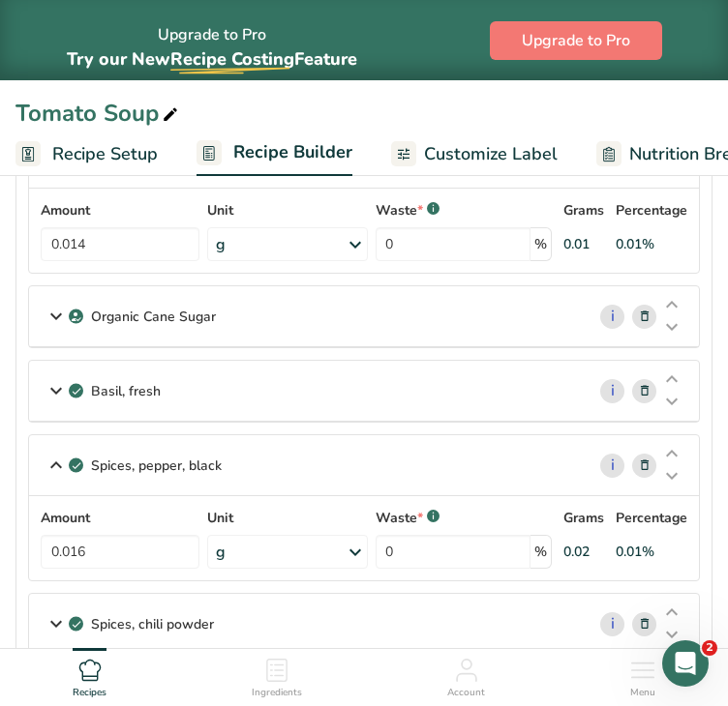
click at [642, 311] on icon at bounding box center [645, 317] width 14 height 20
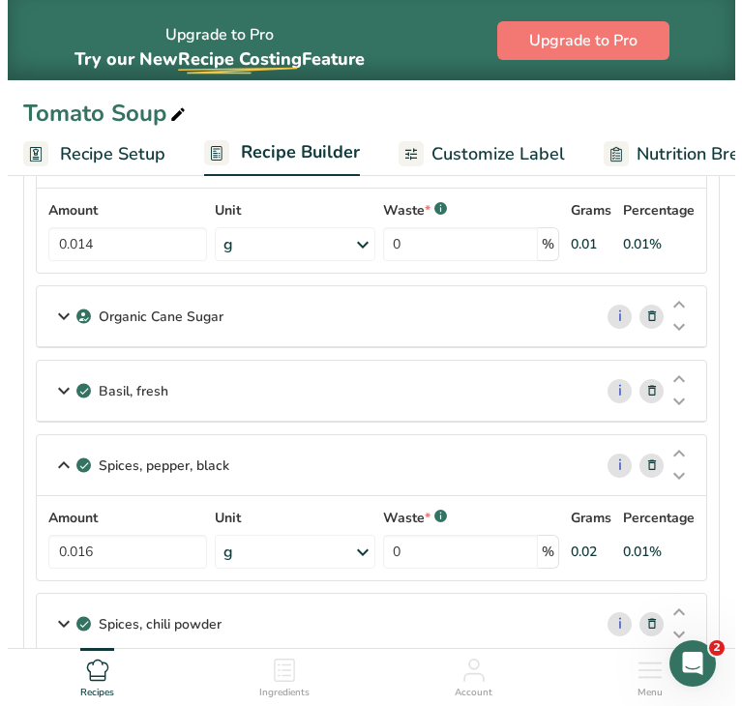
scroll to position [569, 0]
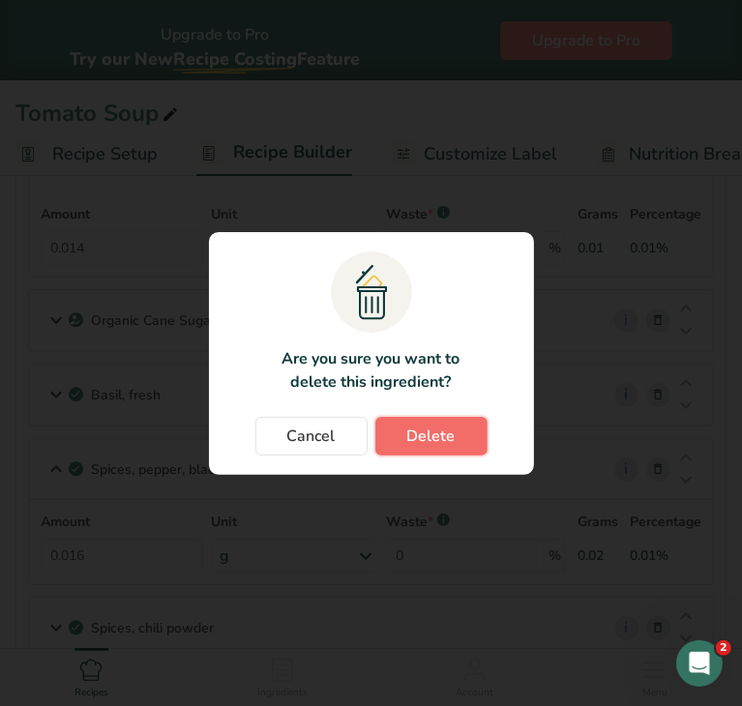
click at [441, 438] on span "Delete" at bounding box center [431, 436] width 48 height 23
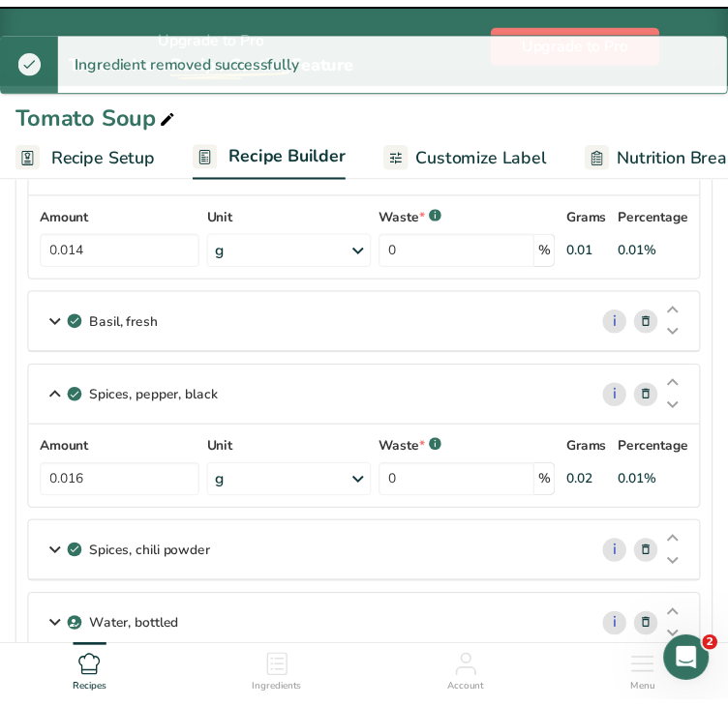
scroll to position [573, 0]
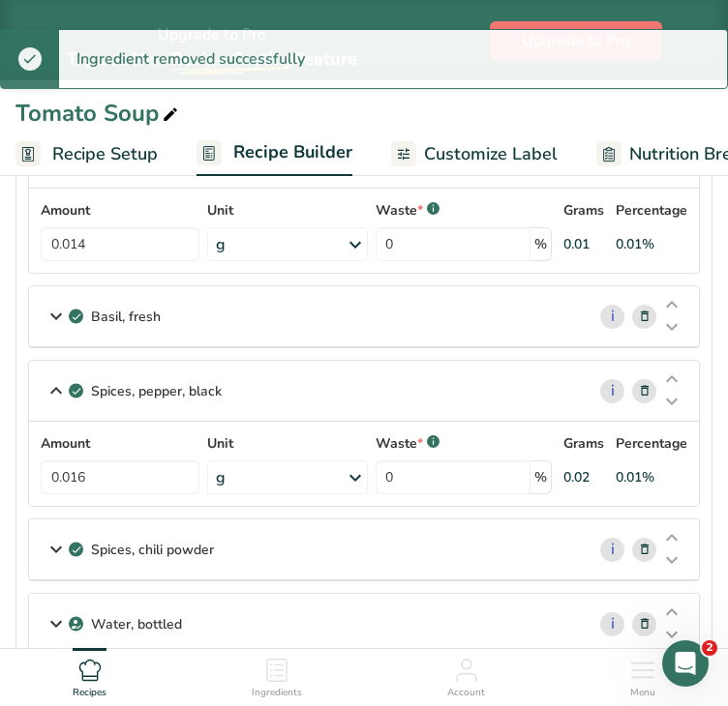
click at [639, 316] on icon at bounding box center [645, 317] width 14 height 20
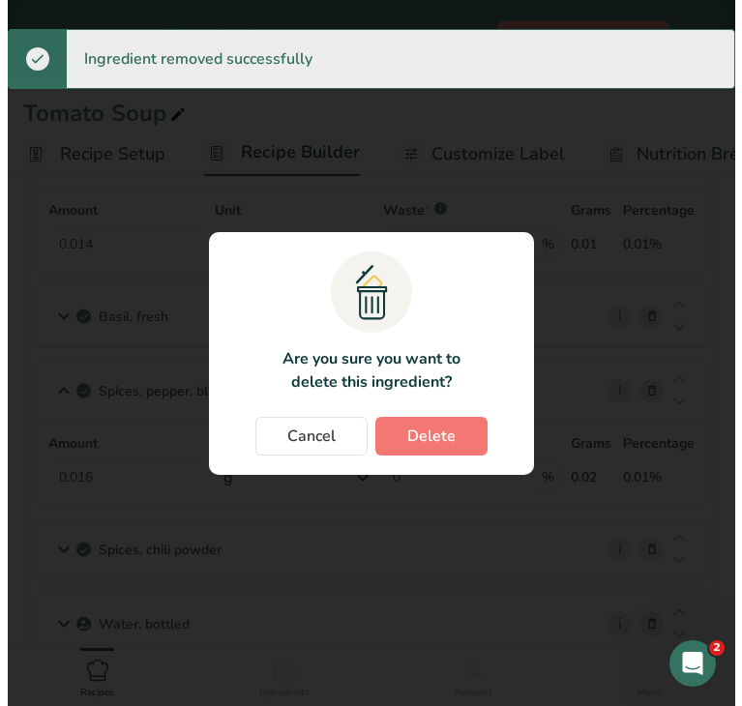
scroll to position [569, 0]
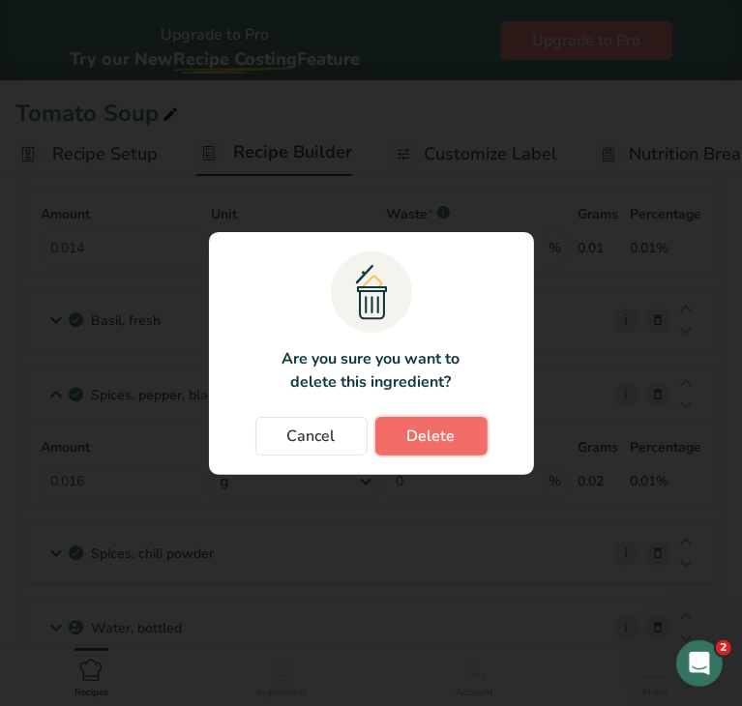
click at [421, 433] on span "Delete" at bounding box center [431, 436] width 48 height 23
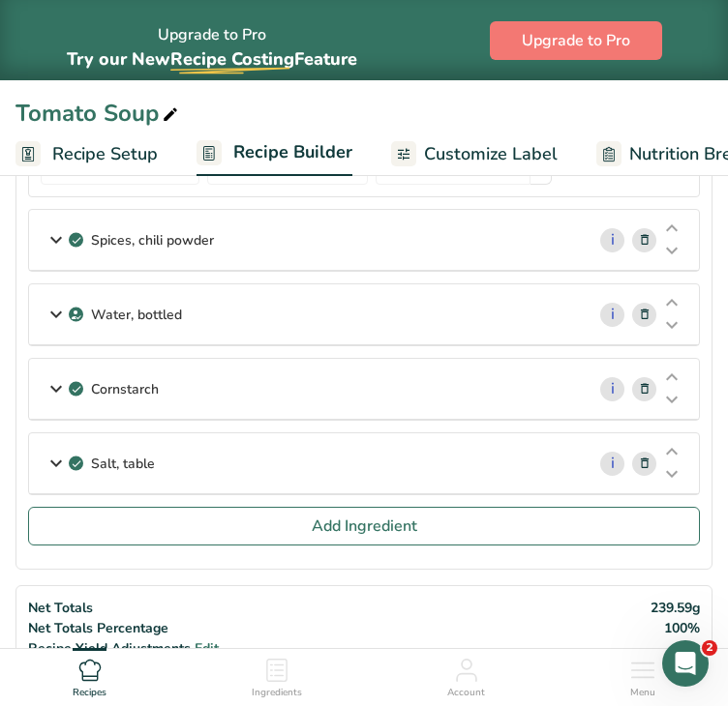
scroll to position [813, 0]
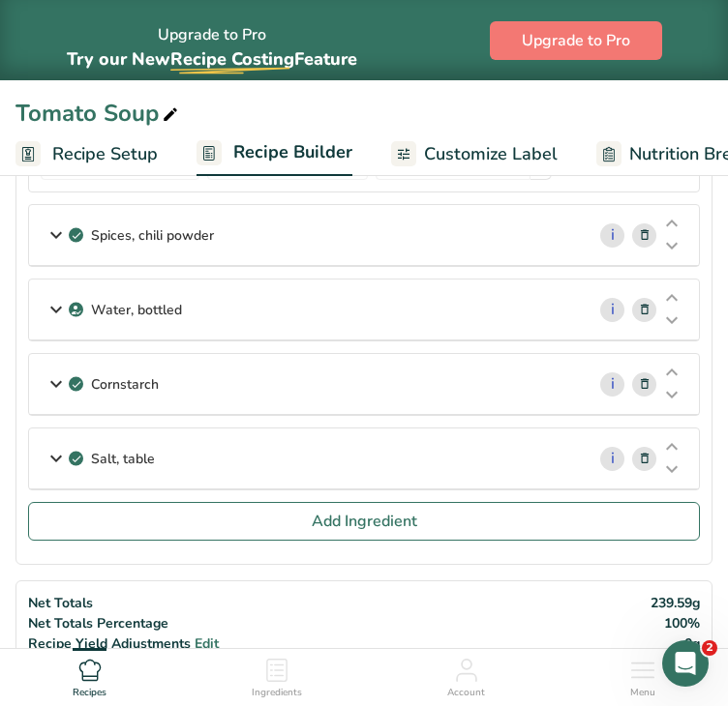
click at [228, 299] on div "Water, bottled" at bounding box center [306, 310] width 555 height 60
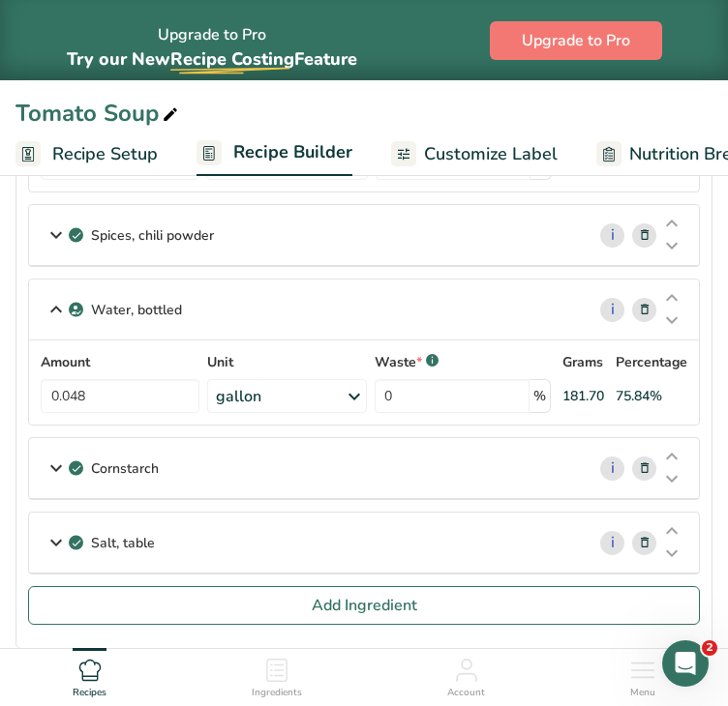
click at [340, 392] on div "gallon" at bounding box center [287, 396] width 160 height 34
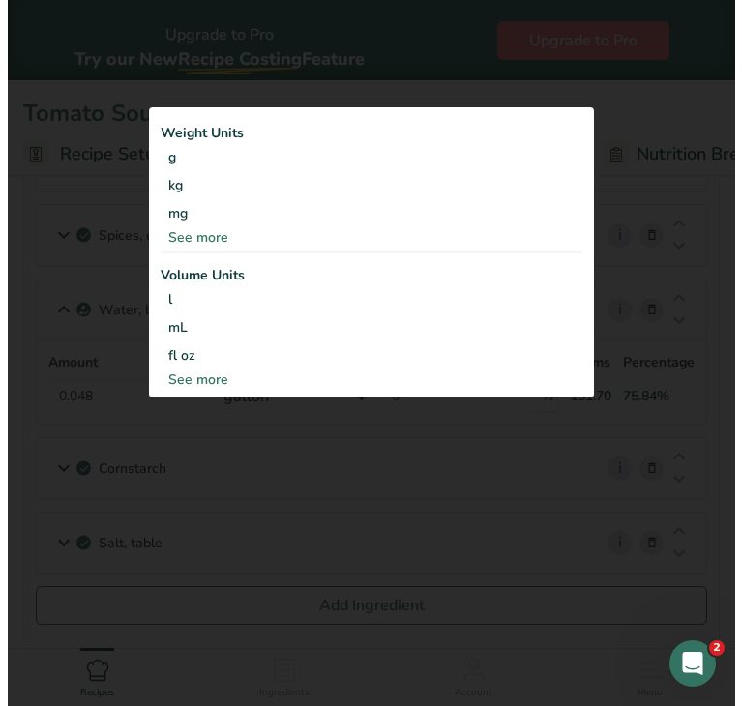
scroll to position [809, 0]
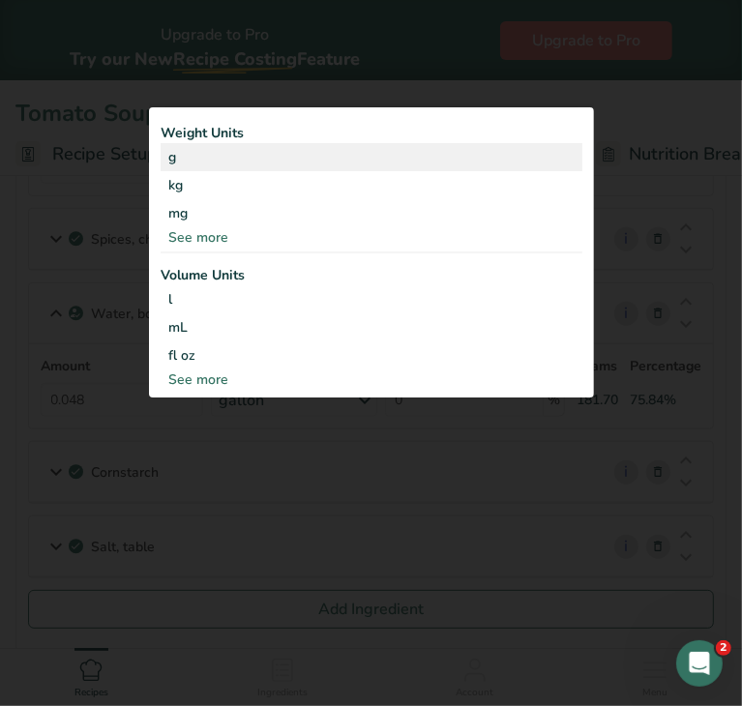
click at [202, 152] on div "g" at bounding box center [372, 157] width 422 height 28
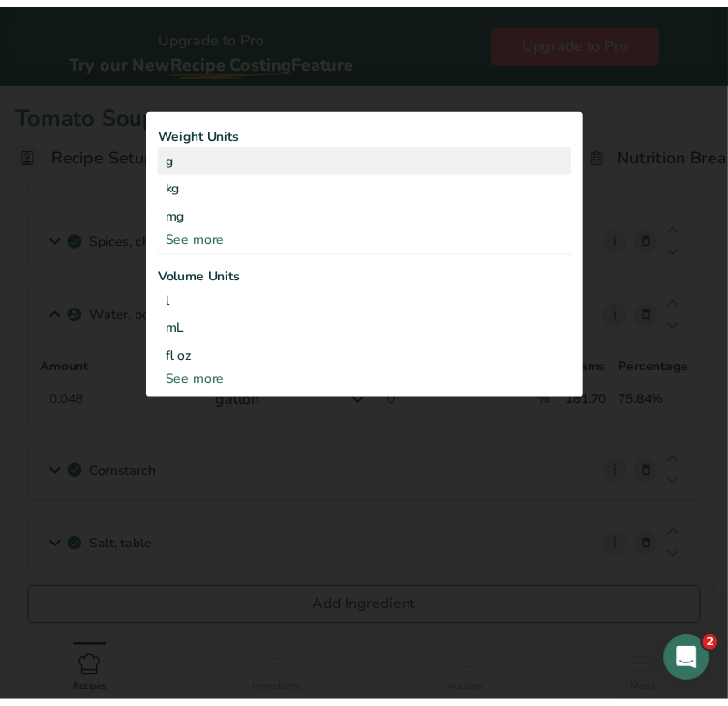
scroll to position [813, 0]
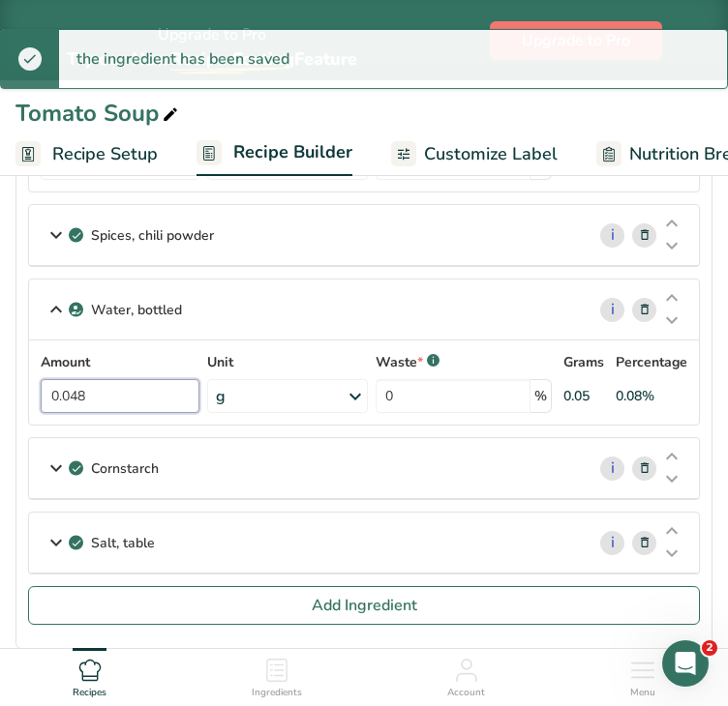
click at [155, 395] on input "0.048" at bounding box center [120, 396] width 159 height 34
type input "0"
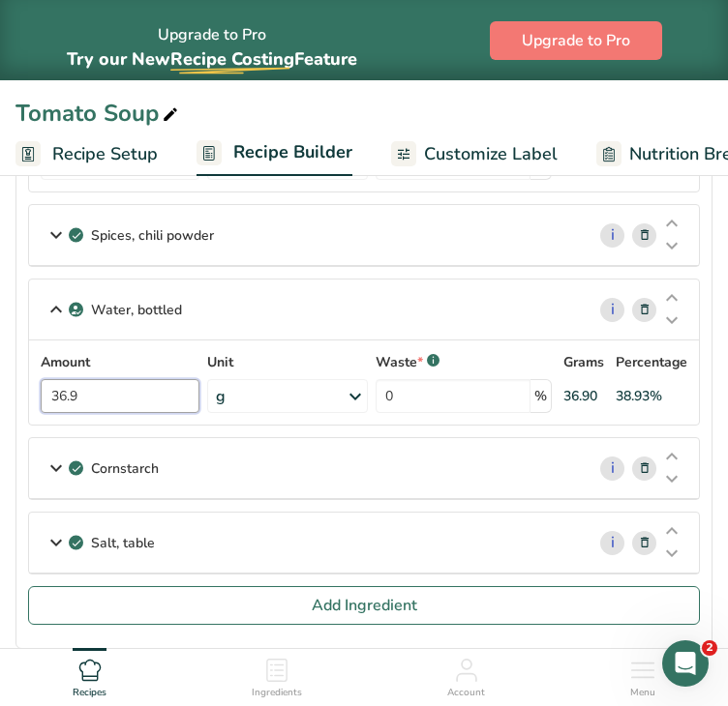
type input "36.9"
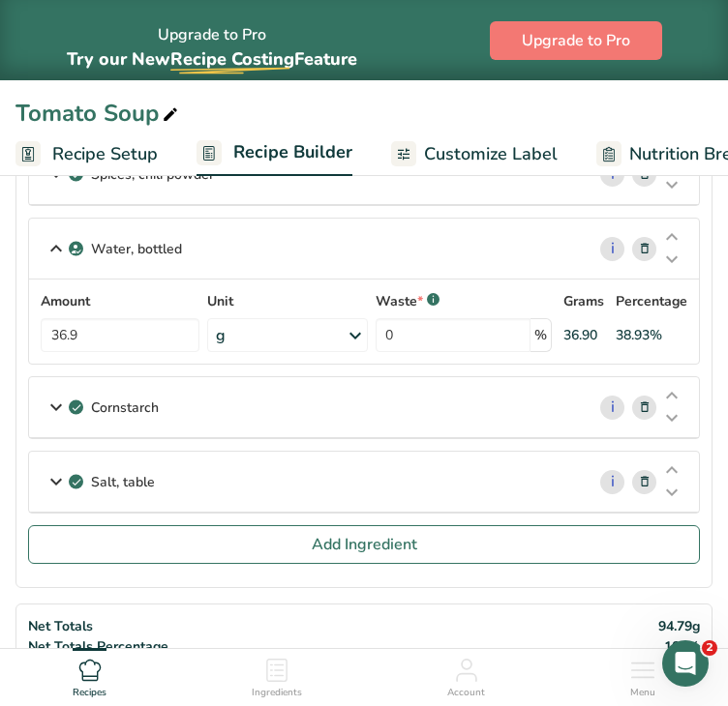
scroll to position [882, 0]
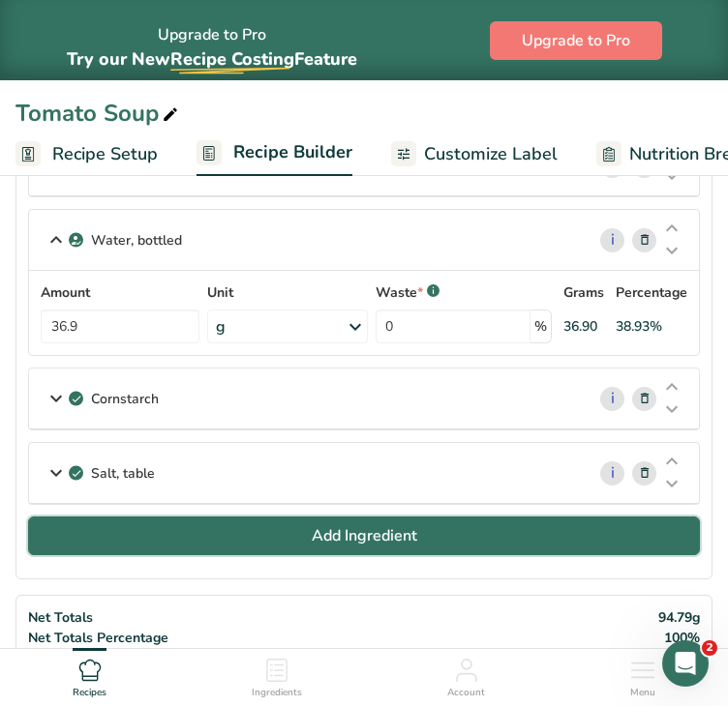
click at [320, 528] on span "Add Ingredient" at bounding box center [364, 535] width 105 height 23
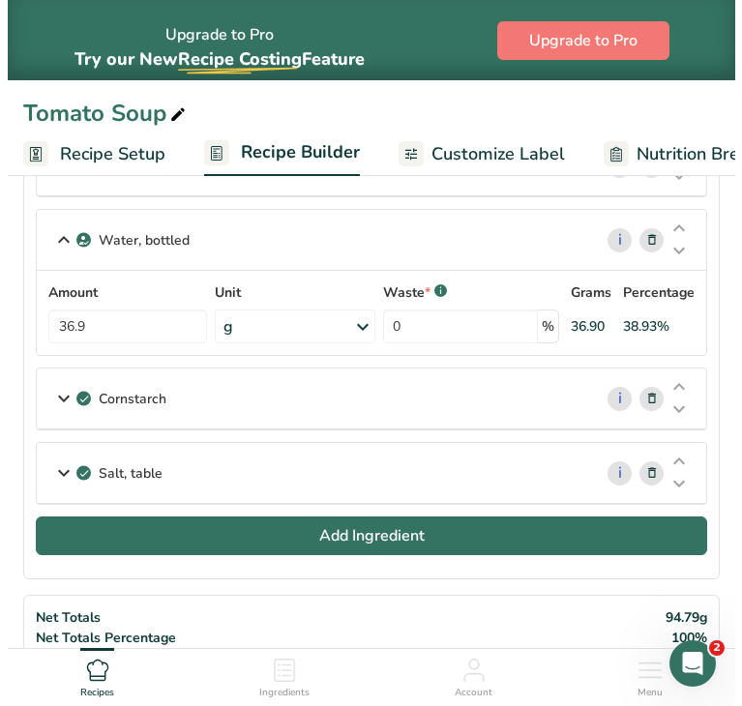
scroll to position [879, 0]
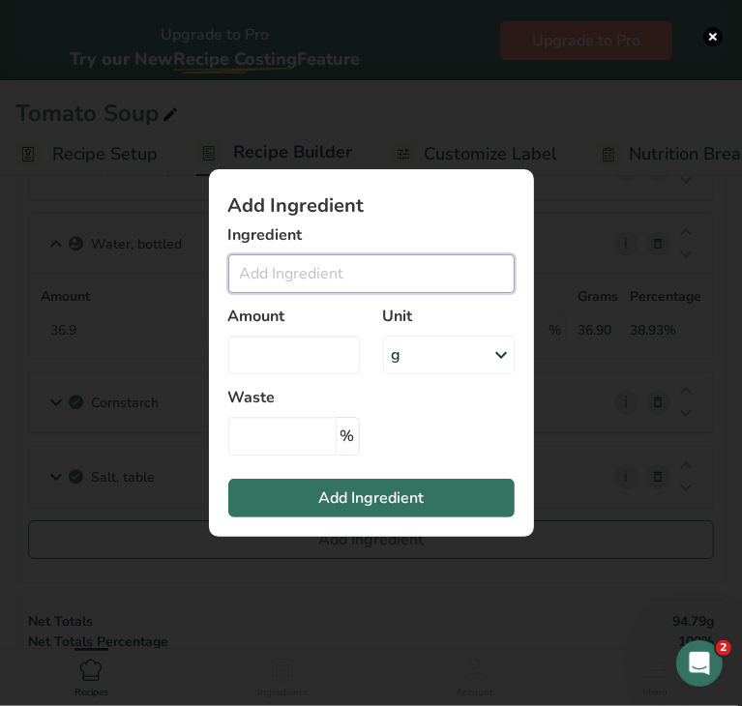
click at [297, 269] on input "Add ingredient modal" at bounding box center [371, 273] width 286 height 39
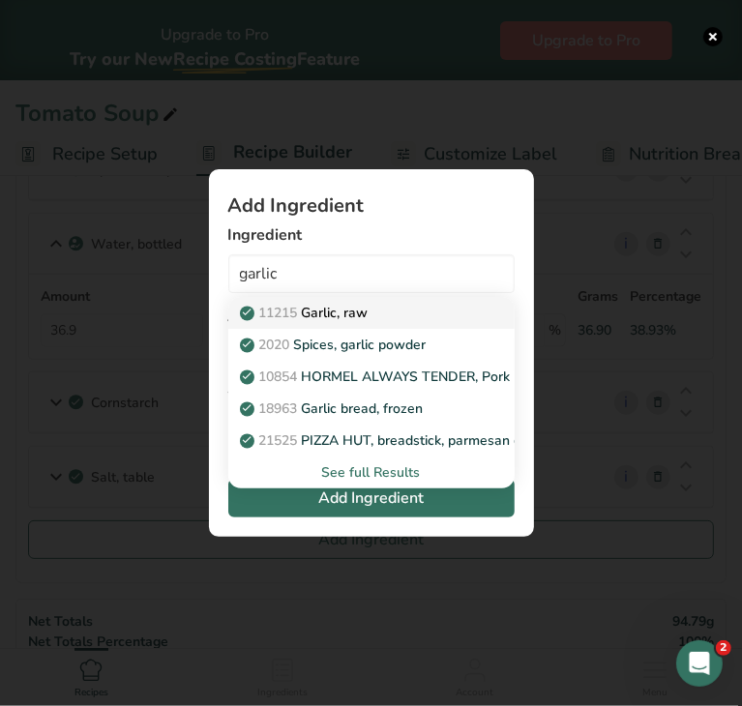
click at [342, 307] on p "11215 Garlic, raw" at bounding box center [306, 313] width 125 height 20
type input "Garlic, raw"
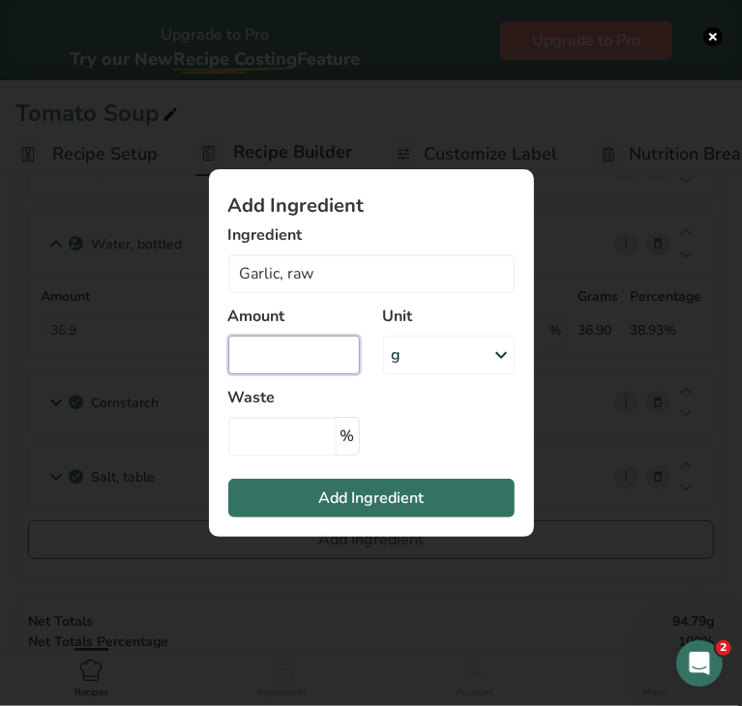
click at [312, 354] on input "Add ingredient modal" at bounding box center [294, 355] width 132 height 39
type input "0.11"
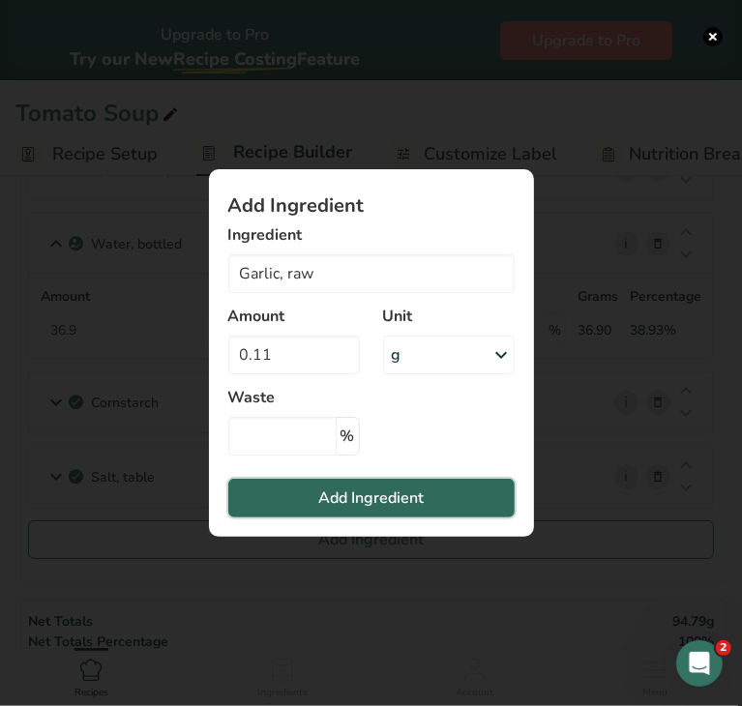
click at [386, 504] on span "Add Ingredient" at bounding box center [370, 498] width 105 height 23
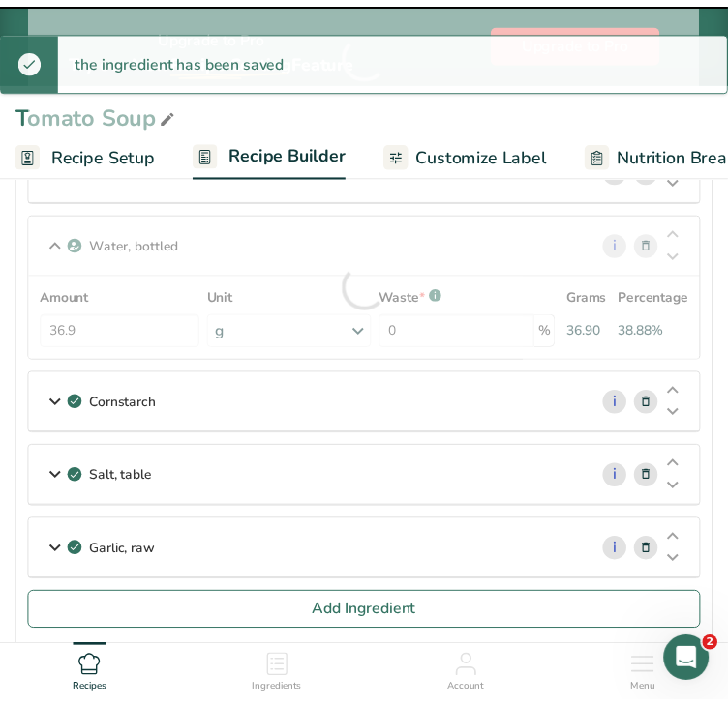
scroll to position [882, 0]
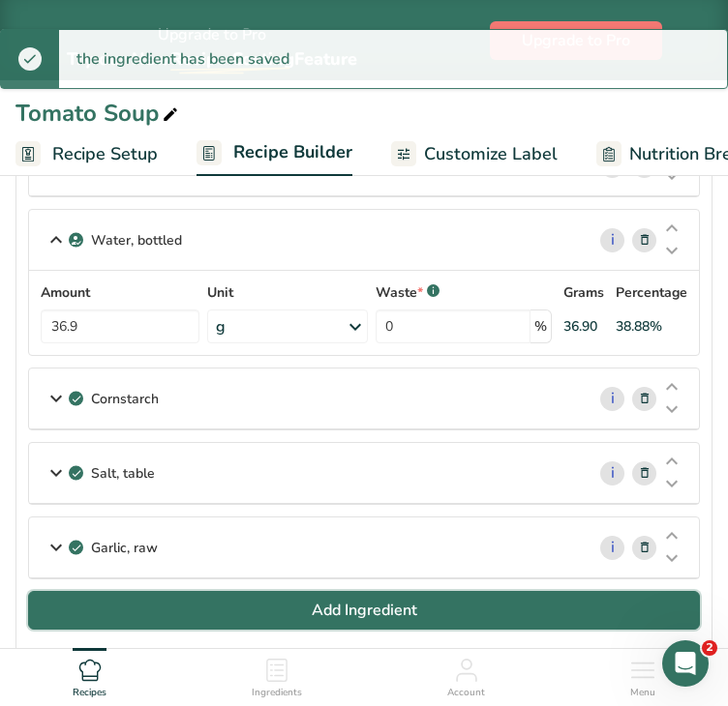
click at [325, 599] on span "Add Ingredient" at bounding box center [364, 610] width 105 height 23
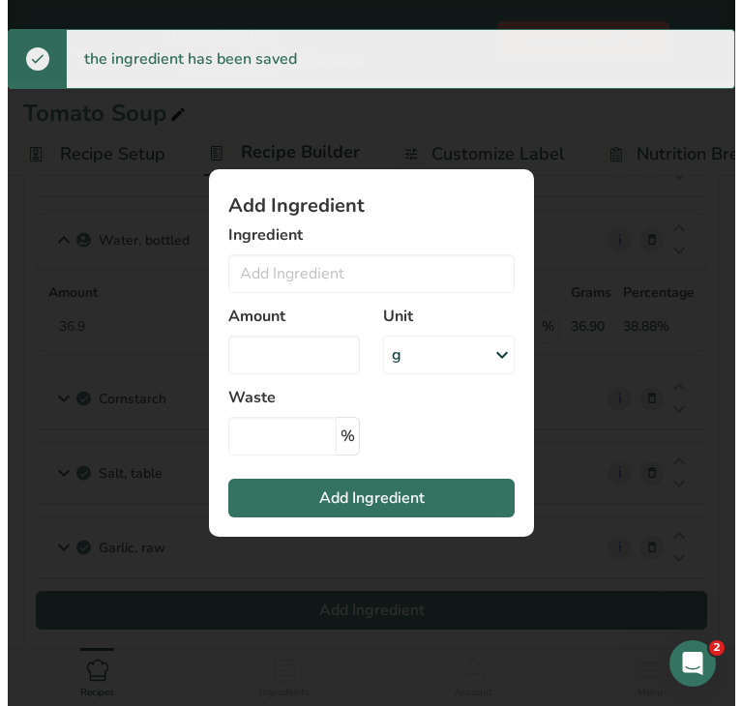
scroll to position [879, 0]
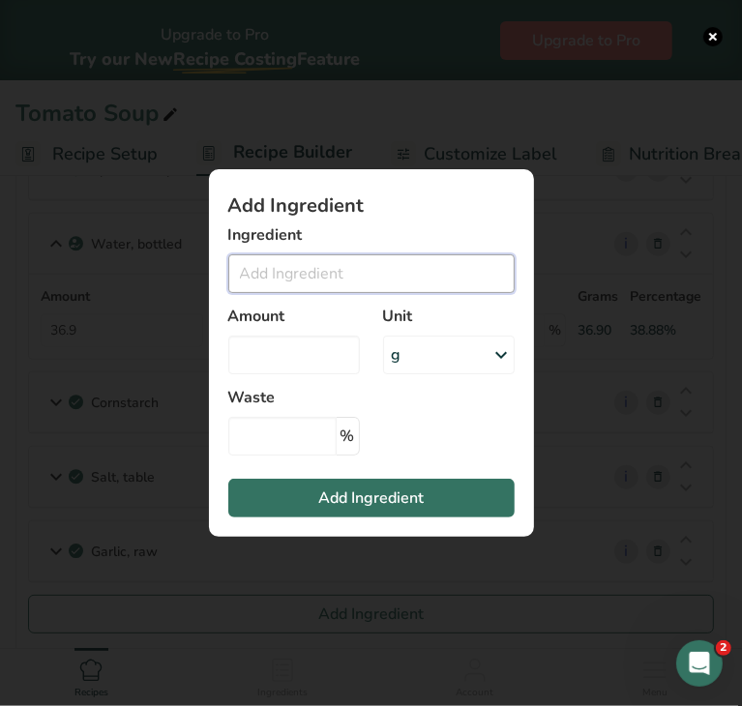
click at [286, 273] on input "Add ingredient modal" at bounding box center [371, 273] width 286 height 39
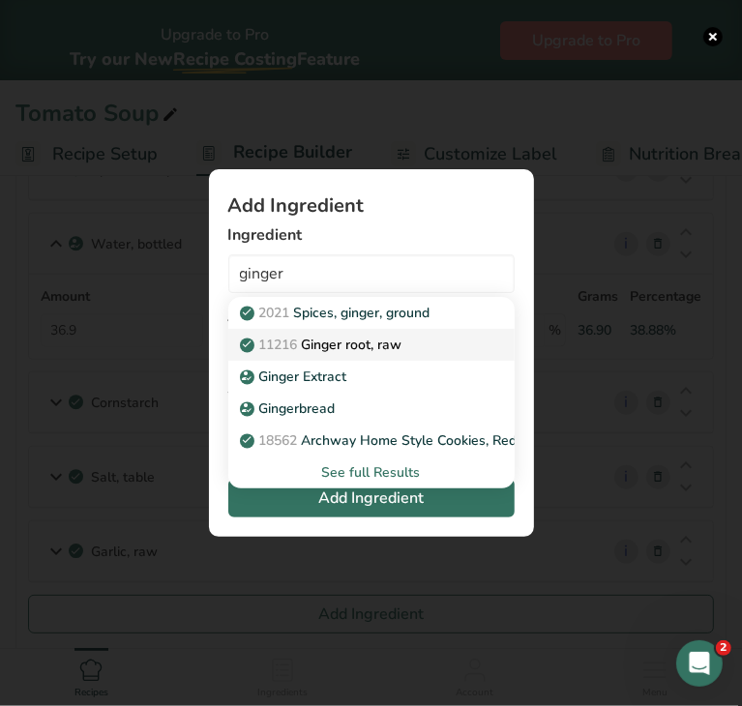
click at [341, 338] on p "11216 Ginger root, raw" at bounding box center [323, 345] width 159 height 20
type input "Ginger root, raw"
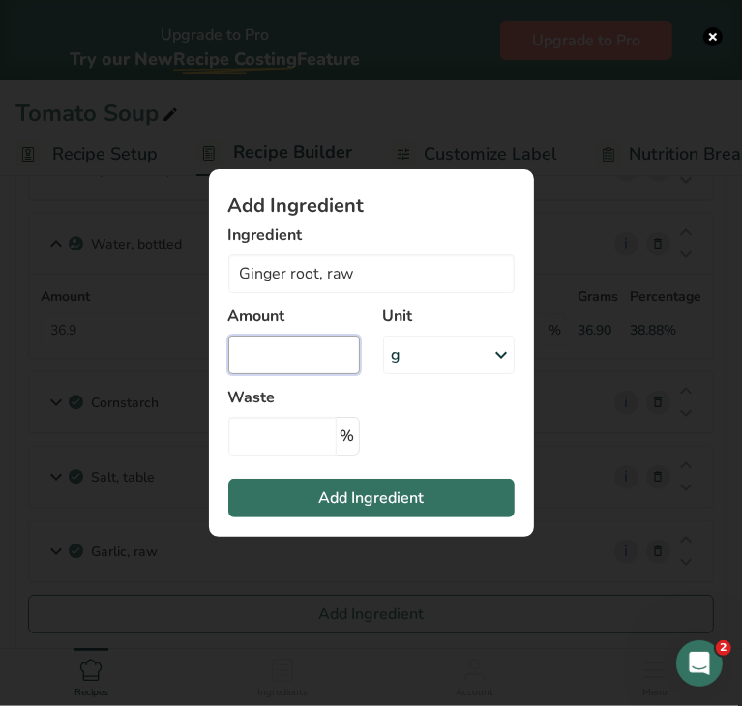
click at [314, 358] on input "Add ingredient modal" at bounding box center [294, 355] width 132 height 39
type input "0.097"
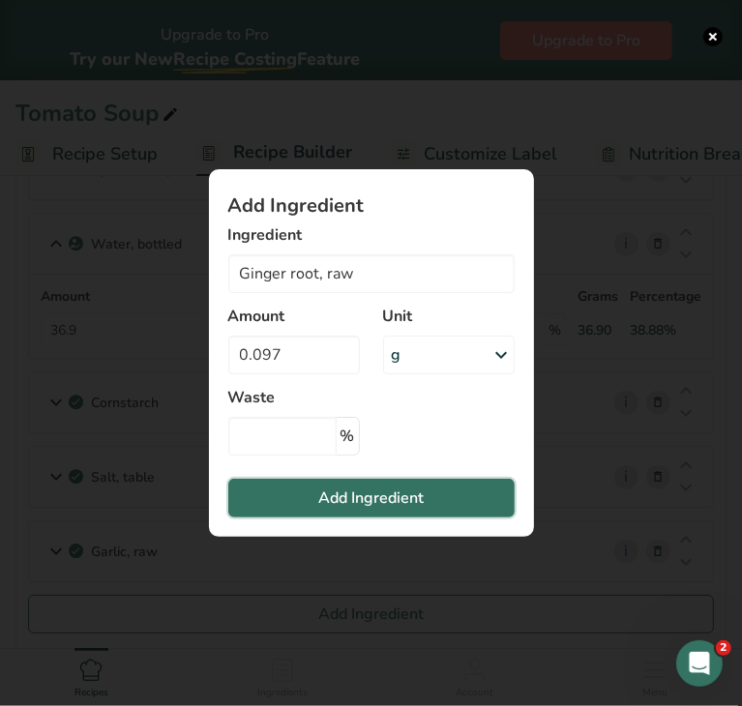
click at [383, 511] on button "Add Ingredient" at bounding box center [371, 498] width 286 height 39
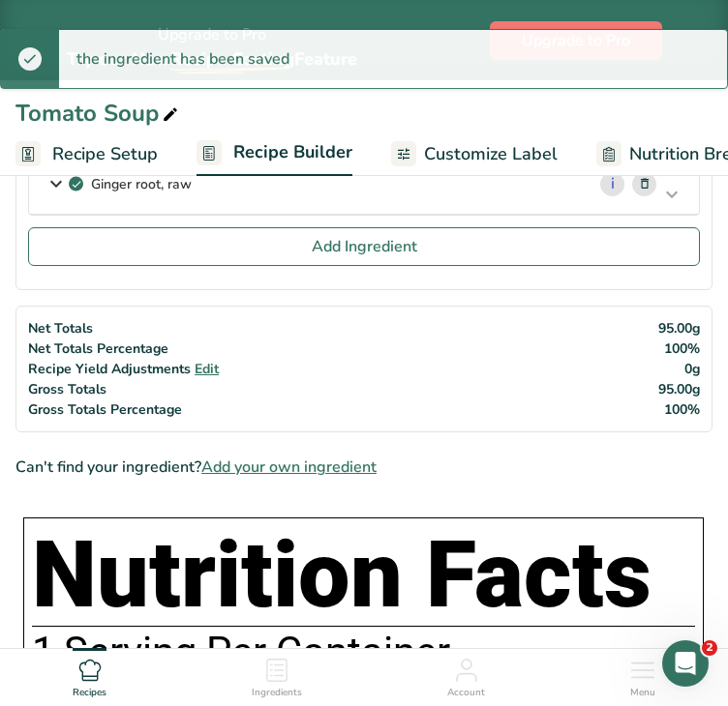
scroll to position [1326, 0]
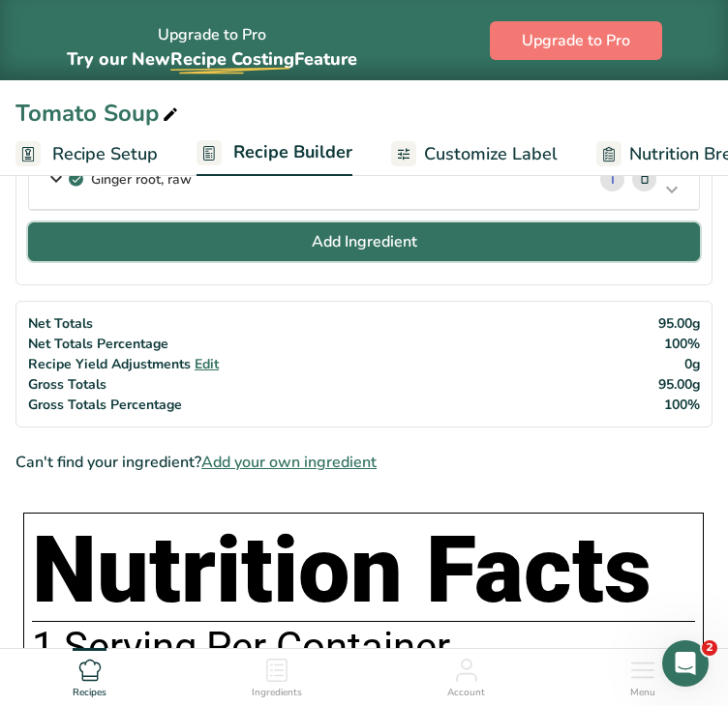
click at [407, 230] on span "Add Ingredient" at bounding box center [364, 241] width 105 height 23
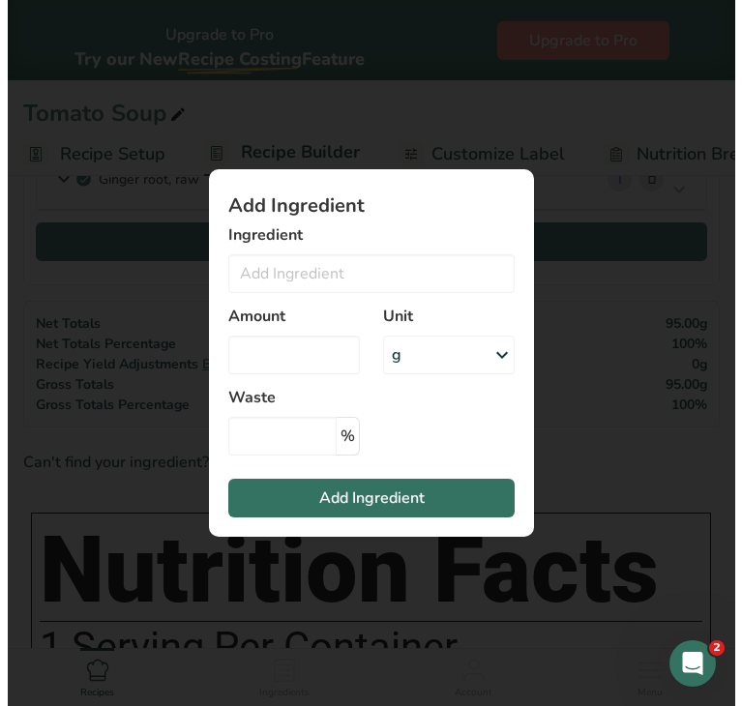
scroll to position [1322, 0]
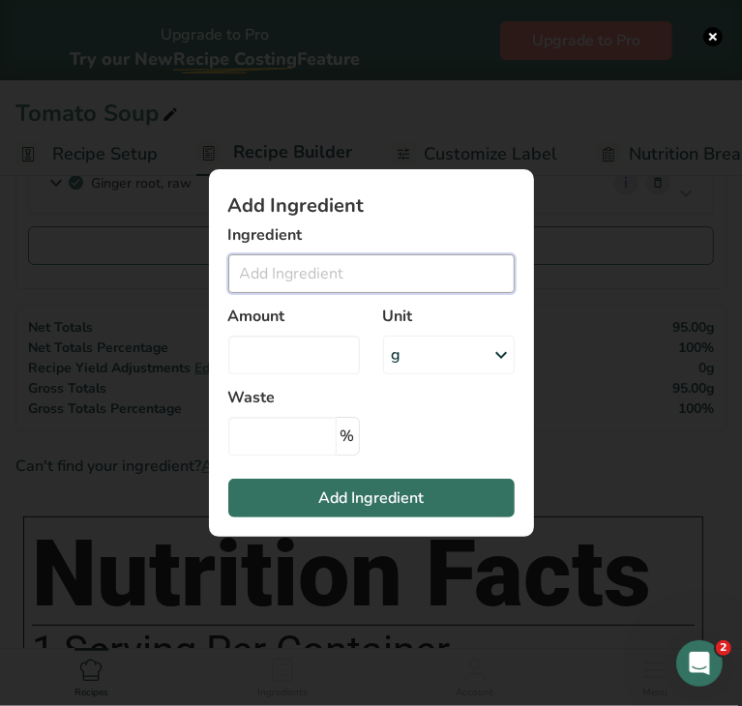
click at [416, 274] on input "Add ingredient modal" at bounding box center [371, 273] width 286 height 39
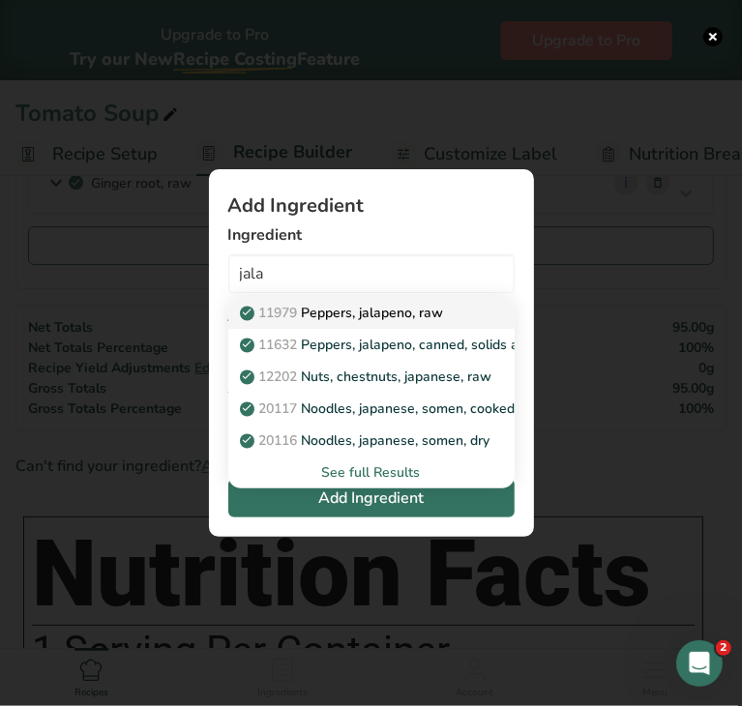
click at [398, 313] on p "11979 Peppers, jalapeno, raw" at bounding box center [344, 313] width 200 height 20
type input "Peppers, jalapeno, raw"
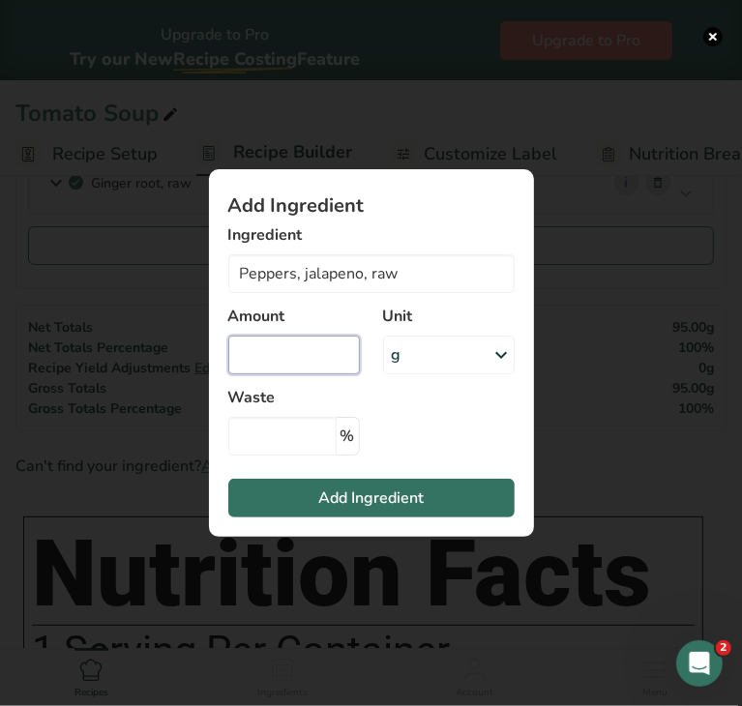
click at [325, 359] on input "Add ingredient modal" at bounding box center [294, 355] width 132 height 39
type input "0.11"
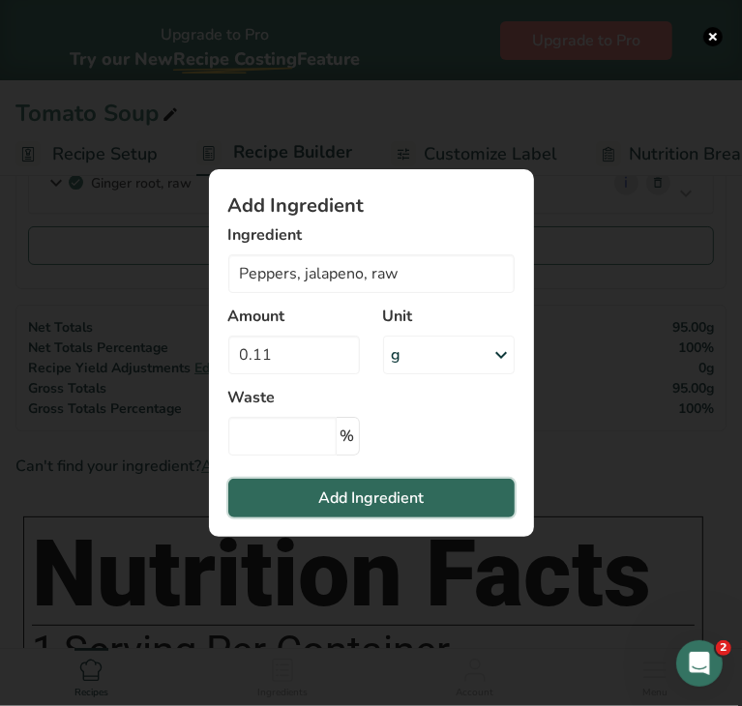
click at [360, 498] on span "Add Ingredient" at bounding box center [370, 498] width 105 height 23
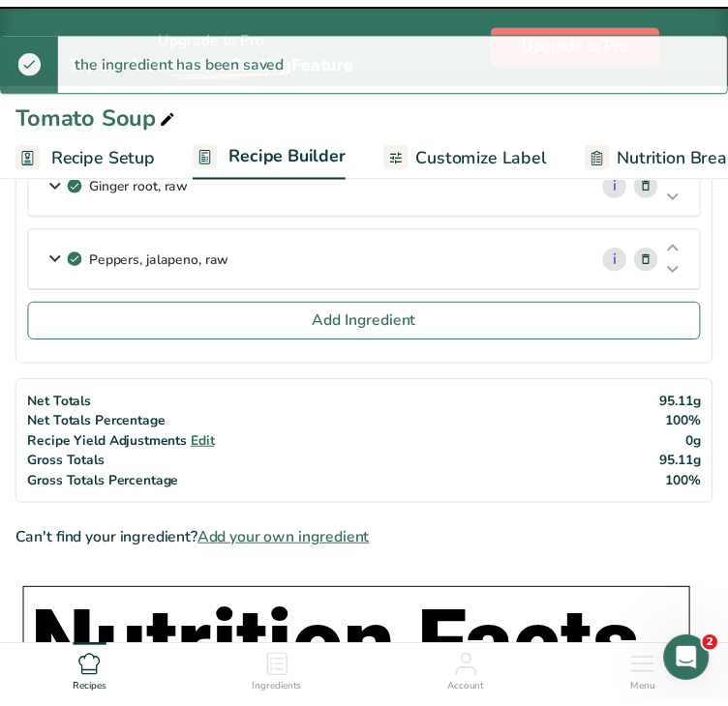
scroll to position [1326, 0]
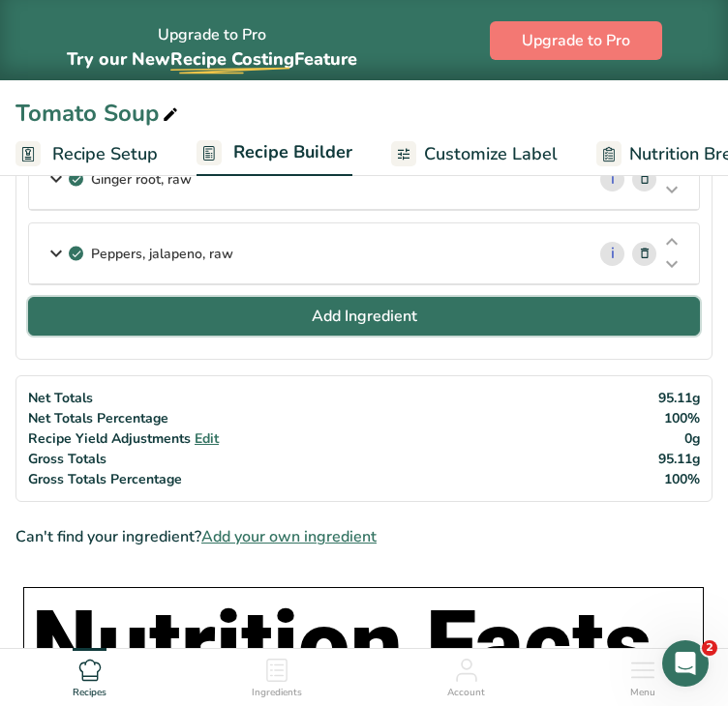
click at [331, 315] on span "Add Ingredient" at bounding box center [364, 316] width 105 height 23
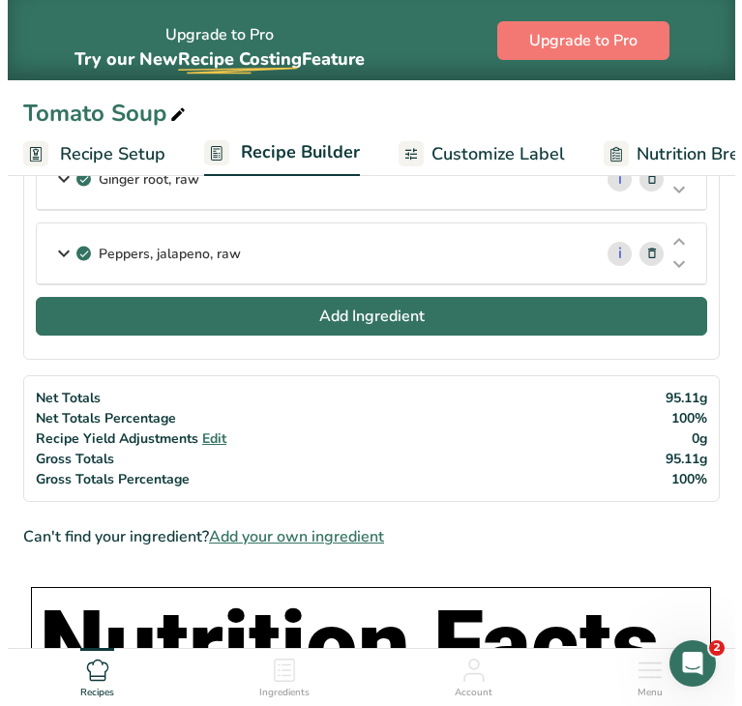
scroll to position [1322, 0]
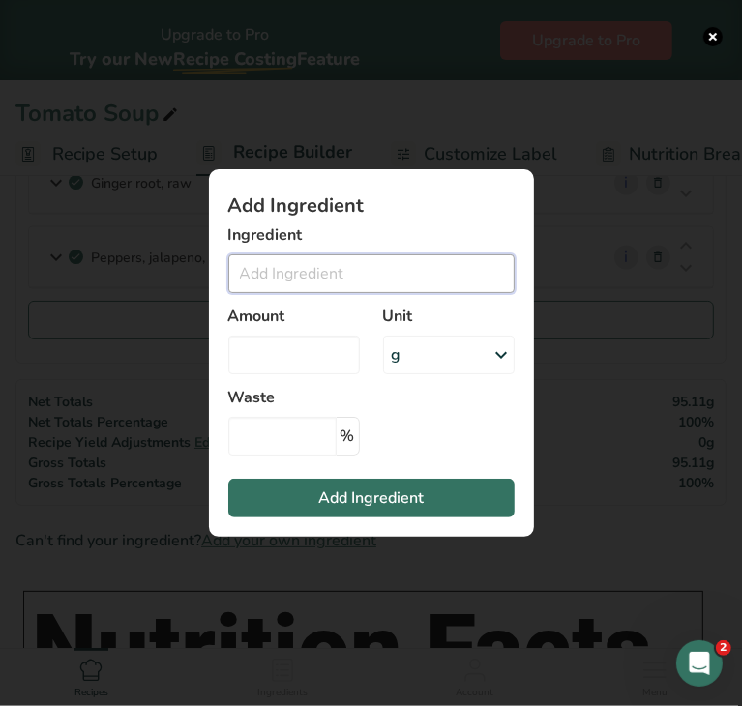
click at [329, 276] on input "Add ingredient modal" at bounding box center [371, 273] width 286 height 39
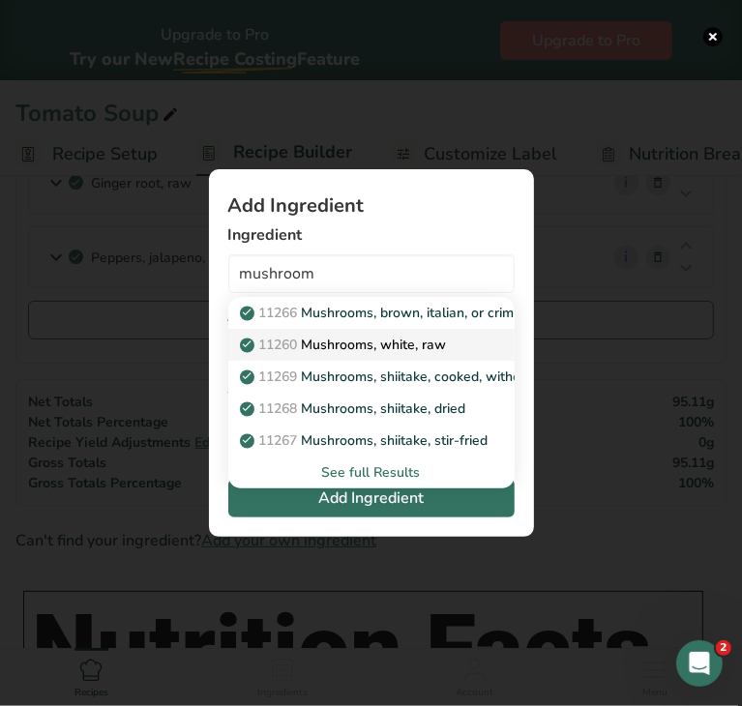
click at [372, 337] on p "11260 Mushrooms, white, raw" at bounding box center [345, 345] width 203 height 20
type input "Mushrooms, white, raw"
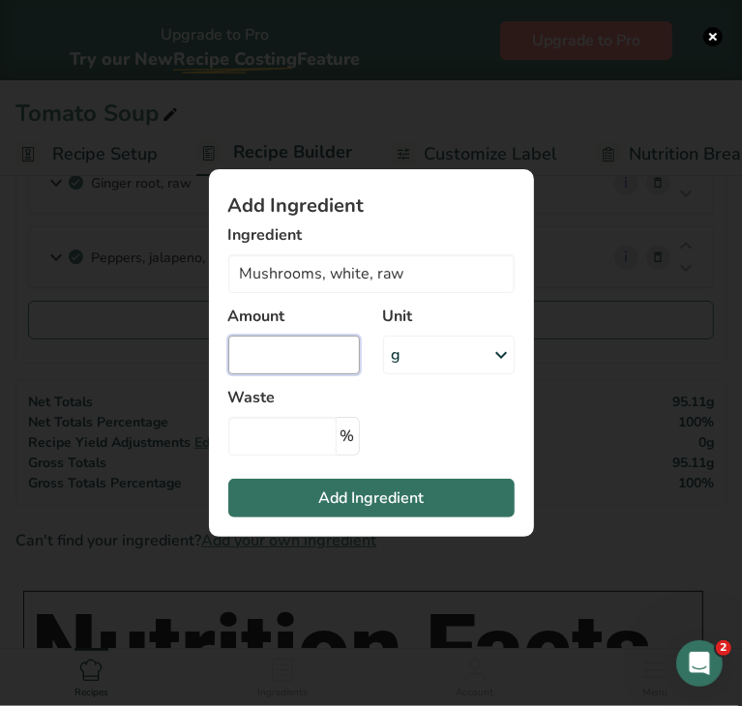
click at [321, 365] on input "Add ingredient modal" at bounding box center [294, 355] width 132 height 39
type input "0.28"
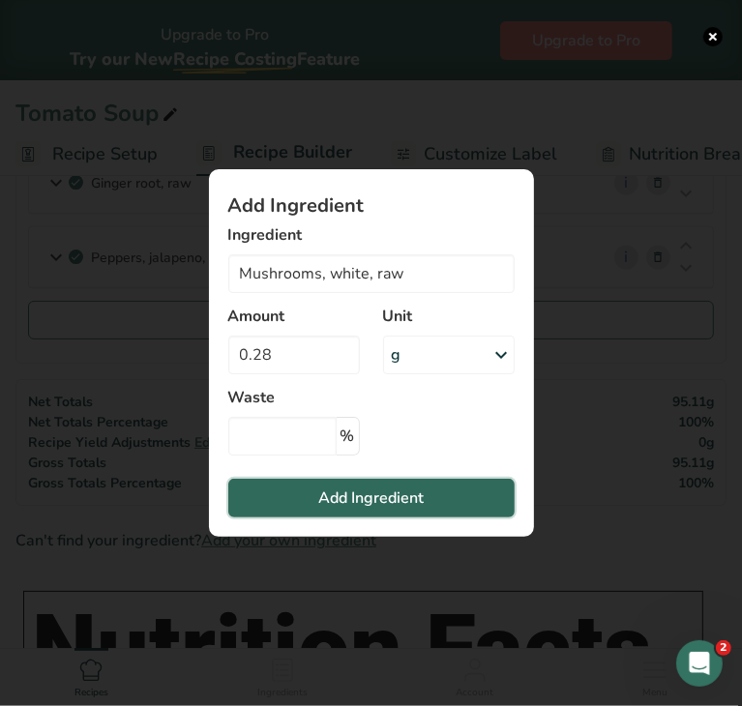
click at [317, 490] on button "Add Ingredient" at bounding box center [371, 498] width 286 height 39
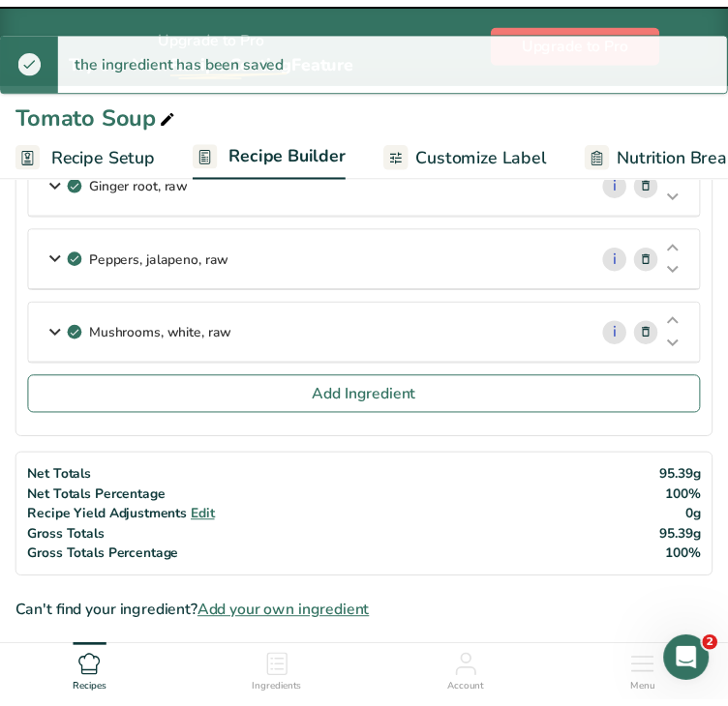
scroll to position [1326, 0]
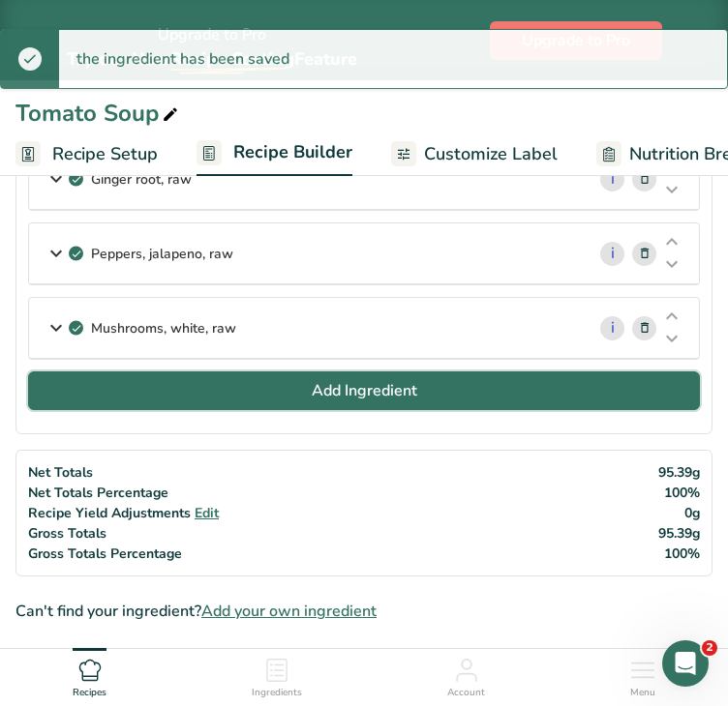
click at [278, 383] on button "Add Ingredient" at bounding box center [364, 391] width 672 height 39
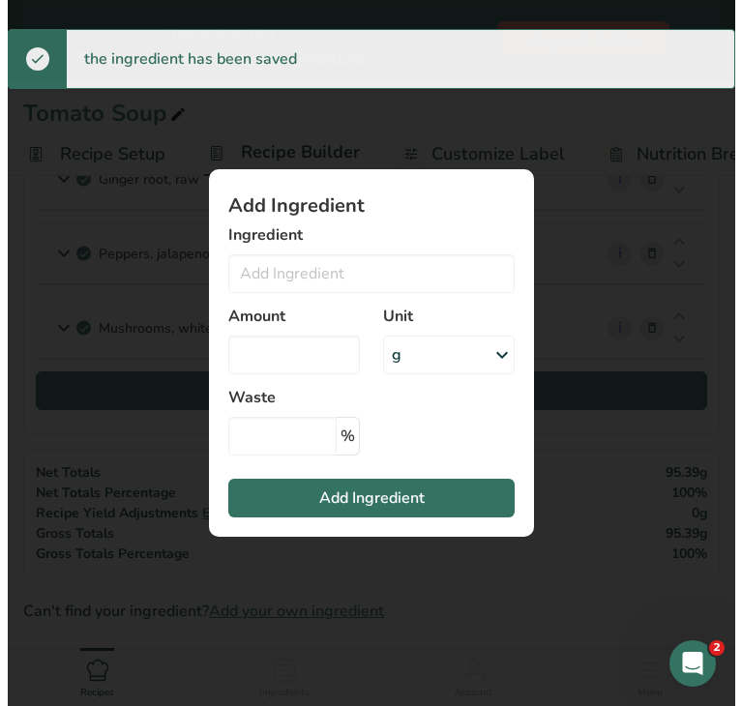
scroll to position [1322, 0]
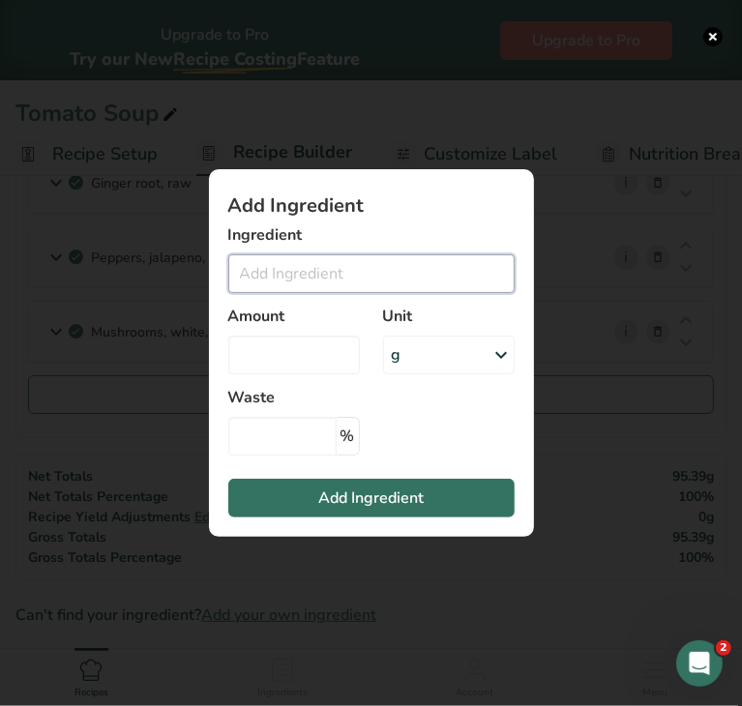
click at [259, 263] on input "Add ingredient modal" at bounding box center [371, 273] width 286 height 39
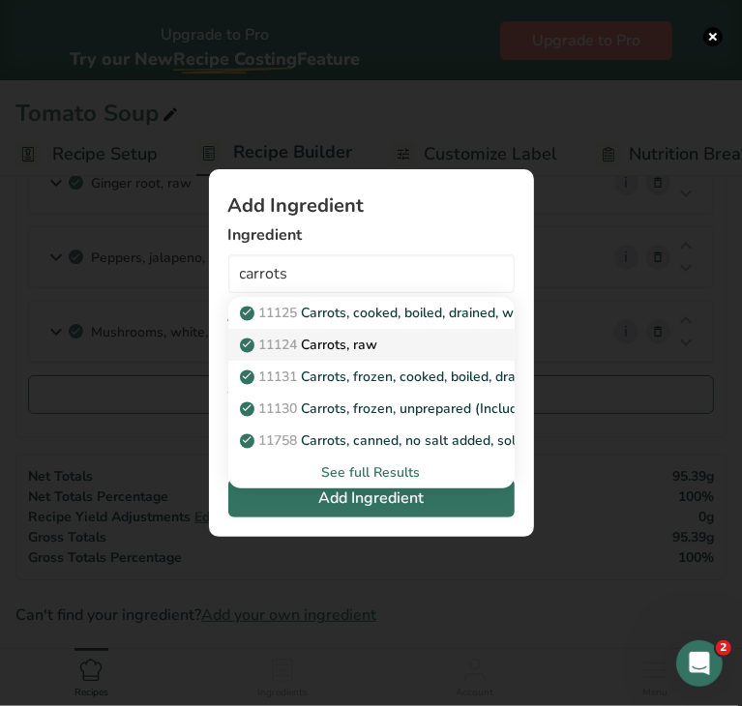
click at [298, 340] on span "11124" at bounding box center [278, 345] width 39 height 18
type input "Carrots, raw"
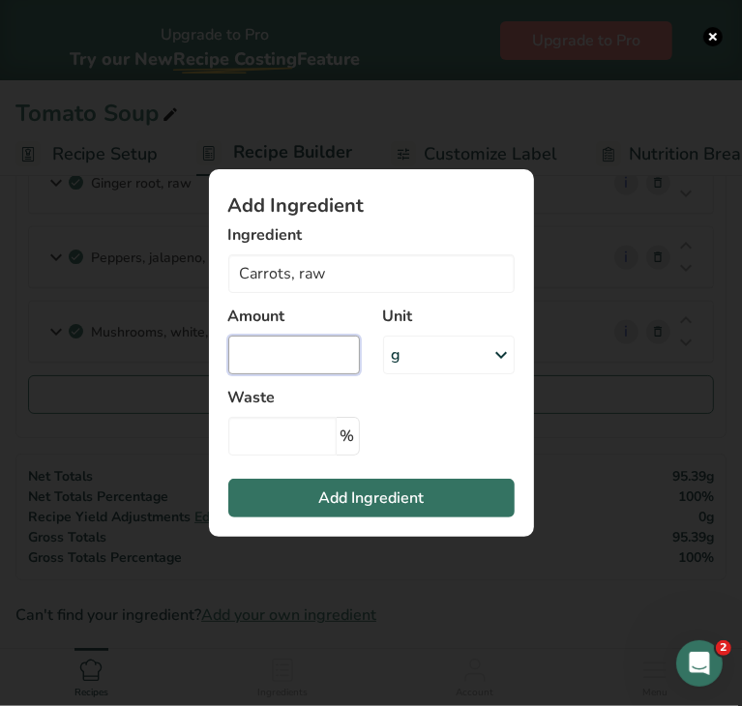
click at [306, 357] on input "Add ingredient modal" at bounding box center [294, 355] width 132 height 39
type input "0.28"
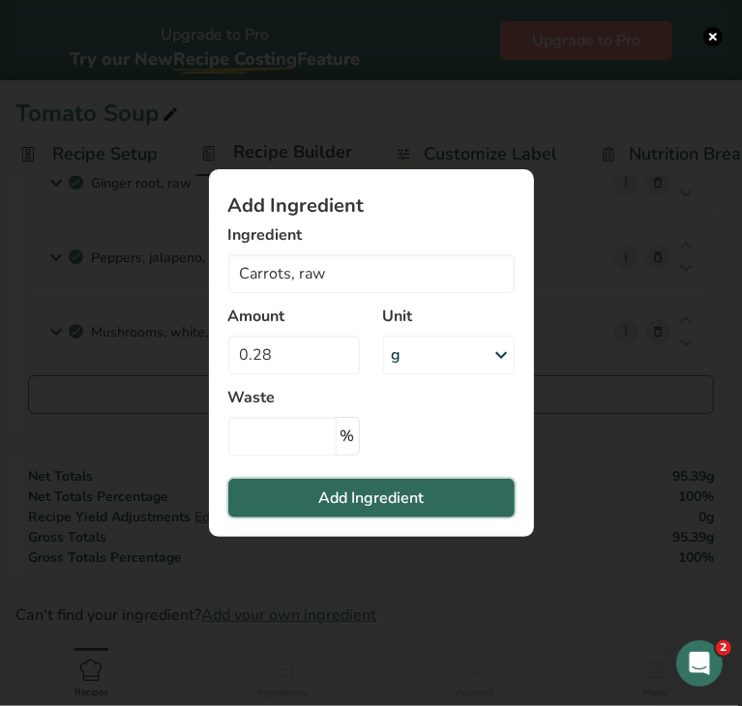
click at [358, 502] on span "Add Ingredient" at bounding box center [370, 498] width 105 height 23
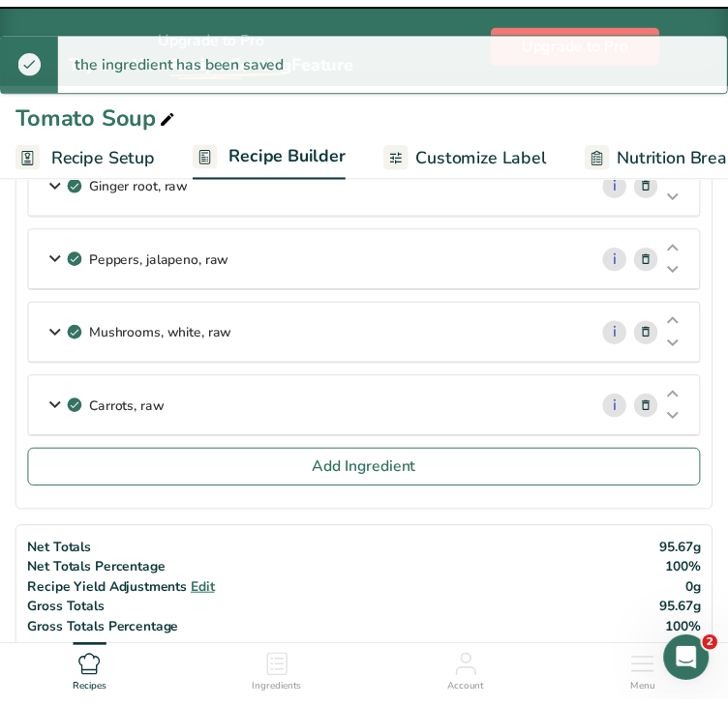
scroll to position [1326, 0]
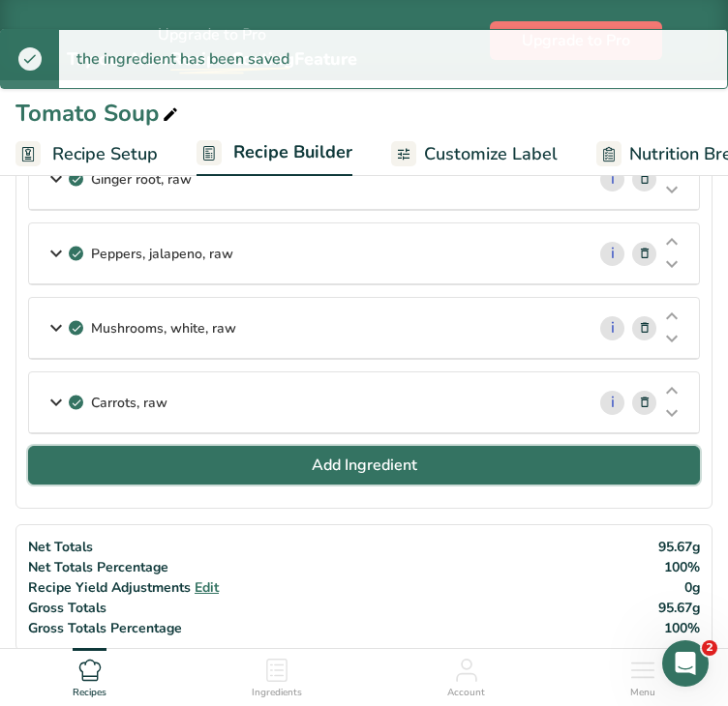
click at [289, 459] on button "Add Ingredient" at bounding box center [364, 465] width 672 height 39
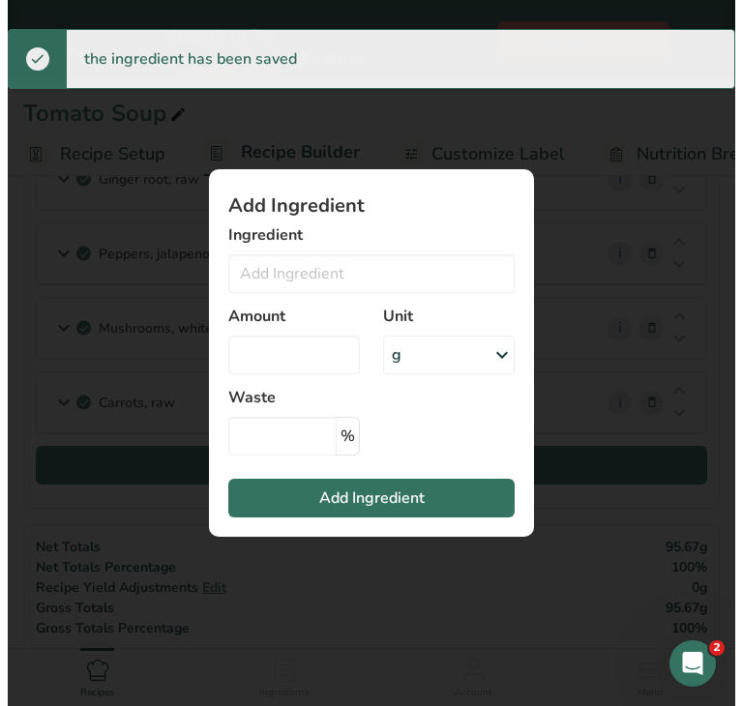
scroll to position [1322, 0]
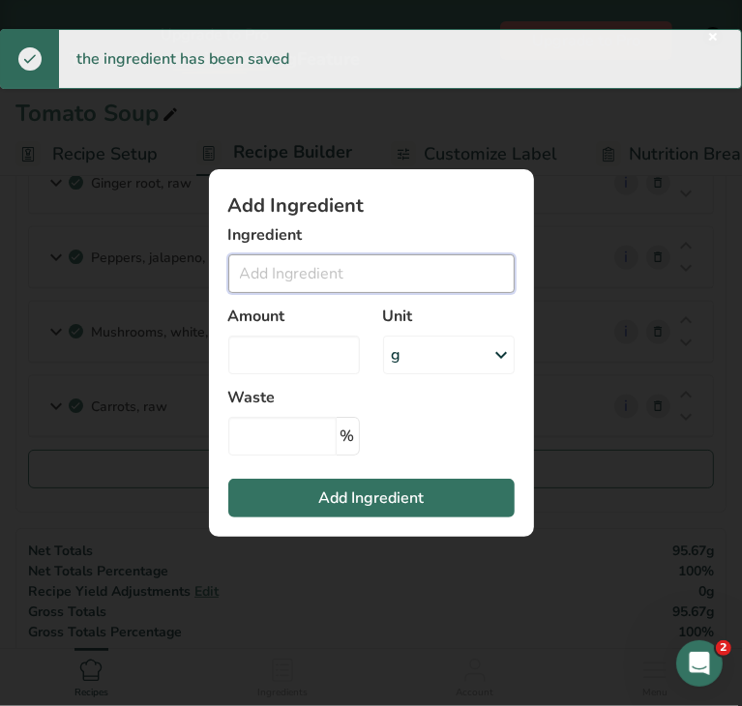
click at [248, 281] on input "Add ingredient modal" at bounding box center [371, 273] width 286 height 39
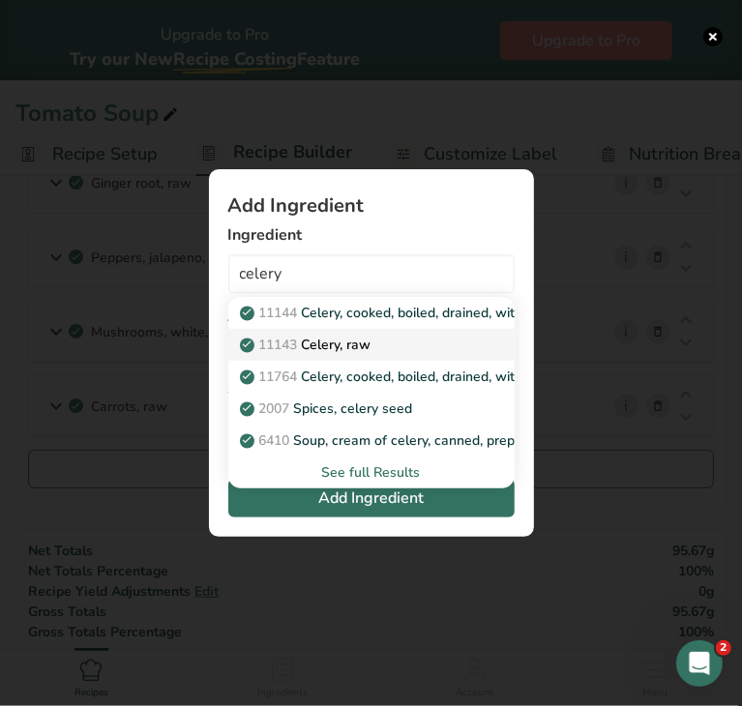
click at [298, 338] on span "11143" at bounding box center [278, 345] width 39 height 18
type input "Celery, raw"
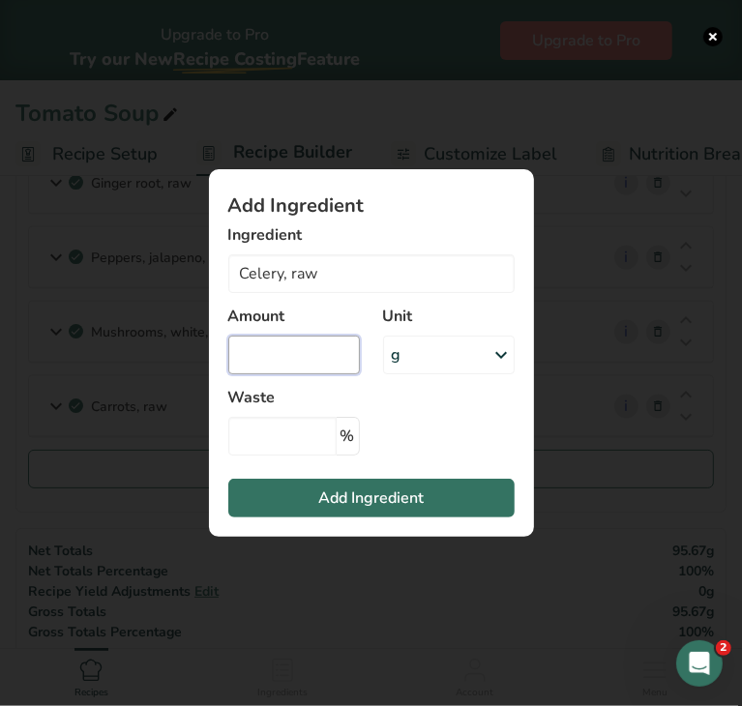
click at [318, 349] on input "Add ingredient modal" at bounding box center [294, 355] width 132 height 39
type input "0.11"
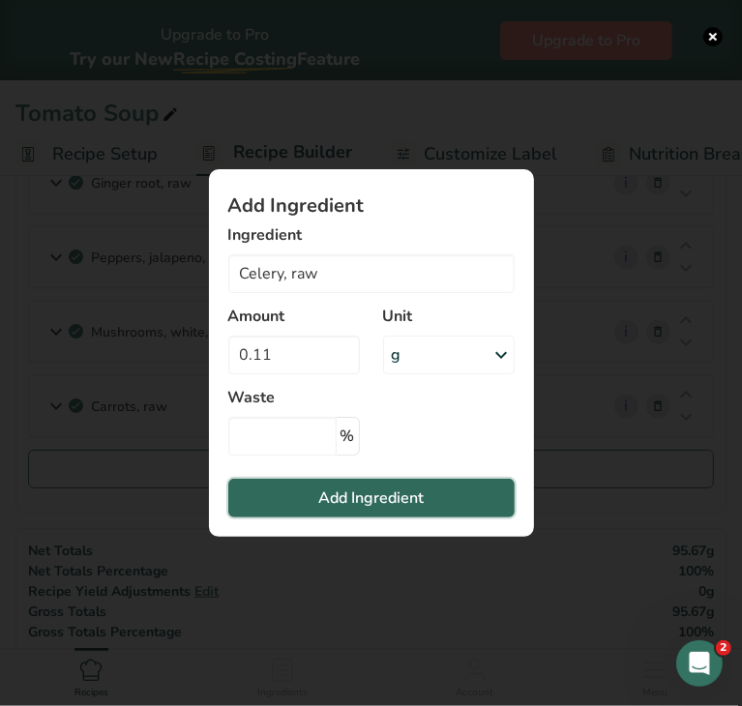
click at [321, 497] on span "Add Ingredient" at bounding box center [370, 498] width 105 height 23
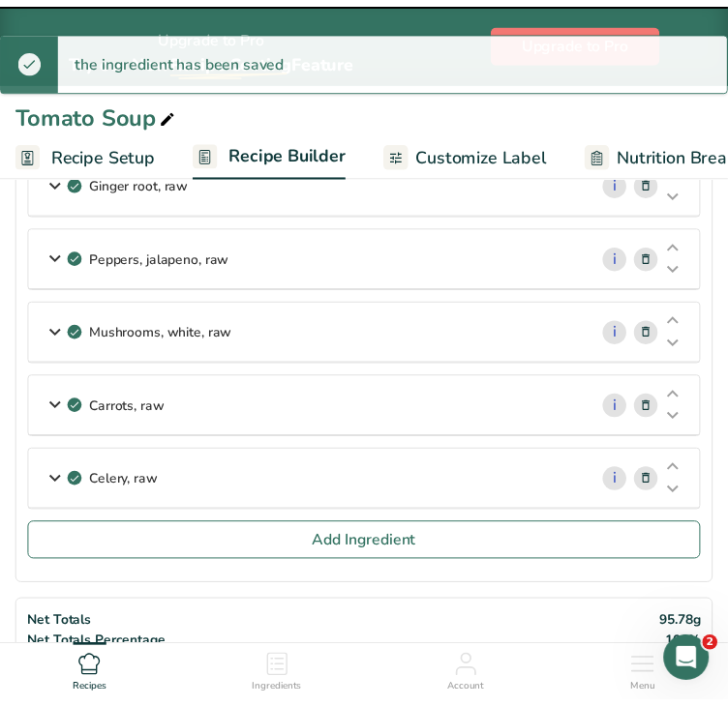
scroll to position [1326, 0]
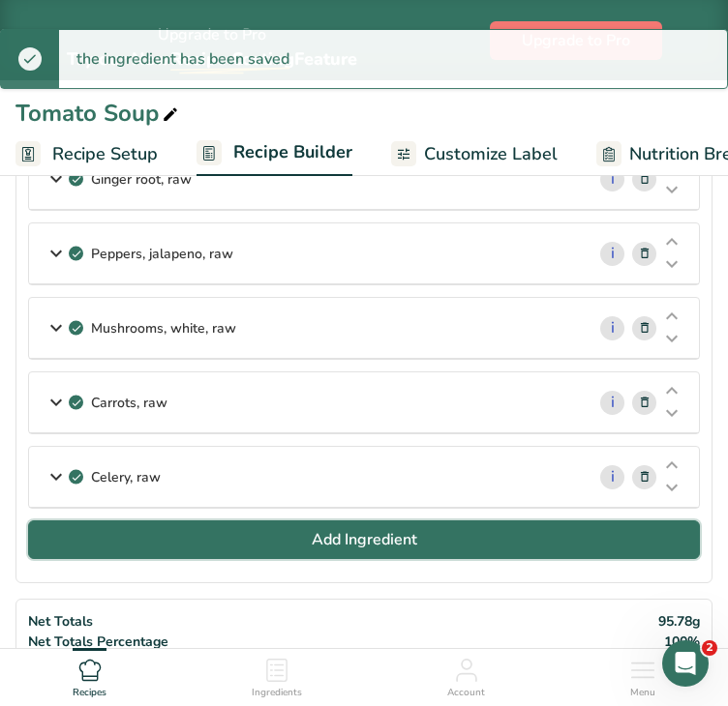
click at [198, 523] on button "Add Ingredient" at bounding box center [364, 540] width 672 height 39
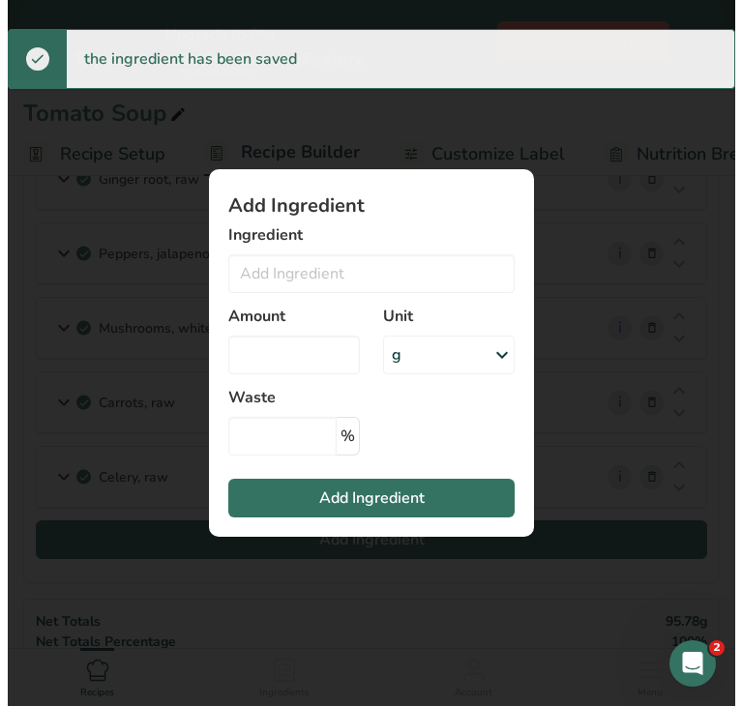
scroll to position [1322, 0]
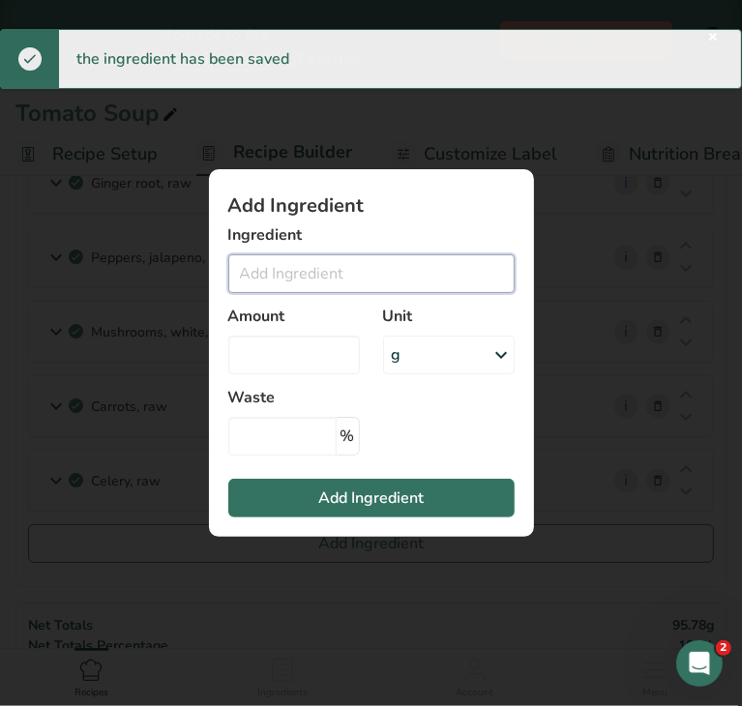
click at [271, 282] on input "Add ingredient modal" at bounding box center [371, 273] width 286 height 39
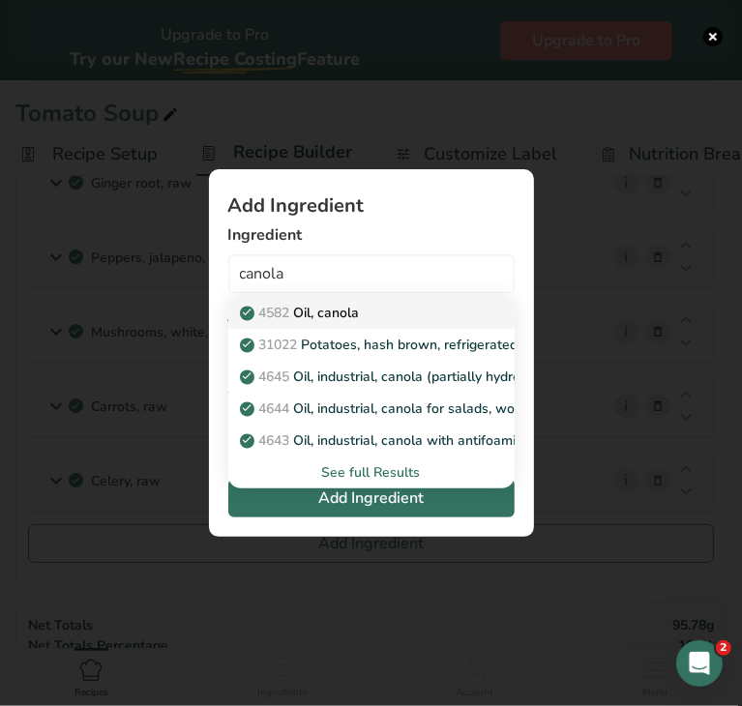
click at [311, 311] on p "4582 Oil, canola" at bounding box center [302, 313] width 116 height 20
type input "Oil, canola"
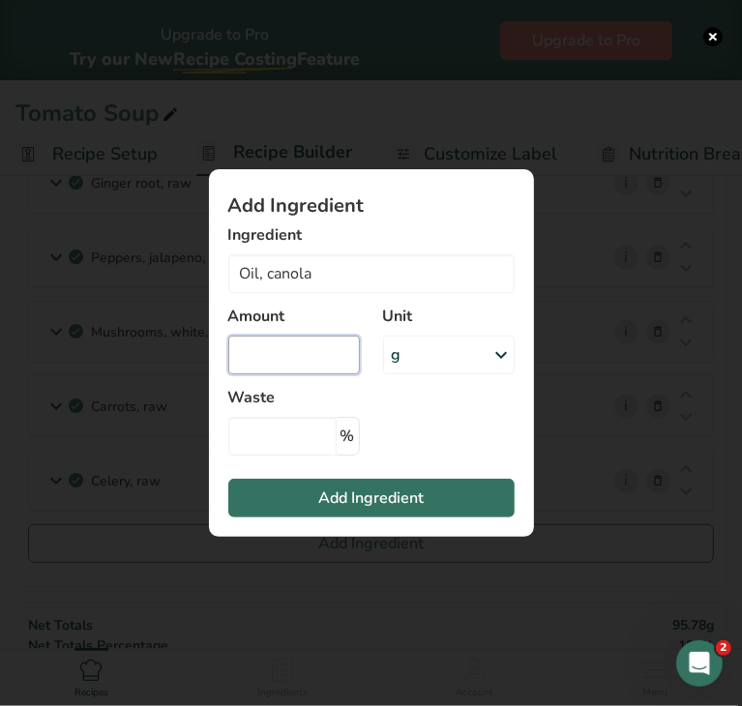
click at [333, 348] on input "Add ingredient modal" at bounding box center [294, 355] width 132 height 39
type input "0.93"
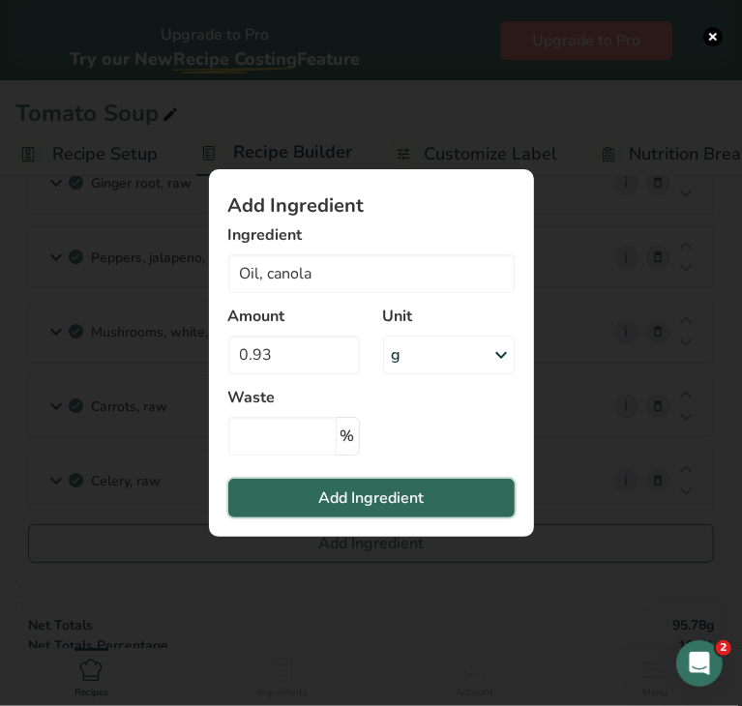
click at [347, 493] on span "Add Ingredient" at bounding box center [370, 498] width 105 height 23
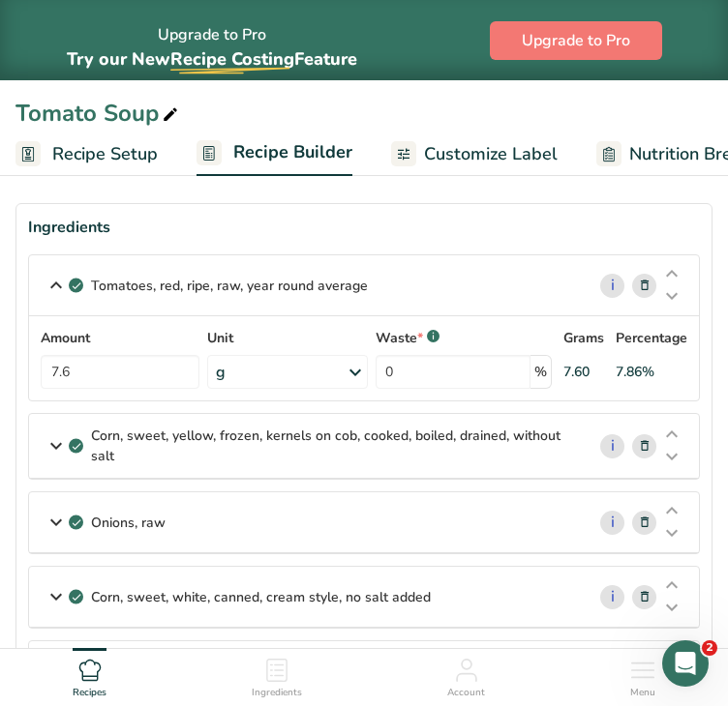
scroll to position [0, 0]
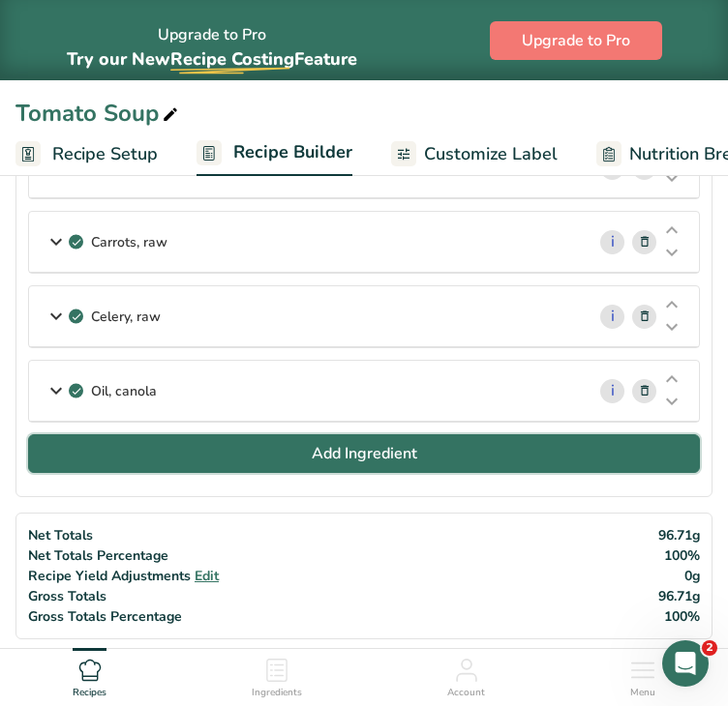
click at [431, 437] on button "Add Ingredient" at bounding box center [364, 453] width 672 height 39
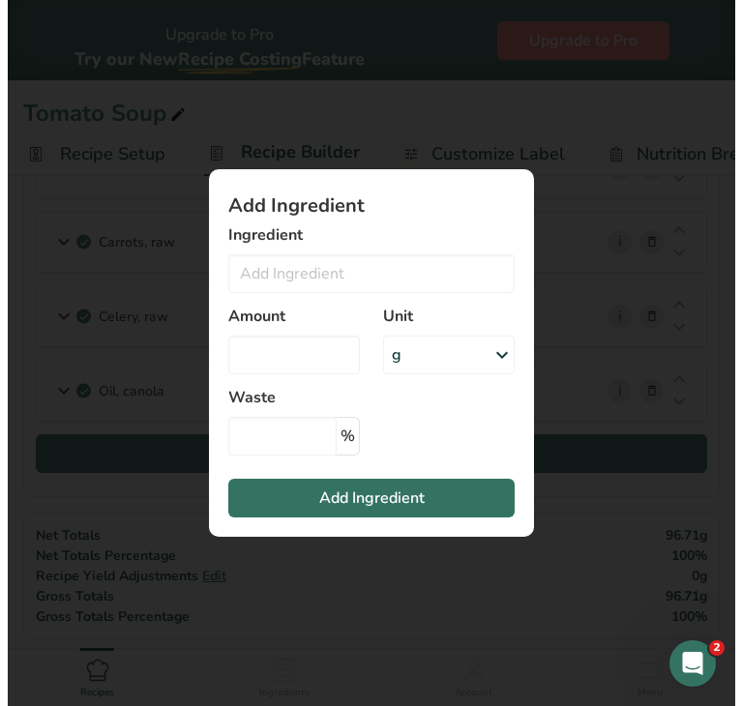
scroll to position [1482, 0]
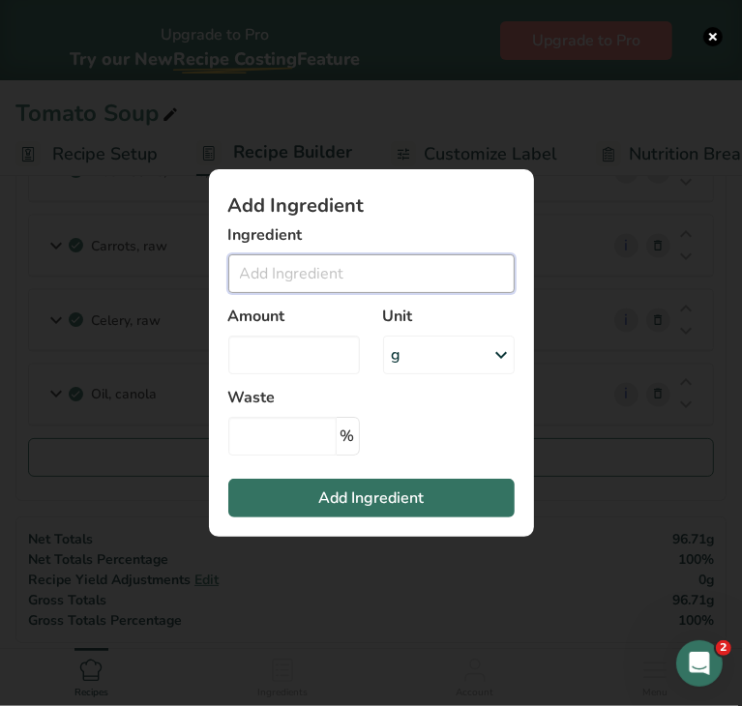
click at [414, 284] on input "Add ingredient modal" at bounding box center [371, 273] width 286 height 39
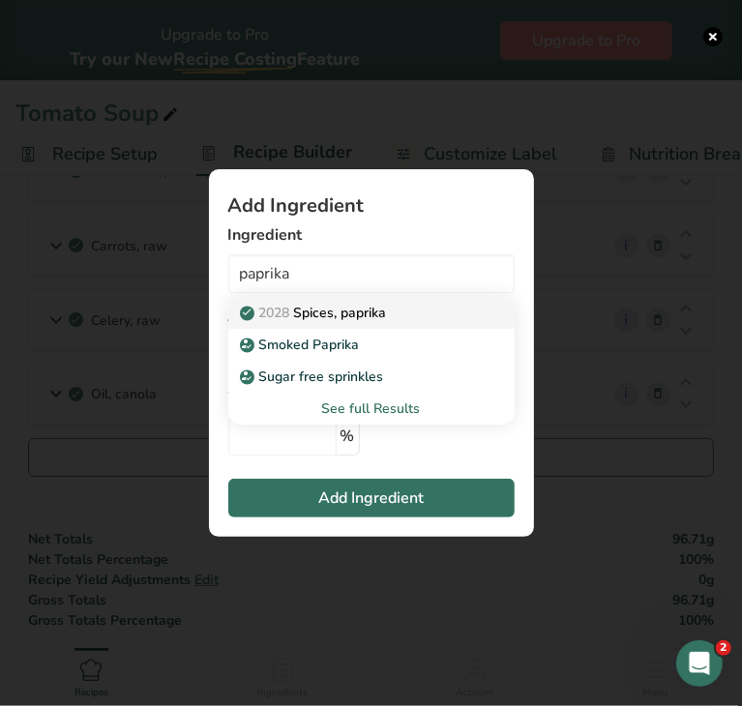
click at [386, 314] on p "2028 Spices, paprika" at bounding box center [315, 313] width 143 height 20
type input "Spices, paprika"
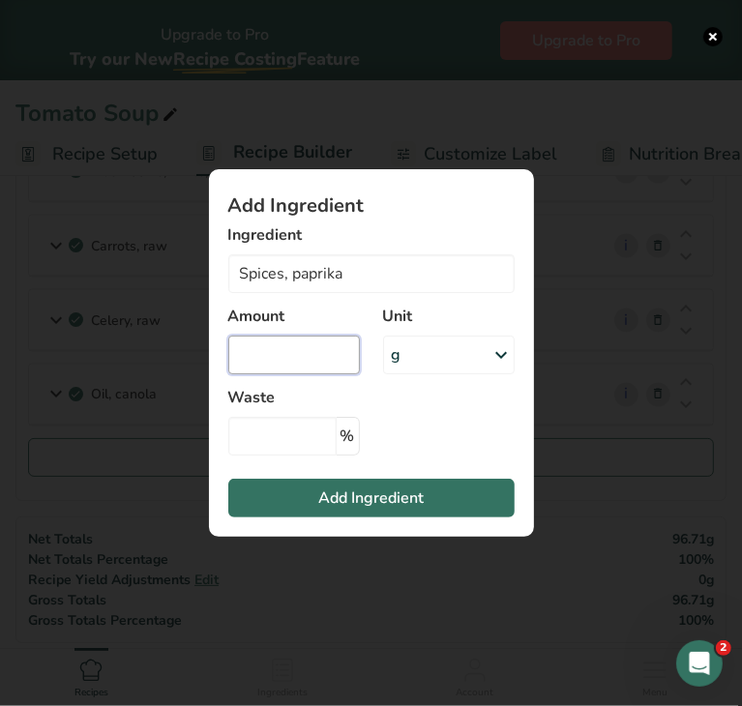
click at [321, 356] on input "Add ingredient modal" at bounding box center [294, 355] width 132 height 39
type input "0.11"
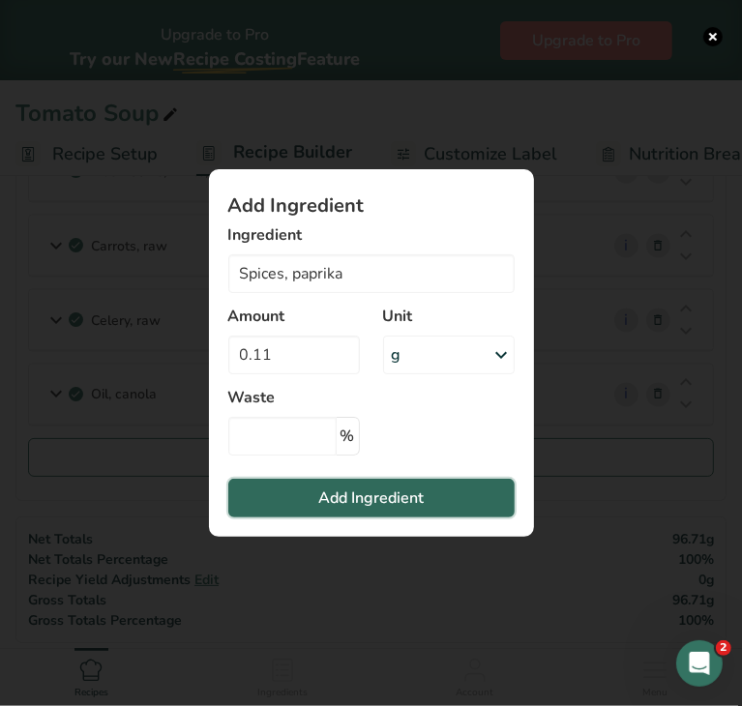
click at [344, 493] on span "Add Ingredient" at bounding box center [370, 498] width 105 height 23
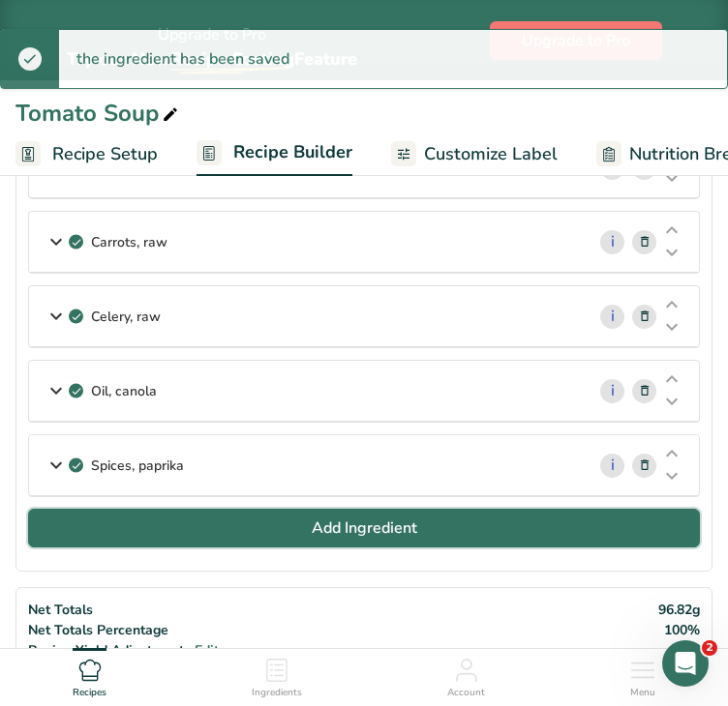
click at [293, 517] on button "Add Ingredient" at bounding box center [364, 528] width 672 height 39
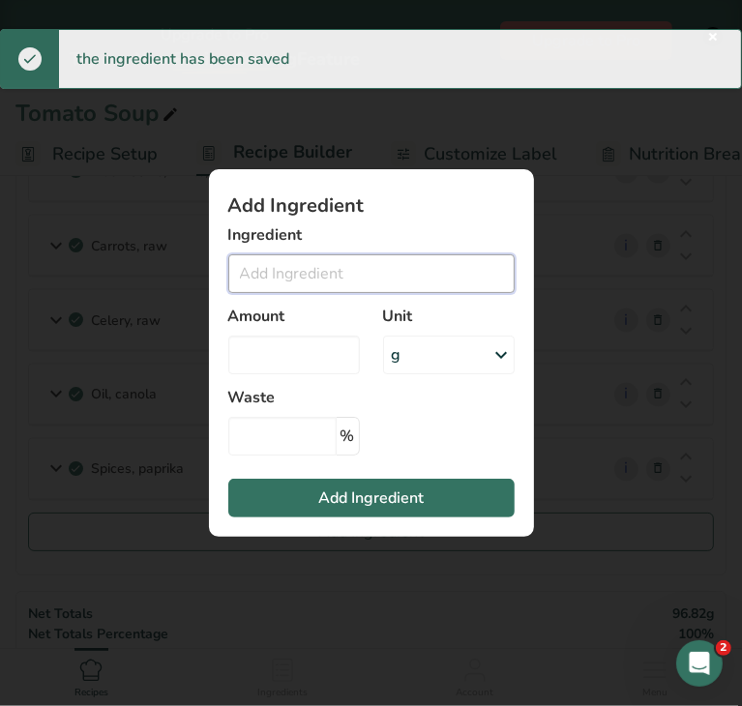
click at [277, 263] on input "Add ingredient modal" at bounding box center [371, 273] width 286 height 39
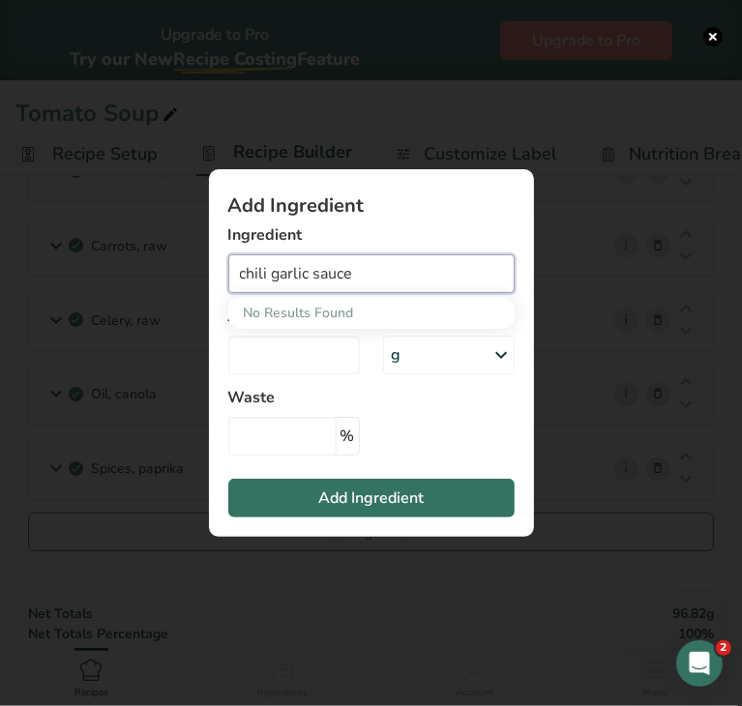
drag, startPoint x: 357, startPoint y: 268, endPoint x: 196, endPoint y: 267, distance: 160.6
click at [196, 267] on div "Add Ingredient Ingredient chili garlic sauce No Results Found Amount Unit g Wei…" at bounding box center [371, 353] width 387 height 430
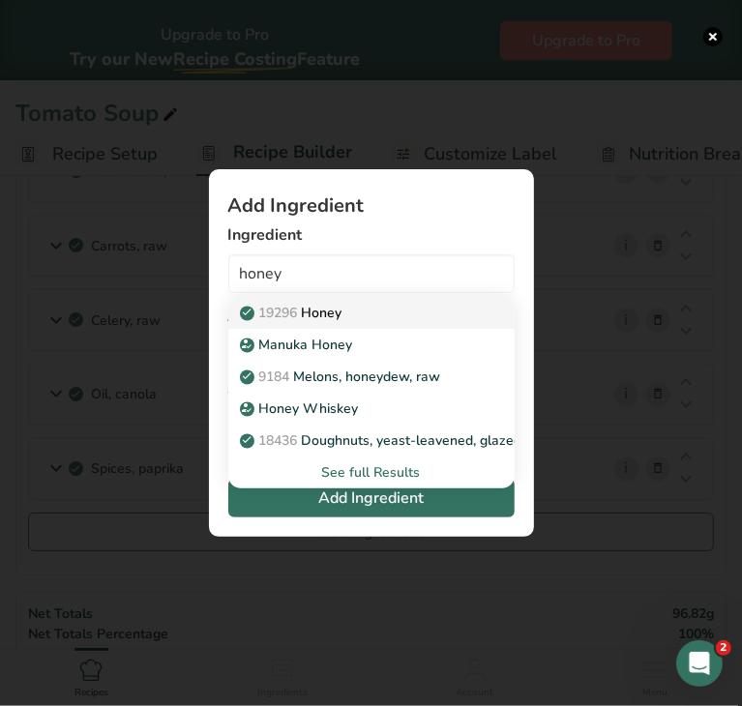
click at [325, 307] on p "19296 Honey" at bounding box center [293, 313] width 99 height 20
type input "Honey"
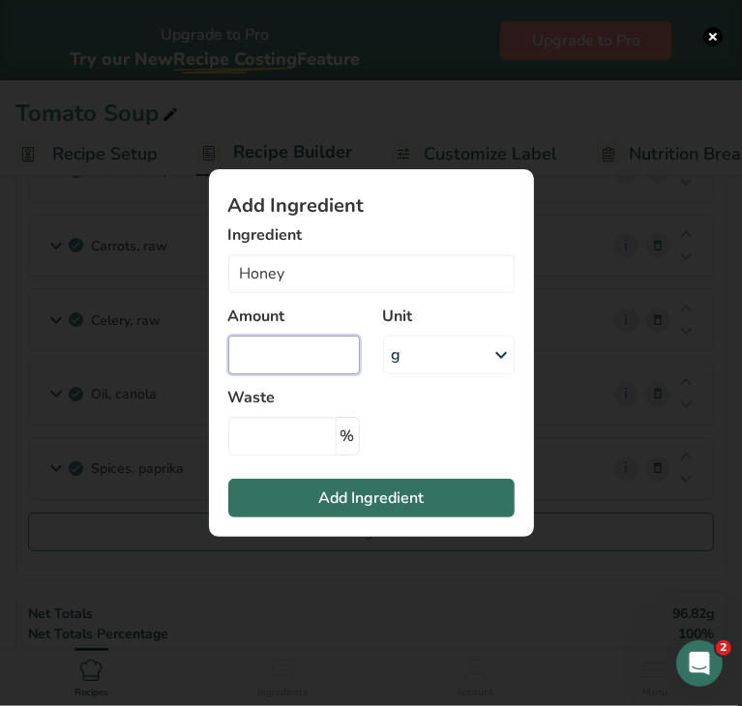
click at [332, 345] on input "Add ingredient modal" at bounding box center [294, 355] width 132 height 39
type input "0.22"
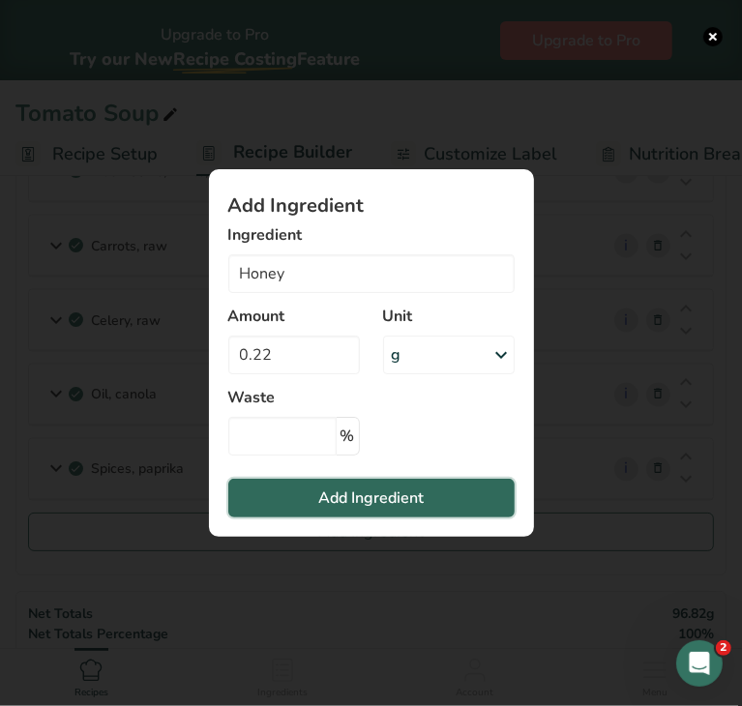
click at [393, 496] on span "Add Ingredient" at bounding box center [370, 498] width 105 height 23
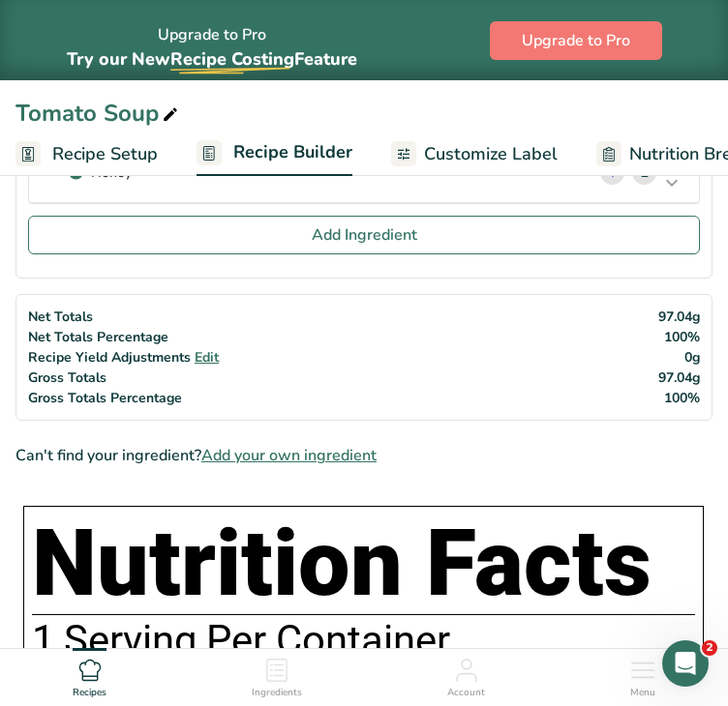
scroll to position [1877, 0]
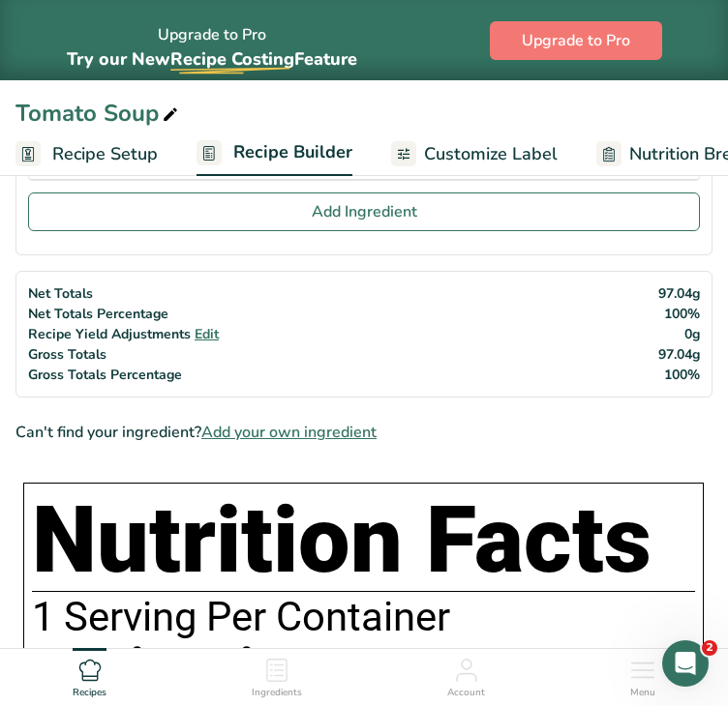
click at [273, 421] on span "Add your own ingredient" at bounding box center [288, 432] width 175 height 23
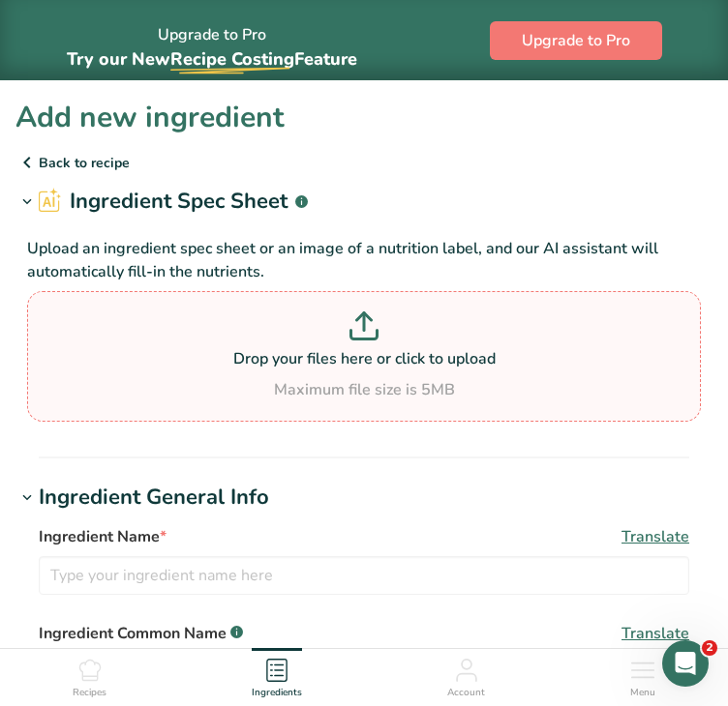
click at [356, 331] on icon at bounding box center [363, 326] width 29 height 29
click at [356, 331] on input "Drop your files here or click to upload Maximum file size is 5MB" at bounding box center [363, 356] width 673 height 131
type input "C:\fakepath\chili garlic sauce.webp"
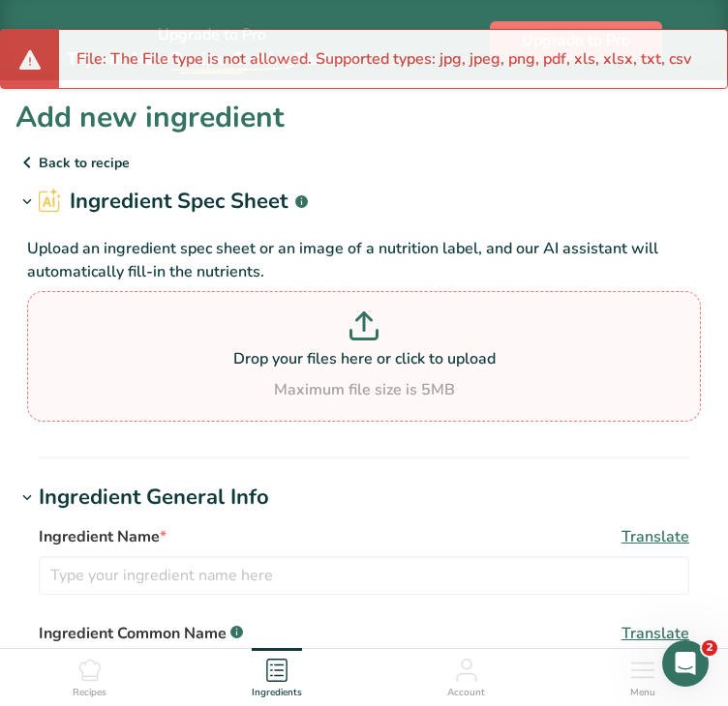
click at [415, 316] on p at bounding box center [364, 330] width 664 height 36
click at [415, 316] on input "Drop your files here or click to upload Maximum file size is 5MB" at bounding box center [363, 356] width 673 height 131
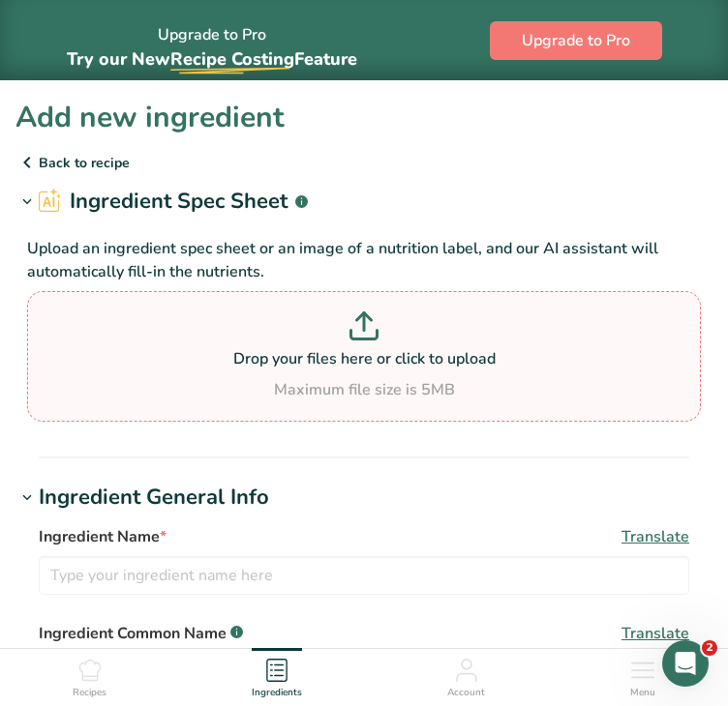
type input "C:\fakepath\chili garlic sauce.webp"
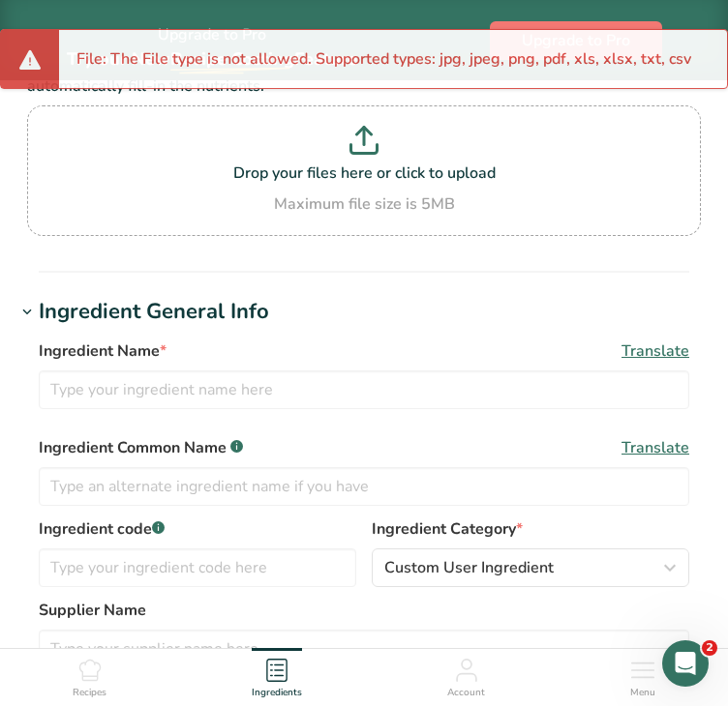
scroll to position [190, 0]
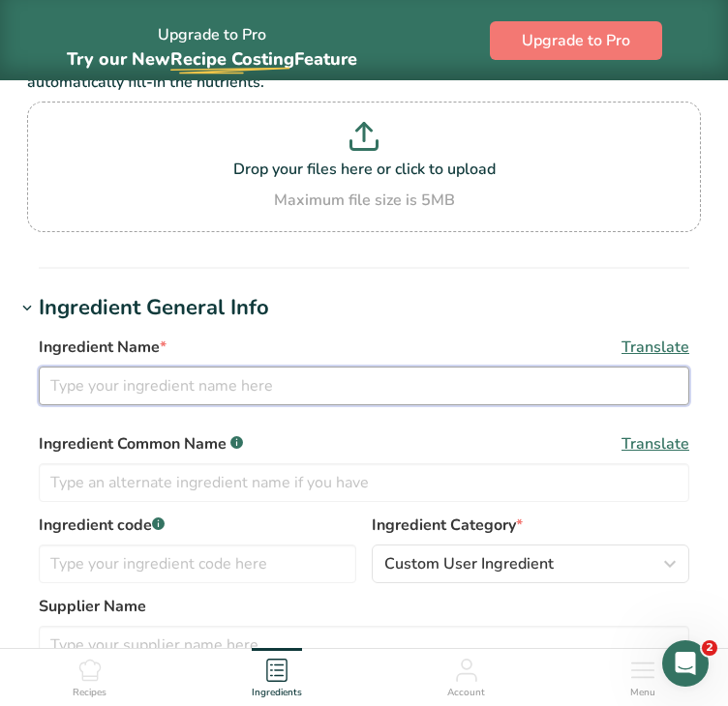
click at [406, 384] on input "text" at bounding box center [364, 386] width 650 height 39
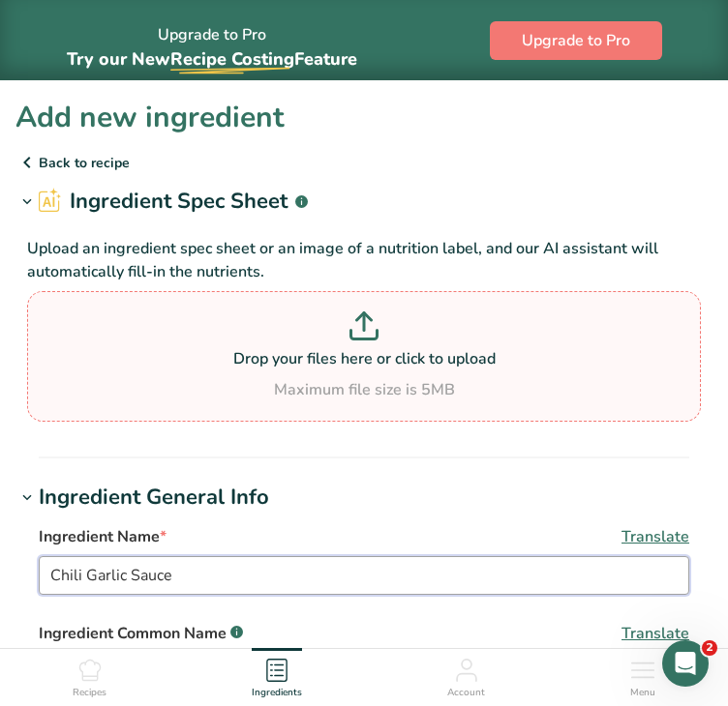
type input "Chili Garlic Sauce"
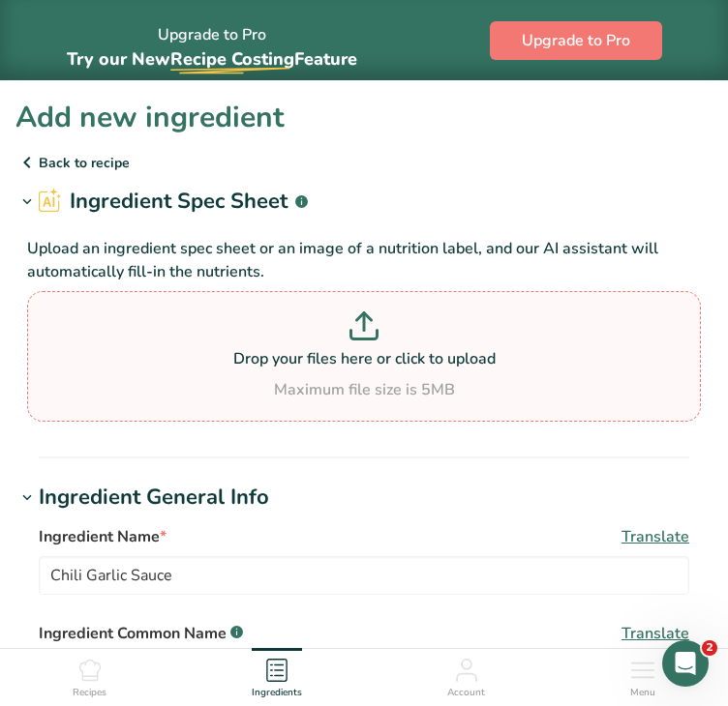
click at [383, 342] on p at bounding box center [364, 330] width 664 height 36
click at [383, 342] on input "Drop your files here or click to upload Maximum file size is 5MB" at bounding box center [363, 356] width 673 height 131
type input "C:\fakepath\chili garlic sauce.webp"
click at [372, 347] on p "Drop your files here or click to upload" at bounding box center [364, 358] width 664 height 23
click at [372, 347] on input "Drop your files here or click to upload Maximum file size is 5MB" at bounding box center [363, 356] width 673 height 131
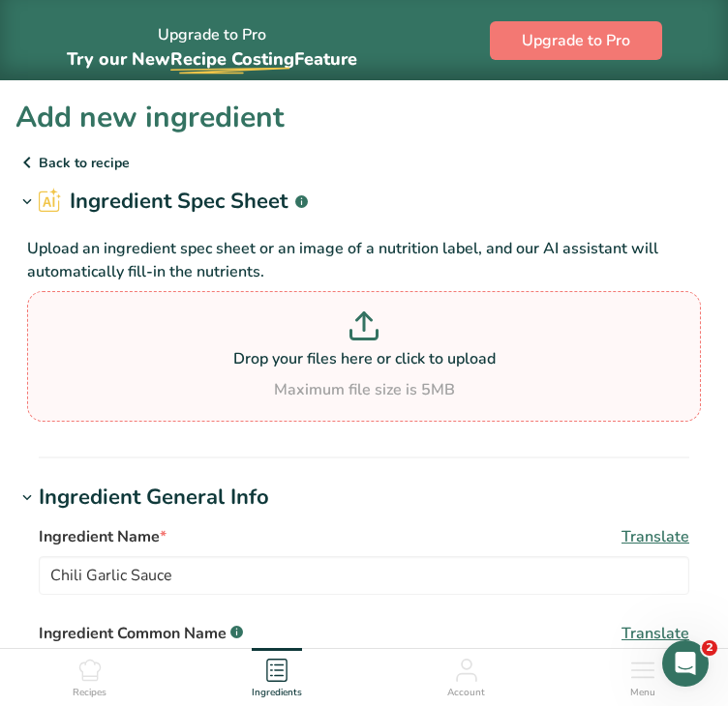
type input "C:\fakepath\0062051400163.jpg"
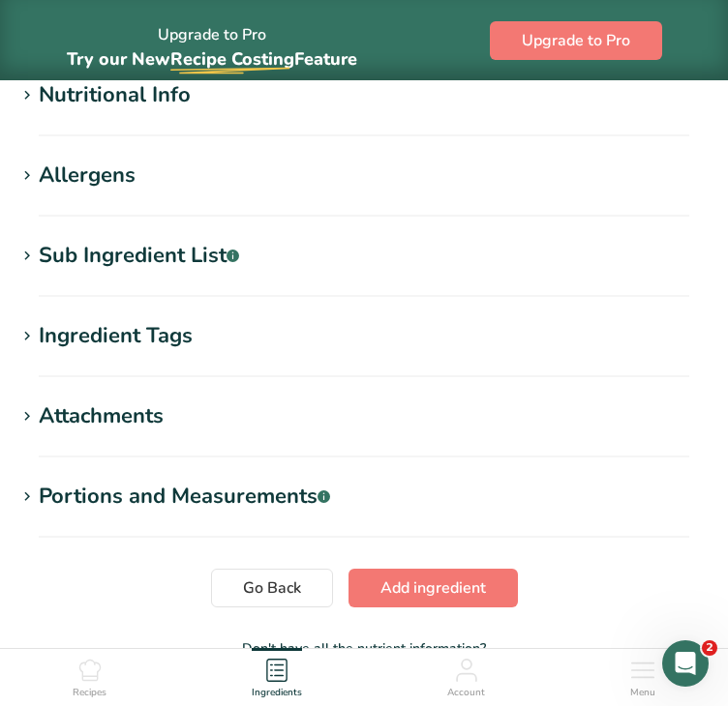
scroll to position [898, 0]
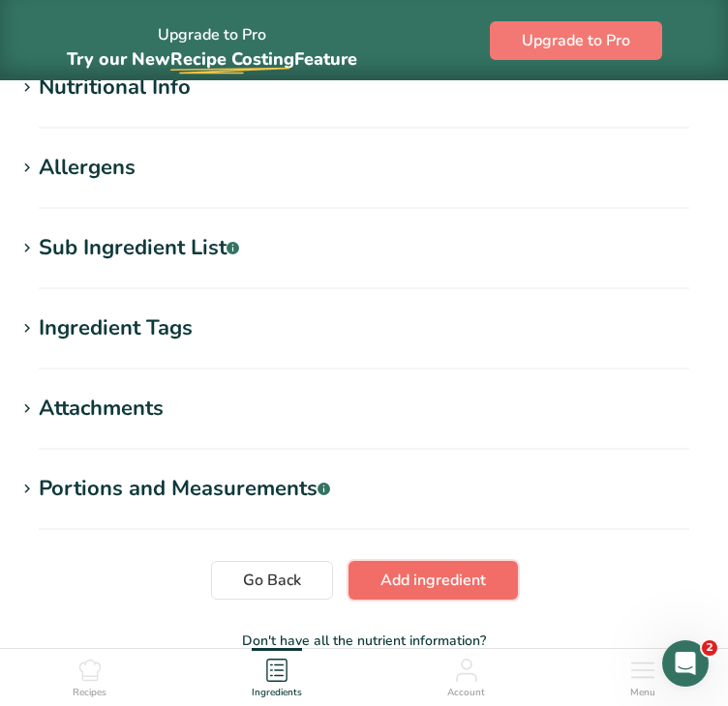
click at [407, 577] on span "Add ingredient" at bounding box center [432, 580] width 105 height 23
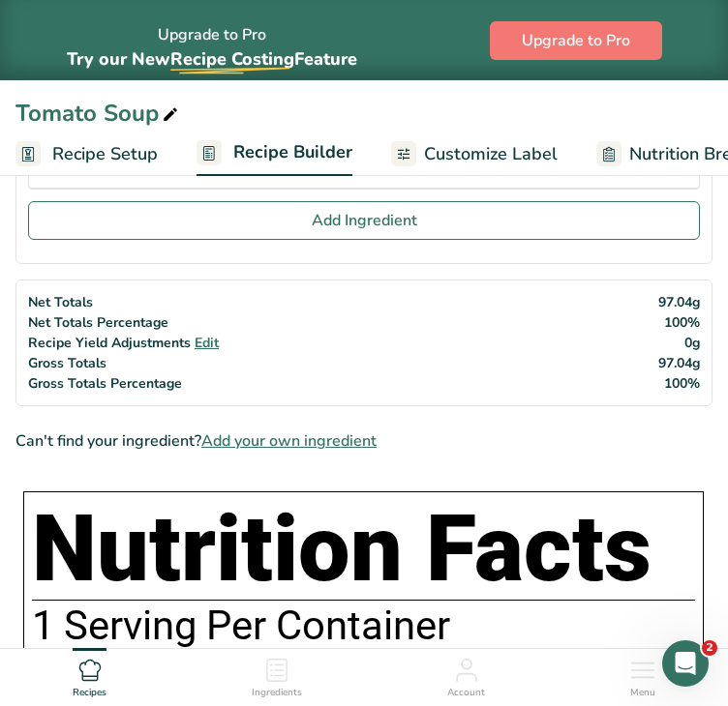
scroll to position [1366, 0]
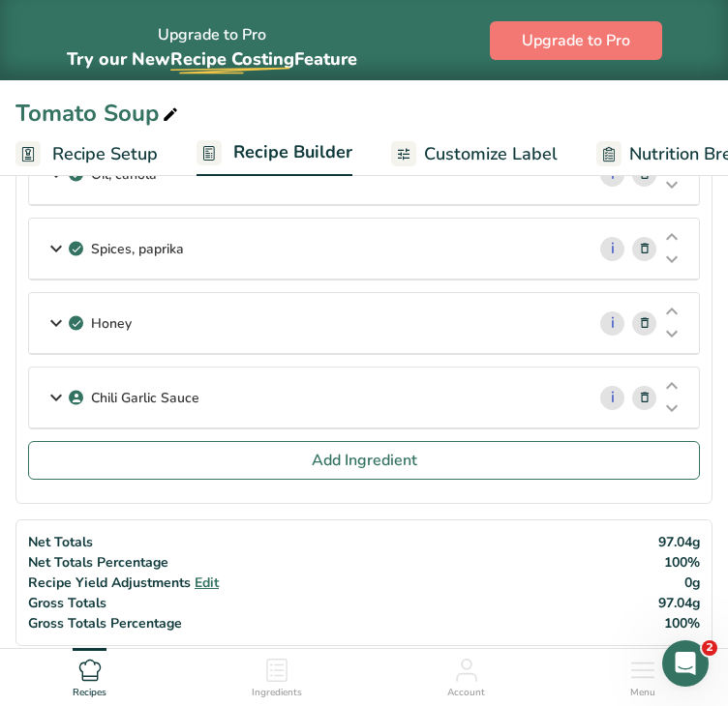
click at [410, 394] on div "Chili Garlic Sauce" at bounding box center [306, 398] width 555 height 60
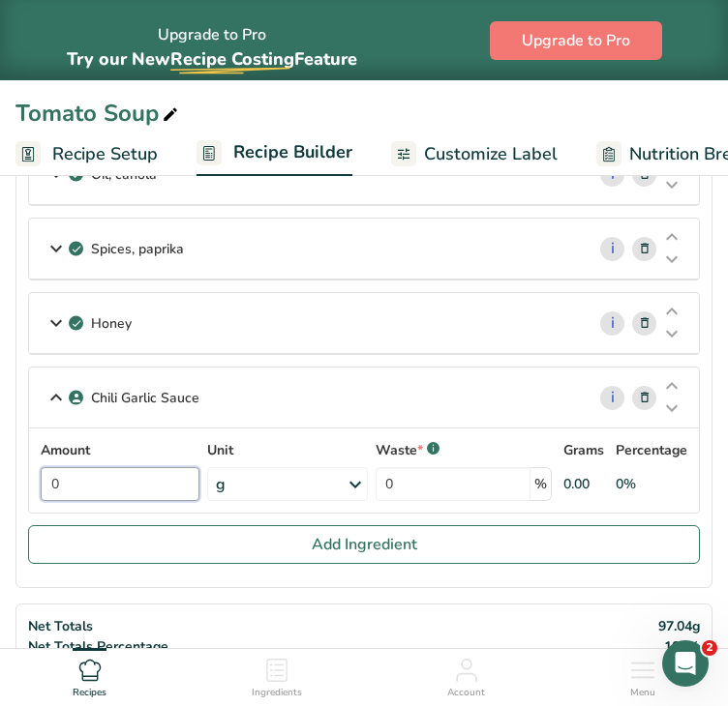
click at [174, 467] on input "0" at bounding box center [120, 484] width 159 height 34
type input "0.04"
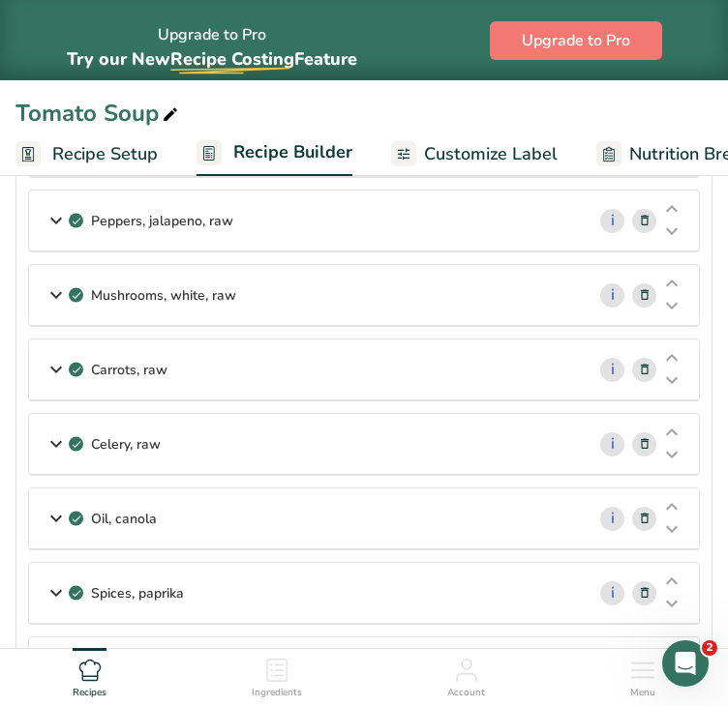
scroll to position [1028, 0]
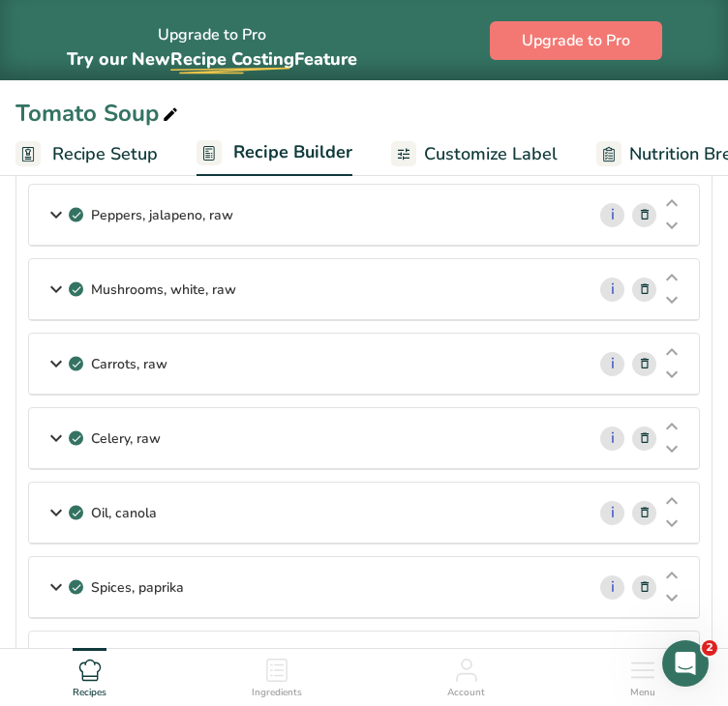
click at [385, 512] on div "Oil, canola" at bounding box center [306, 513] width 555 height 60
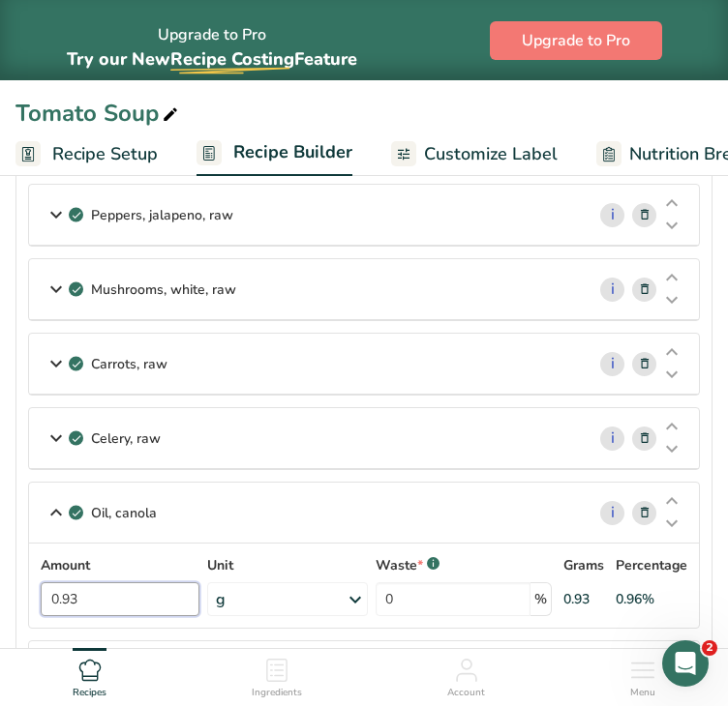
drag, startPoint x: 101, startPoint y: 590, endPoint x: 12, endPoint y: 597, distance: 89.3
click at [156, 589] on input "0.93" at bounding box center [120, 600] width 159 height 34
type input "0"
type input "7"
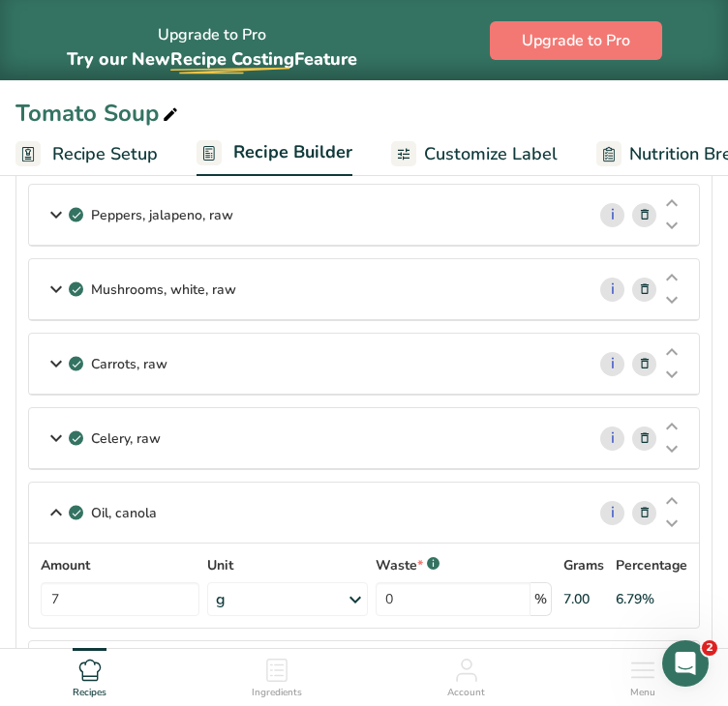
click at [707, 571] on section "Ingredients Tomatoes, red, ripe, raw, year round average i Amount 7.6 Unit g Po…" at bounding box center [363, 123] width 697 height 1777
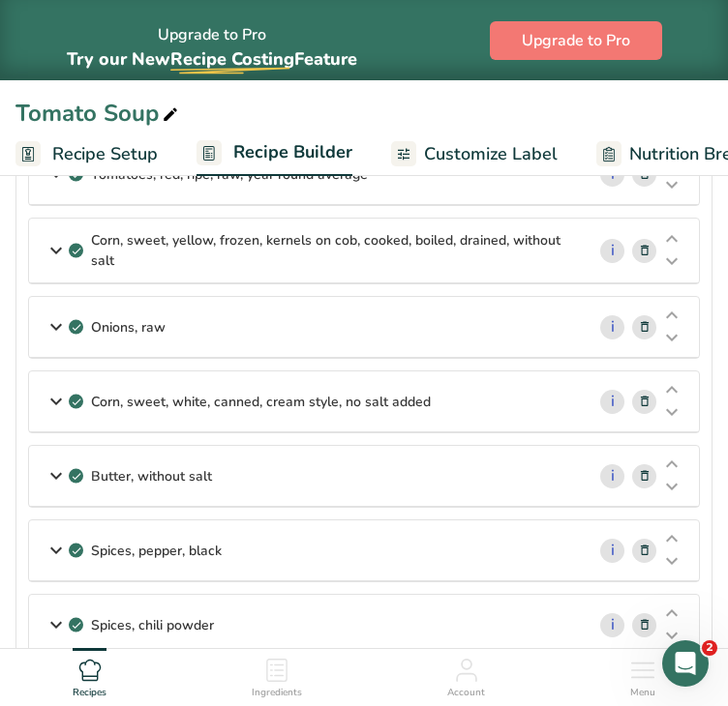
scroll to position [109, 0]
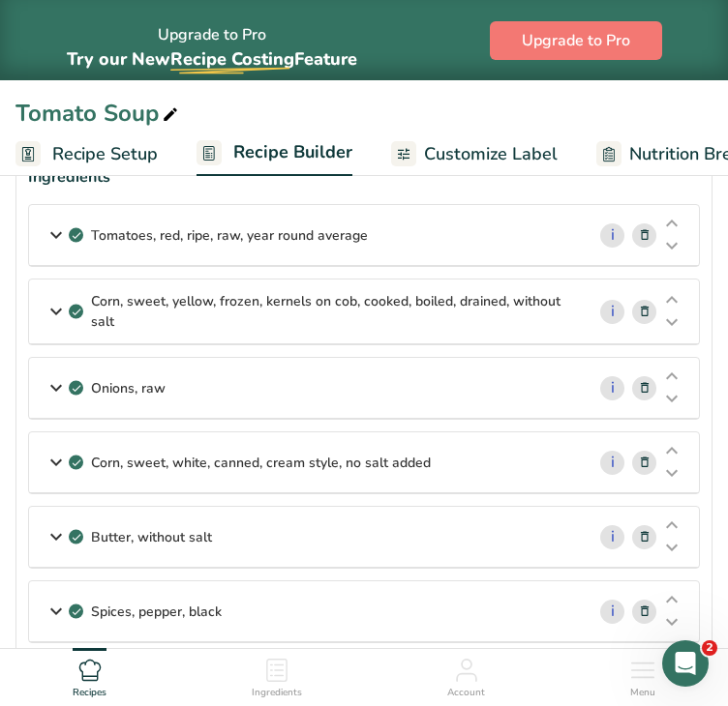
click at [645, 462] on icon at bounding box center [645, 463] width 14 height 20
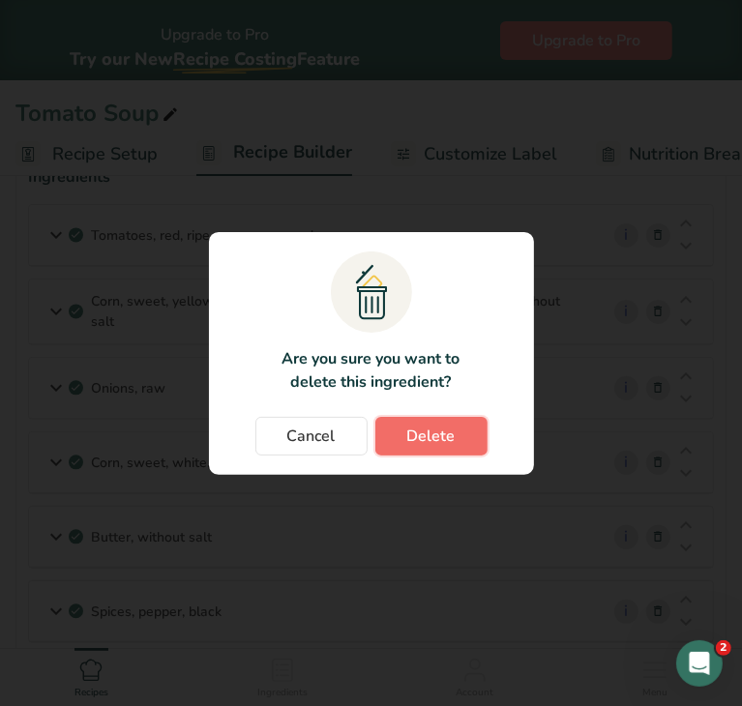
click at [435, 438] on span "Delete" at bounding box center [431, 436] width 48 height 23
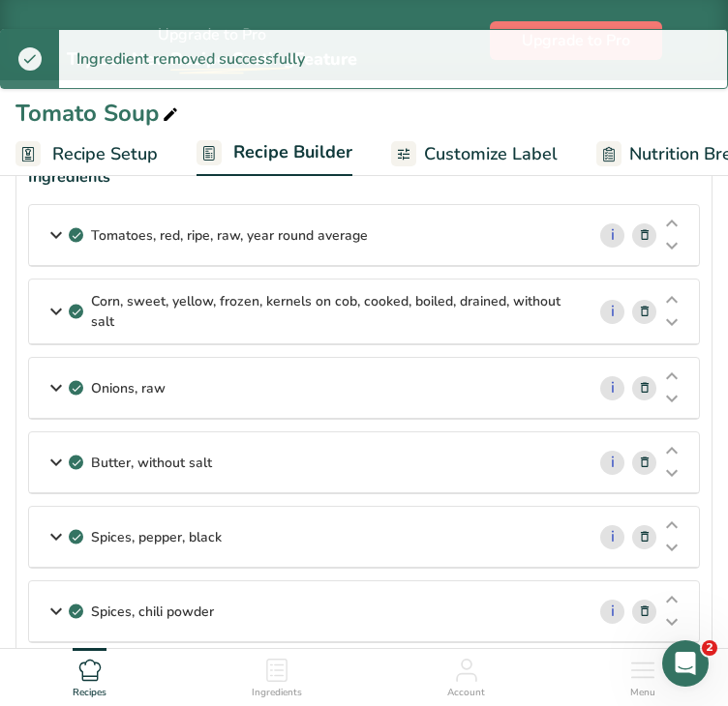
click at [647, 304] on icon at bounding box center [645, 312] width 14 height 20
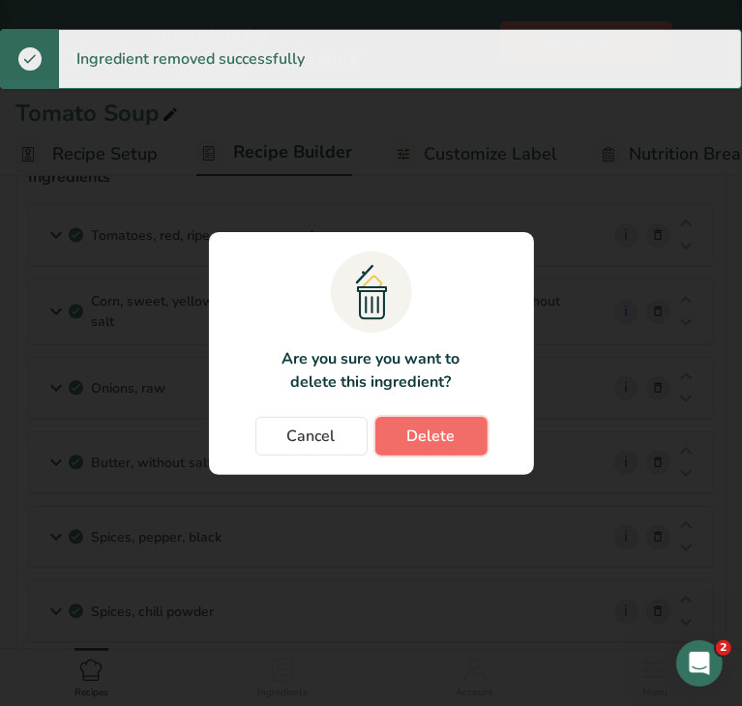
click at [430, 441] on span "Delete" at bounding box center [431, 436] width 48 height 23
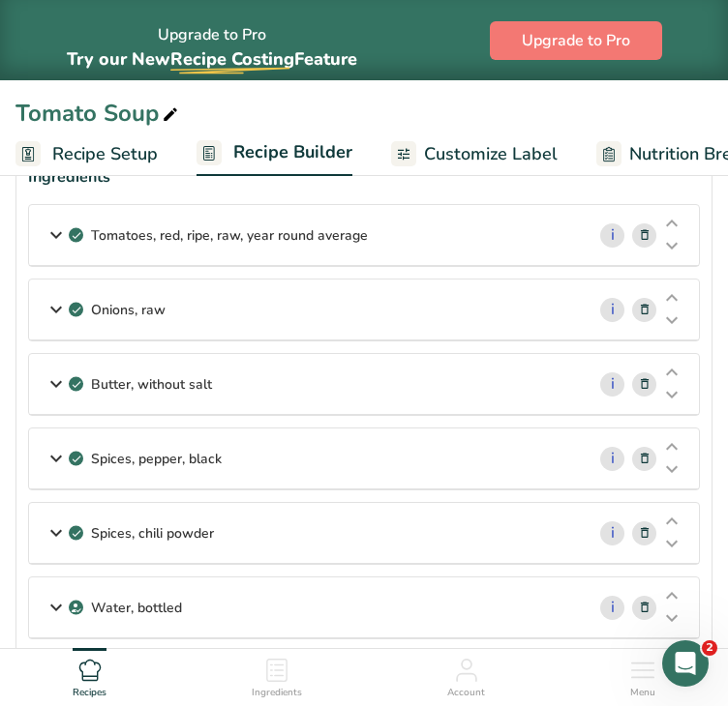
click at [372, 245] on div "Tomatoes, red, ripe, raw, year round average" at bounding box center [306, 235] width 555 height 60
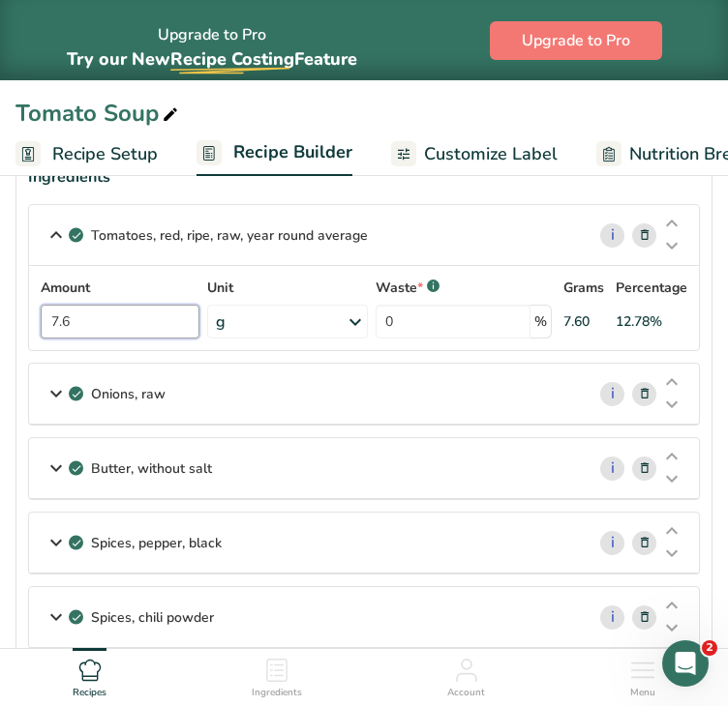
drag, startPoint x: 35, startPoint y: 318, endPoint x: -18, endPoint y: 318, distance: 53.2
type input "90"
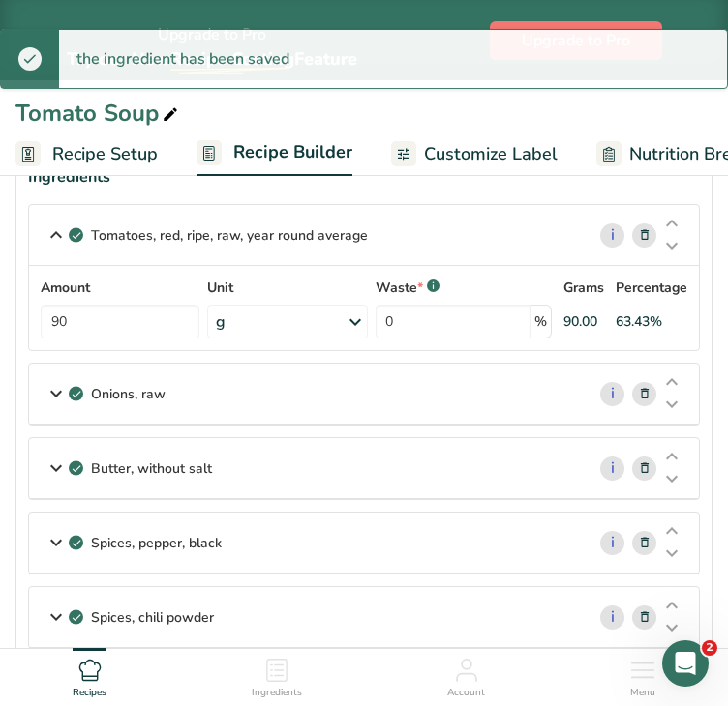
click at [420, 460] on div "Butter, without salt" at bounding box center [306, 468] width 555 height 60
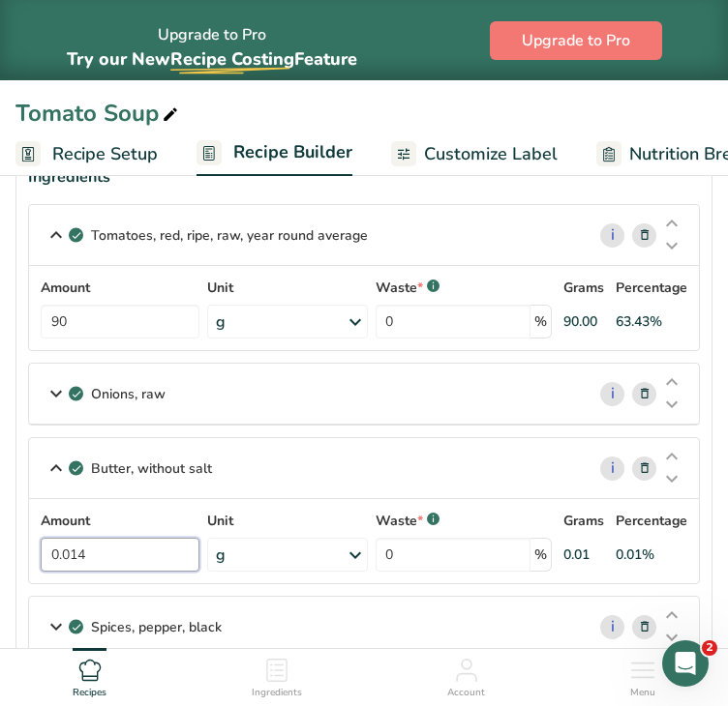
drag, startPoint x: 93, startPoint y: 552, endPoint x: -45, endPoint y: 560, distance: 137.7
type input "7"
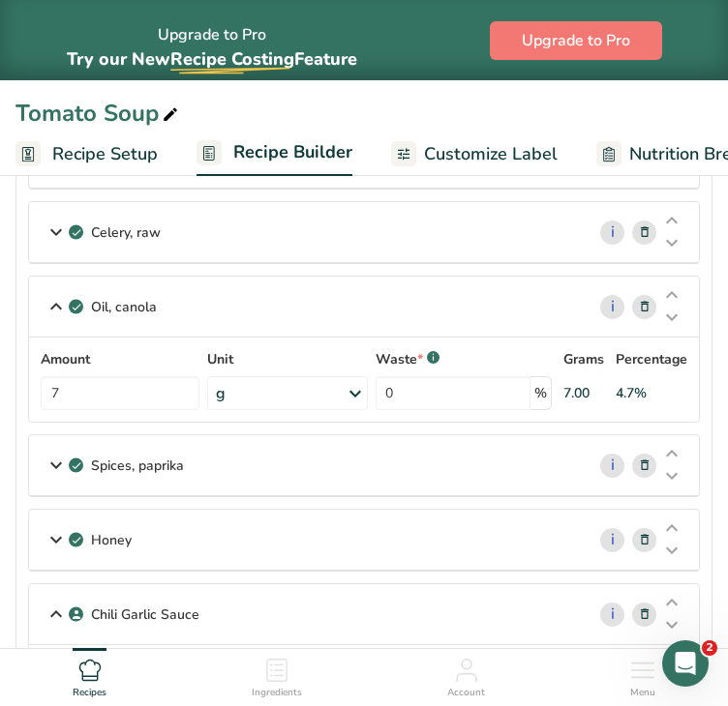
scroll to position [1271, 0]
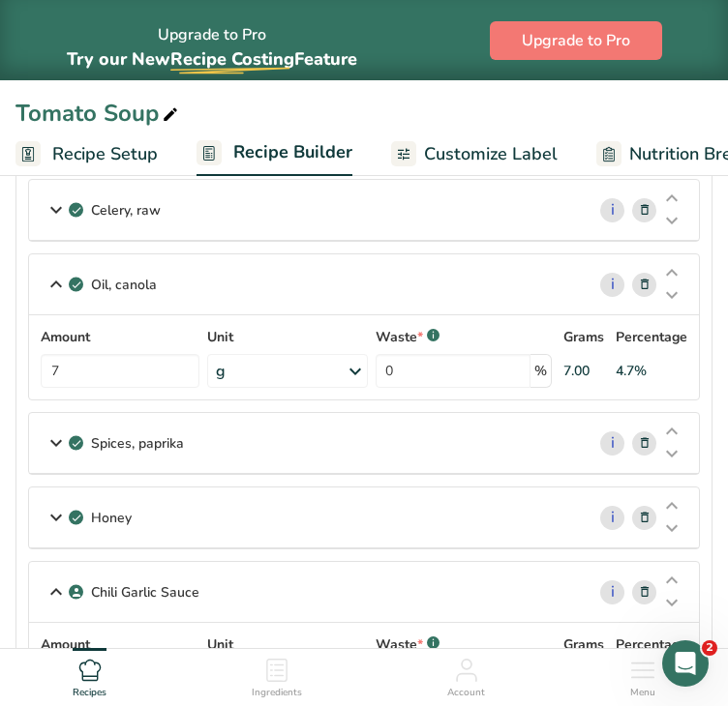
click at [318, 522] on div "Honey" at bounding box center [306, 518] width 555 height 60
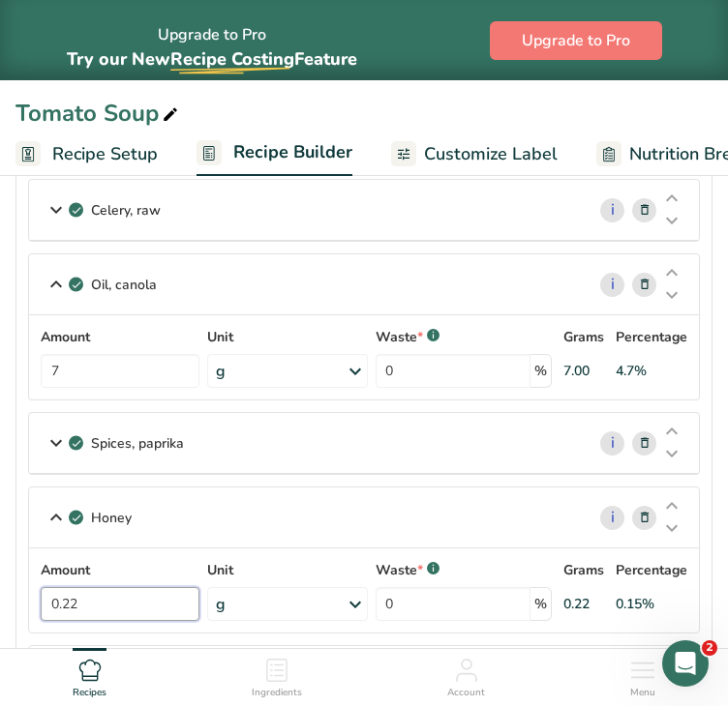
drag, startPoint x: 97, startPoint y: 597, endPoint x: -31, endPoint y: 601, distance: 127.8
type input "6"
click at [310, 214] on div "Celery, raw" at bounding box center [306, 210] width 555 height 60
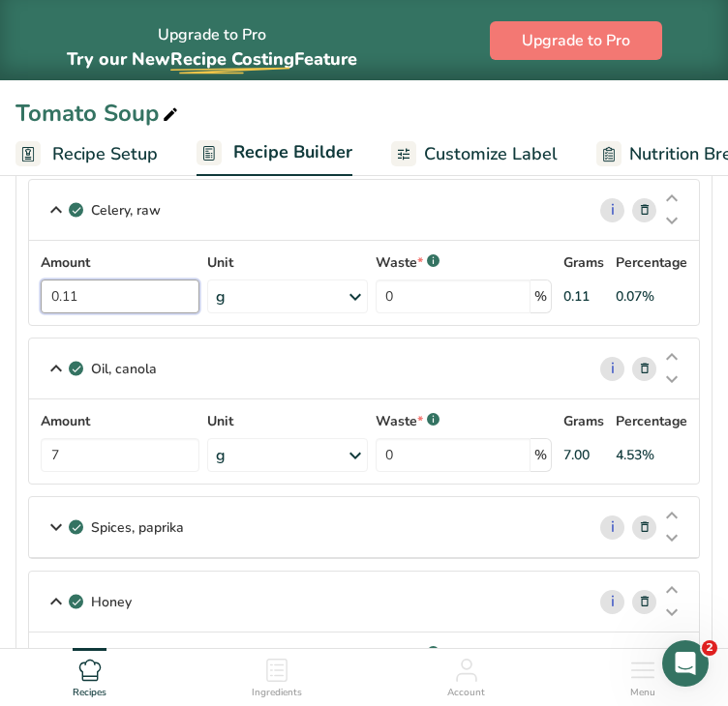
drag, startPoint x: 153, startPoint y: 292, endPoint x: -40, endPoint y: 288, distance: 192.6
type input "5"
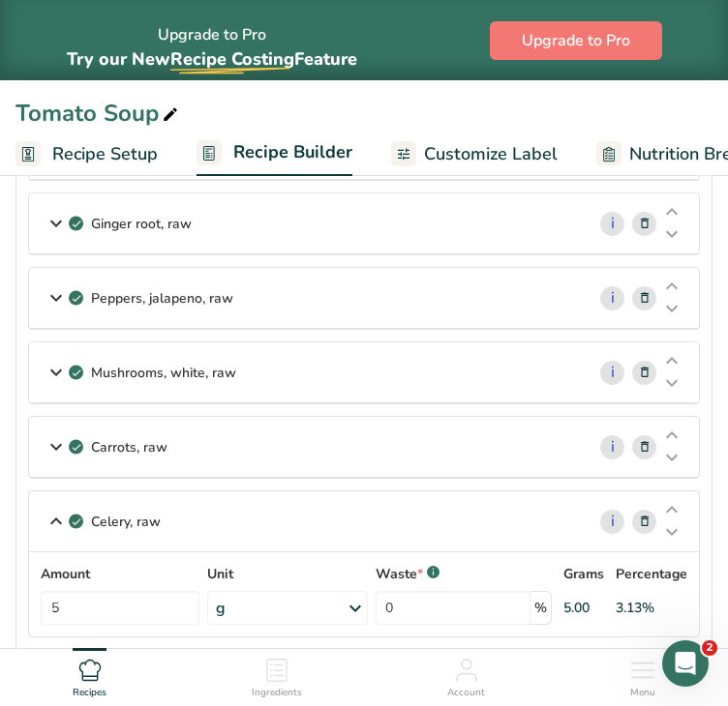
scroll to position [954, 0]
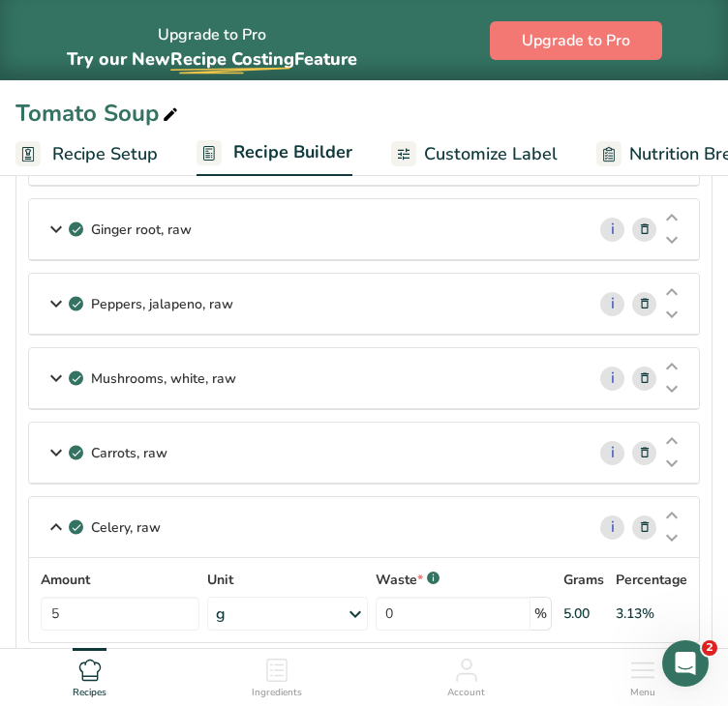
click at [228, 434] on div "Carrots, raw" at bounding box center [306, 453] width 555 height 60
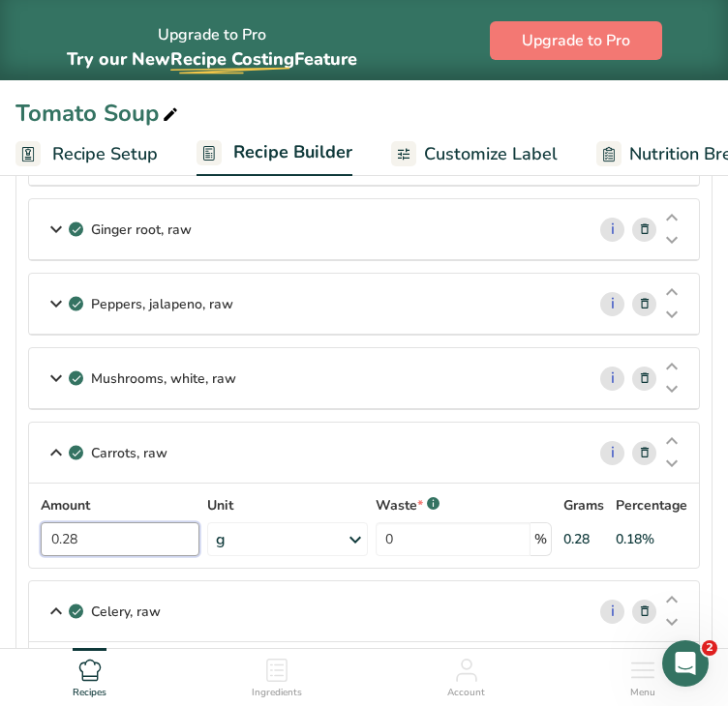
drag, startPoint x: 151, startPoint y: 533, endPoint x: -15, endPoint y: 535, distance: 166.4
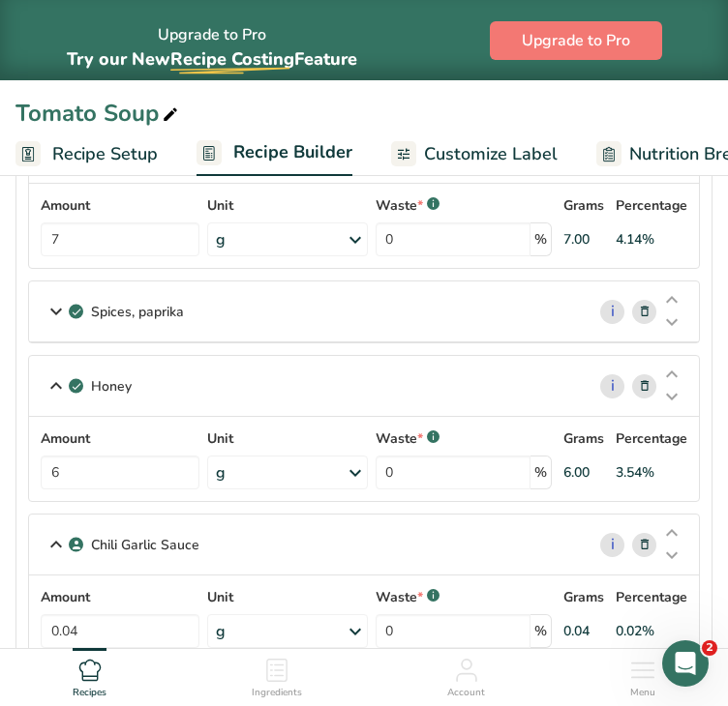
type input "10"
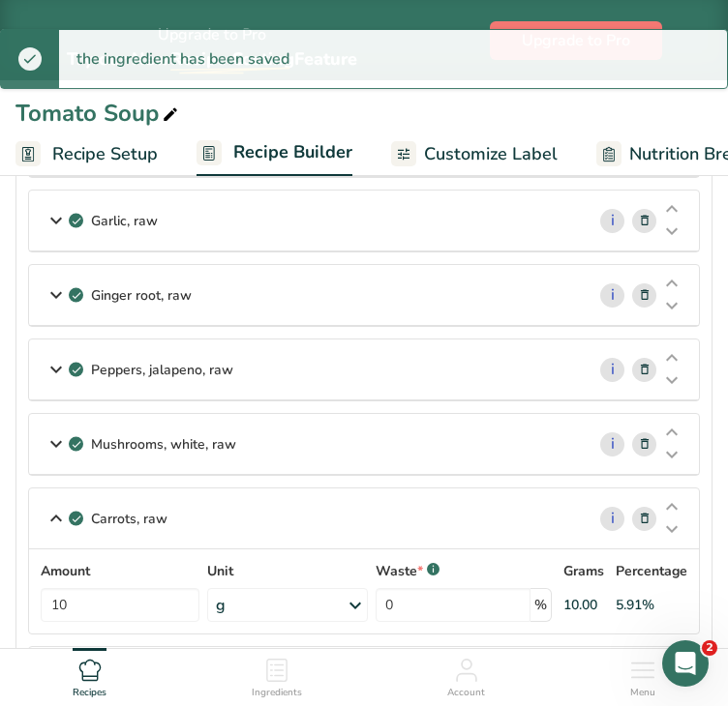
scroll to position [882, 0]
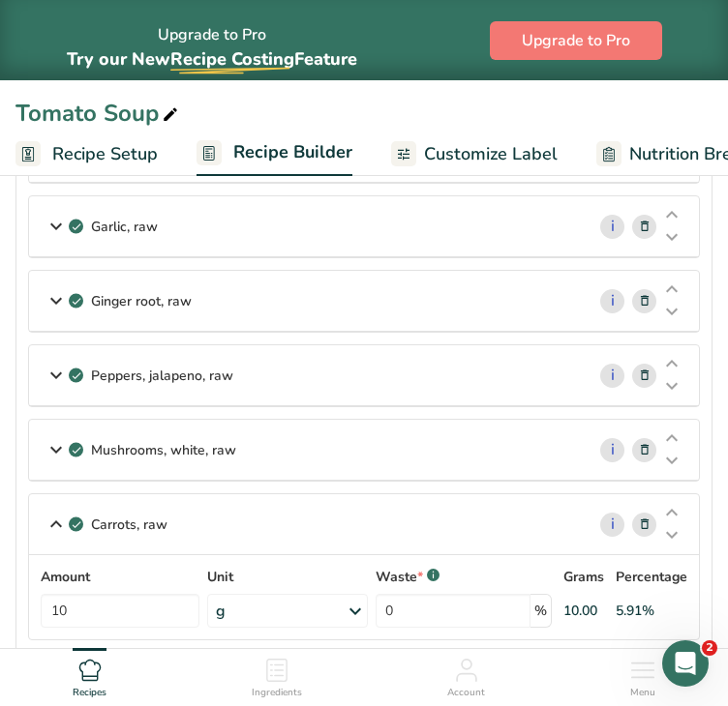
click at [316, 450] on div "Mushrooms, white, raw" at bounding box center [306, 450] width 555 height 60
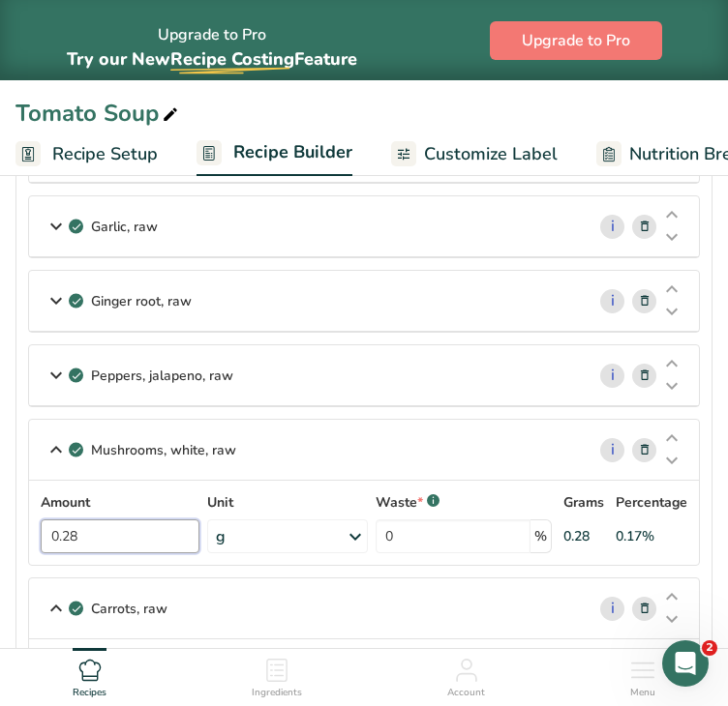
drag, startPoint x: 143, startPoint y: 531, endPoint x: 21, endPoint y: 523, distance: 122.2
click at [21, 523] on section "Ingredients Tomatoes, red, ripe, raw, year round average i Amount 90 Unit g Por…" at bounding box center [363, 444] width 697 height 2129
type input "10"
click at [706, 499] on section "Ingredients Tomatoes, red, ripe, raw, year round average i Amount 90 Unit g Por…" at bounding box center [363, 444] width 697 height 2129
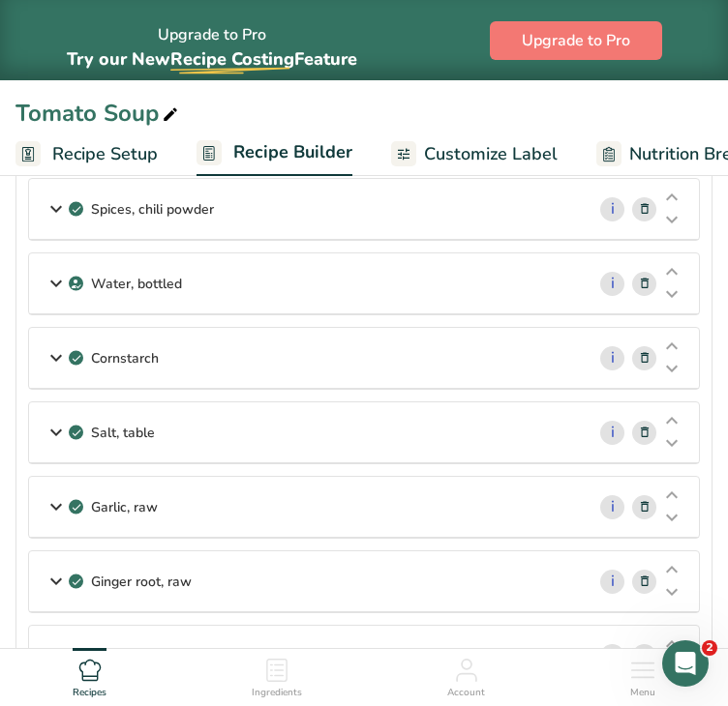
scroll to position [596, 0]
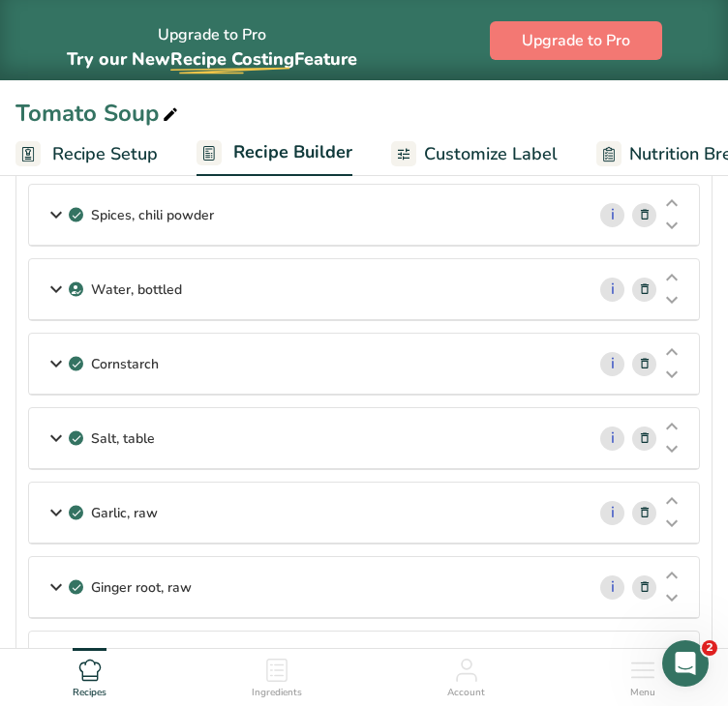
click at [268, 344] on div "Cornstarch" at bounding box center [306, 364] width 555 height 60
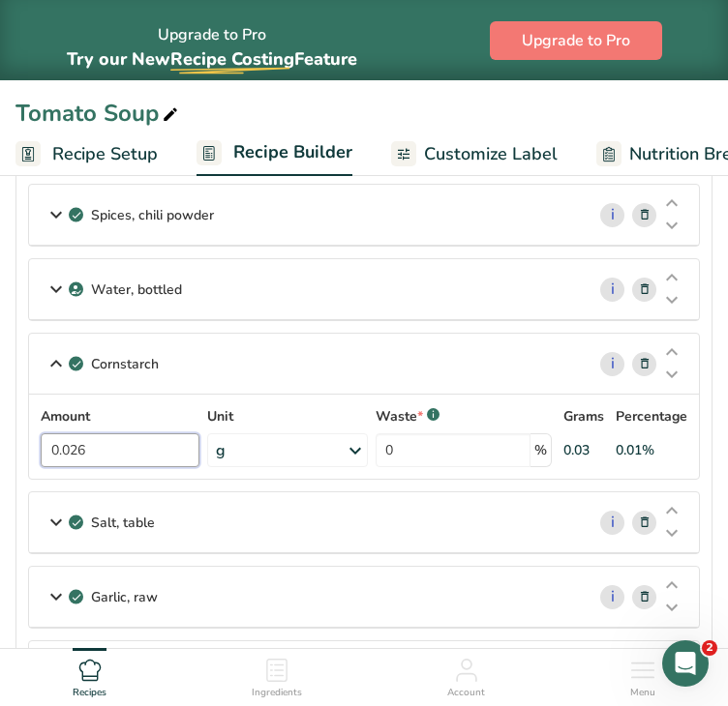
drag, startPoint x: 70, startPoint y: 446, endPoint x: 24, endPoint y: 445, distance: 45.5
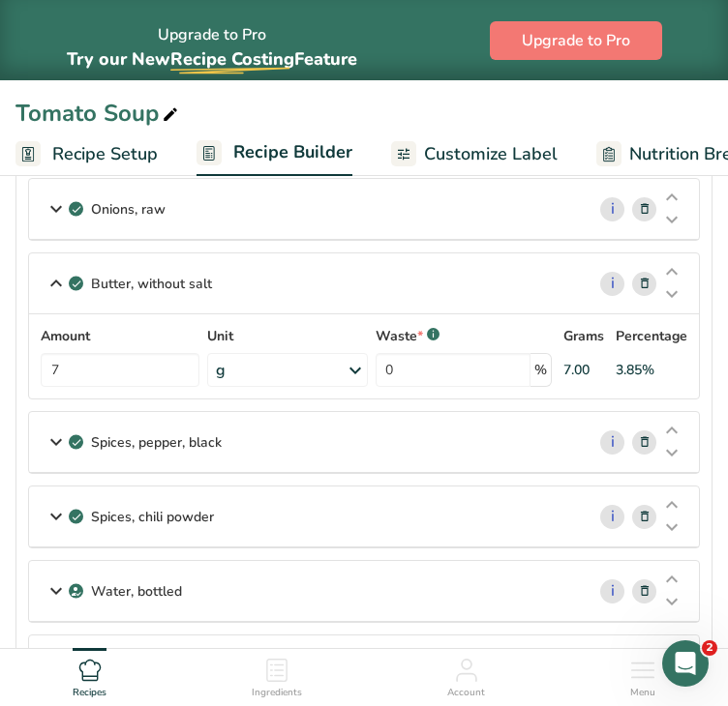
scroll to position [287, 0]
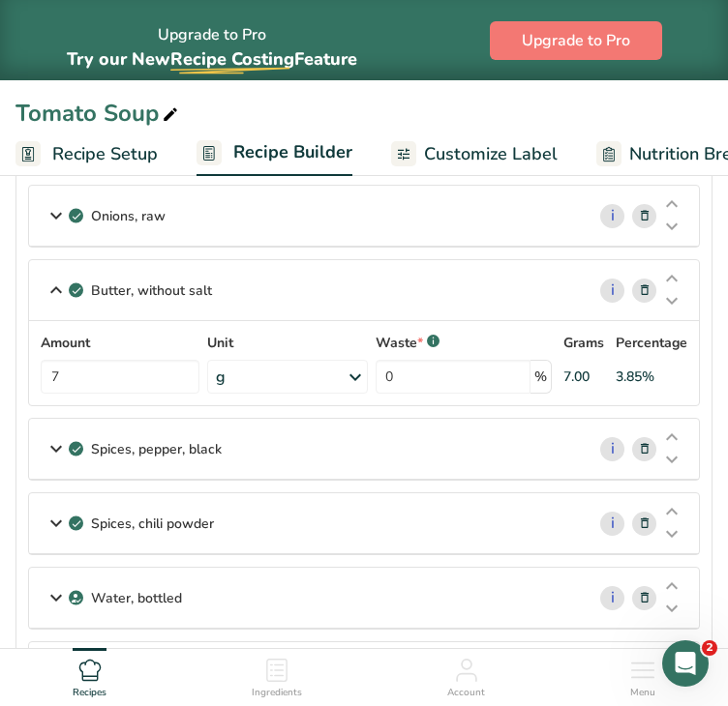
click at [417, 583] on div "Water, bottled" at bounding box center [306, 598] width 555 height 60
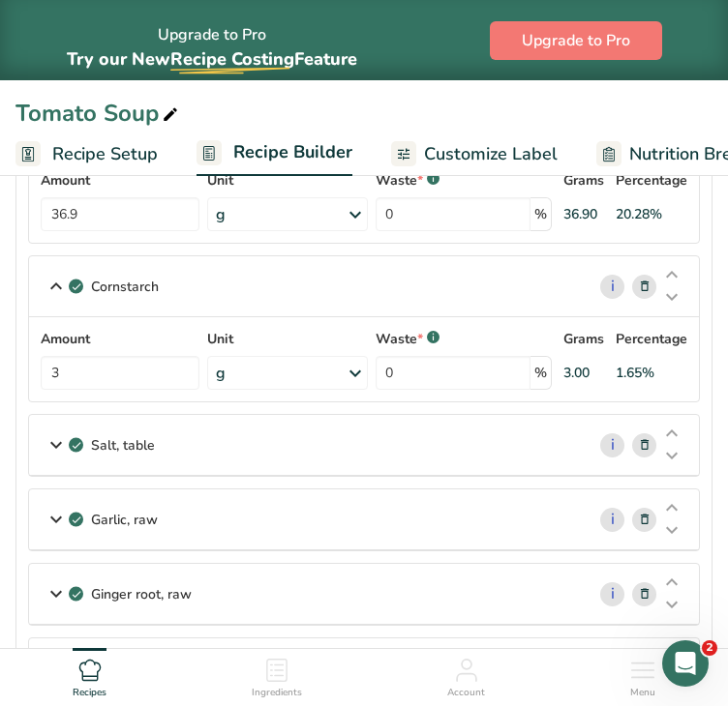
scroll to position [763, 0]
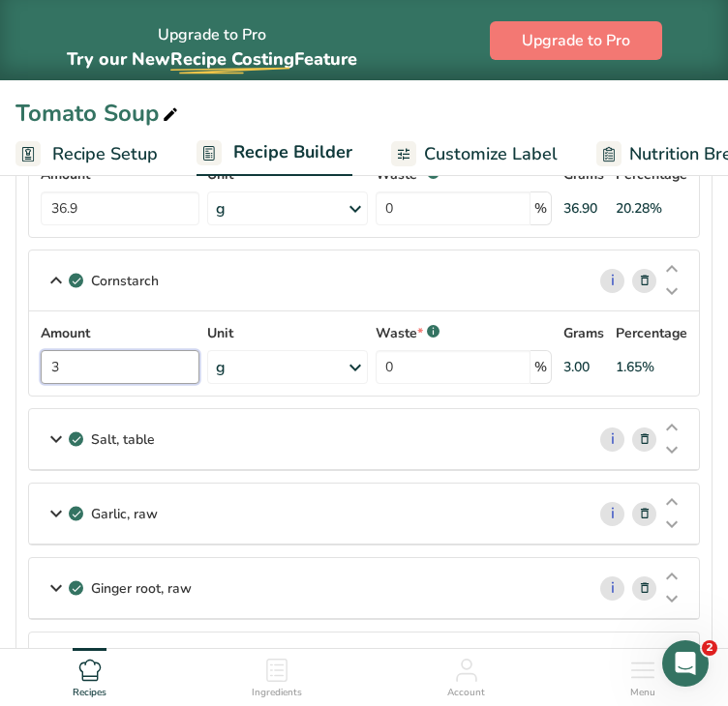
drag, startPoint x: 75, startPoint y: 361, endPoint x: 24, endPoint y: 361, distance: 51.3
click at [24, 361] on section "Ingredients Tomatoes, red, ripe, raw, year round average i Amount 90 Unit g Por…" at bounding box center [363, 647] width 697 height 2297
type input "90"
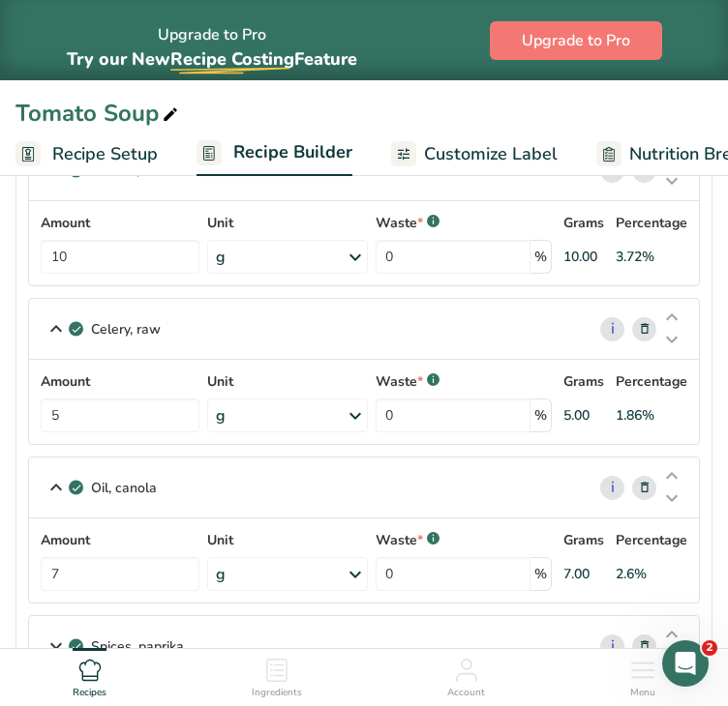
scroll to position [1482, 0]
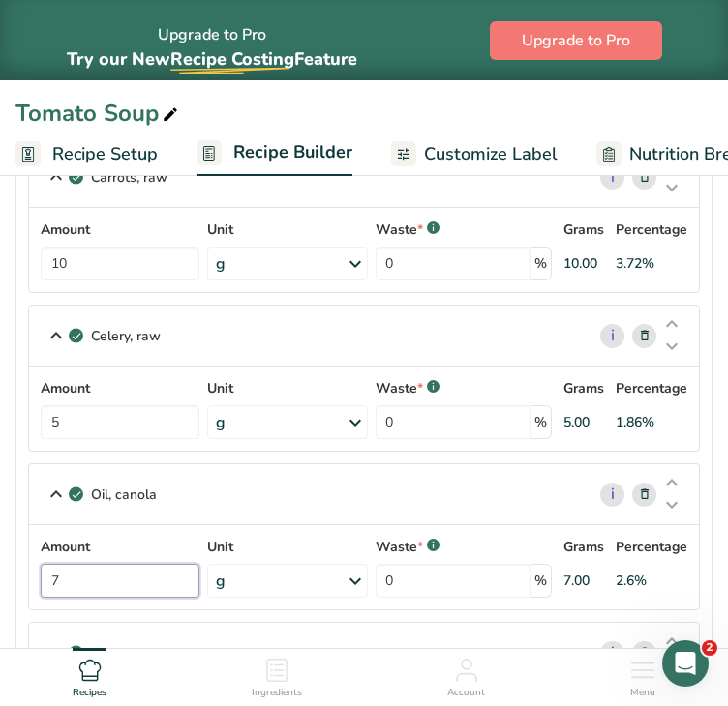
click at [132, 574] on input "7" at bounding box center [120, 581] width 159 height 34
type input "5"
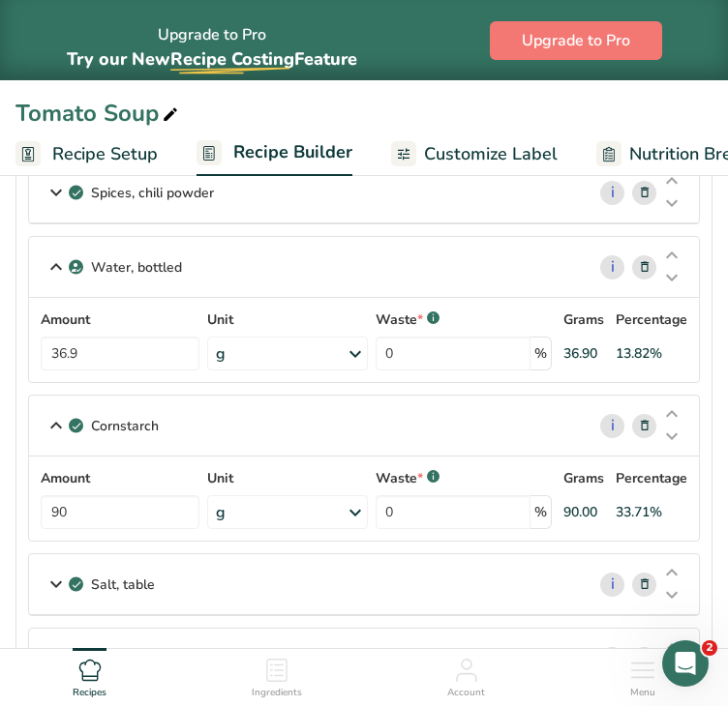
scroll to position [612, 0]
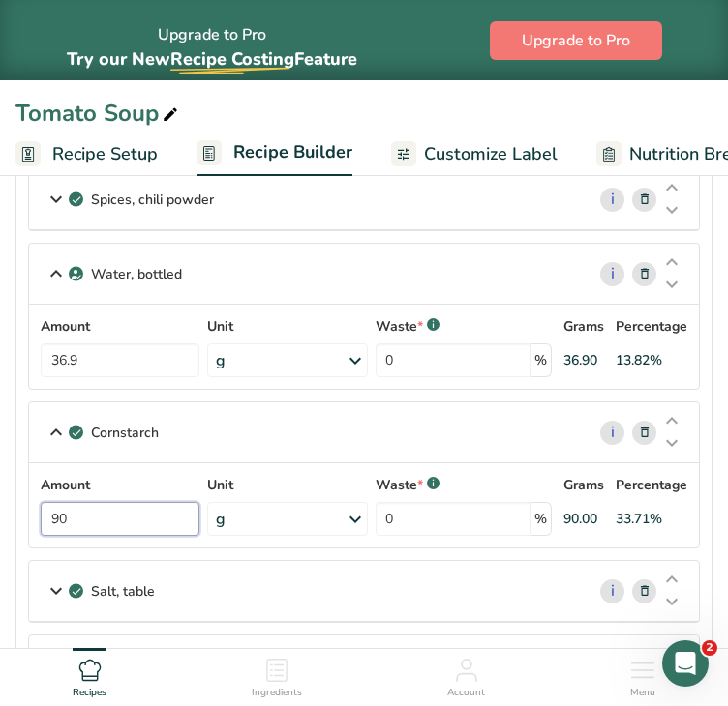
click at [89, 515] on input "90" at bounding box center [120, 519] width 159 height 34
type input "9"
click at [96, 507] on input "9" at bounding box center [120, 519] width 159 height 34
type input "3"
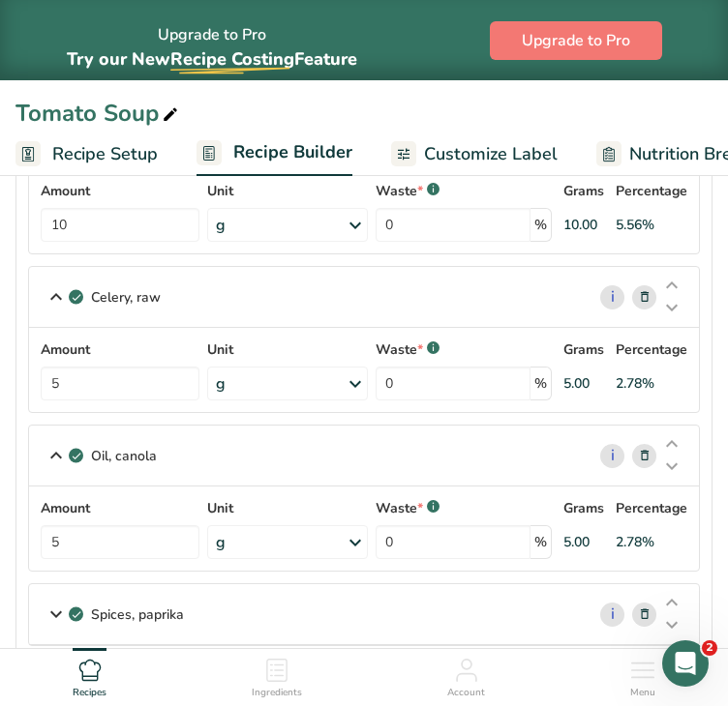
scroll to position [1503, 0]
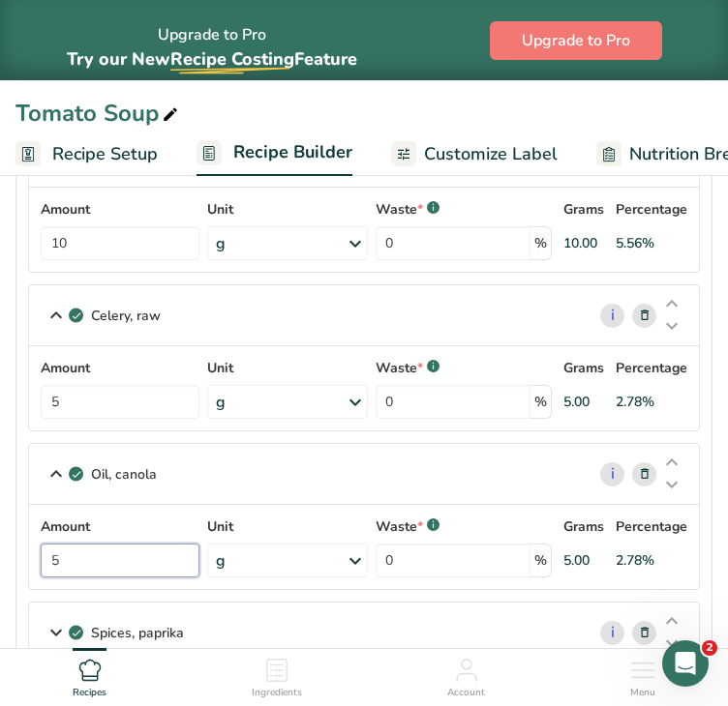
click at [147, 551] on input "5" at bounding box center [120, 561] width 159 height 34
type input "7"
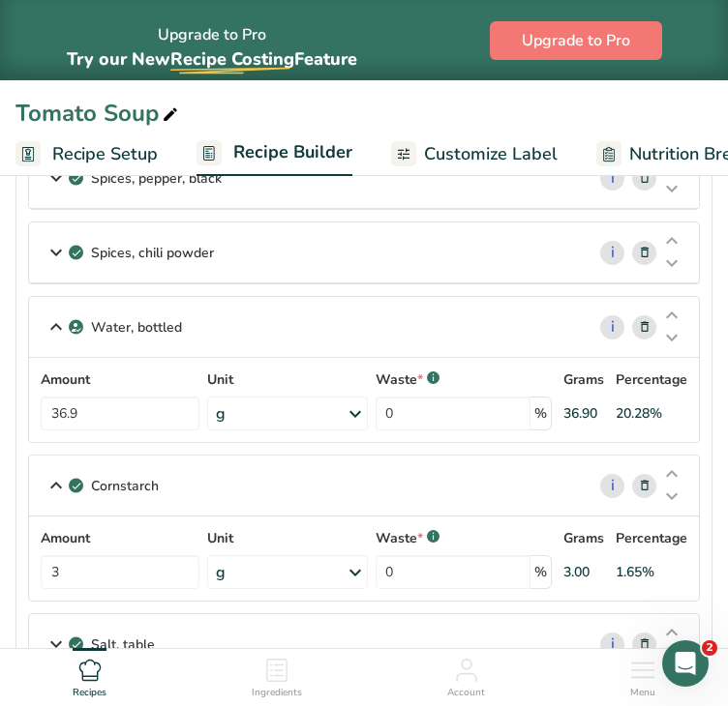
scroll to position [546, 0]
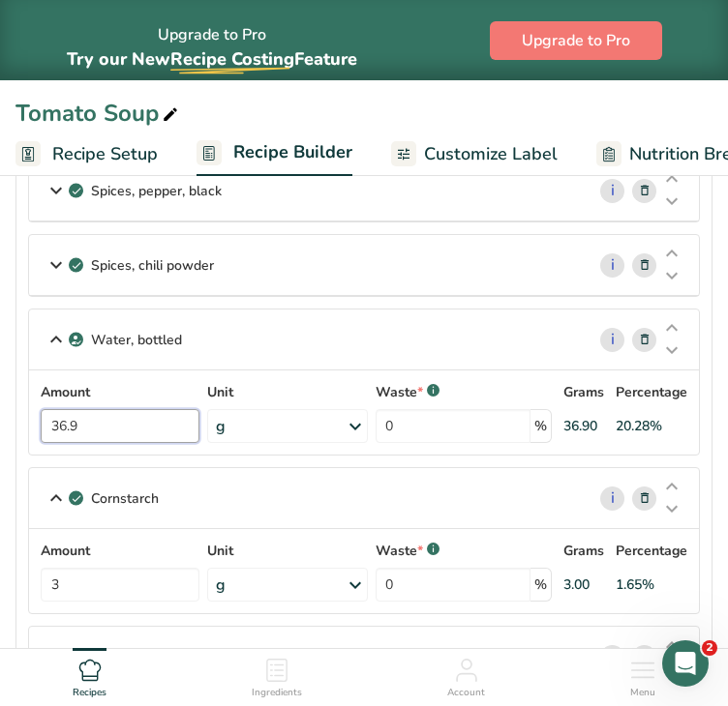
drag, startPoint x: 126, startPoint y: 427, endPoint x: 50, endPoint y: 418, distance: 76.0
click at [50, 418] on input "36.9" at bounding box center [120, 426] width 159 height 34
type input "90"
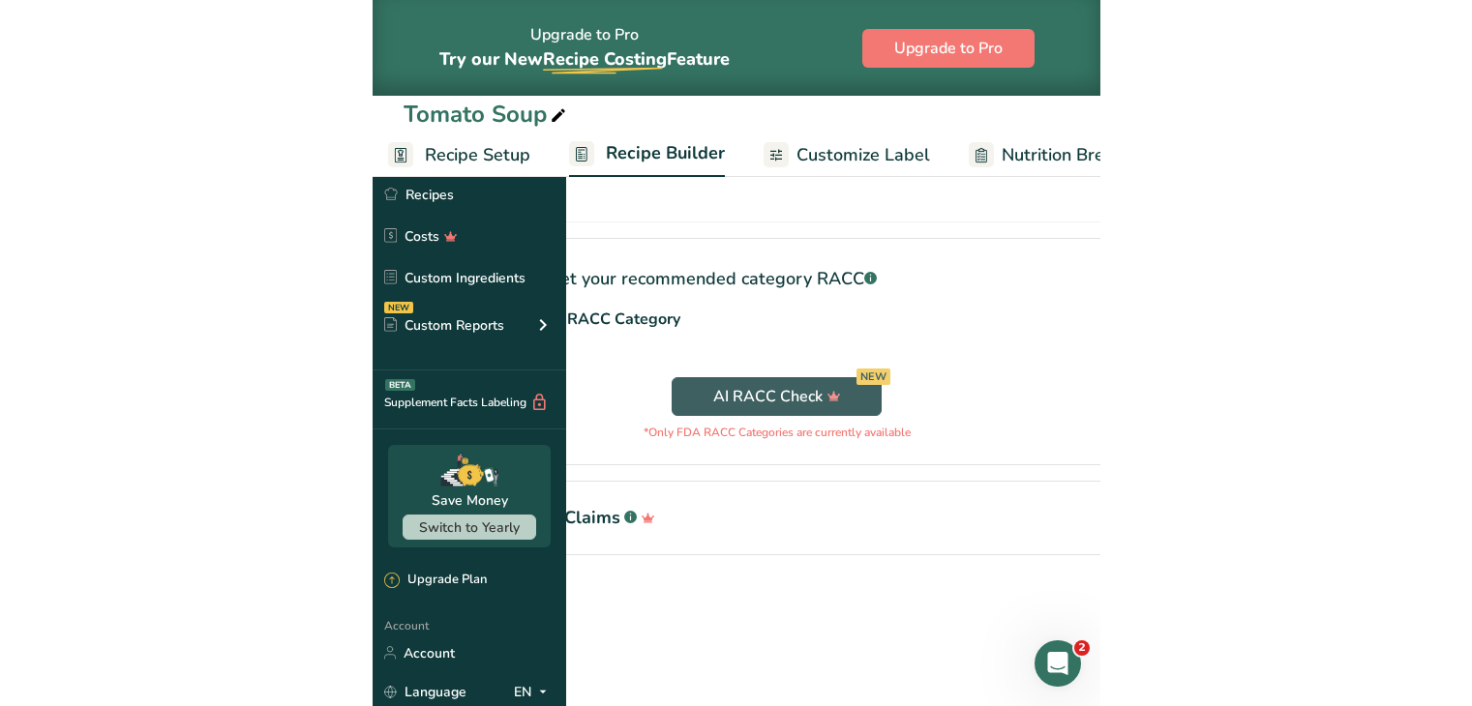
scroll to position [1472, 0]
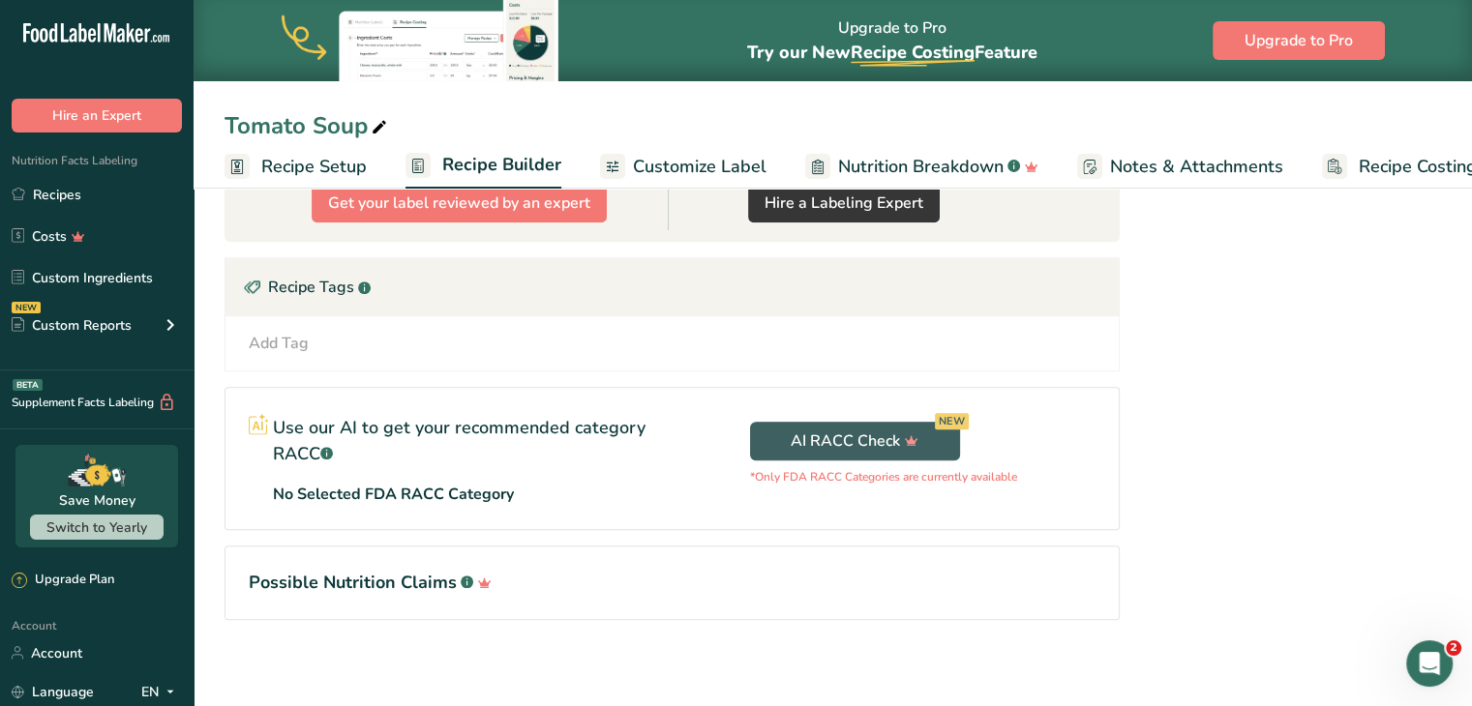
click at [673, 163] on span "Customize Label" at bounding box center [700, 167] width 134 height 26
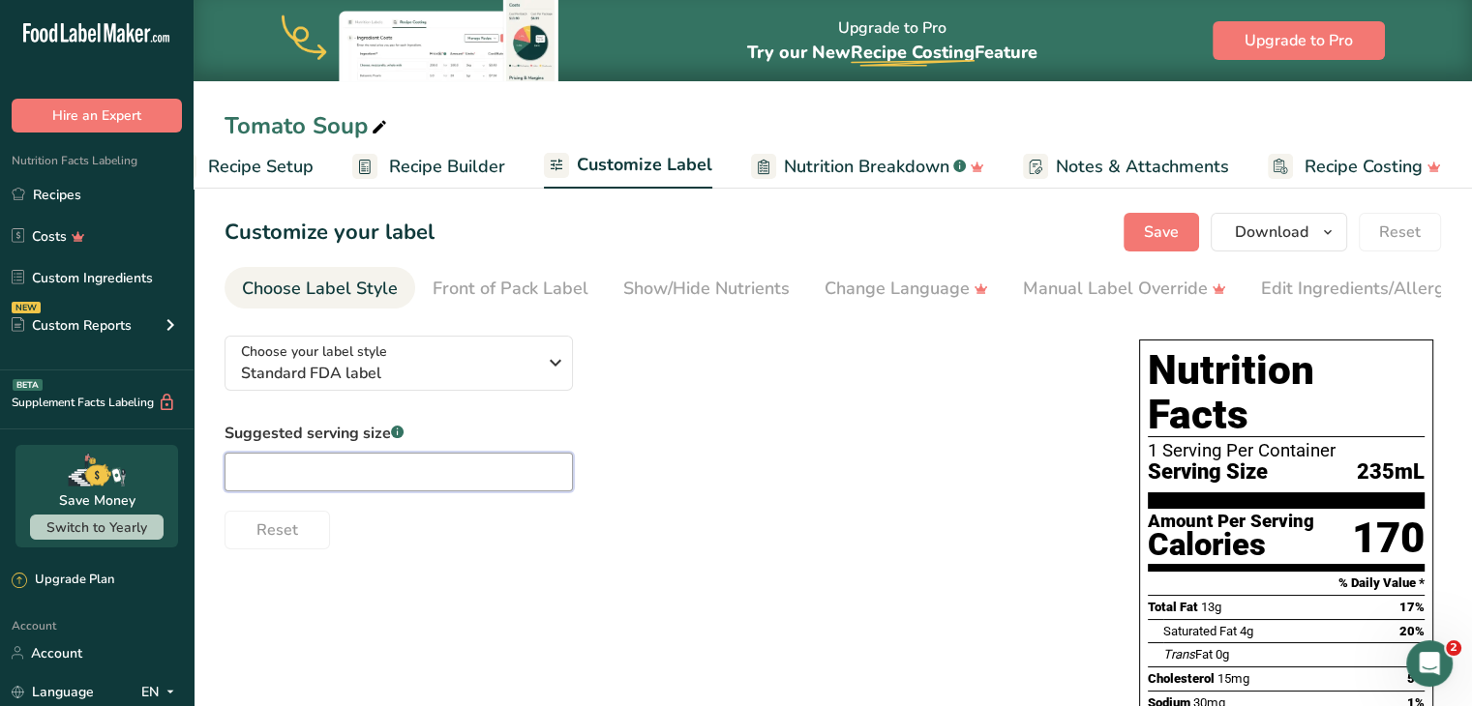
click at [372, 460] on input "text" at bounding box center [398, 472] width 348 height 39
type input "8oz"
click at [1151, 232] on span "Save" at bounding box center [1161, 232] width 35 height 23
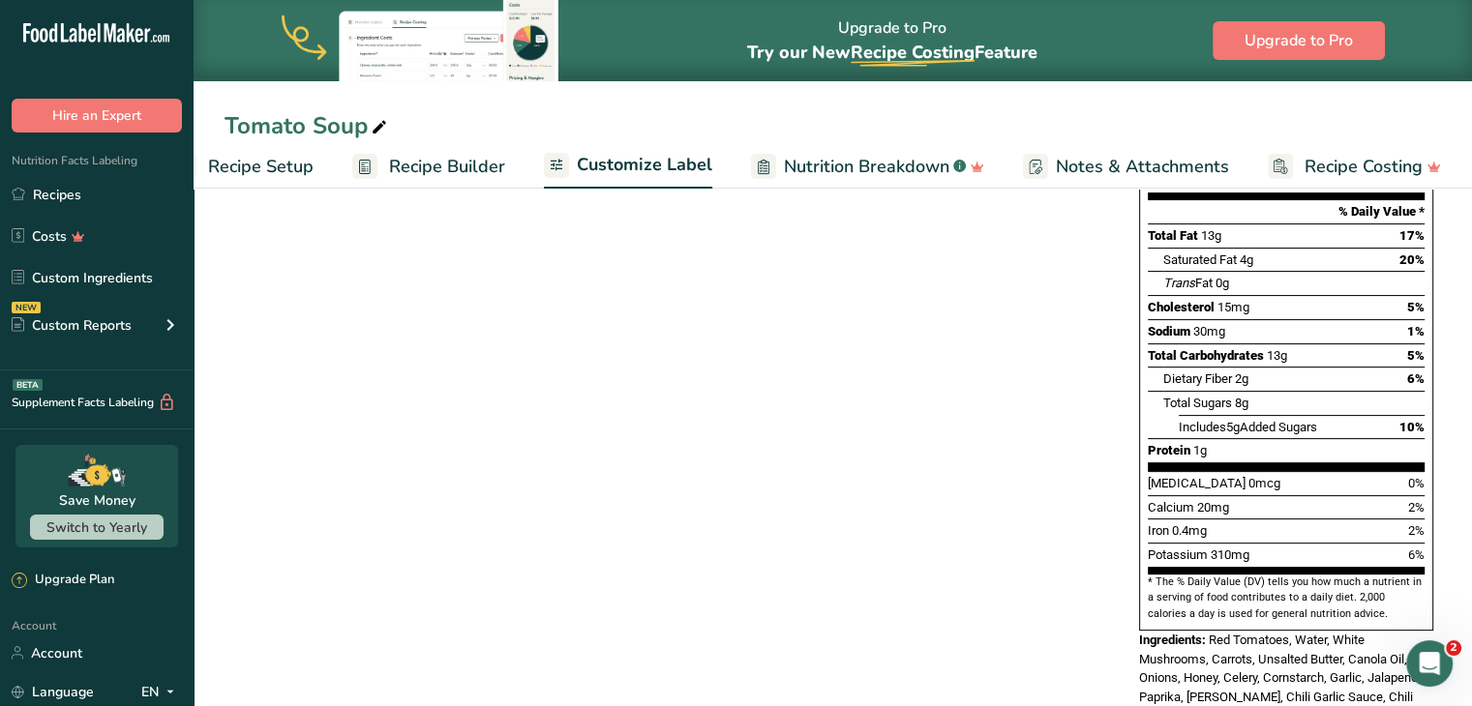
scroll to position [379, 0]
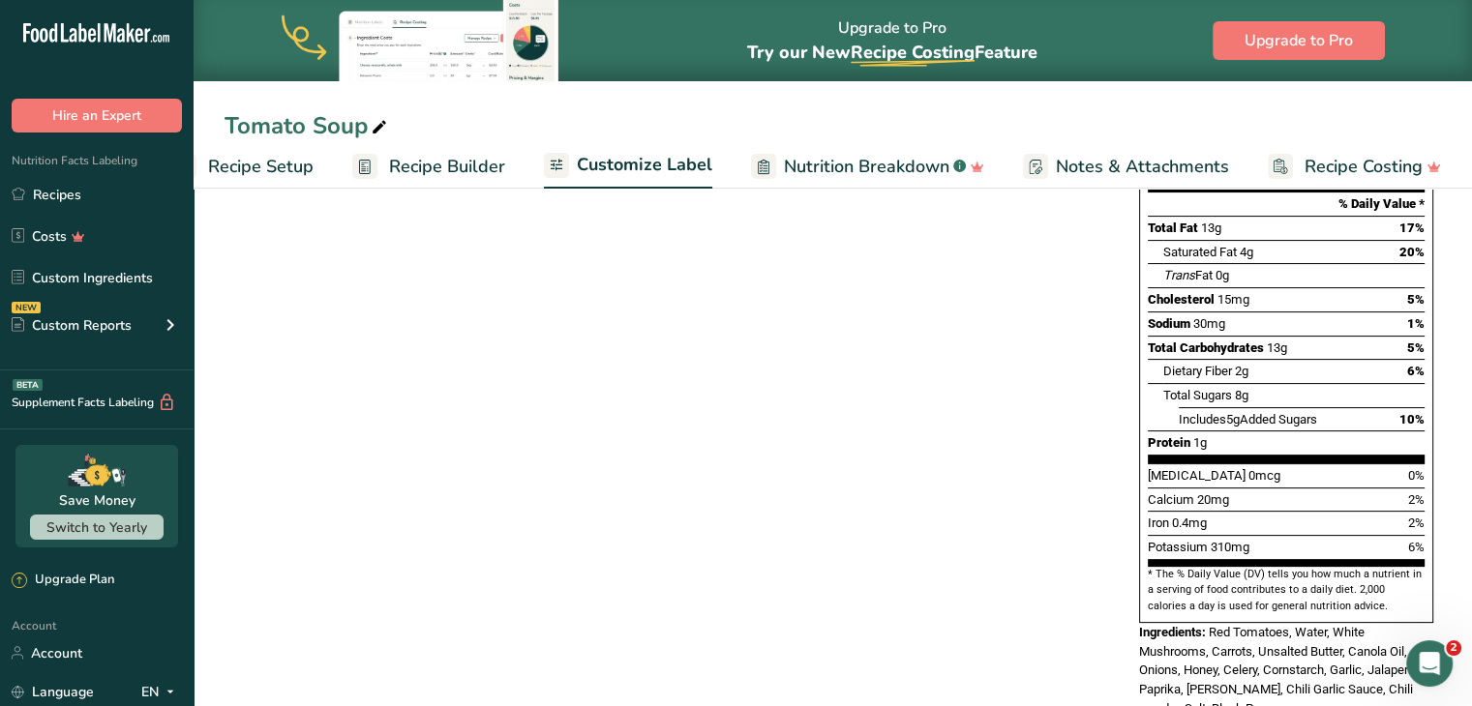
click at [429, 158] on span "Recipe Builder" at bounding box center [447, 167] width 116 height 26
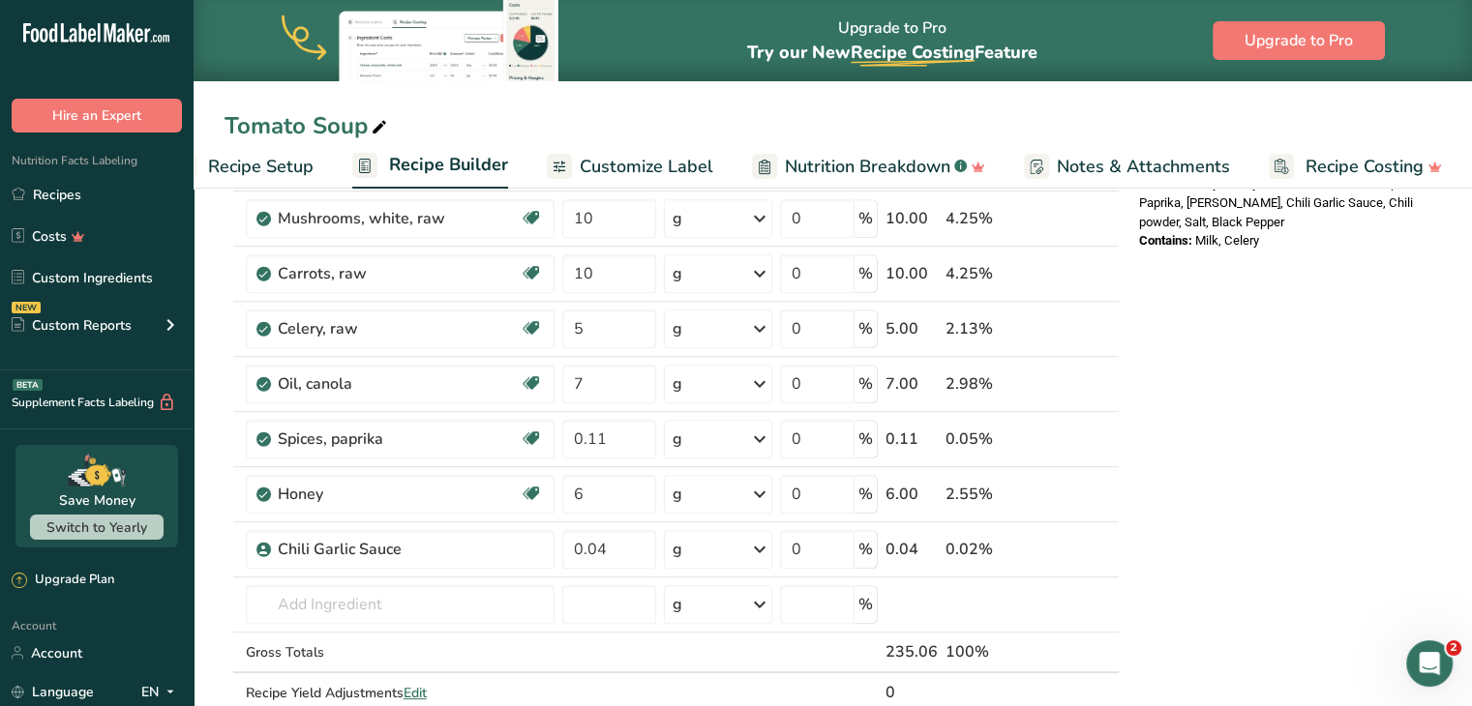
scroll to position [746, 0]
click at [592, 493] on input "6" at bounding box center [609, 495] width 94 height 39
type input "5"
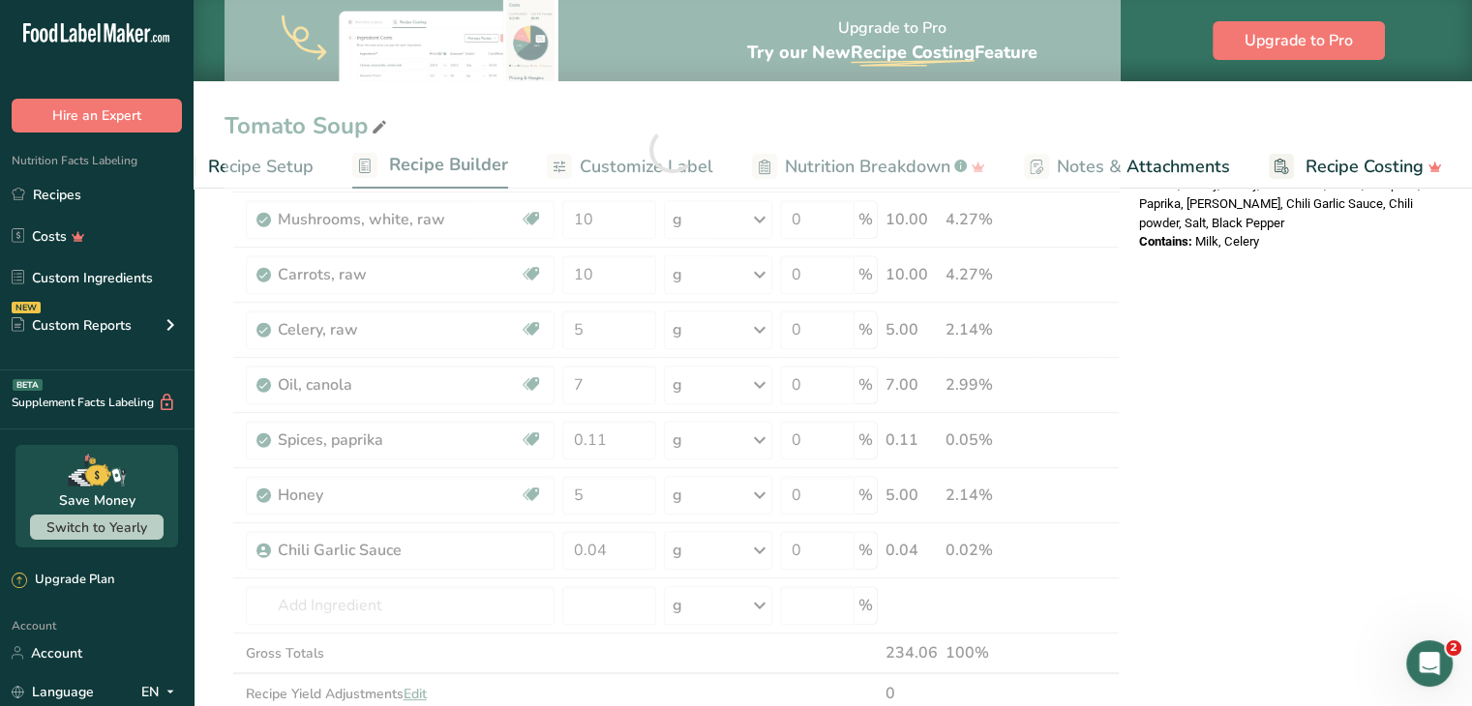
click at [1344, 465] on div "Nutrition Facts 1 Serving Per Container Serving Size 8oz (235mL) Amount Per Ser…" at bounding box center [1286, 437] width 310 height 1941
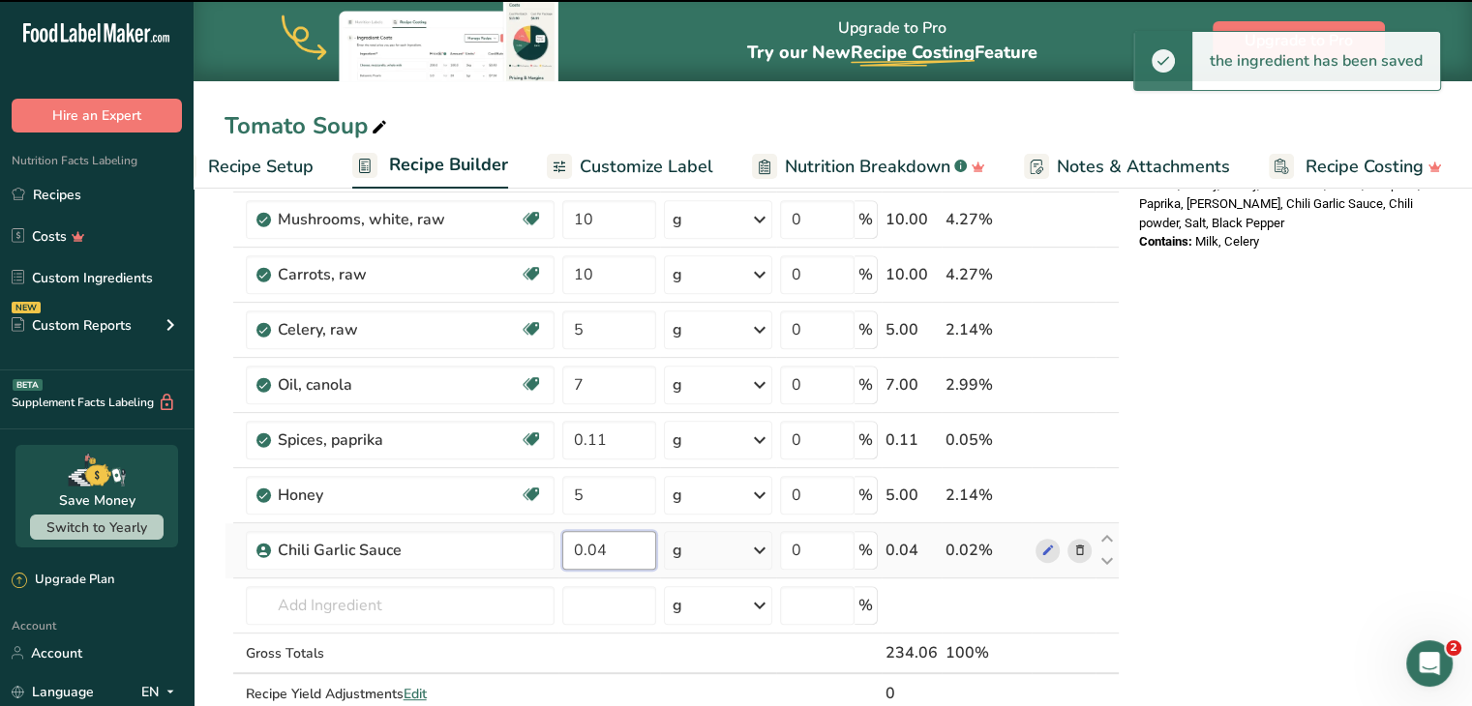
click at [632, 554] on input "0.04" at bounding box center [609, 550] width 94 height 39
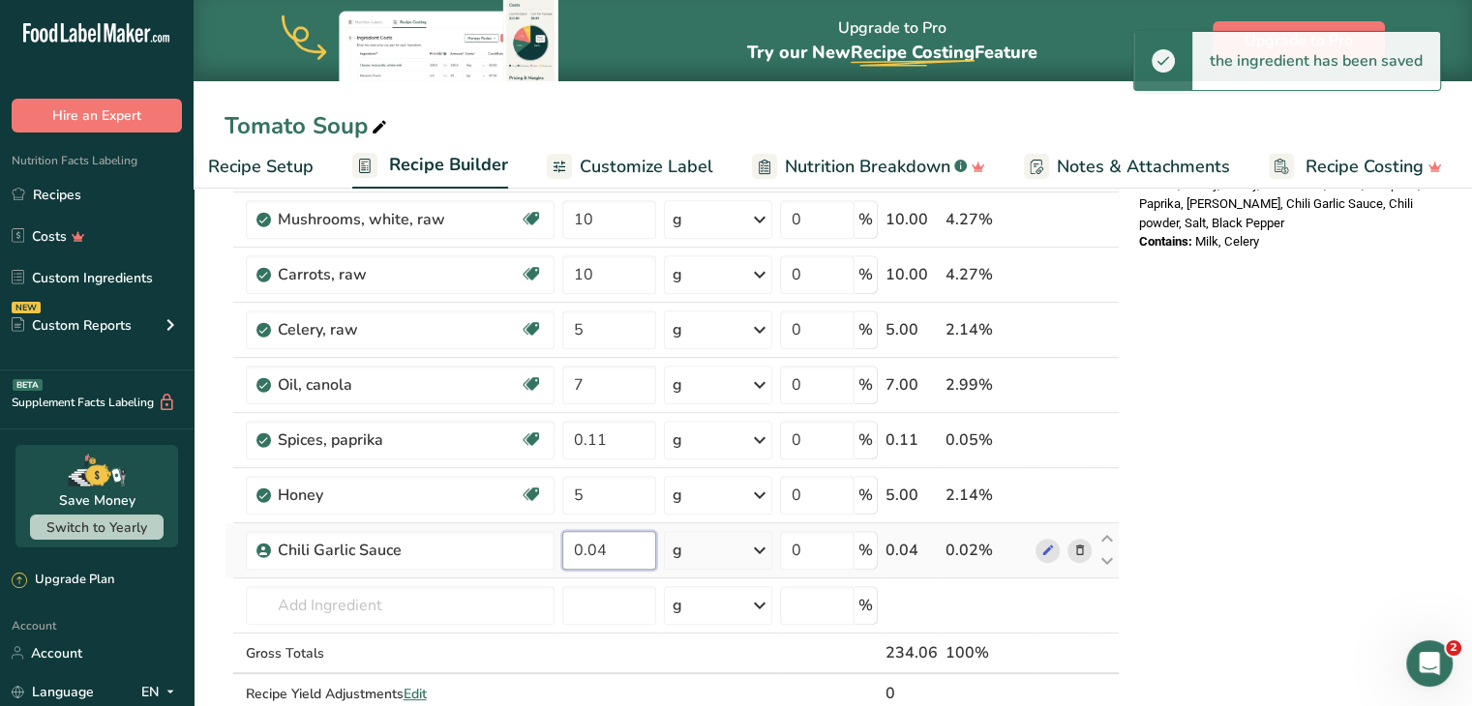
type input "0"
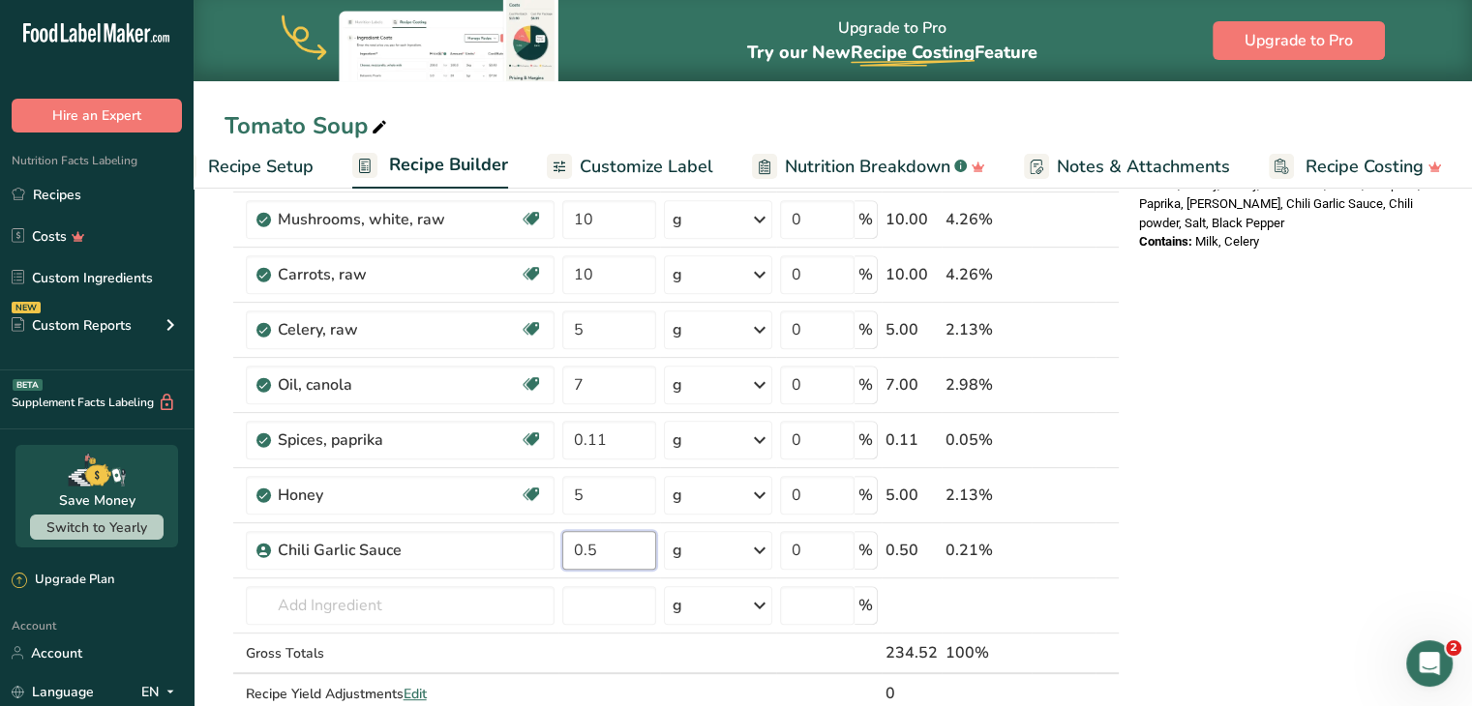
type input "0.5"
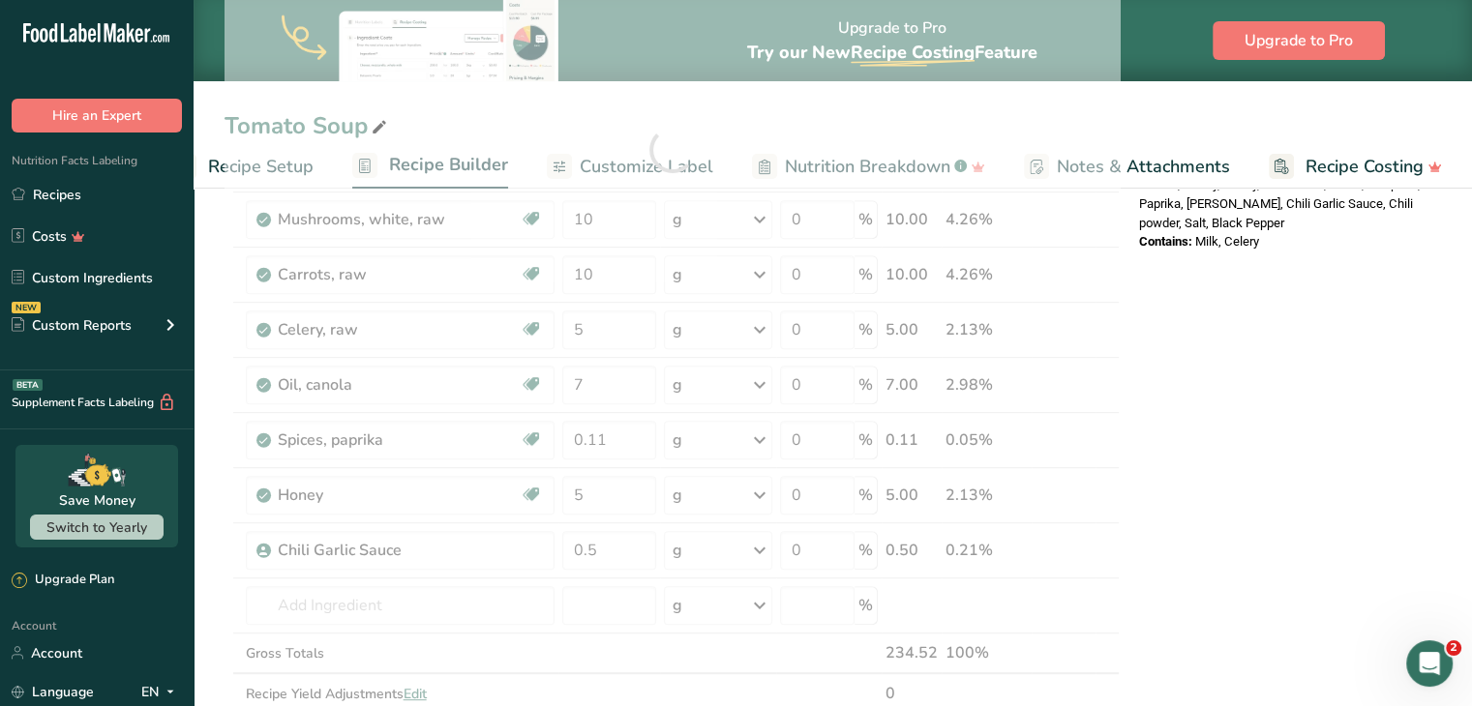
click at [1355, 453] on div "Nutrition Facts 1 Serving Per Container Serving Size 8oz (234mL) Amount Per Ser…" at bounding box center [1286, 437] width 310 height 1941
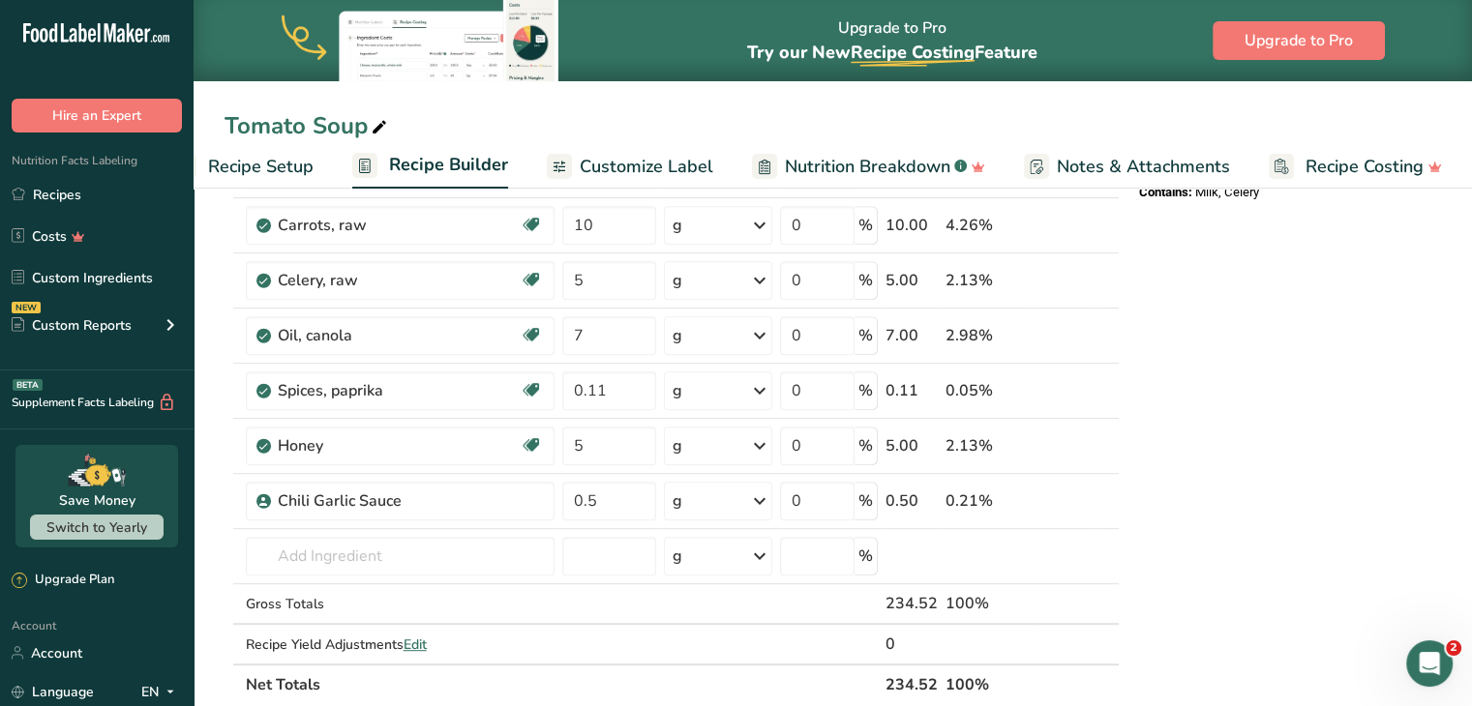
scroll to position [797, 0]
click at [600, 442] on input "5" at bounding box center [609, 444] width 94 height 39
type input "4"
click at [1262, 497] on div "Nutrition Facts 1 Serving Per Container Serving Size 8oz (235mL) Amount Per Ser…" at bounding box center [1286, 386] width 310 height 1941
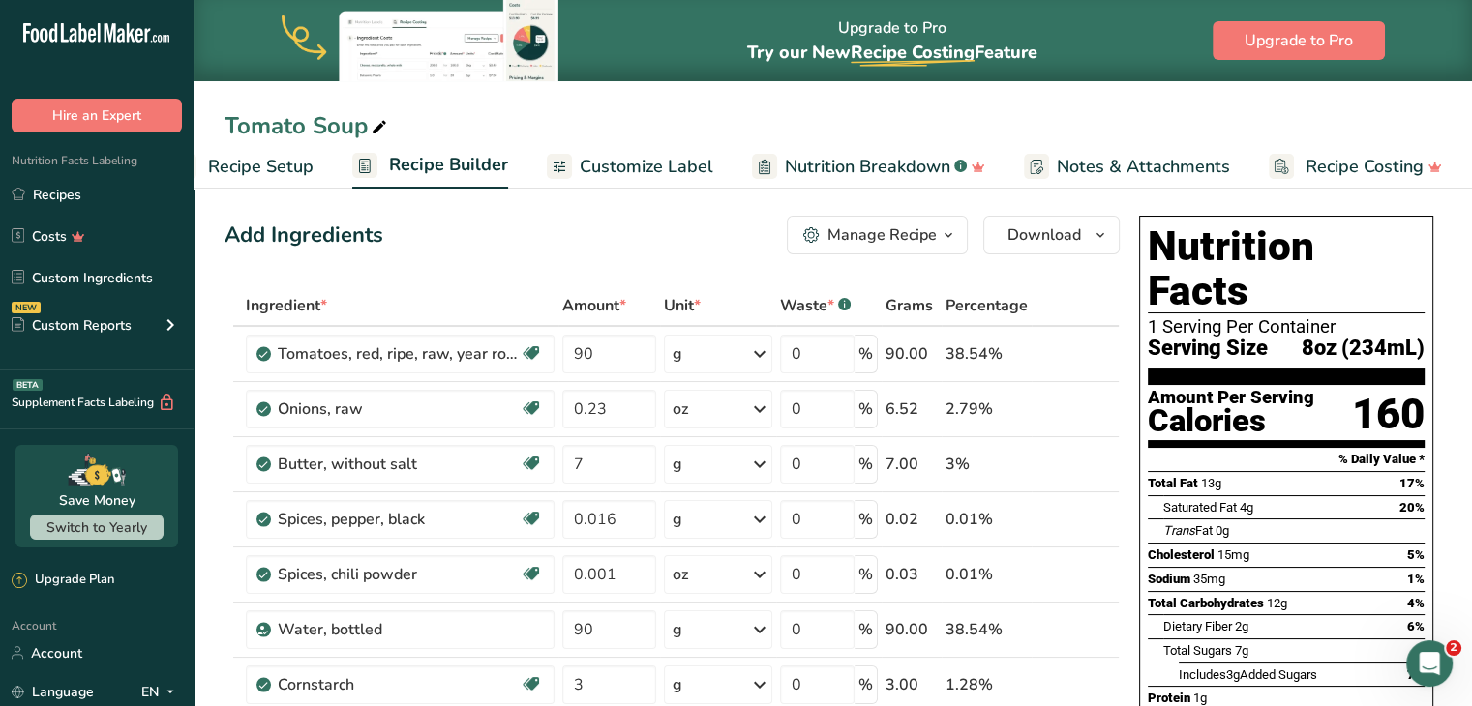
scroll to position [0, 0]
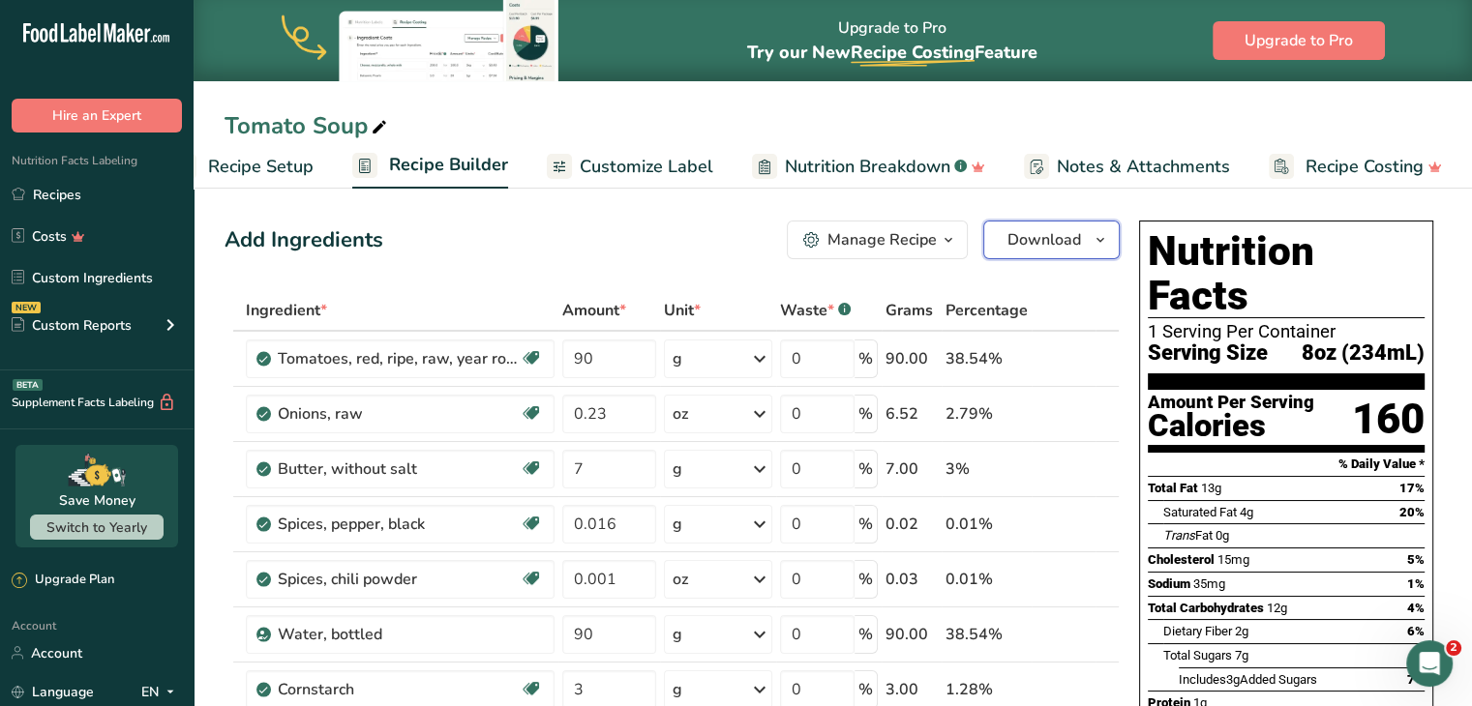
click at [1081, 241] on button "Download" at bounding box center [1051, 240] width 136 height 39
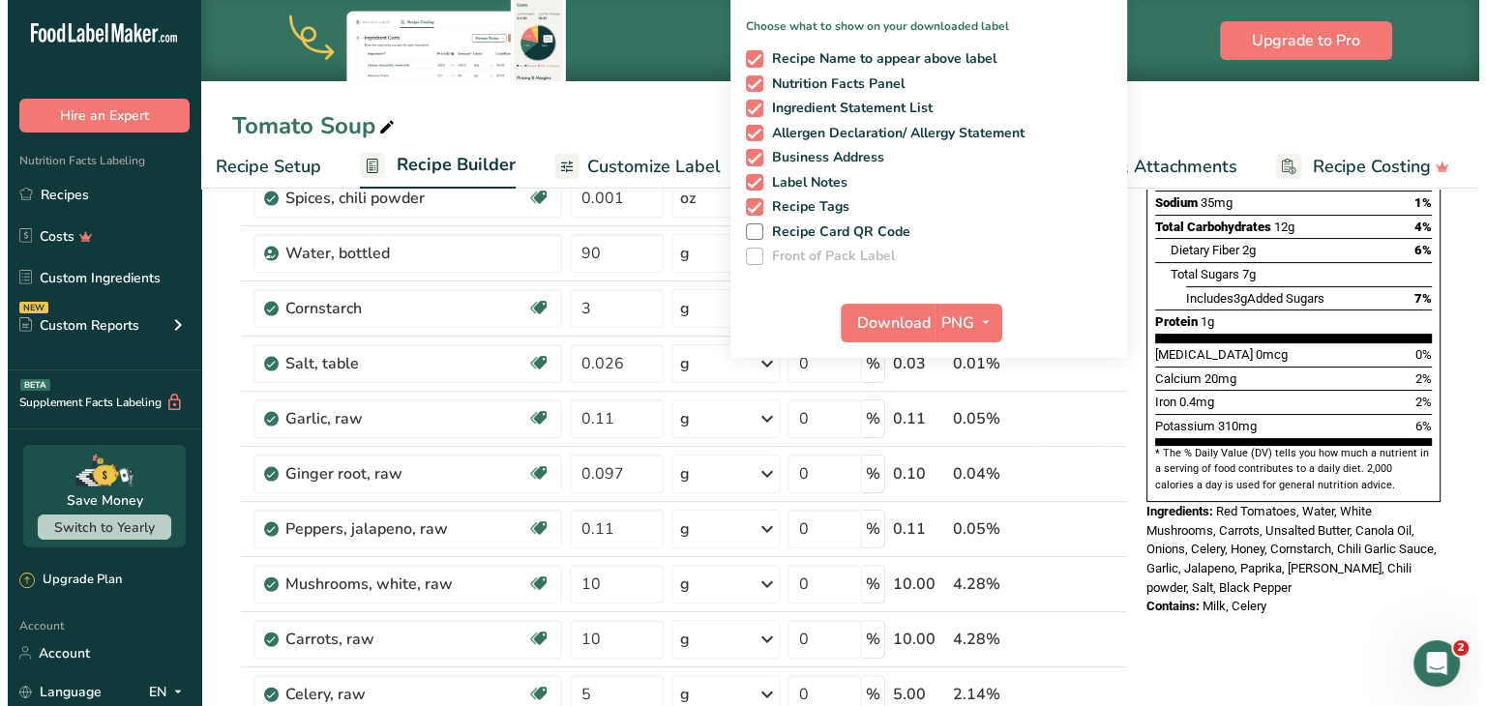
scroll to position [384, 0]
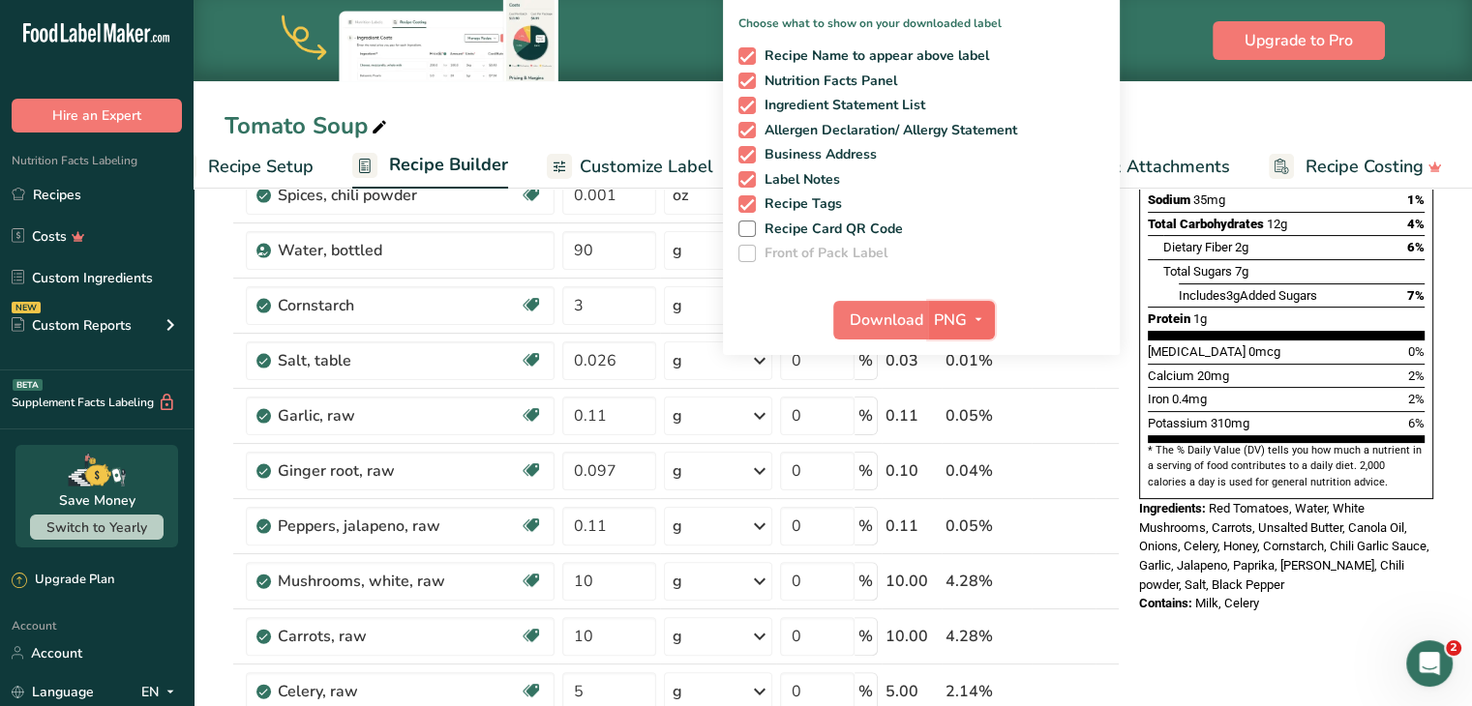
click at [948, 318] on span "PNG" at bounding box center [950, 320] width 33 height 23
click at [960, 454] on link "PDF" at bounding box center [964, 455] width 62 height 32
click at [894, 320] on span "Download" at bounding box center [888, 320] width 74 height 23
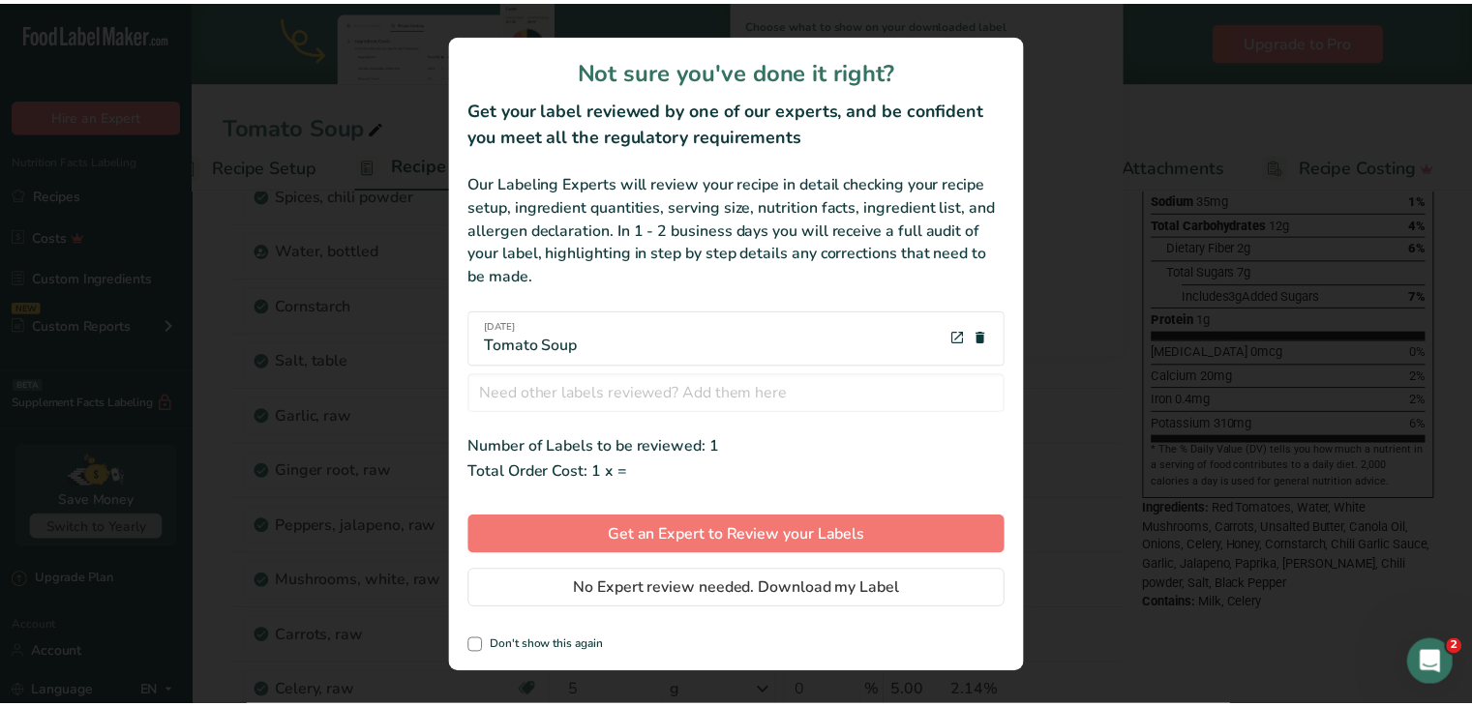
scroll to position [0, 39]
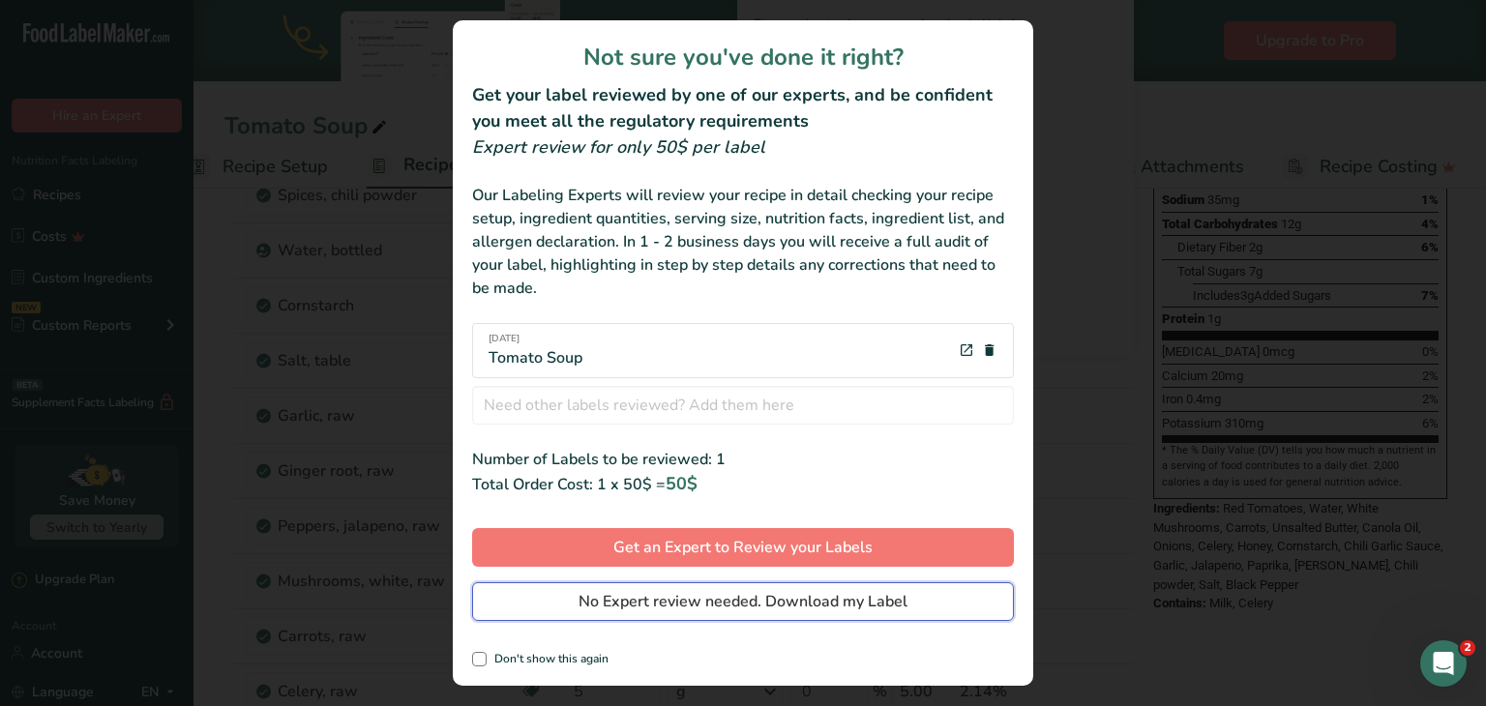
click at [720, 597] on span "No Expert review needed. Download my Label" at bounding box center [743, 601] width 329 height 23
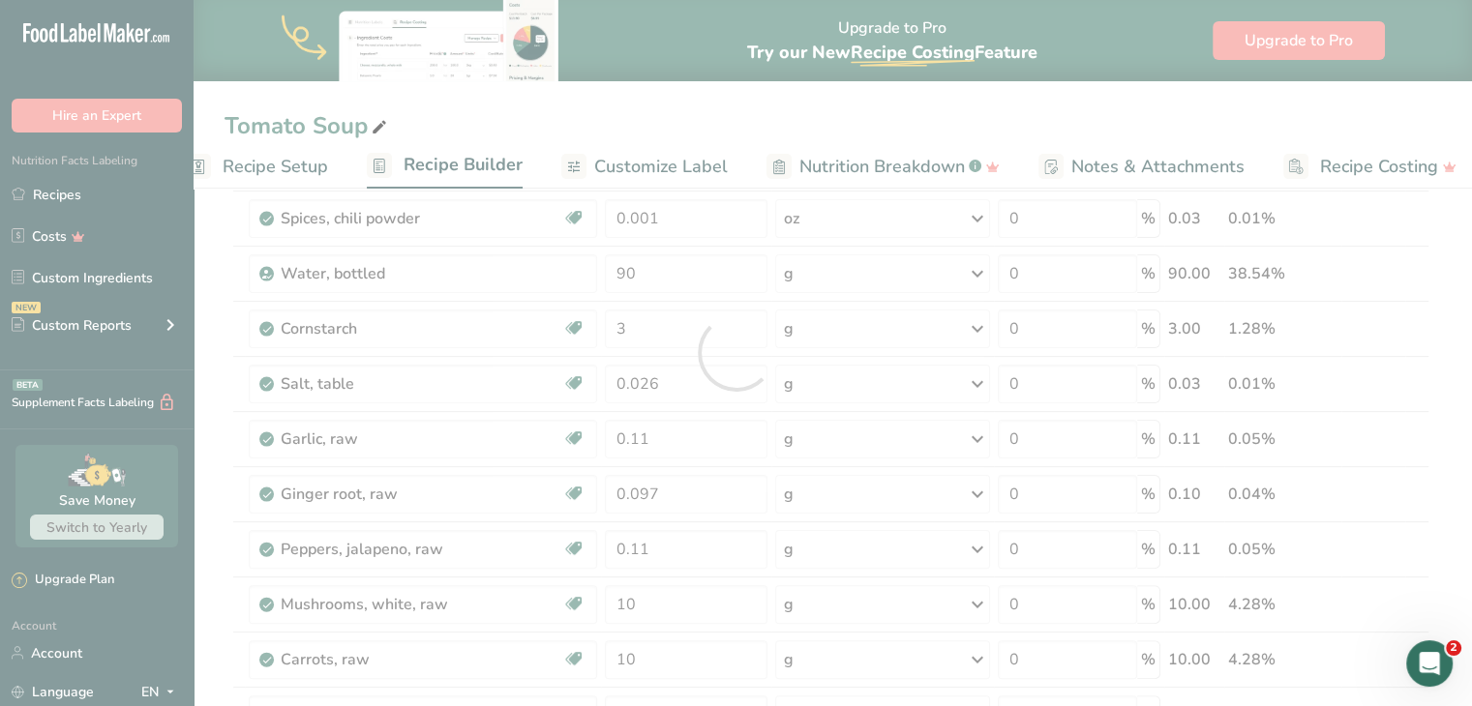
scroll to position [0, 0]
